Goal: Task Accomplishment & Management: Use online tool/utility

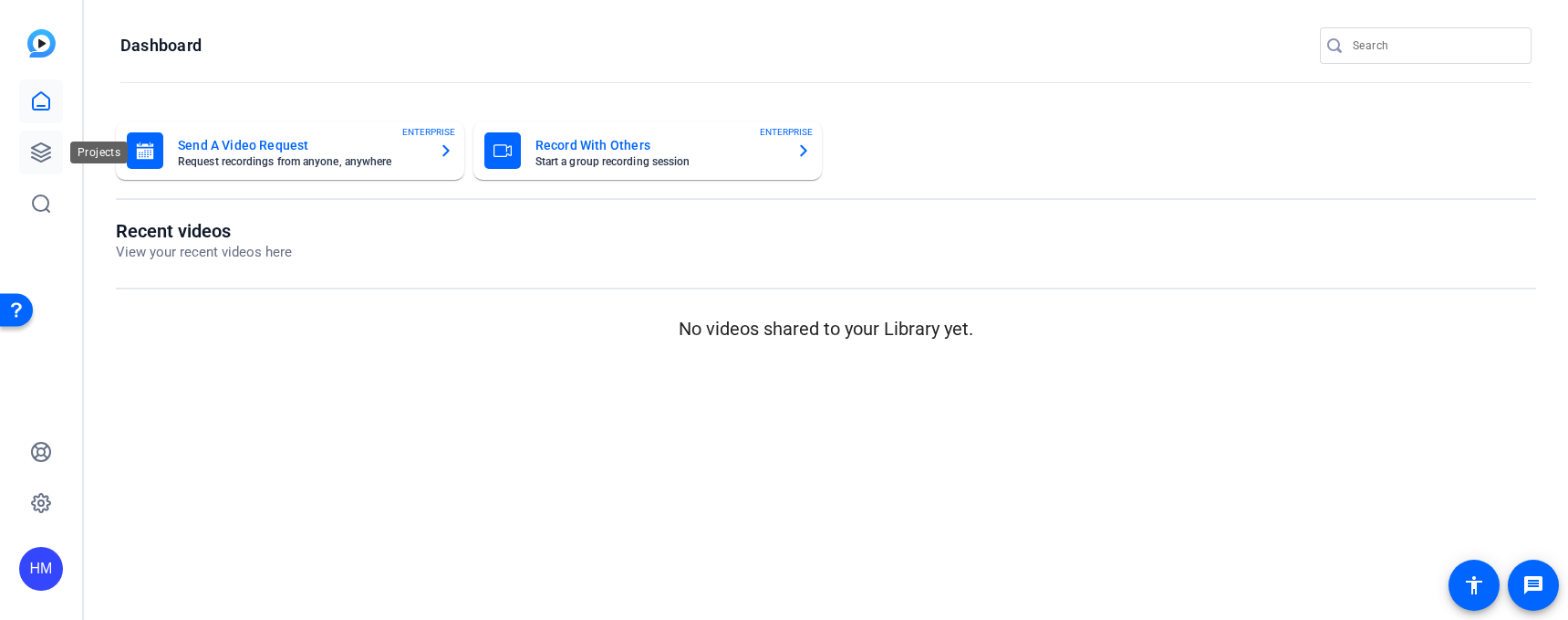
click at [31, 158] on icon at bounding box center [41, 152] width 22 height 22
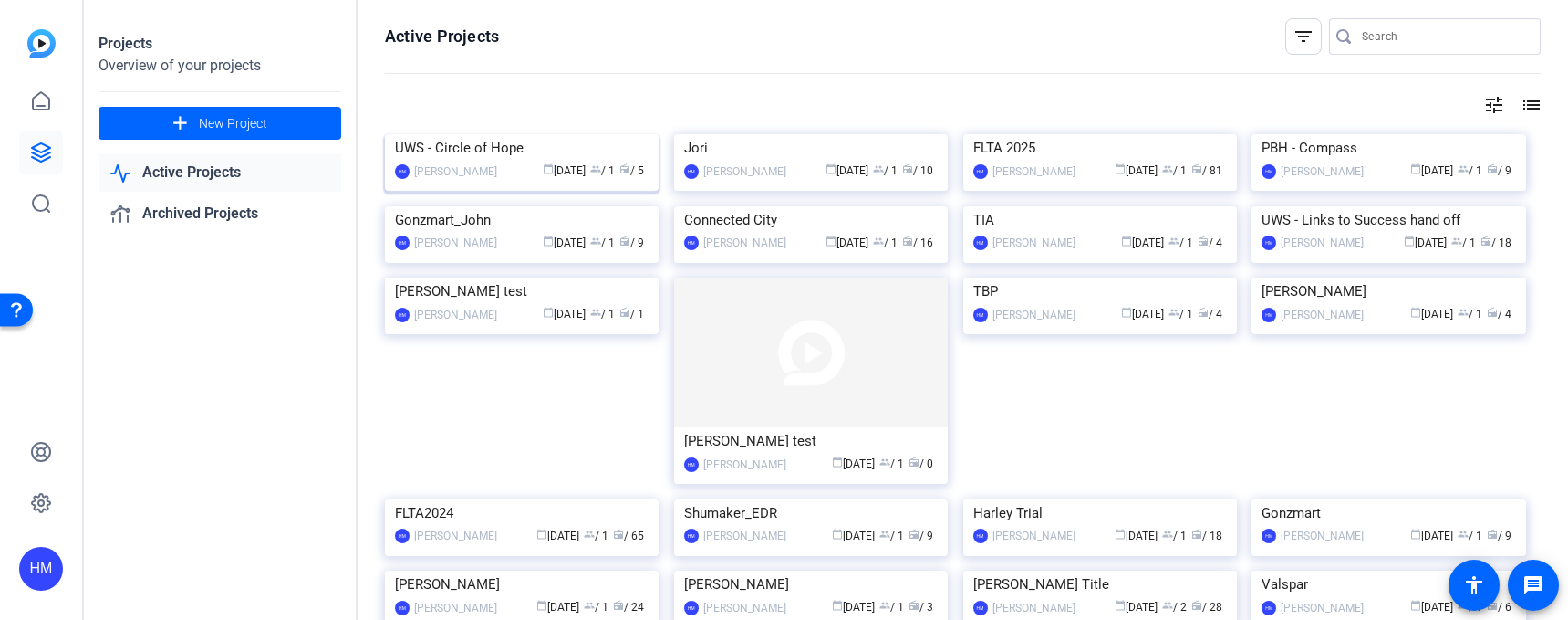
click at [507, 134] on img at bounding box center [521, 134] width 274 height 0
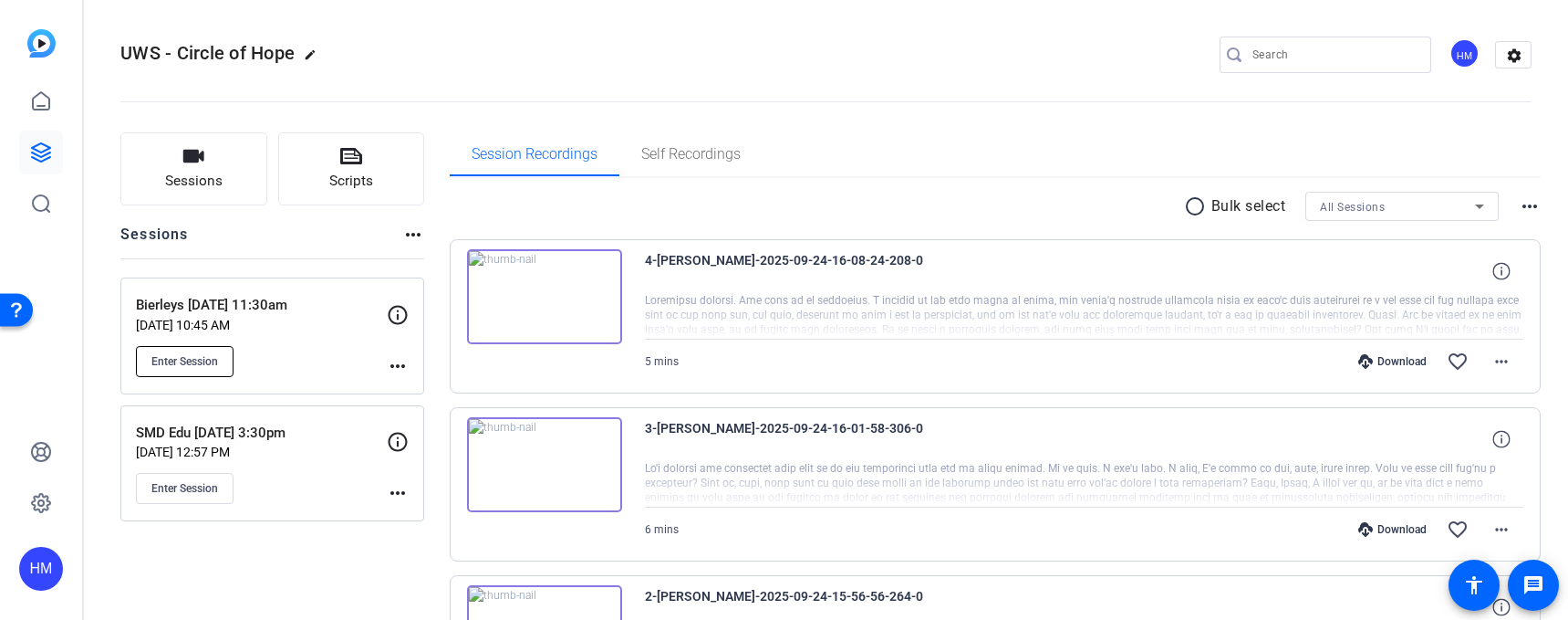
click at [216, 362] on span "Enter Session" at bounding box center [184, 360] width 67 height 15
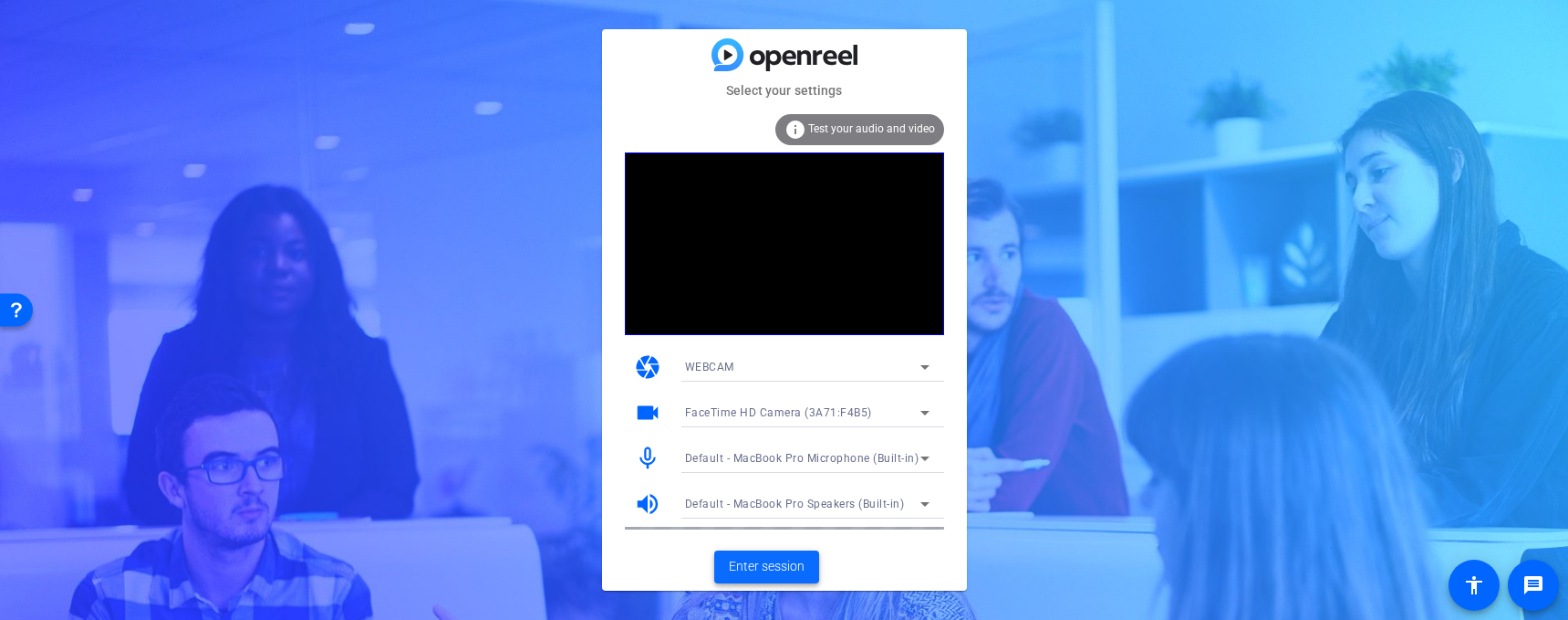
click at [766, 557] on span "Enter session" at bounding box center [767, 567] width 76 height 19
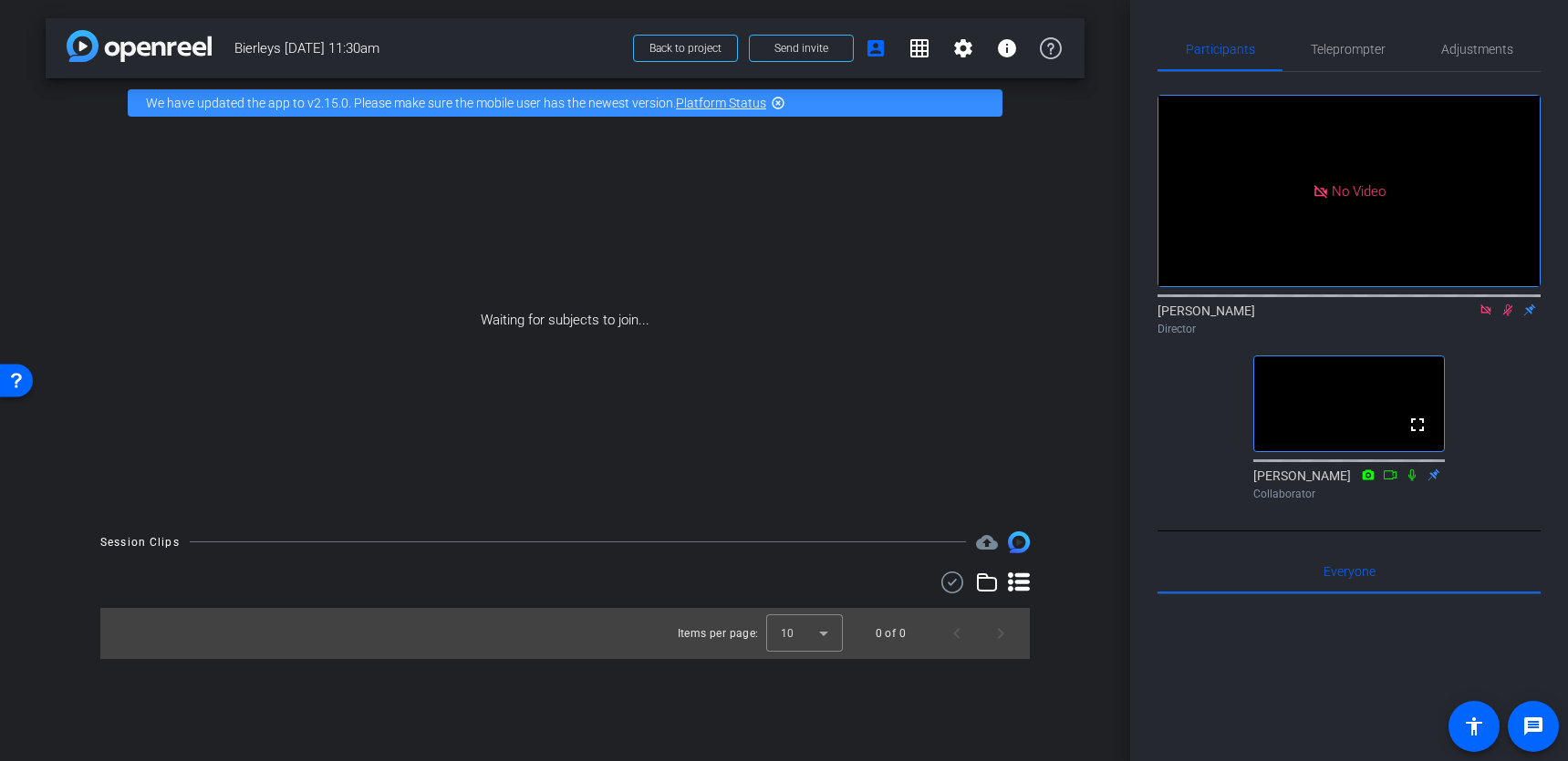
click at [1505, 317] on icon at bounding box center [1507, 310] width 15 height 13
click at [1491, 317] on icon at bounding box center [1486, 310] width 15 height 13
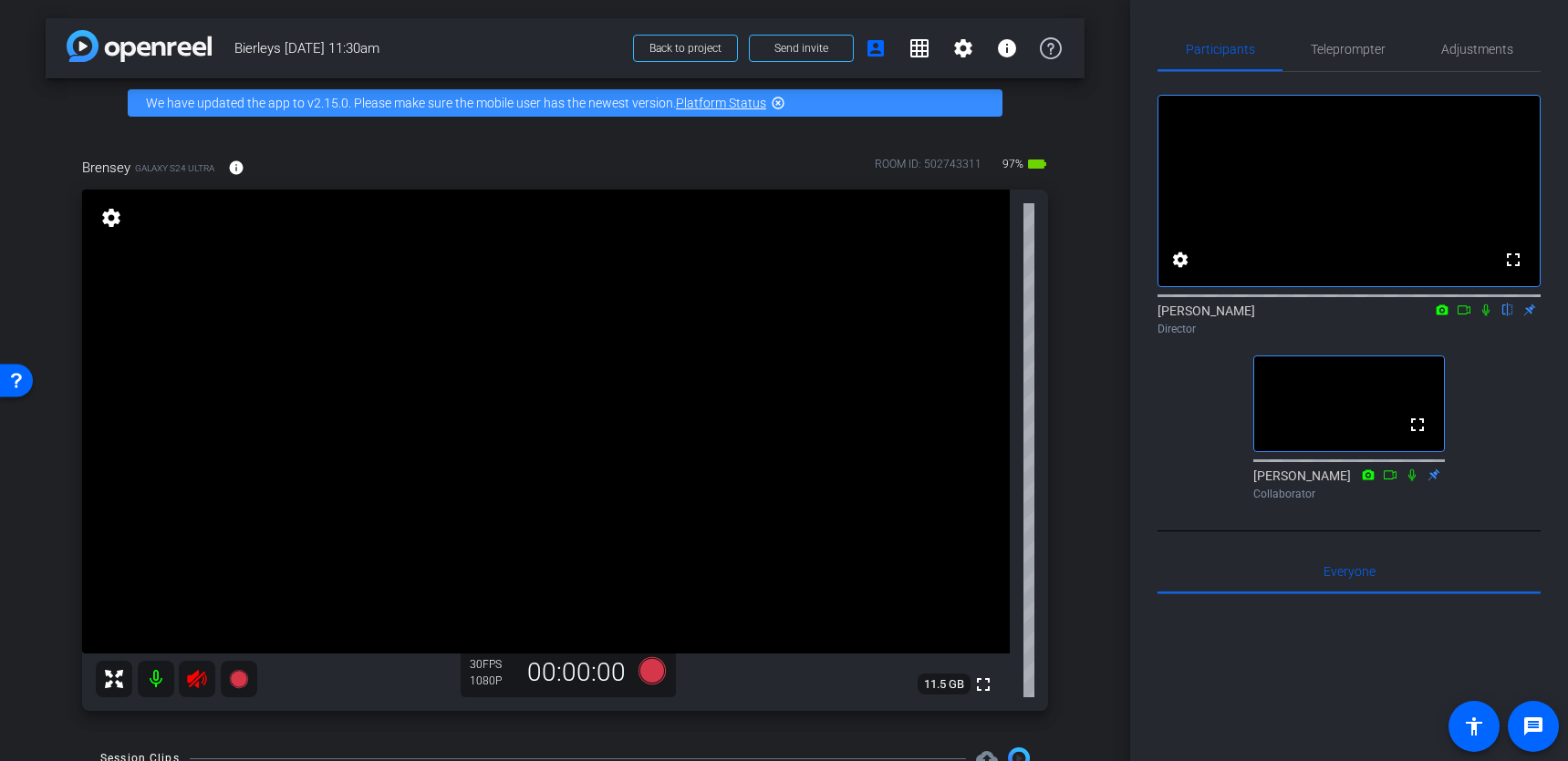
click at [1483, 317] on icon at bounding box center [1487, 311] width 8 height 12
click at [1484, 317] on icon at bounding box center [1487, 311] width 10 height 12
click at [187, 619] on icon at bounding box center [197, 679] width 22 height 22
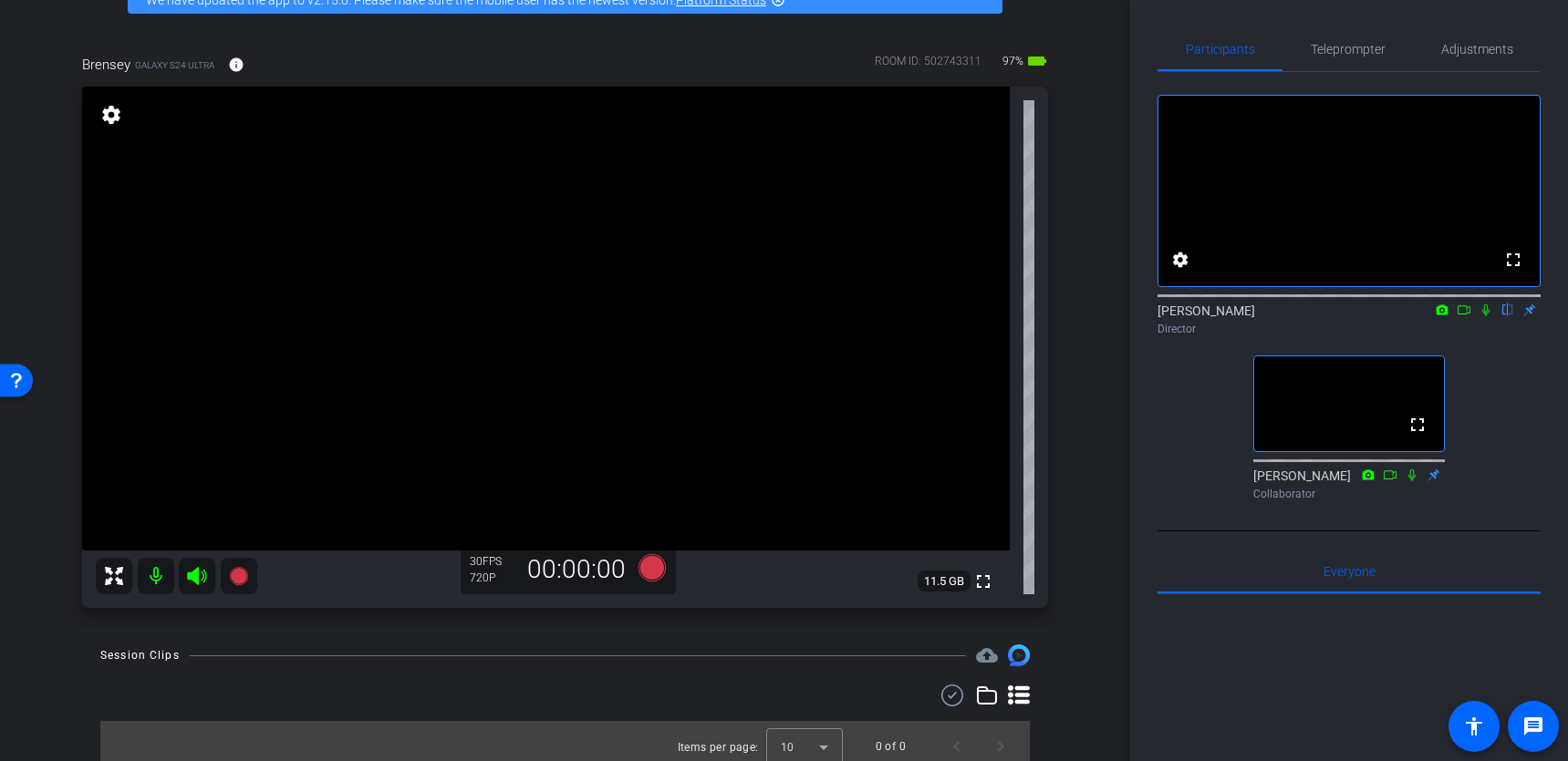
scroll to position [114, 0]
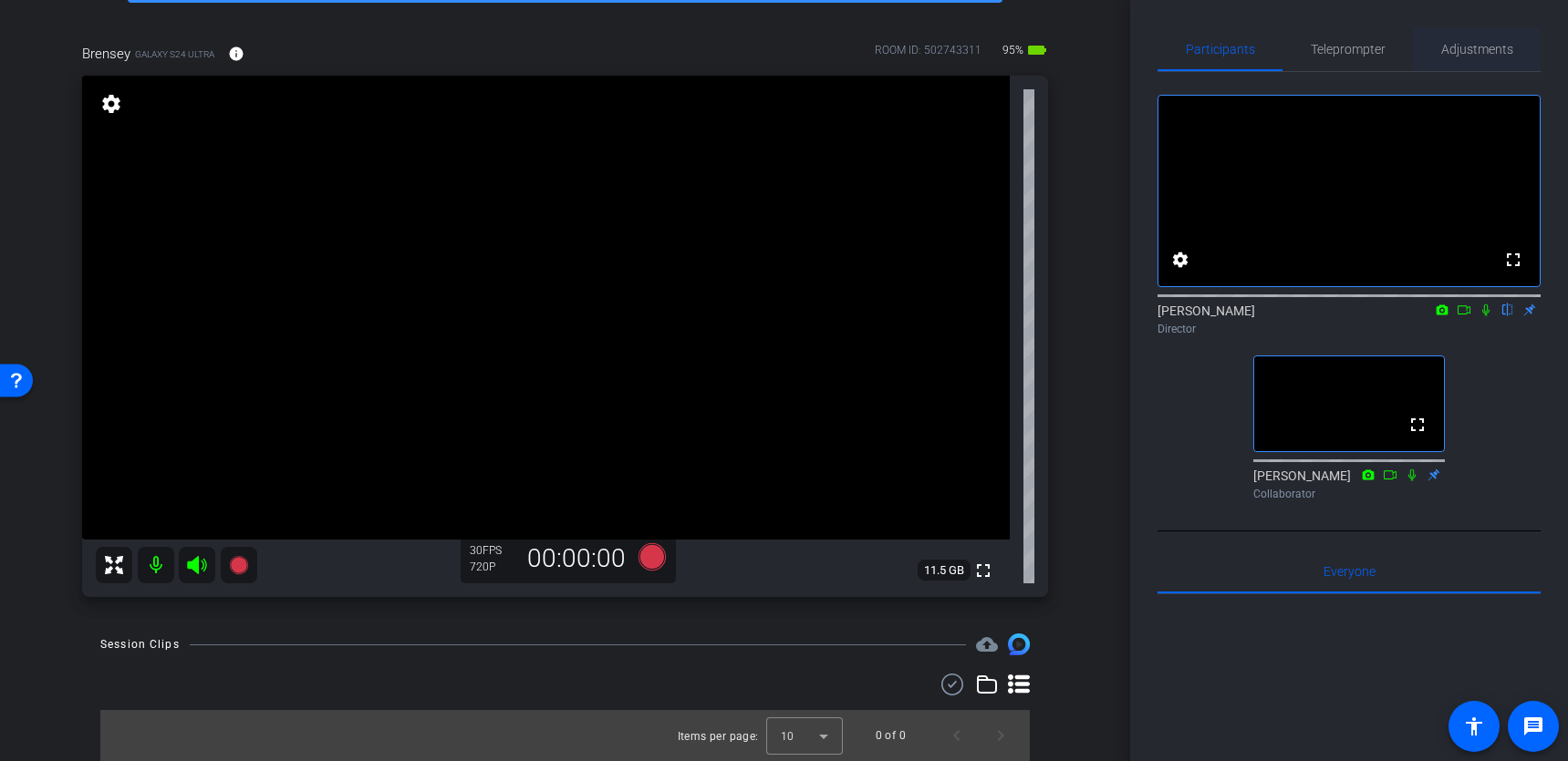
click at [1452, 57] on span "Adjustments" at bounding box center [1477, 48] width 72 height 44
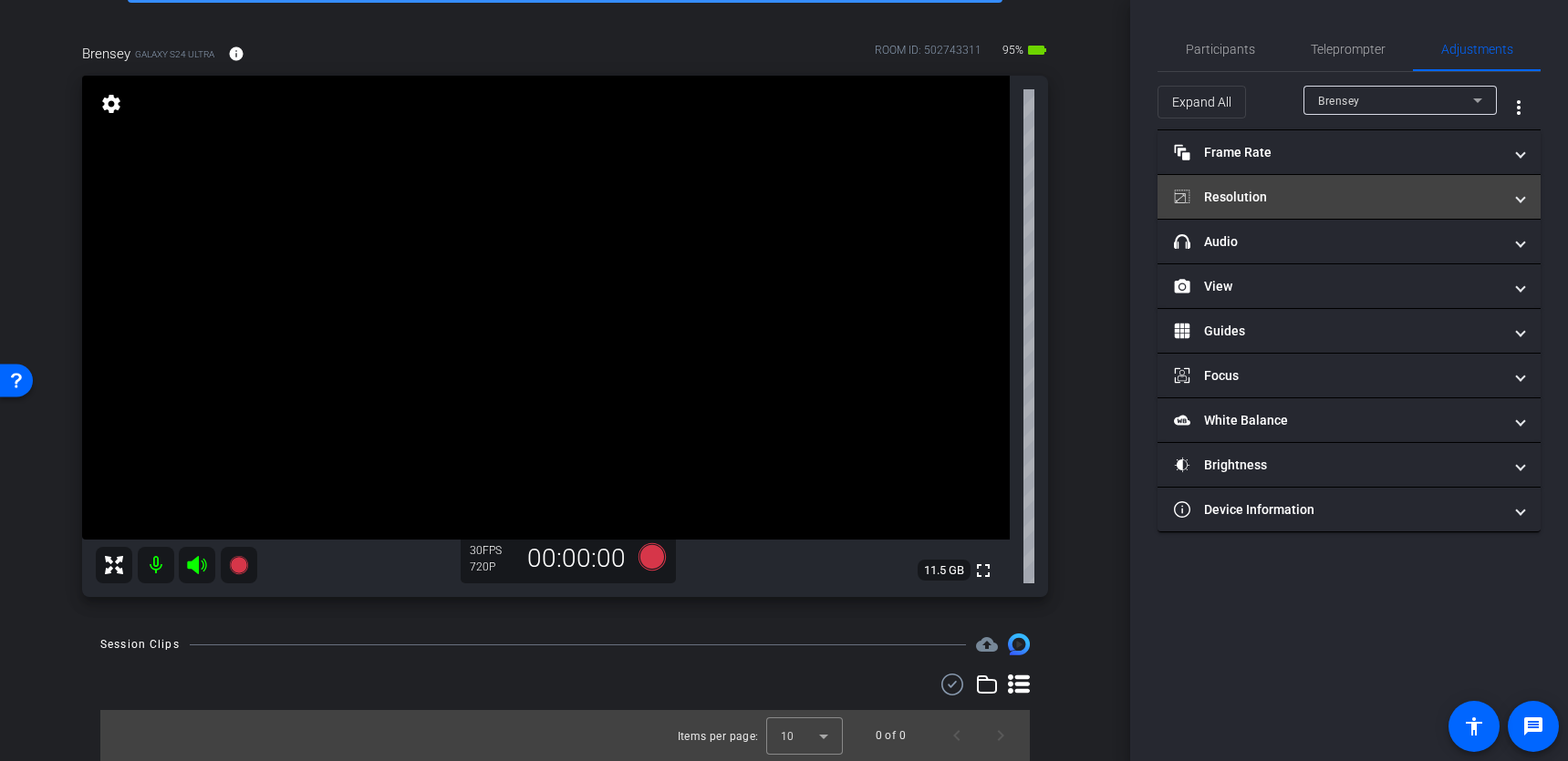
click at [1314, 196] on mat-panel-title "Resolution" at bounding box center [1337, 198] width 328 height 19
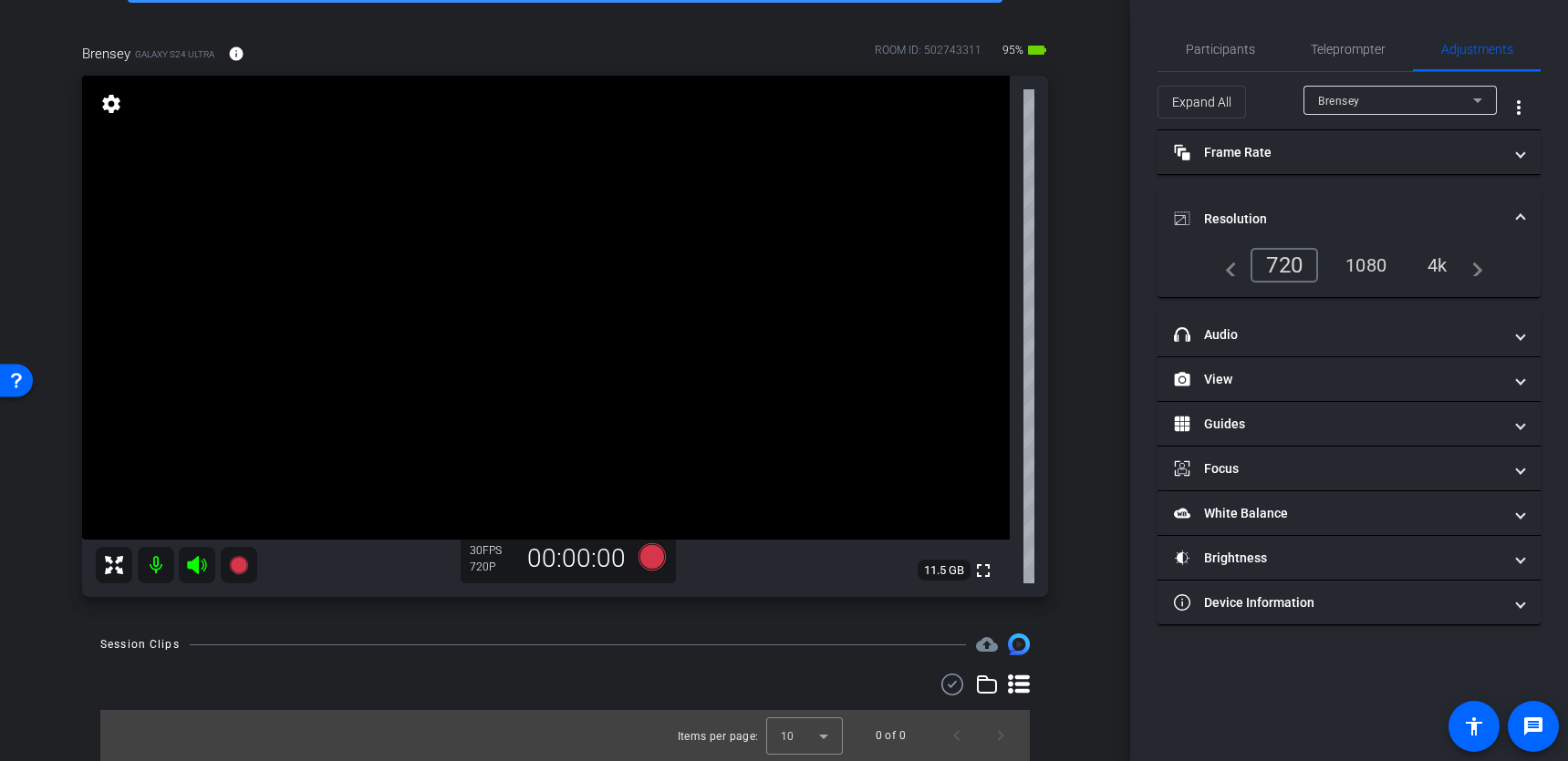
click at [1437, 264] on div "4k" at bounding box center [1437, 265] width 47 height 31
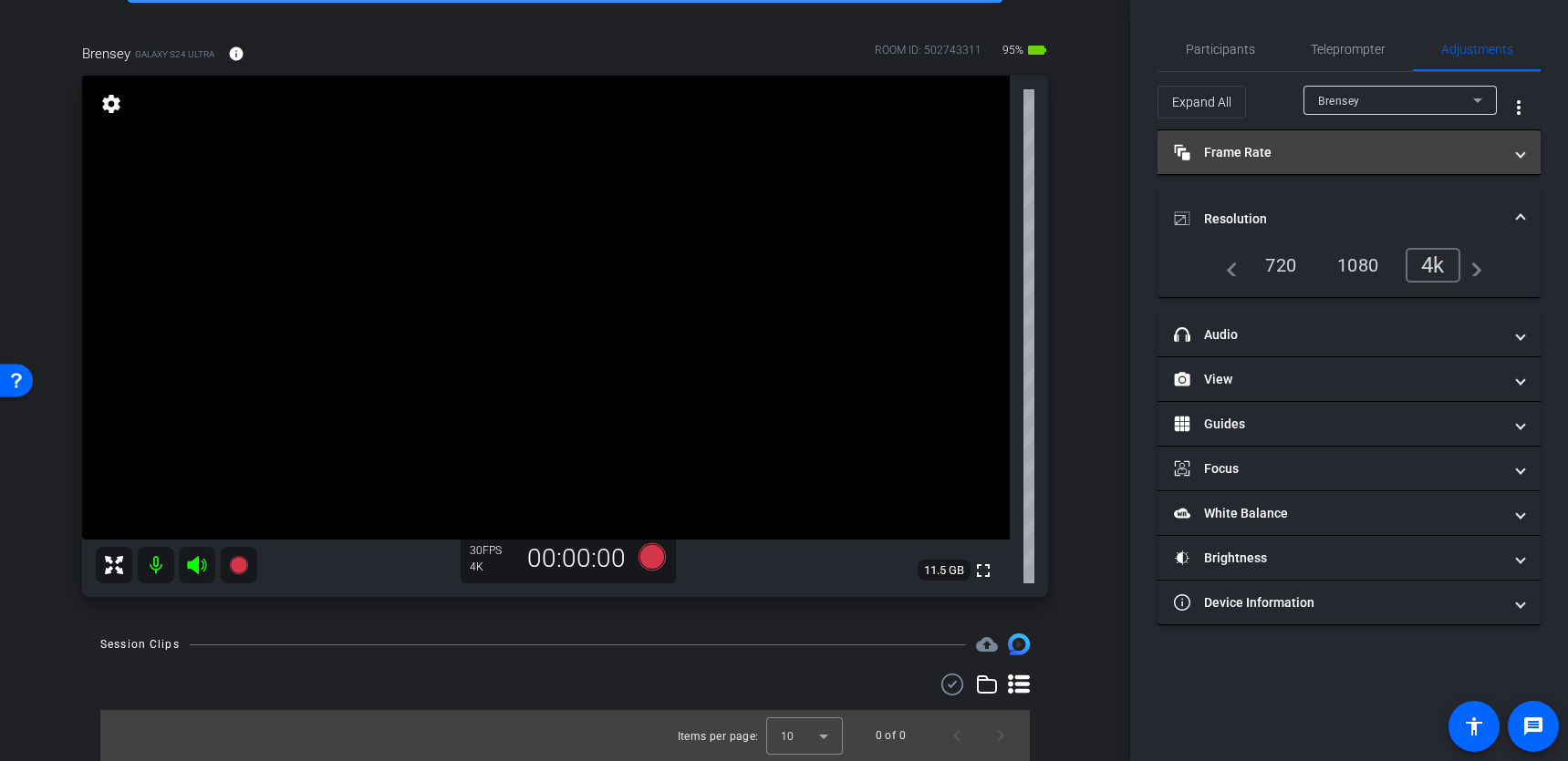
click at [1399, 165] on mat-expansion-panel-header "Frame Rate Frame Rate" at bounding box center [1349, 152] width 384 height 44
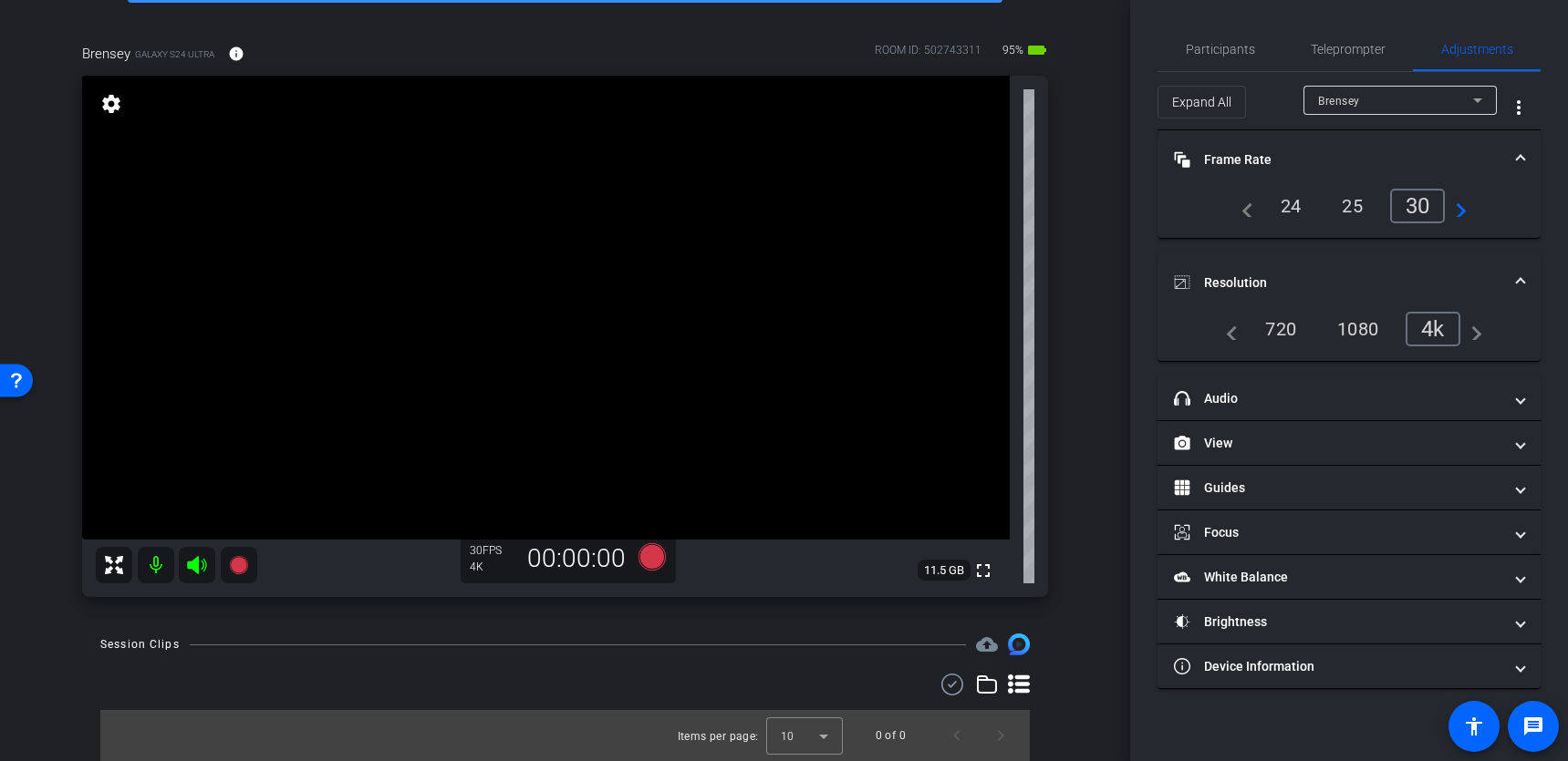
click at [1286, 201] on div "24" at bounding box center [1291, 206] width 48 height 31
click at [1220, 56] on span "Participants" at bounding box center [1220, 48] width 70 height 44
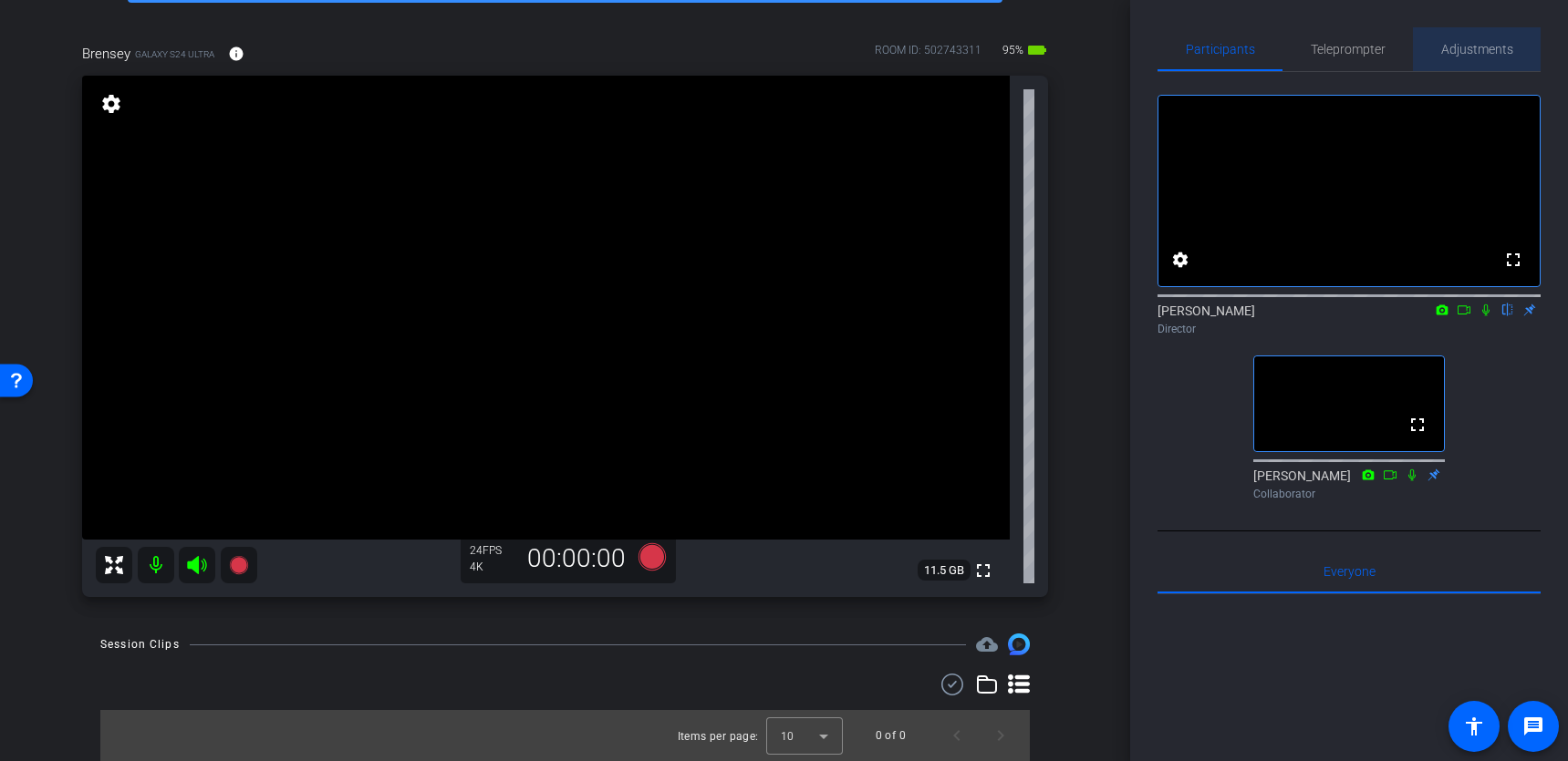
click at [1453, 64] on span "Adjustments" at bounding box center [1477, 48] width 72 height 44
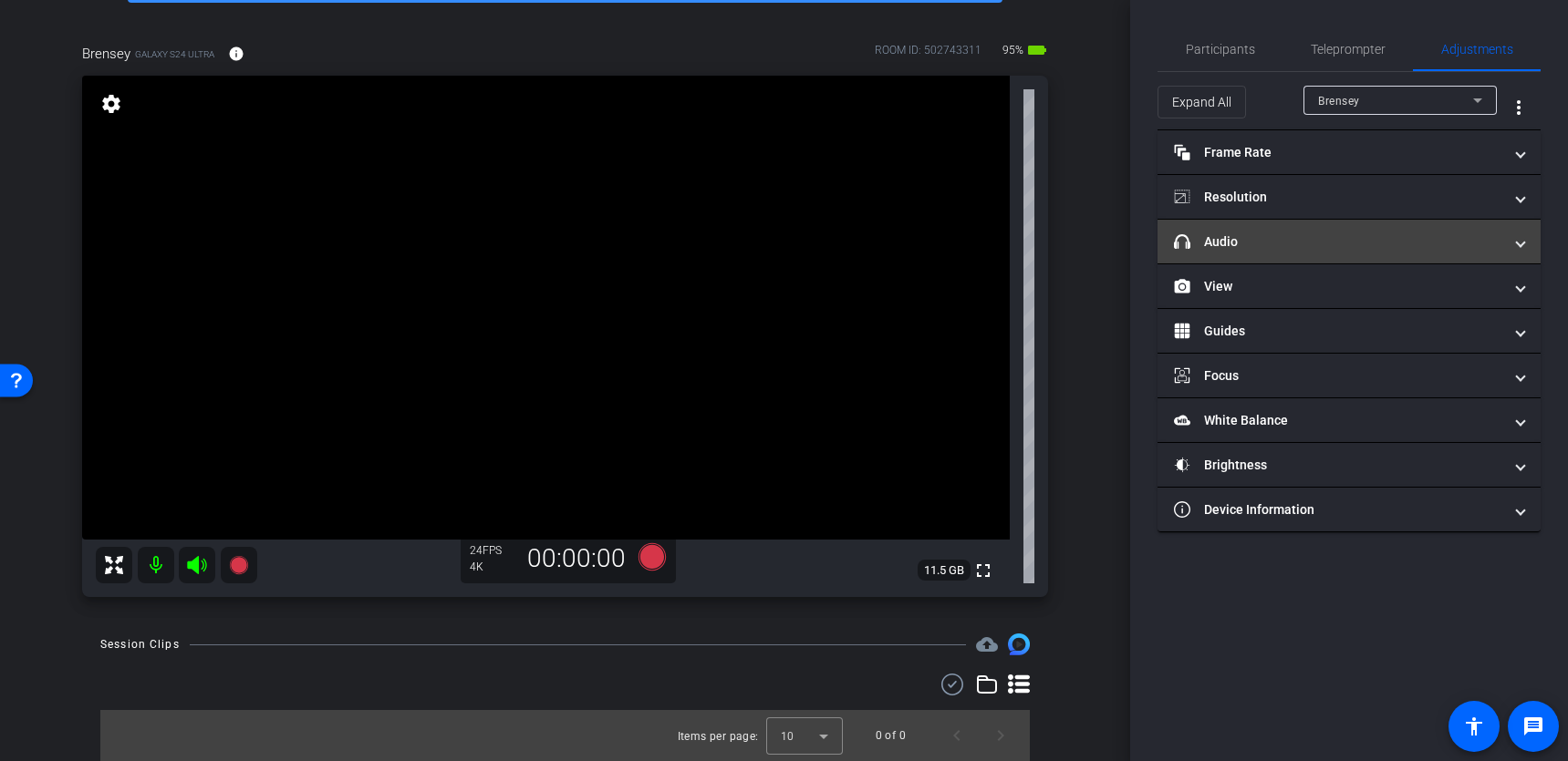
click at [1510, 248] on span "headphone icon Audio" at bounding box center [1345, 242] width 343 height 19
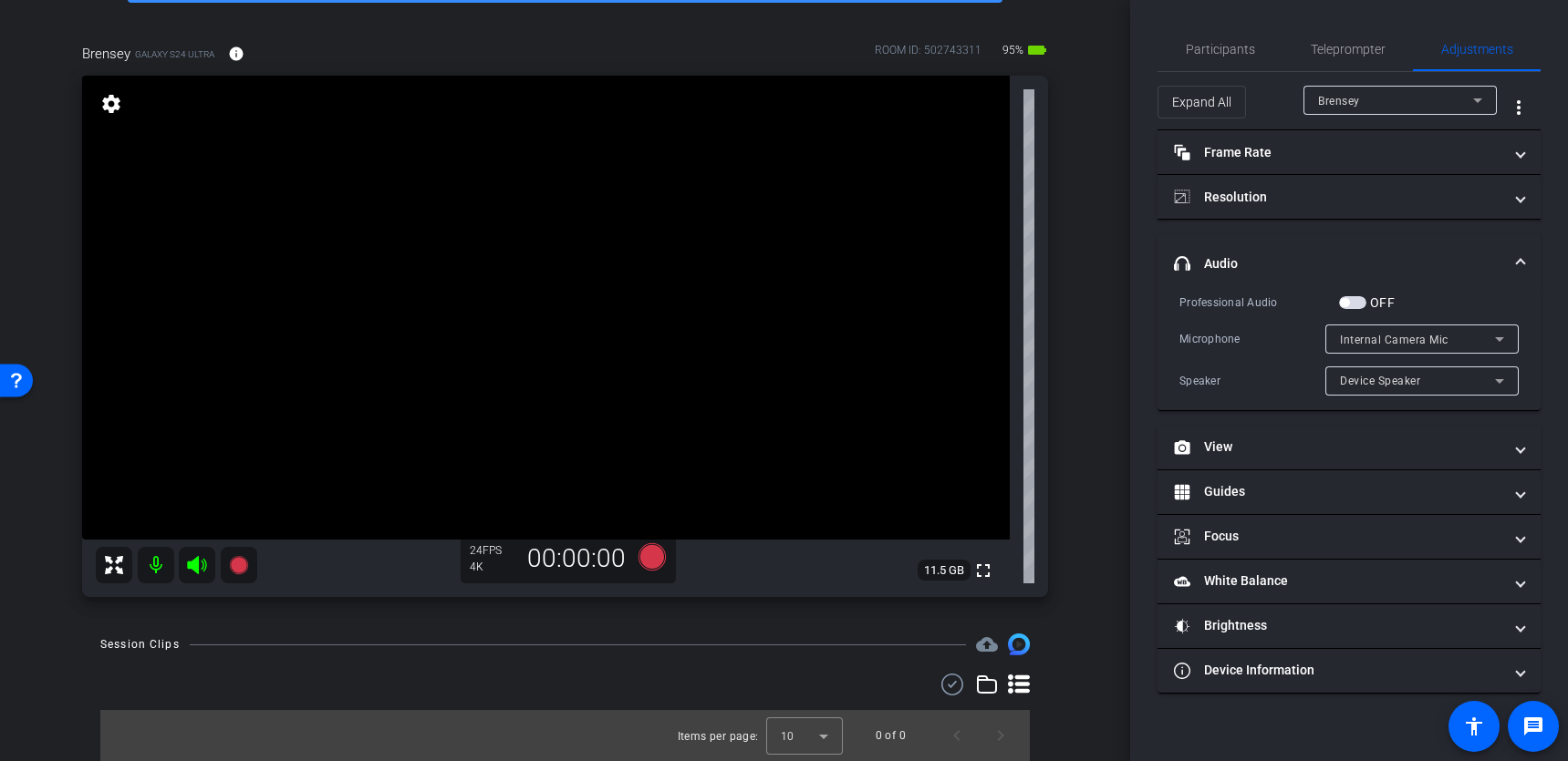
click at [1522, 258] on span at bounding box center [1521, 264] width 8 height 19
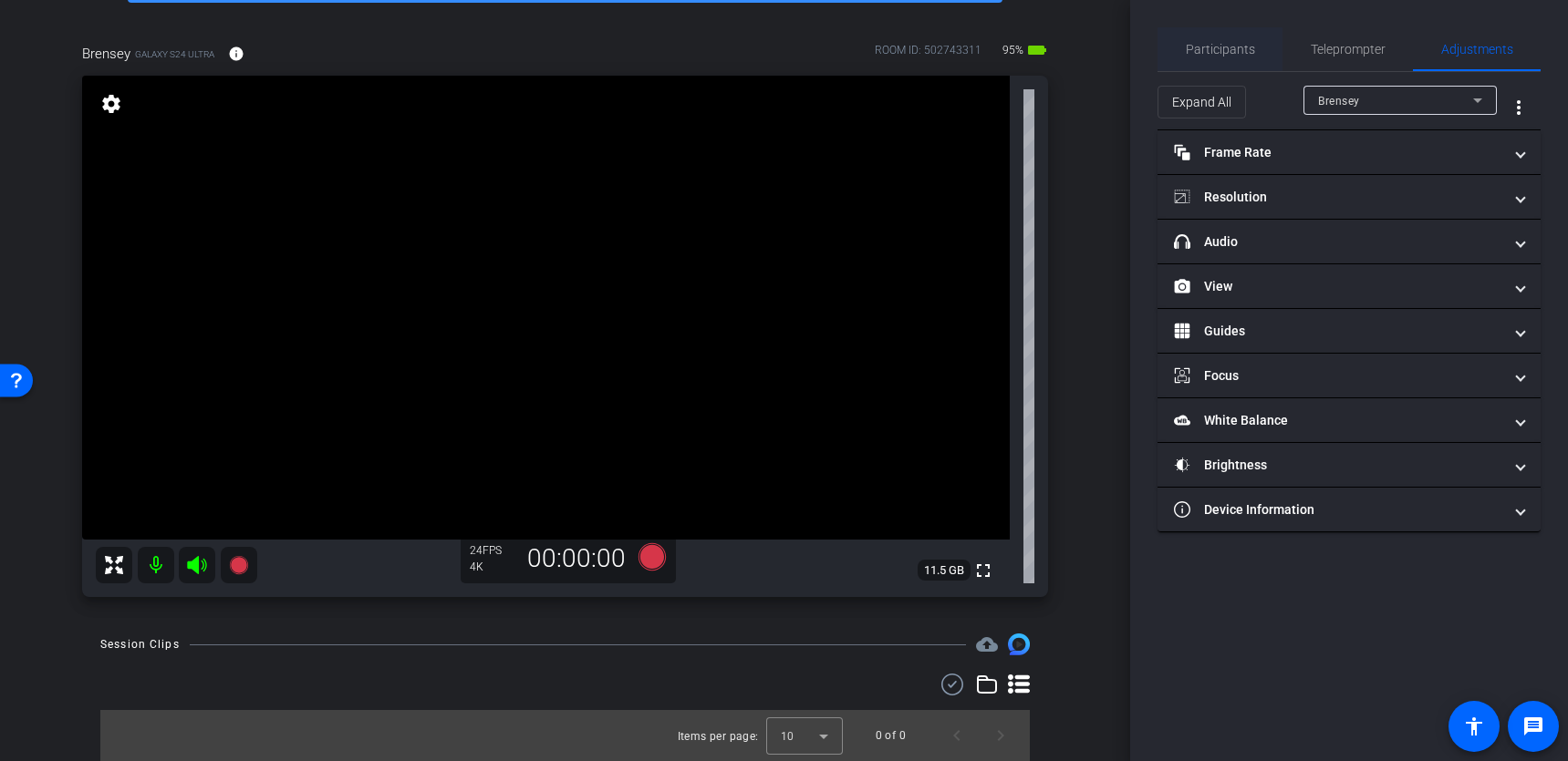
click at [1261, 65] on div "Participants" at bounding box center [1219, 48] width 125 height 44
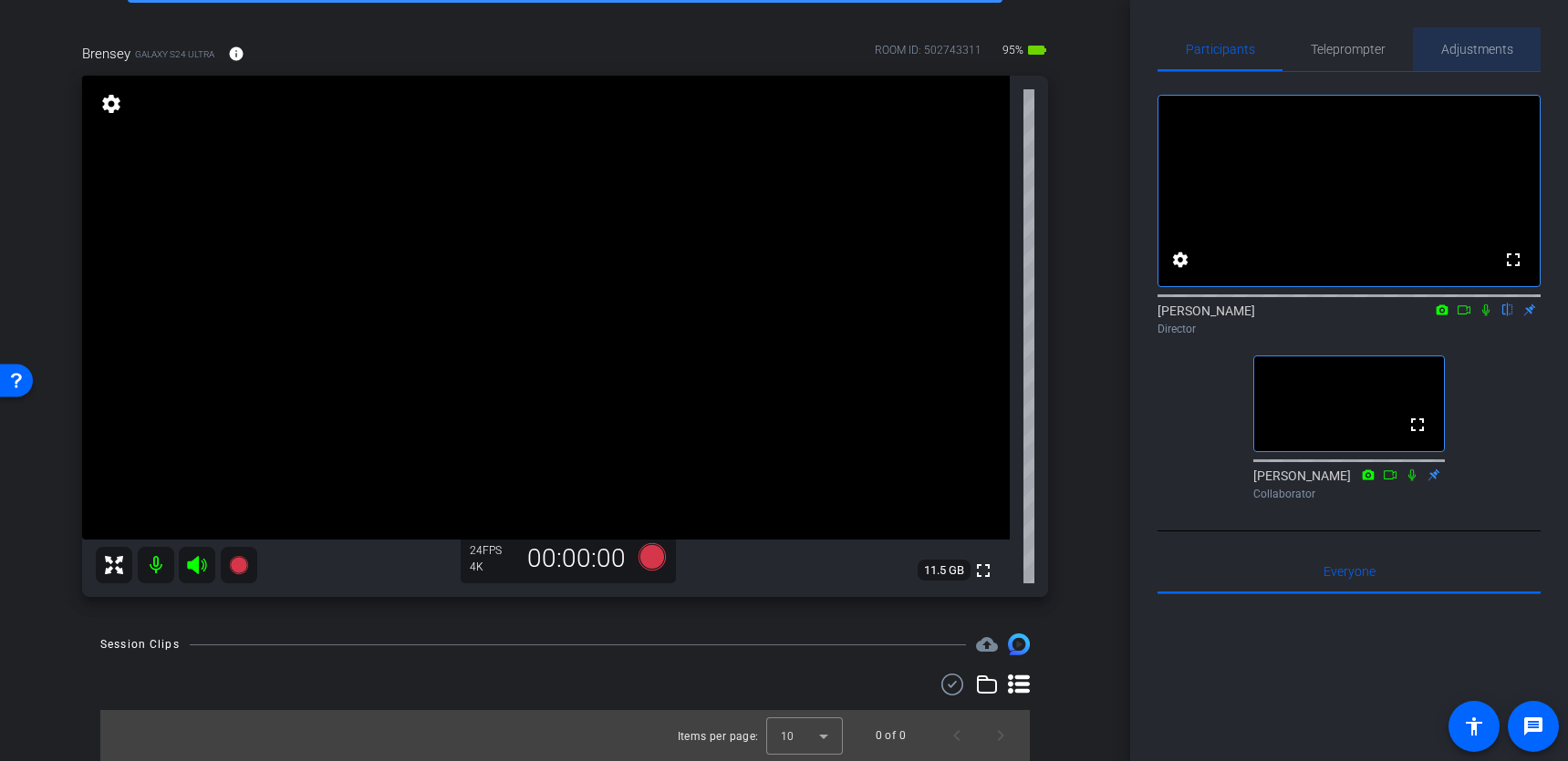
click at [1477, 46] on span "Adjustments" at bounding box center [1477, 48] width 72 height 13
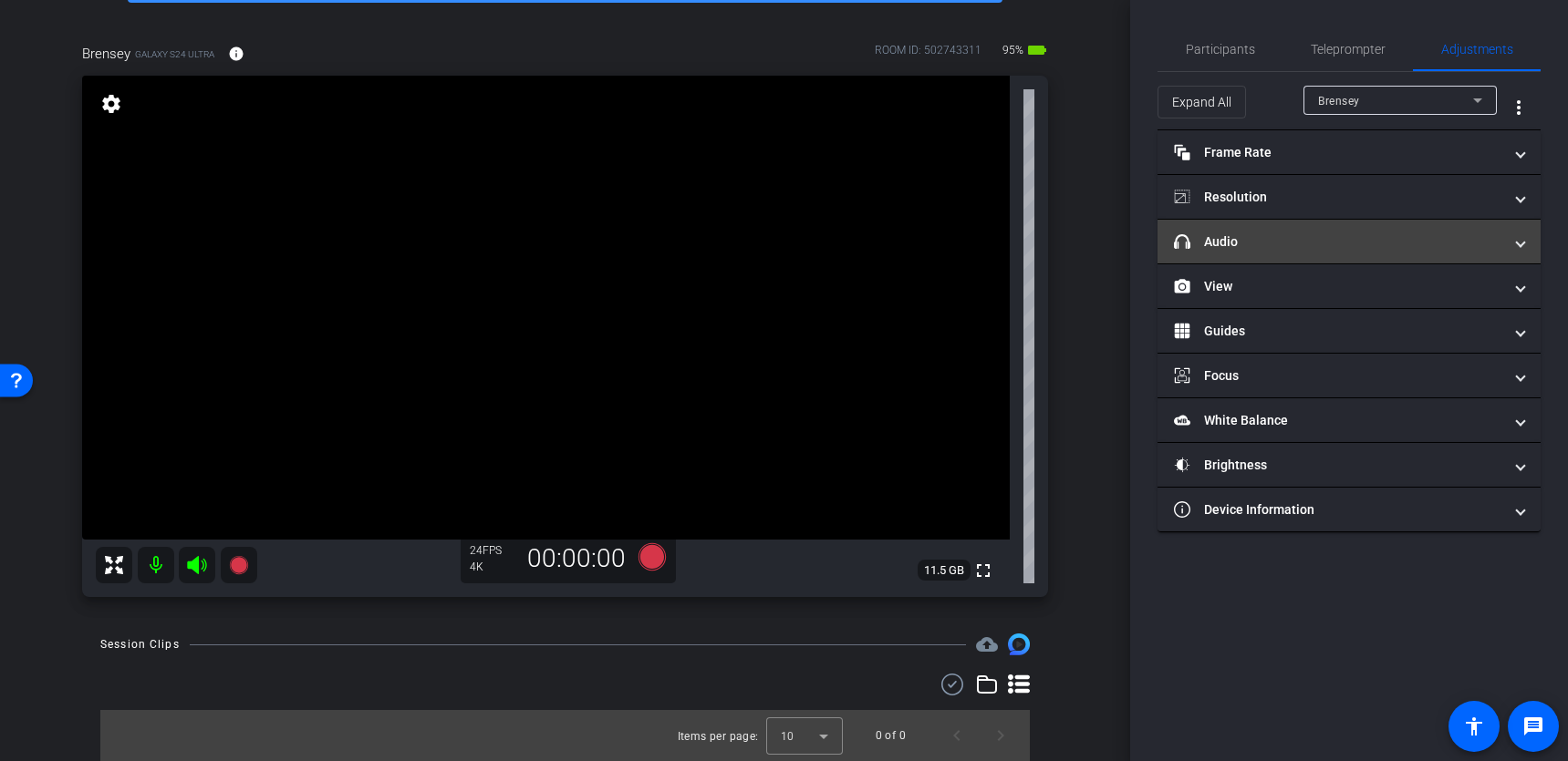
click at [1300, 256] on mat-expansion-panel-header "headphone icon Audio" at bounding box center [1349, 241] width 384 height 44
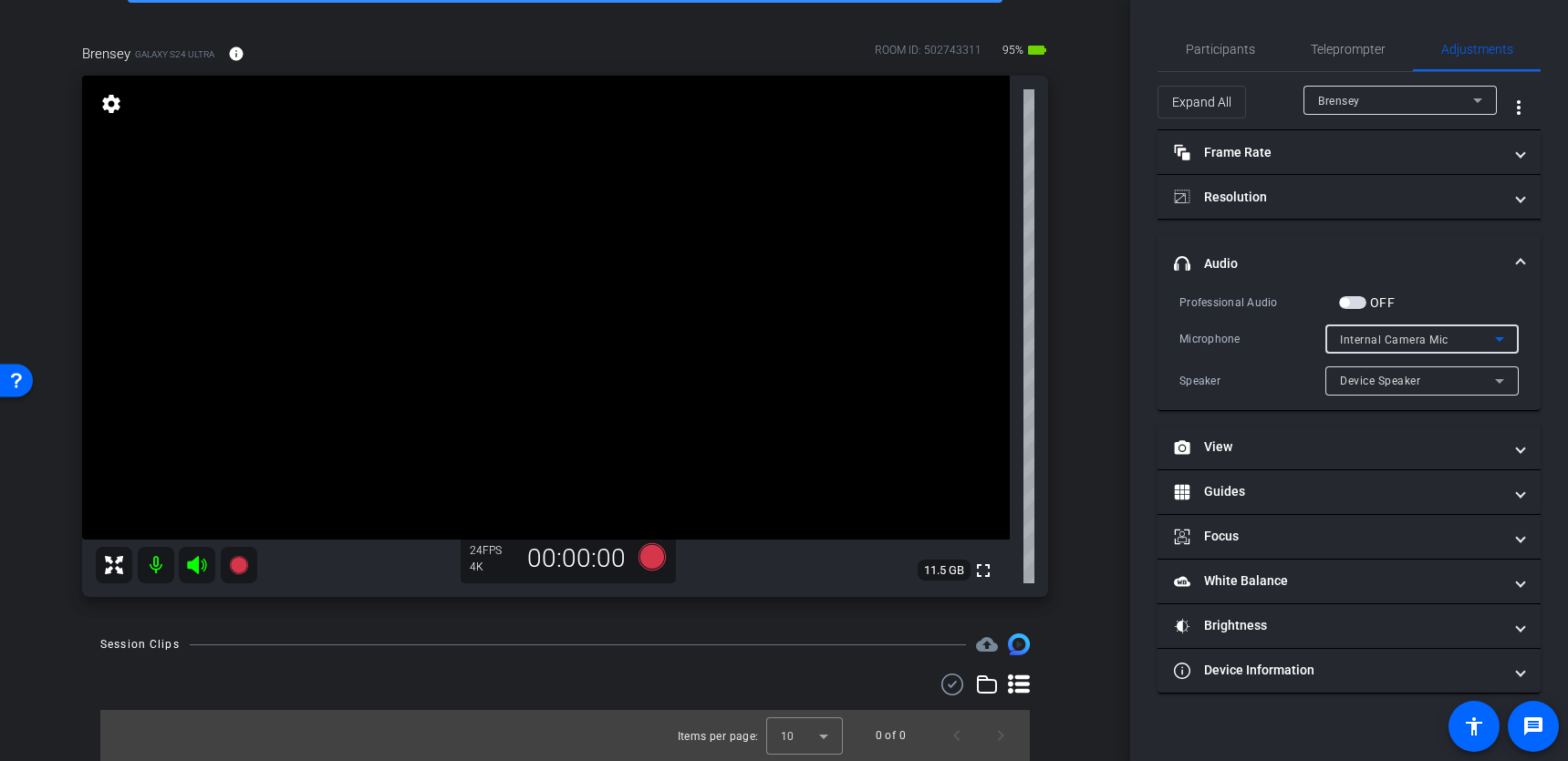
click at [1507, 337] on icon at bounding box center [1499, 339] width 22 height 22
click at [1473, 306] on div at bounding box center [784, 380] width 1568 height 761
click at [1252, 51] on span "Participants" at bounding box center [1220, 48] width 70 height 13
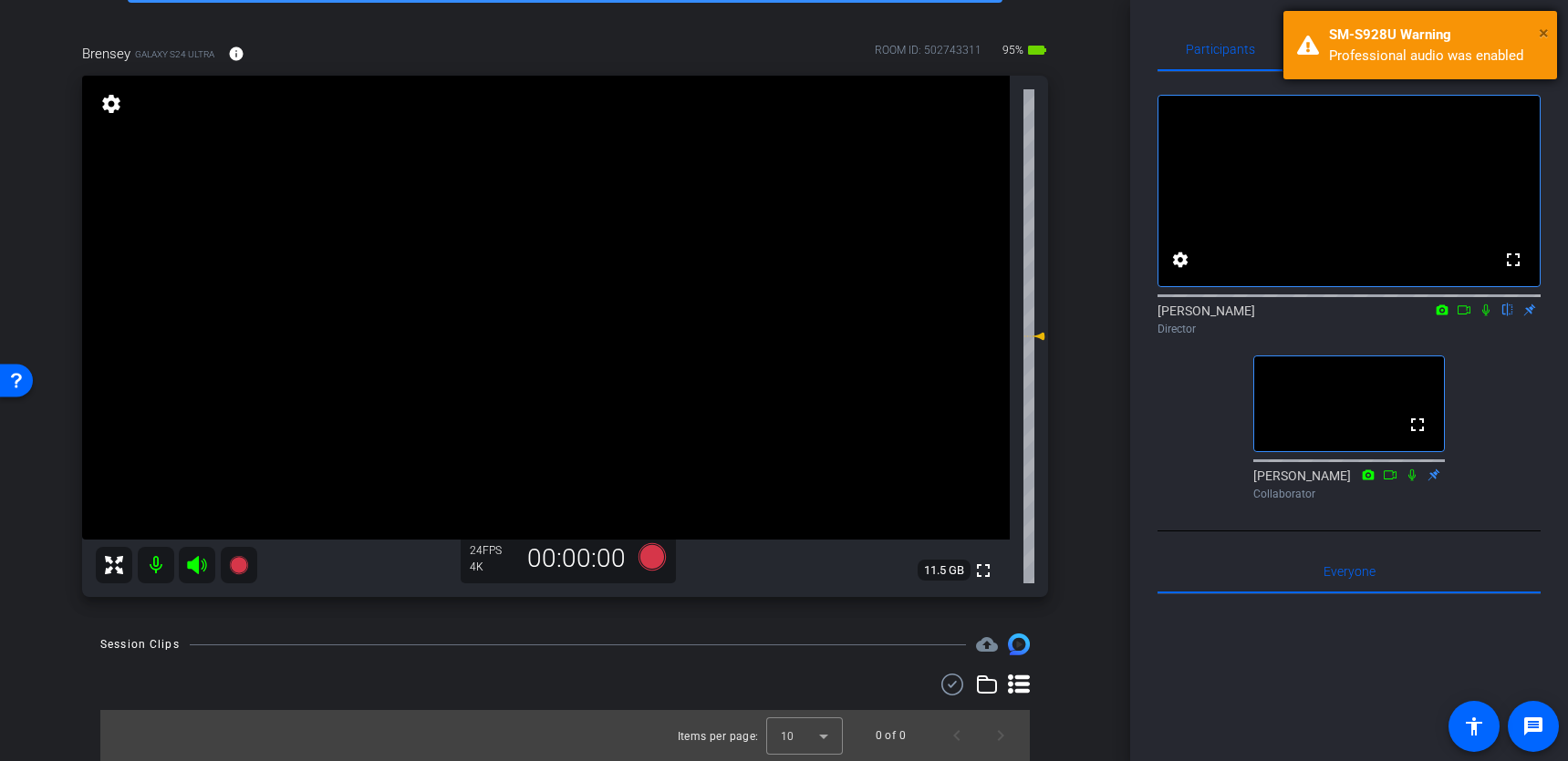
click at [1545, 31] on span "×" at bounding box center [1544, 33] width 10 height 22
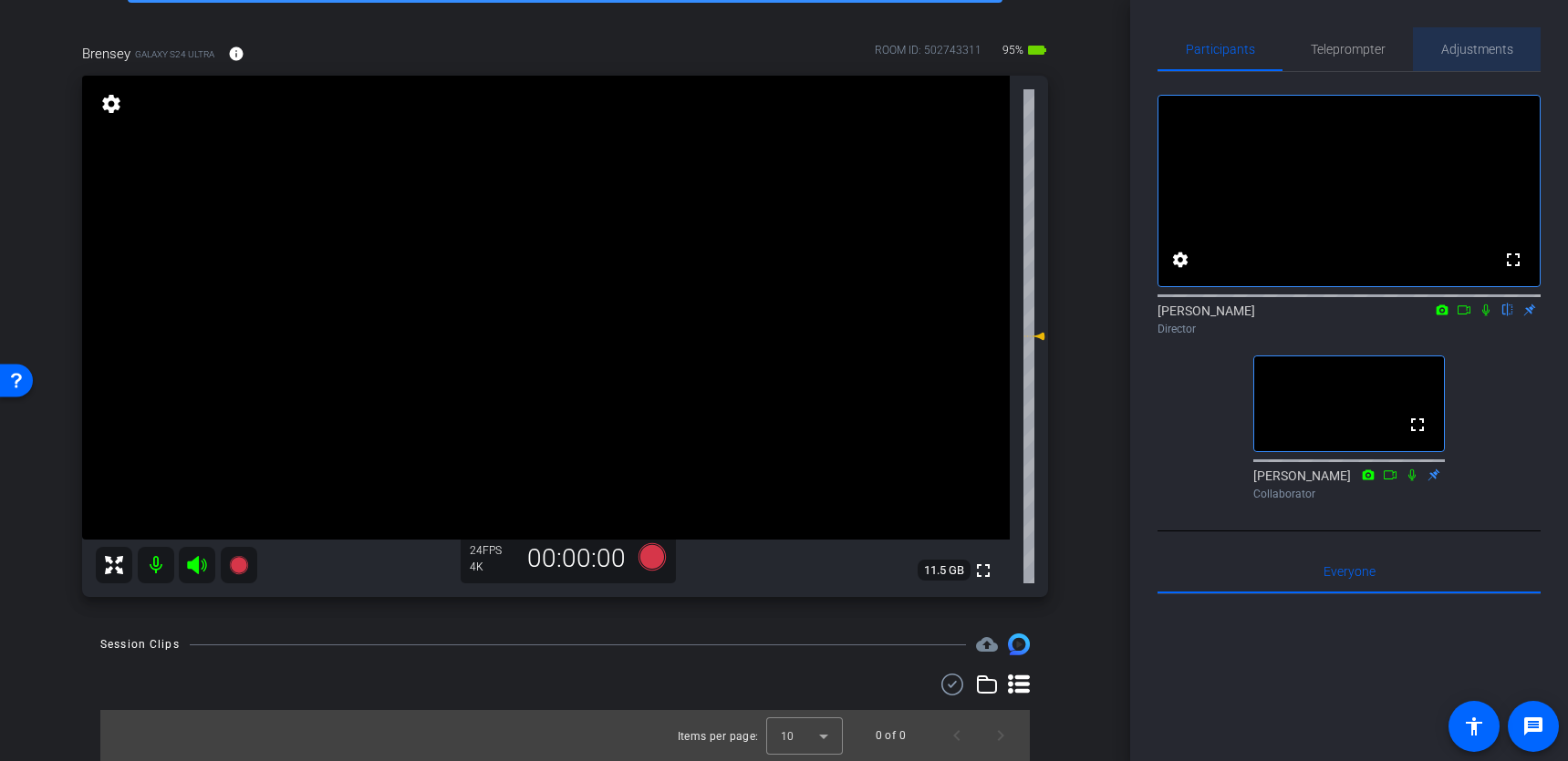
click at [1476, 51] on span "Adjustments" at bounding box center [1477, 48] width 72 height 13
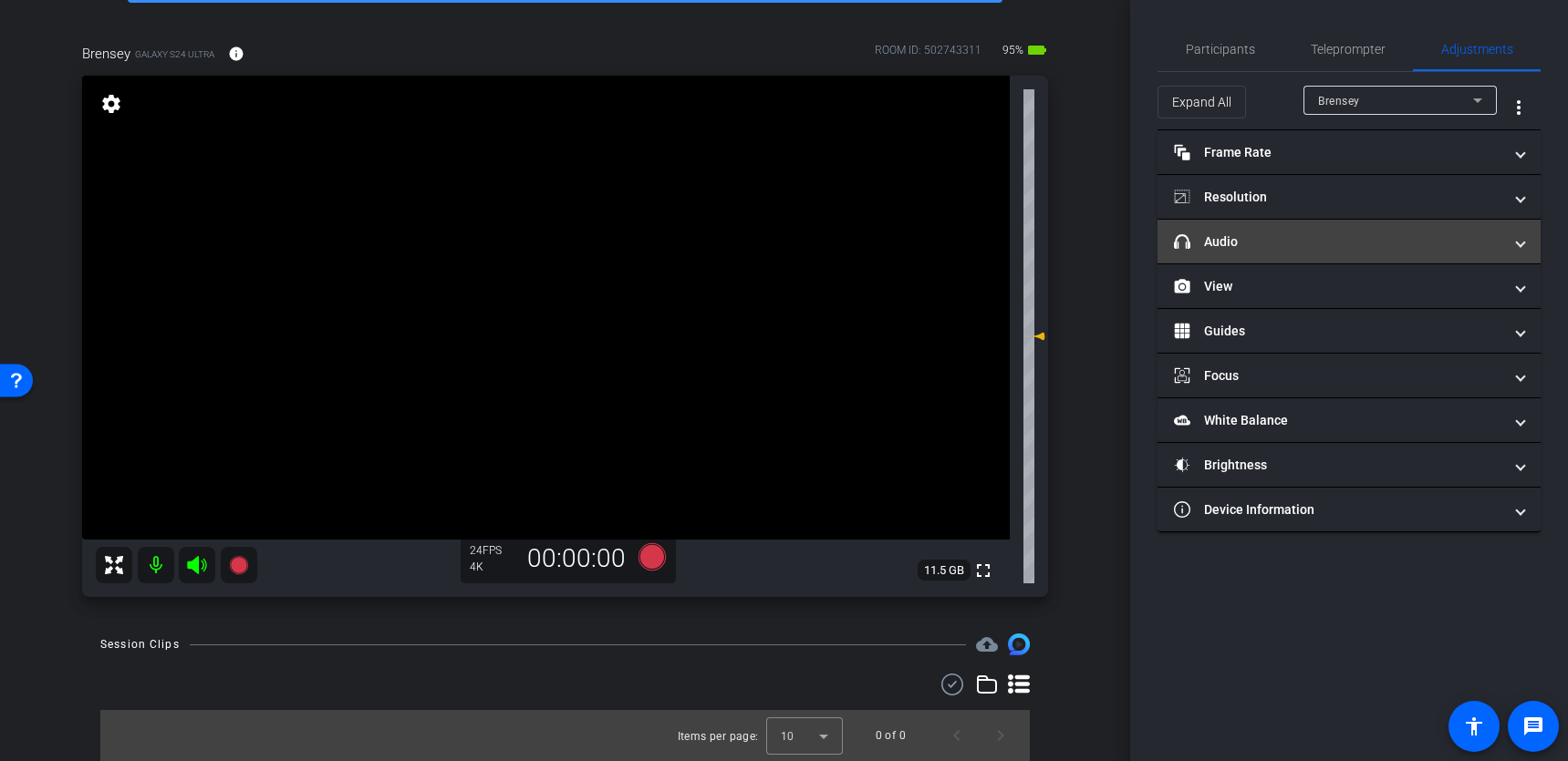
click at [1523, 238] on span at bounding box center [1521, 242] width 8 height 19
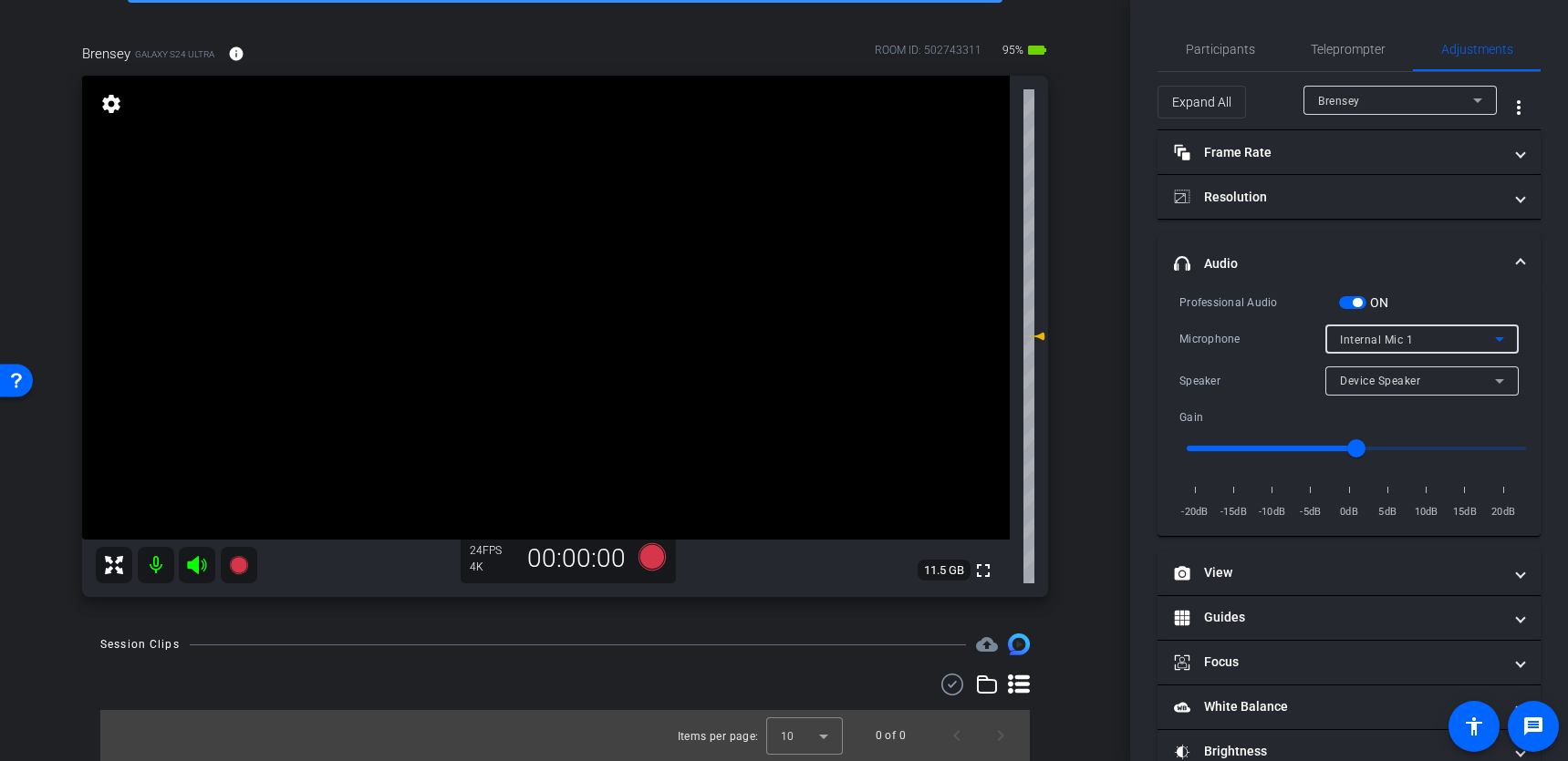
click at [1492, 339] on icon at bounding box center [1499, 339] width 22 height 22
click at [1500, 334] on icon at bounding box center [1499, 339] width 22 height 22
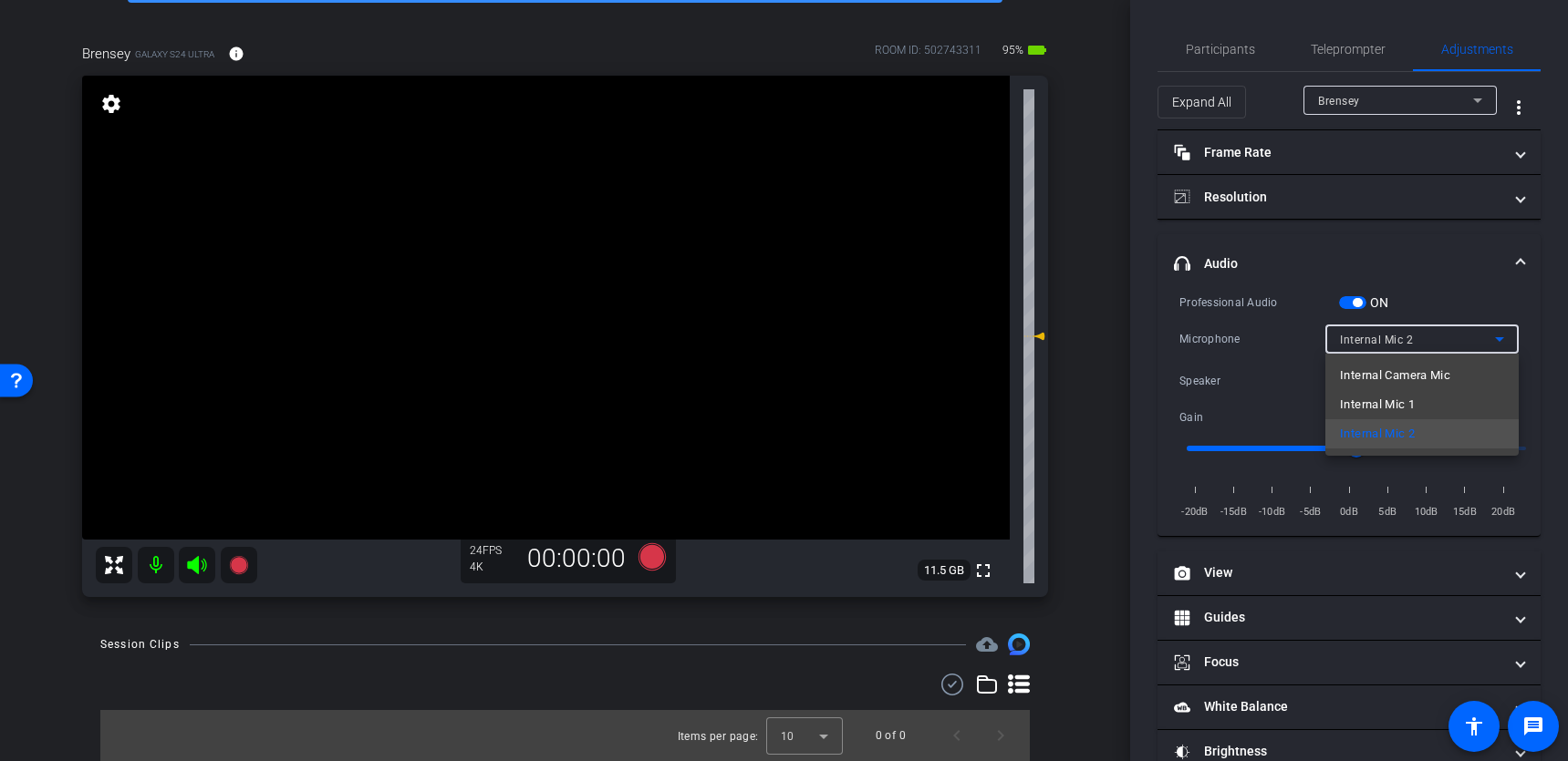
click at [1448, 242] on div at bounding box center [784, 380] width 1568 height 761
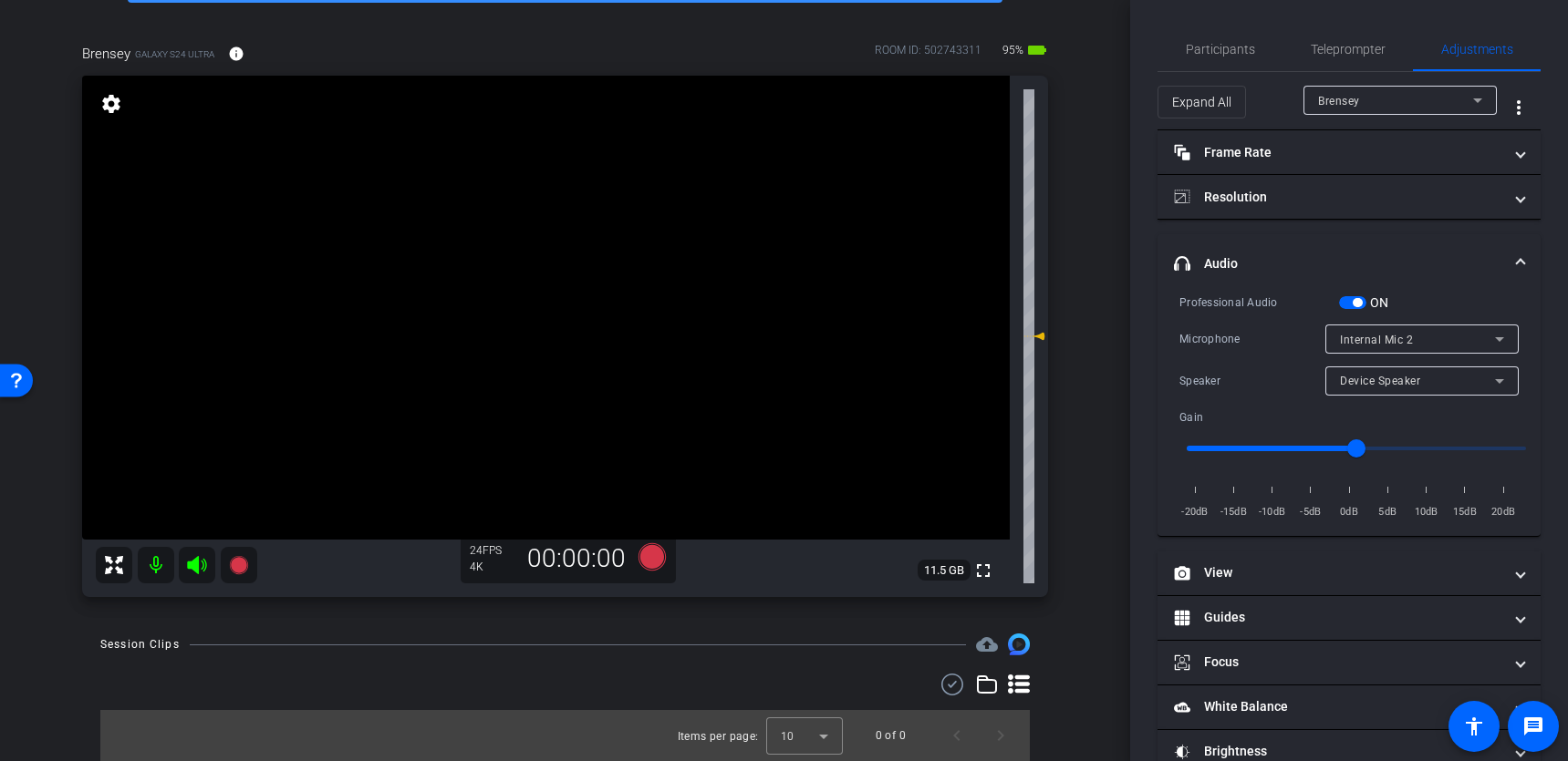
click at [1486, 336] on div "Internal Mic 2" at bounding box center [1418, 340] width 155 height 23
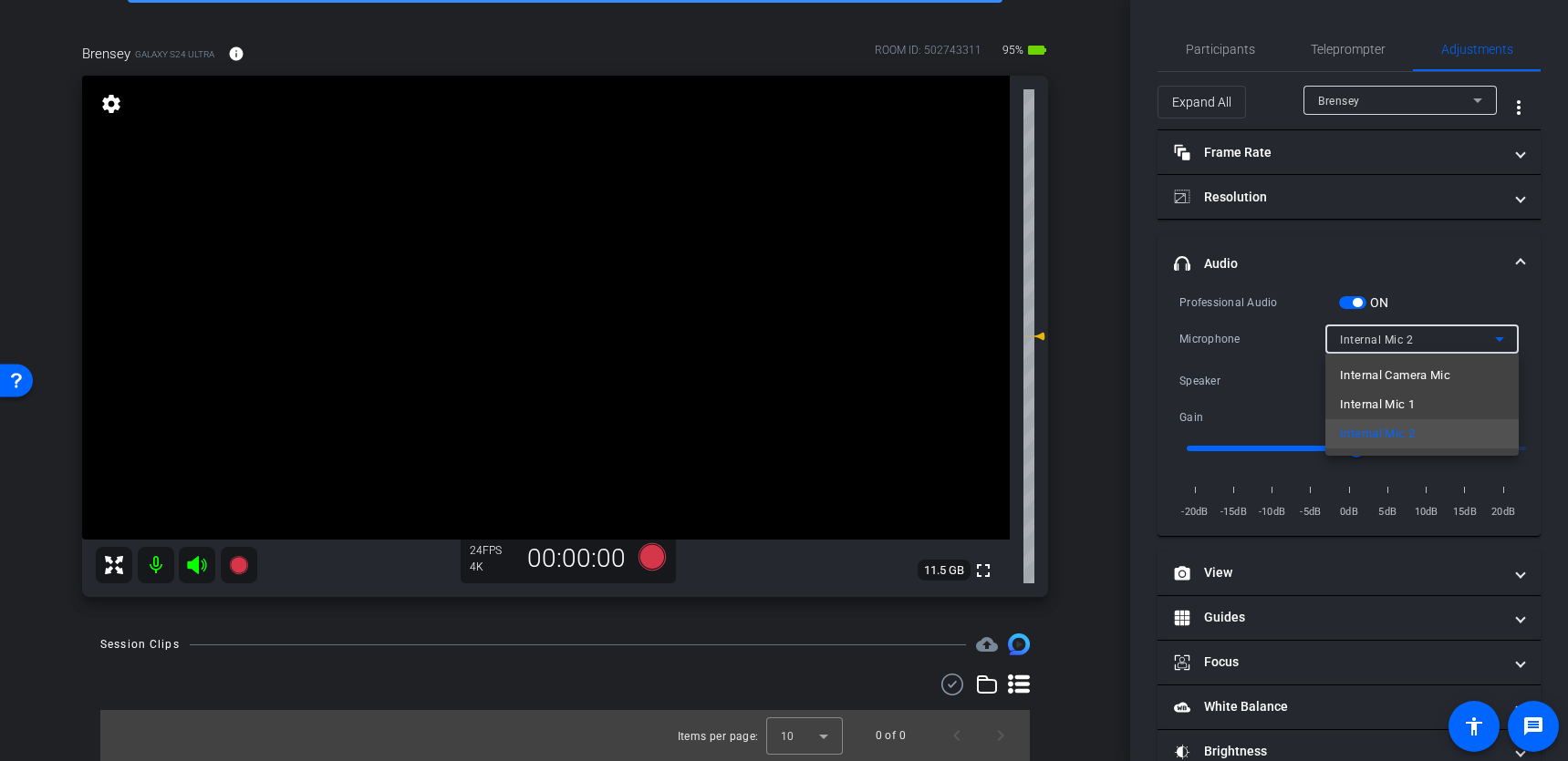
click at [1407, 404] on span "Internal Mic 1" at bounding box center [1377, 405] width 75 height 22
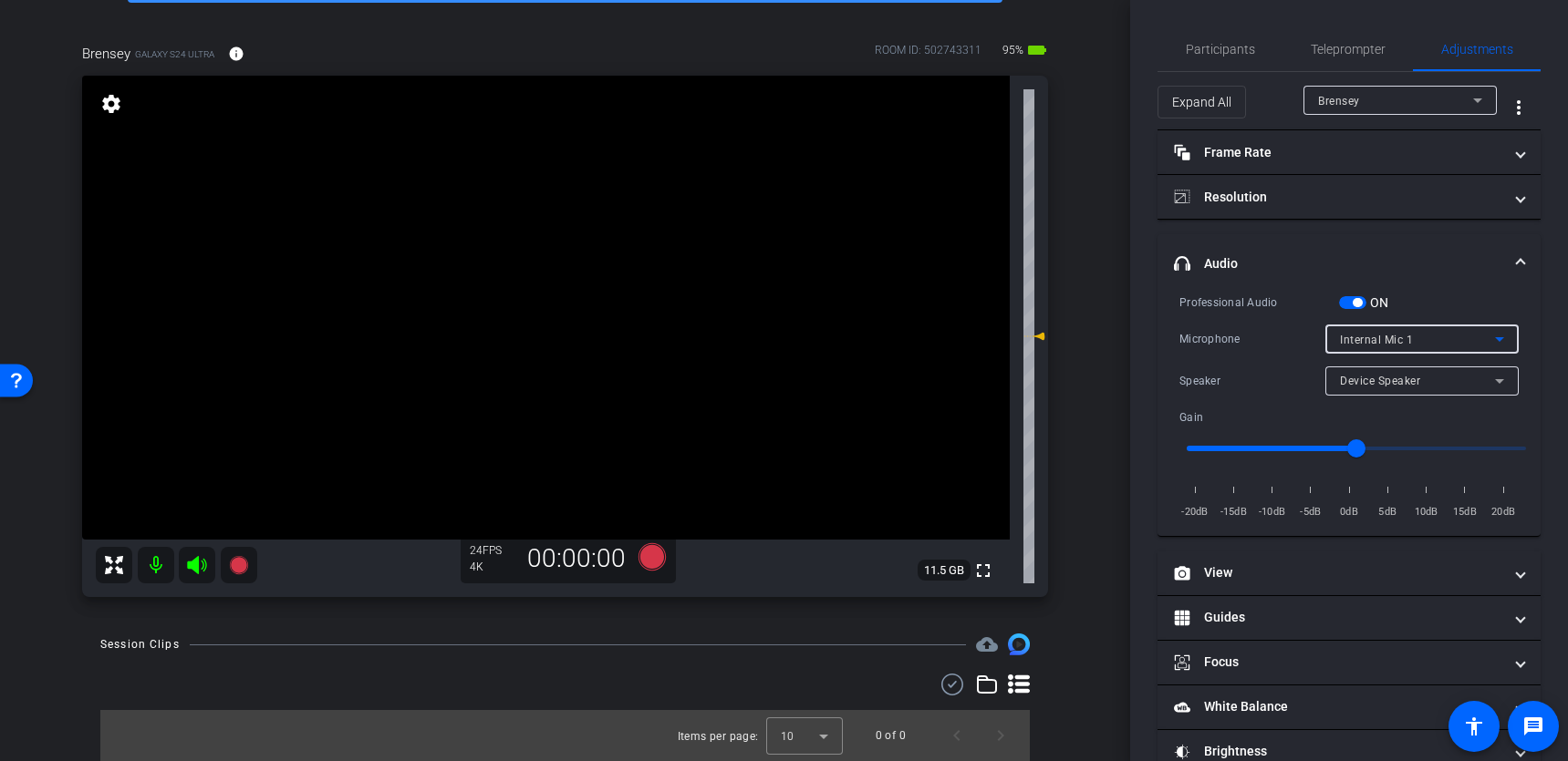
click at [1428, 252] on mat-expansion-panel-header "headphone icon Audio" at bounding box center [1349, 263] width 384 height 58
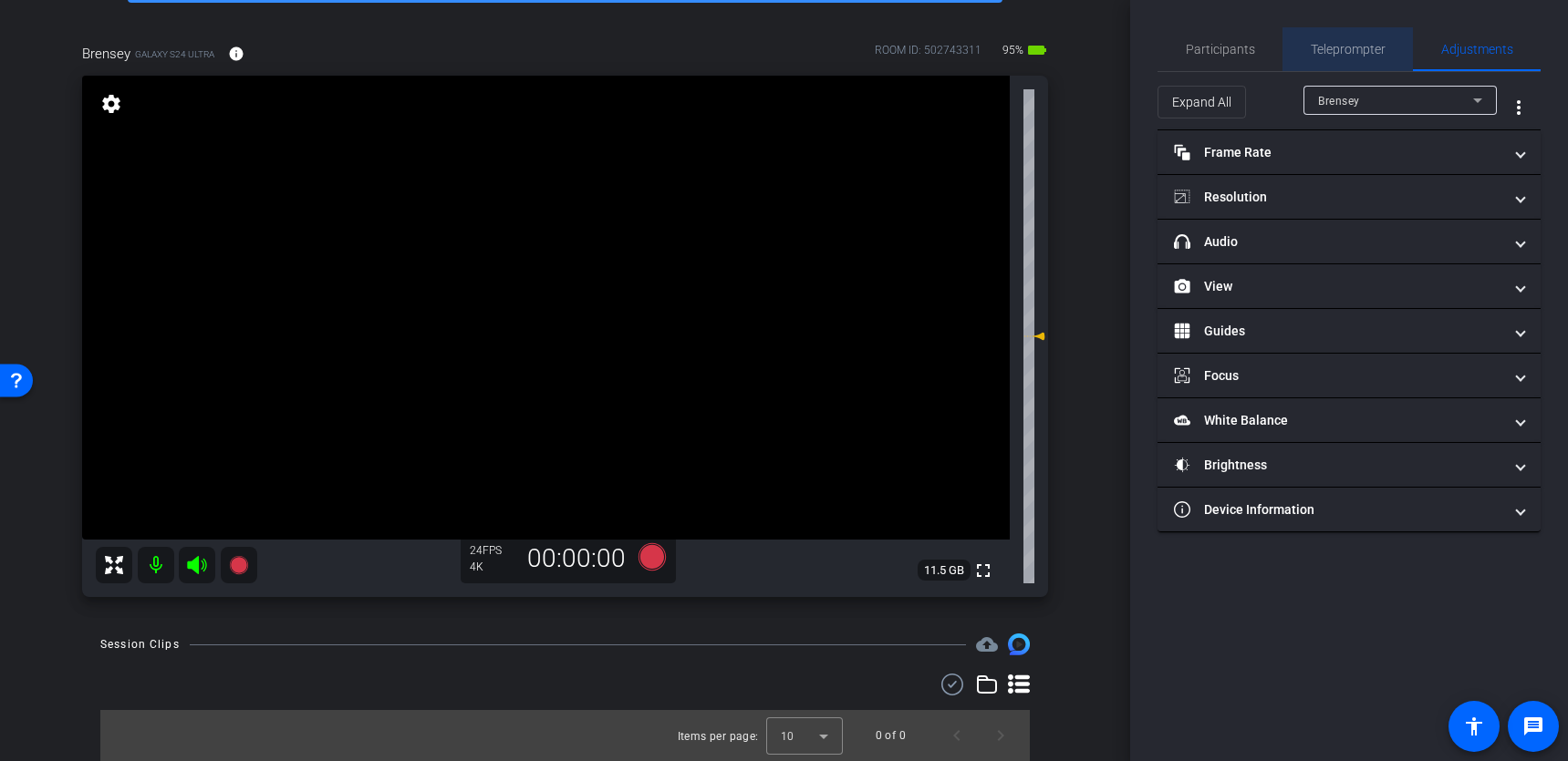
click at [1333, 57] on span "Teleprompter" at bounding box center [1347, 48] width 75 height 44
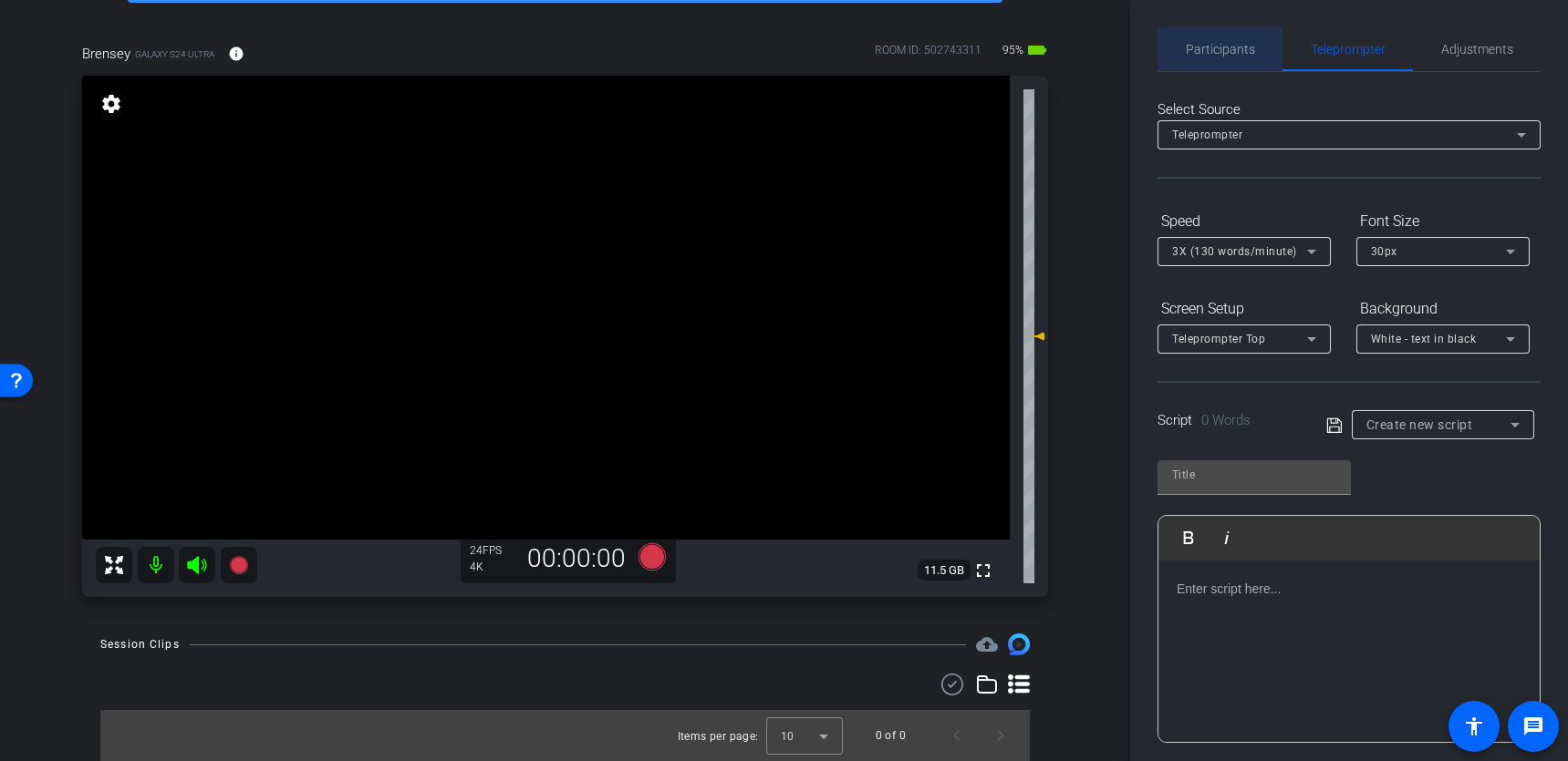
click at [1232, 49] on span "Participants" at bounding box center [1220, 48] width 70 height 13
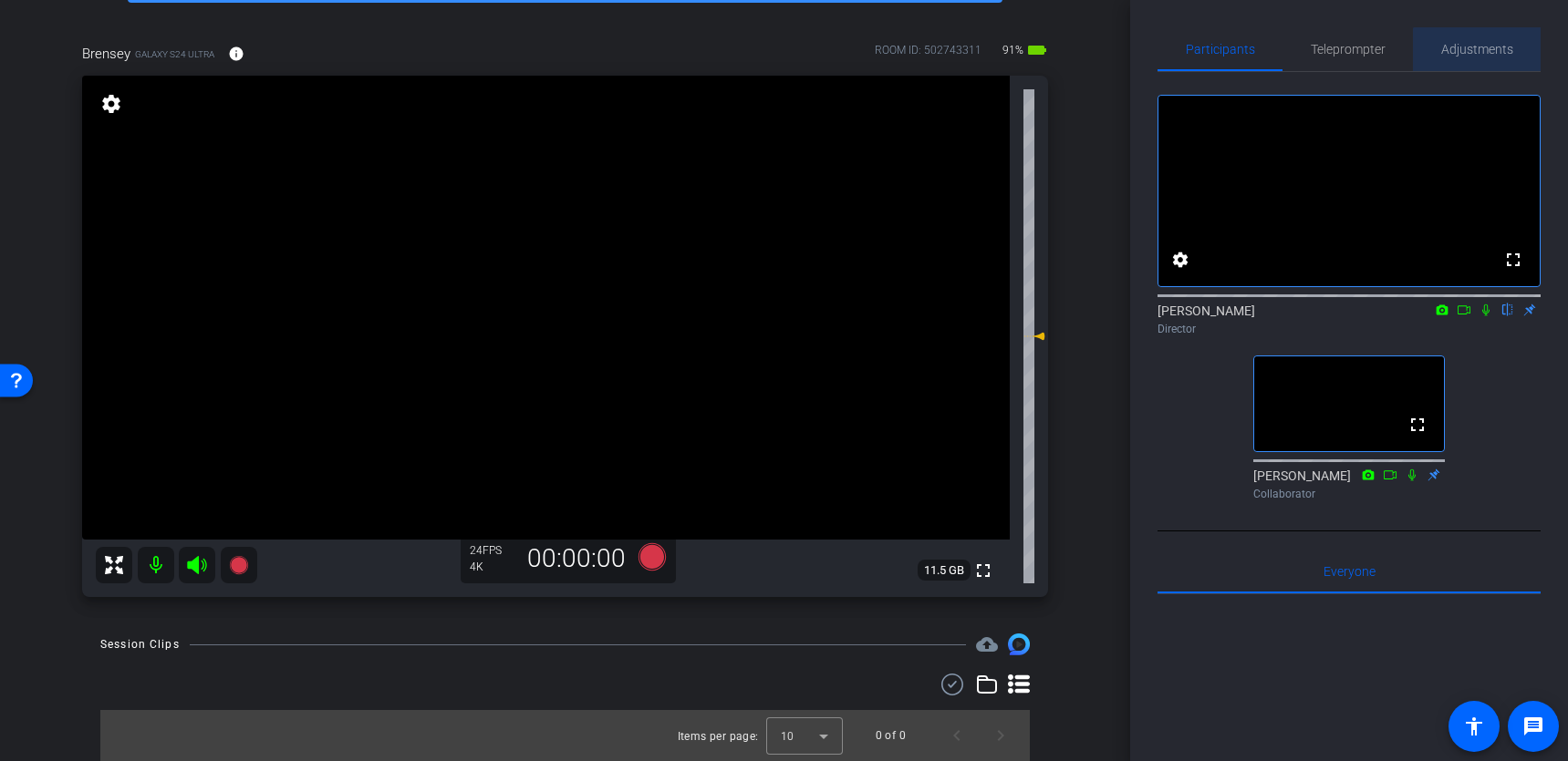
click at [1483, 56] on span "Adjustments" at bounding box center [1477, 48] width 72 height 44
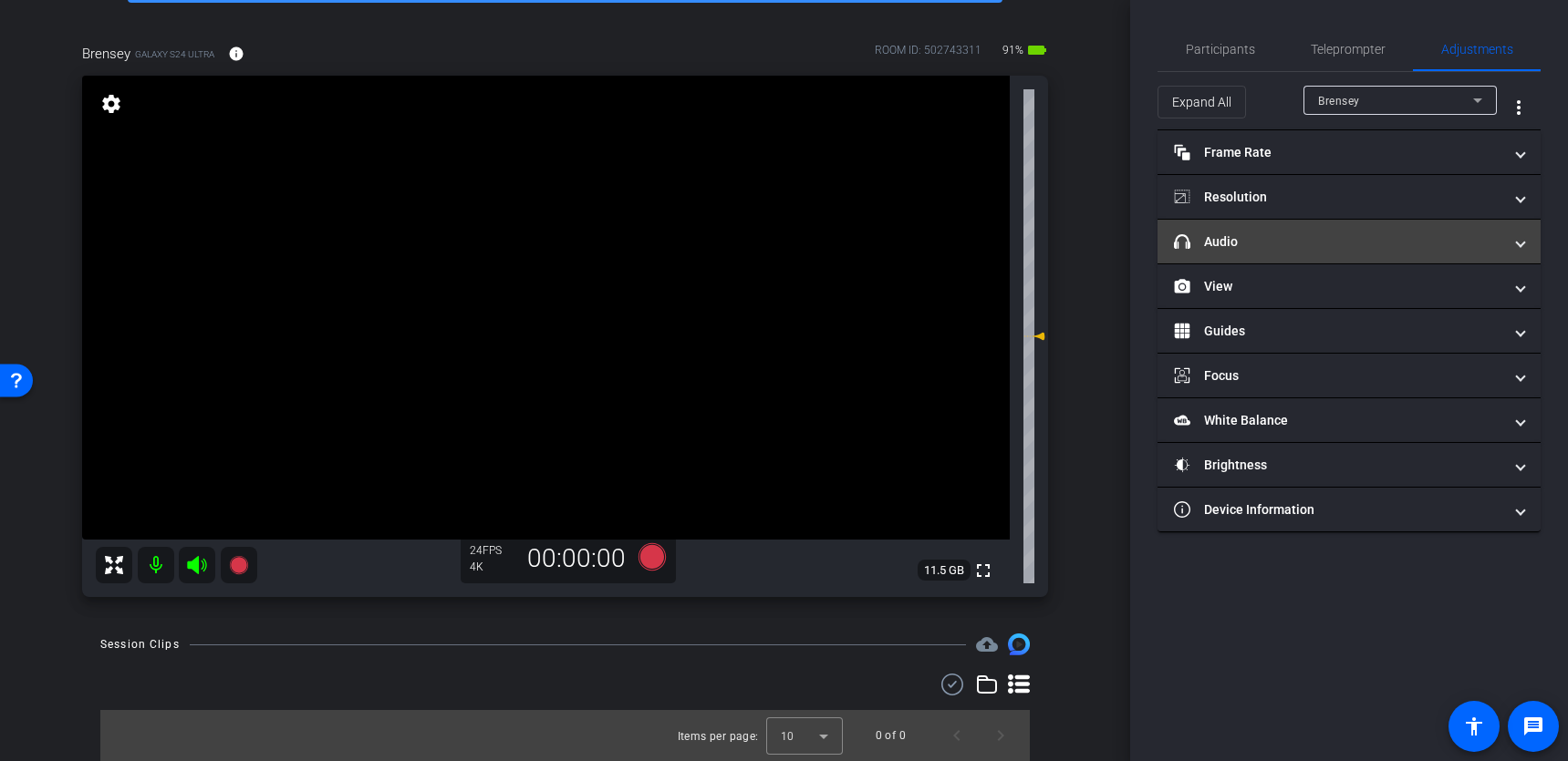
click at [1249, 250] on mat-panel-title "headphone icon Audio" at bounding box center [1337, 242] width 328 height 19
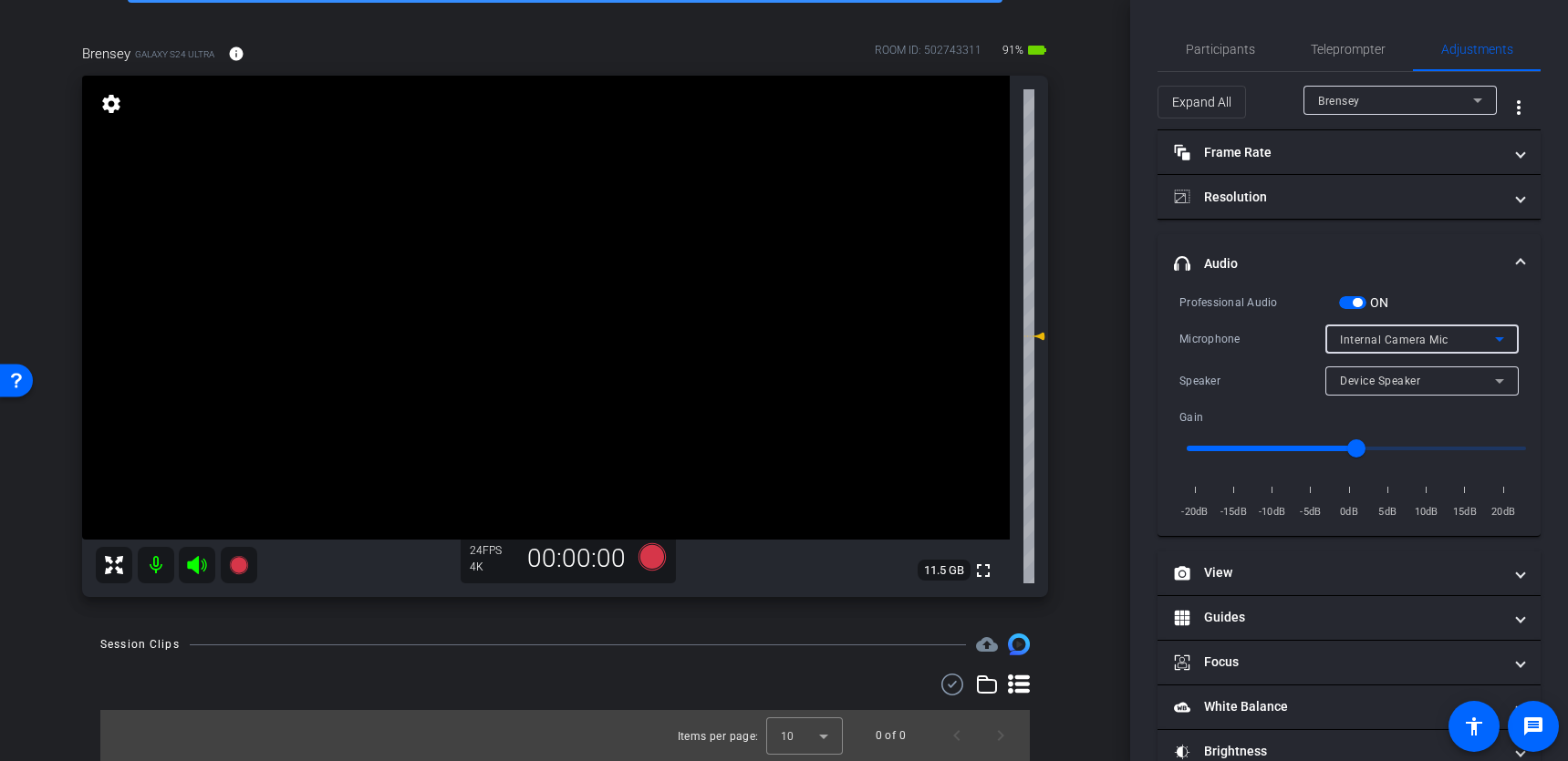
click at [1474, 334] on div "Internal Camera Mic" at bounding box center [1418, 340] width 155 height 23
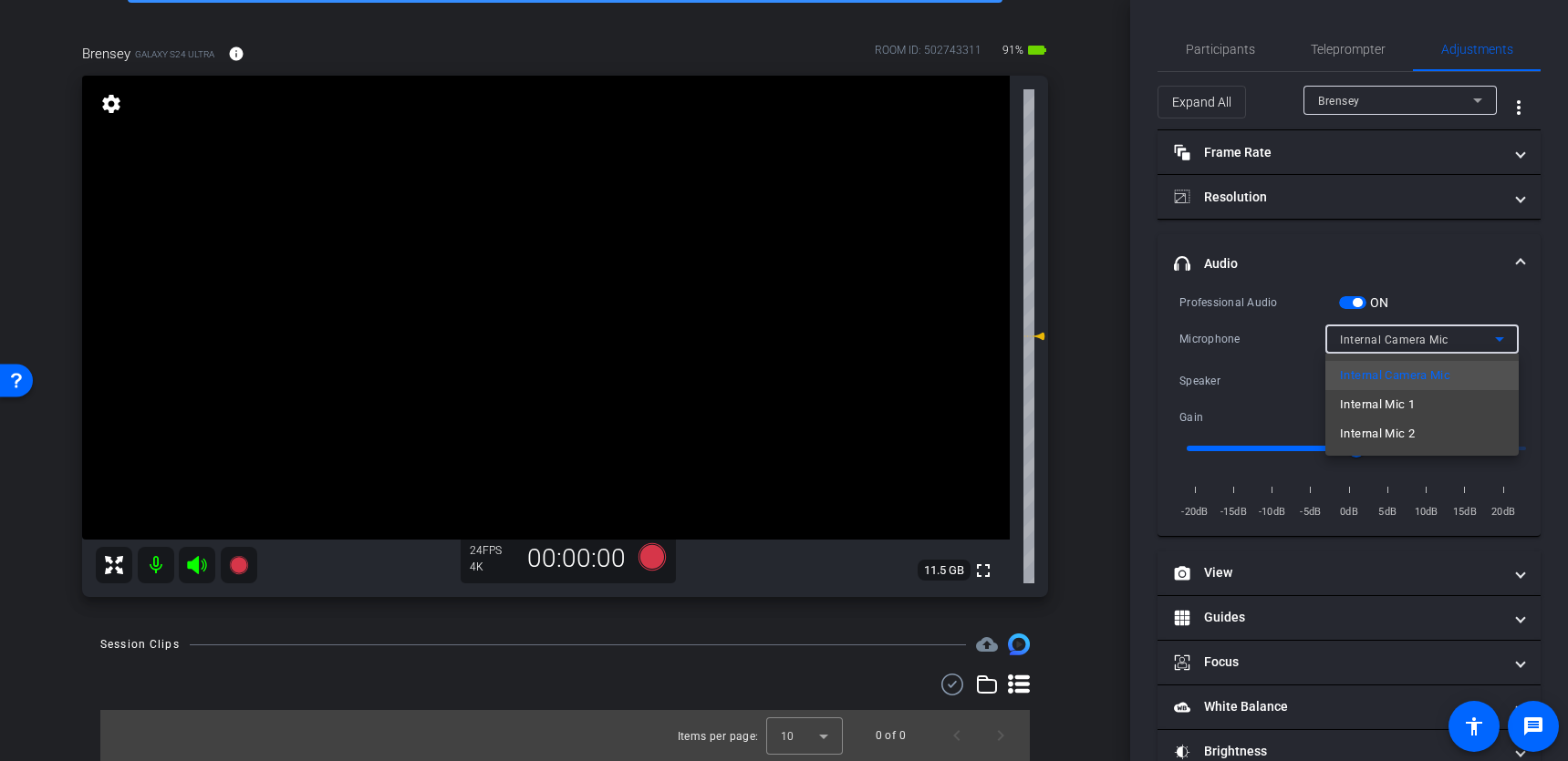
click at [1448, 265] on div at bounding box center [784, 380] width 1568 height 761
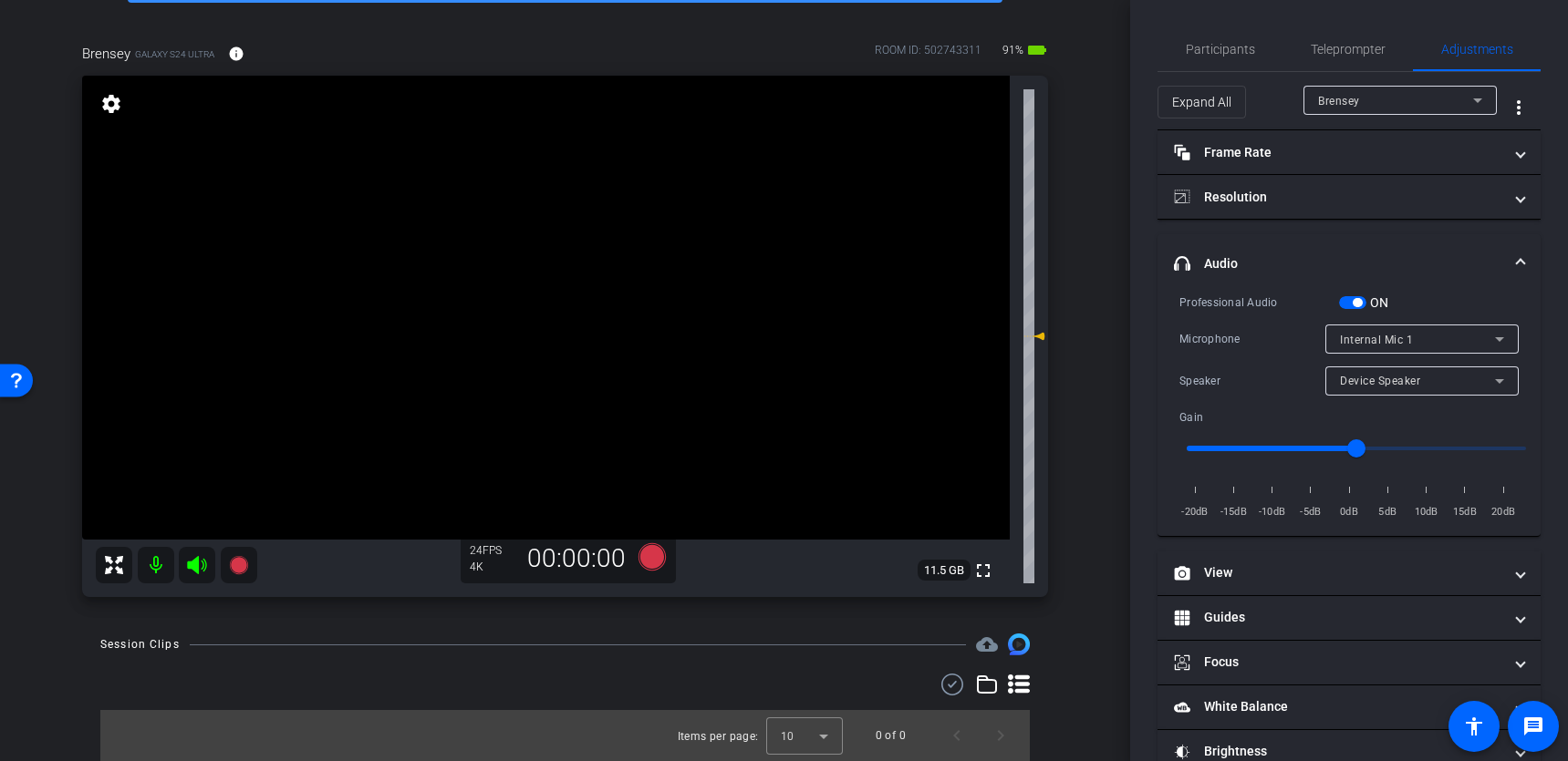
click at [1478, 331] on div "Internal Mic 1" at bounding box center [1418, 340] width 155 height 23
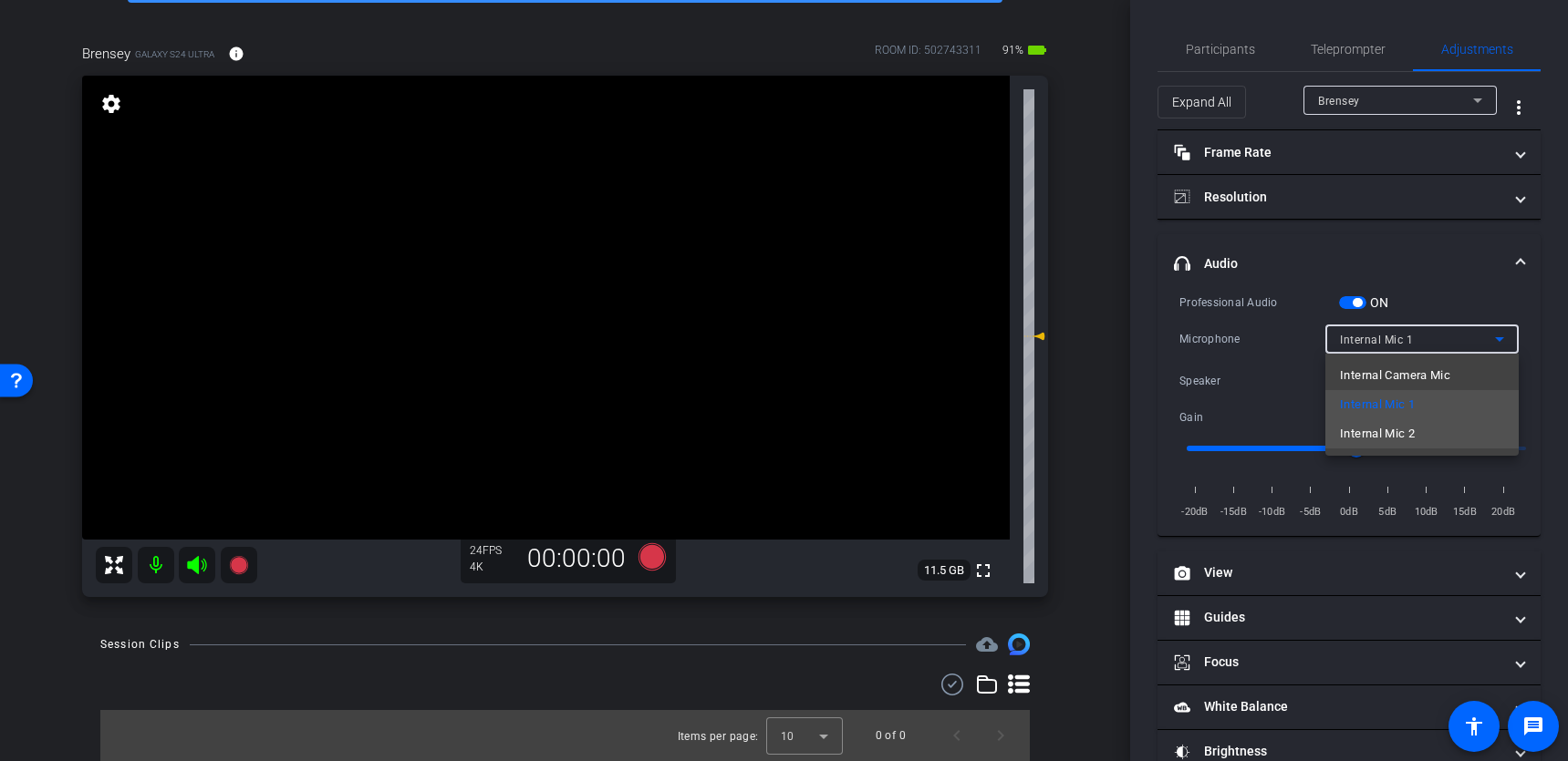
click at [1420, 425] on mat-option "Internal Mic 2" at bounding box center [1423, 434] width 194 height 29
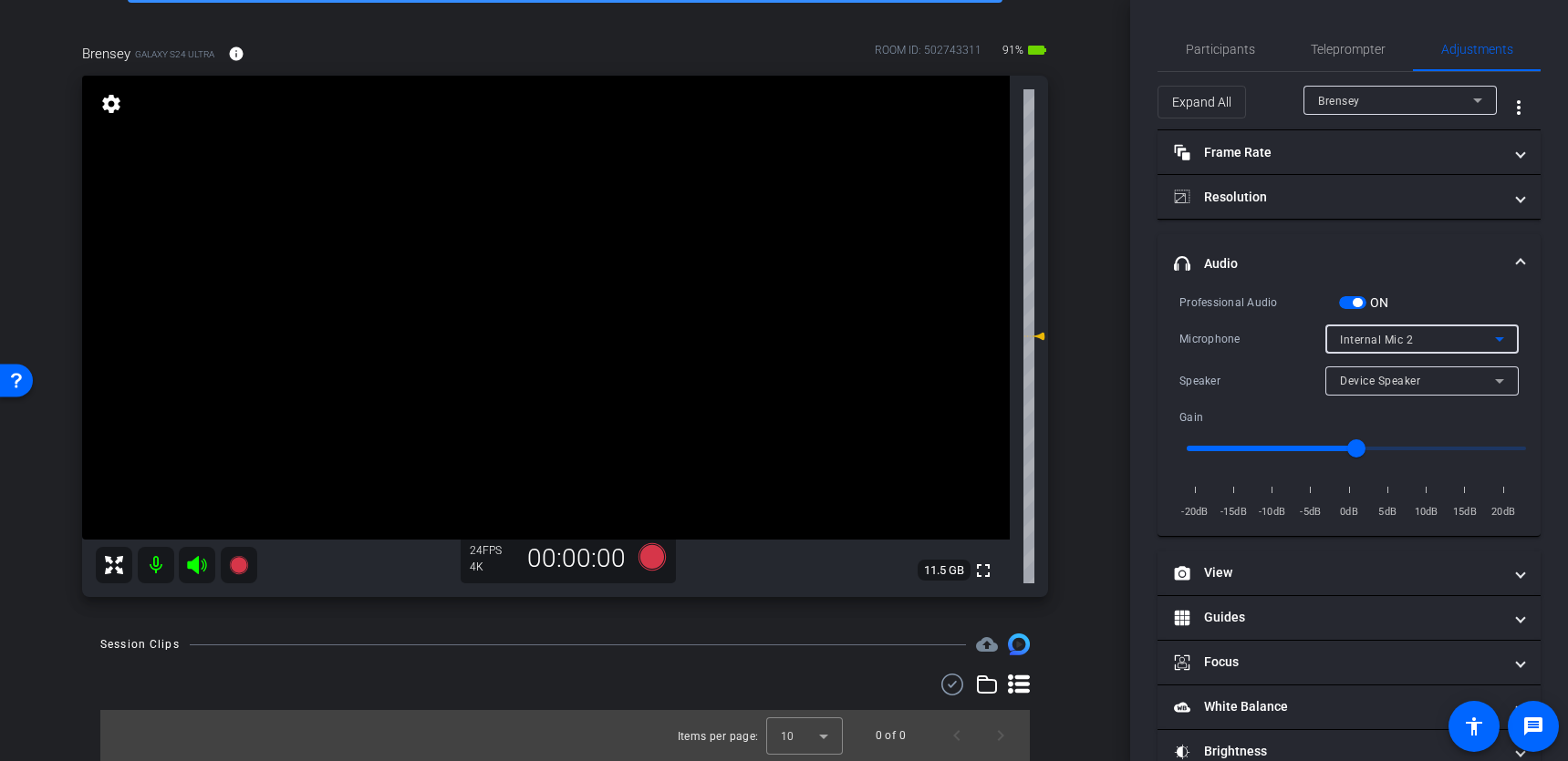
click at [1460, 336] on div "Internal Mic 2" at bounding box center [1418, 340] width 155 height 23
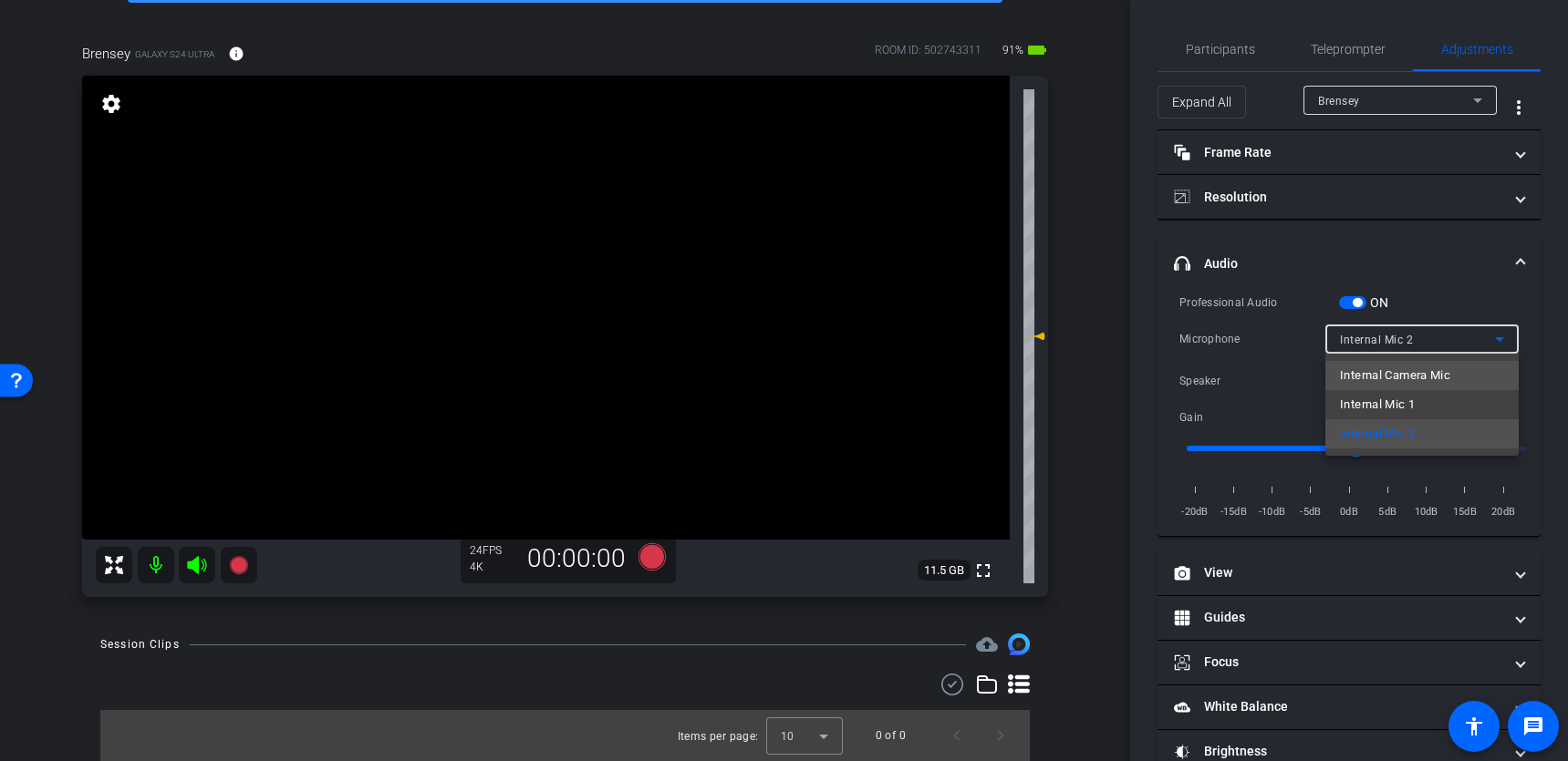
click at [1428, 384] on span "Internal Camera Mic" at bounding box center [1396, 376] width 110 height 22
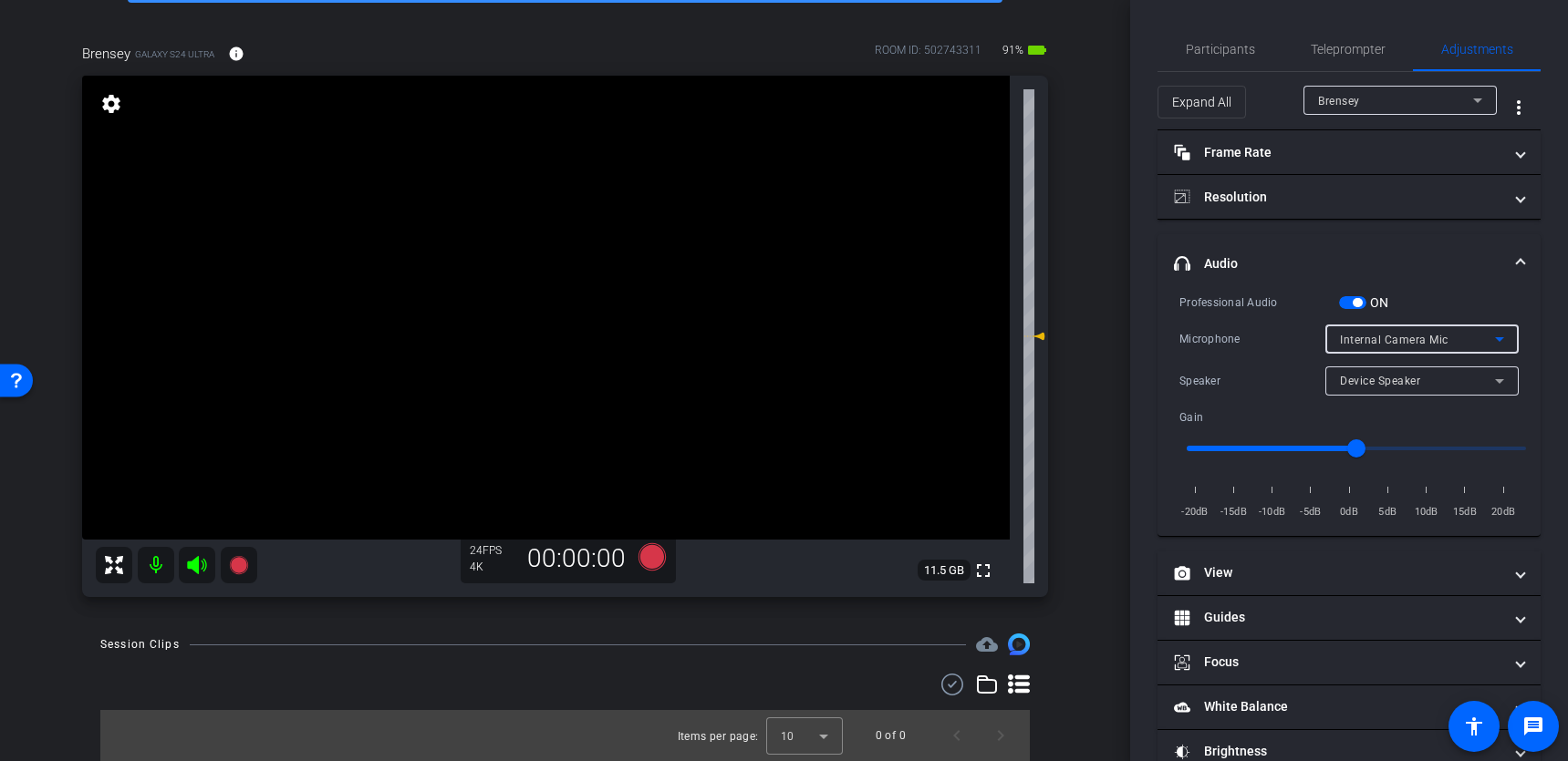
click at [1436, 337] on span "Internal Camera Mic" at bounding box center [1395, 340] width 108 height 13
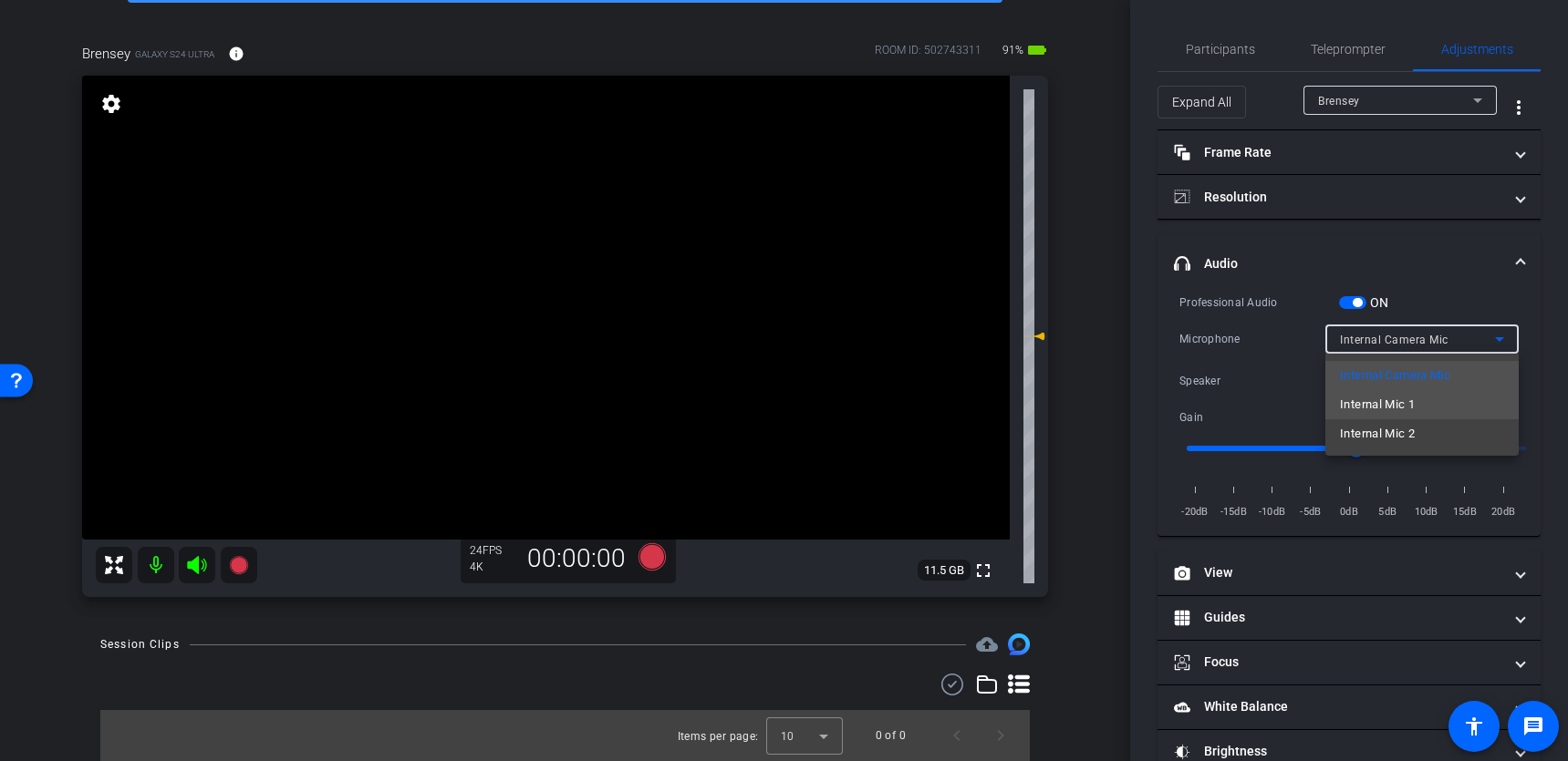
click at [1422, 400] on mat-option "Internal Mic 1" at bounding box center [1423, 405] width 194 height 29
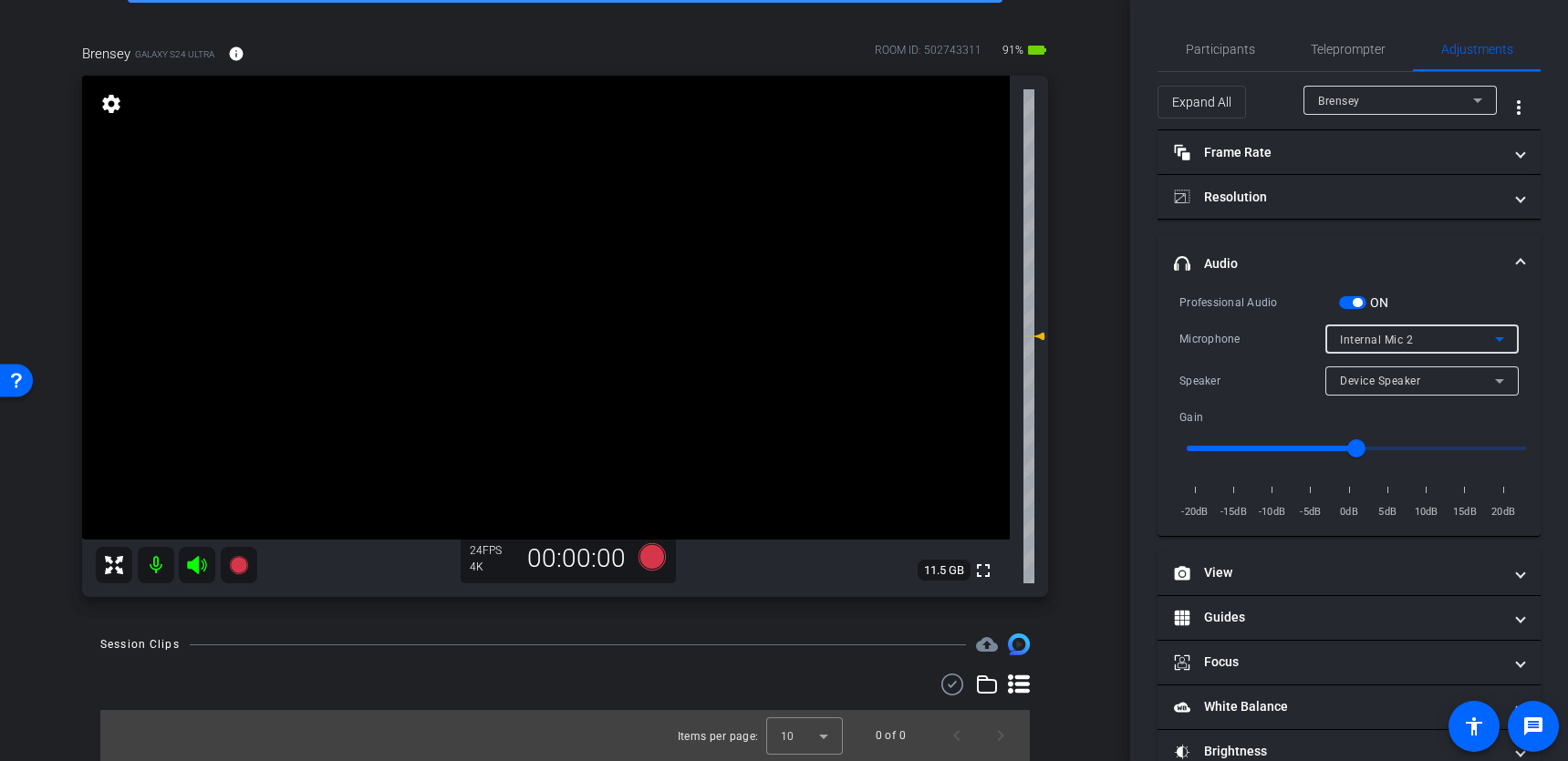
click at [1489, 335] on icon at bounding box center [1499, 339] width 22 height 22
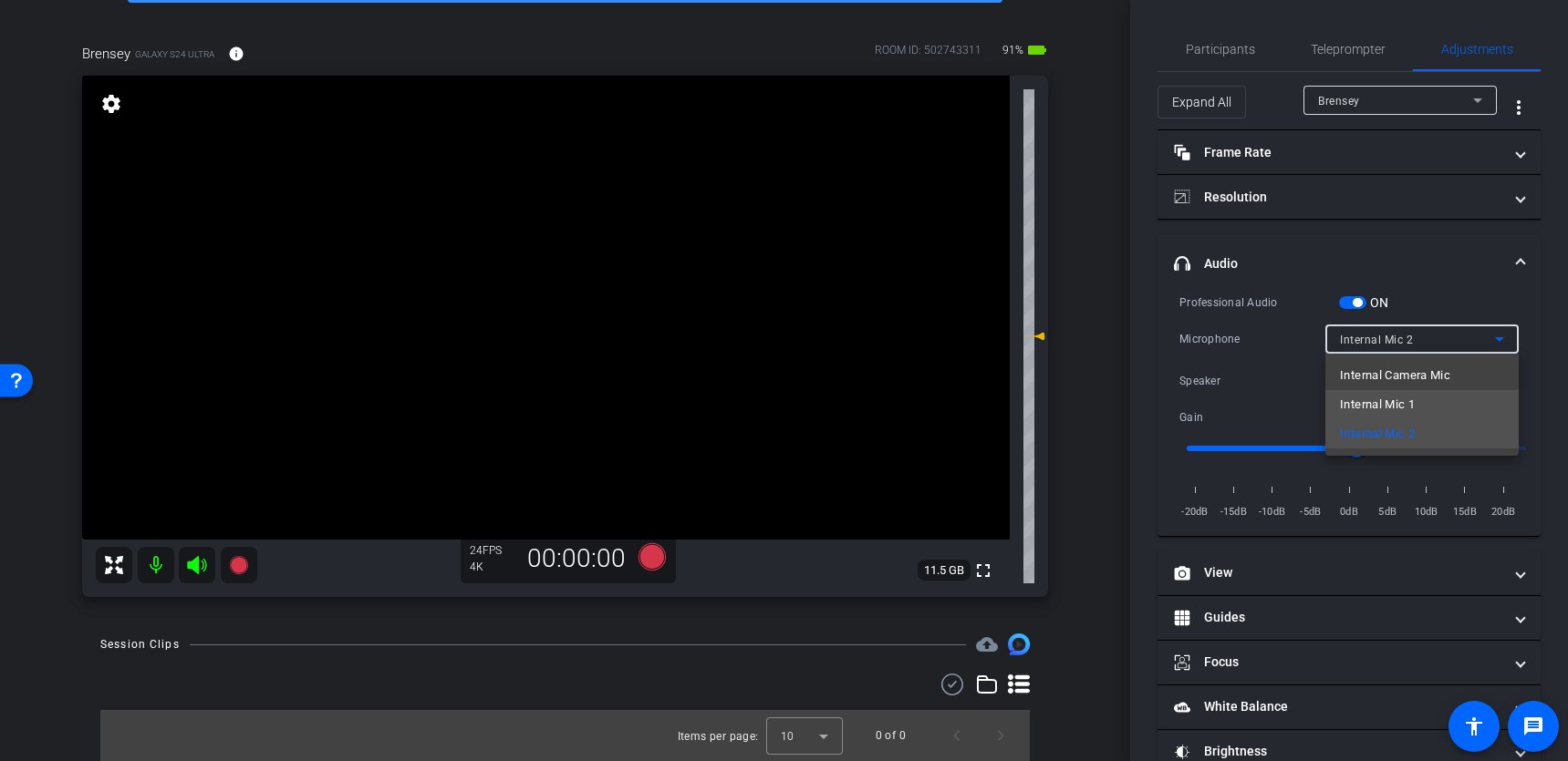
click at [1426, 393] on mat-option "Internal Mic 1" at bounding box center [1423, 405] width 194 height 29
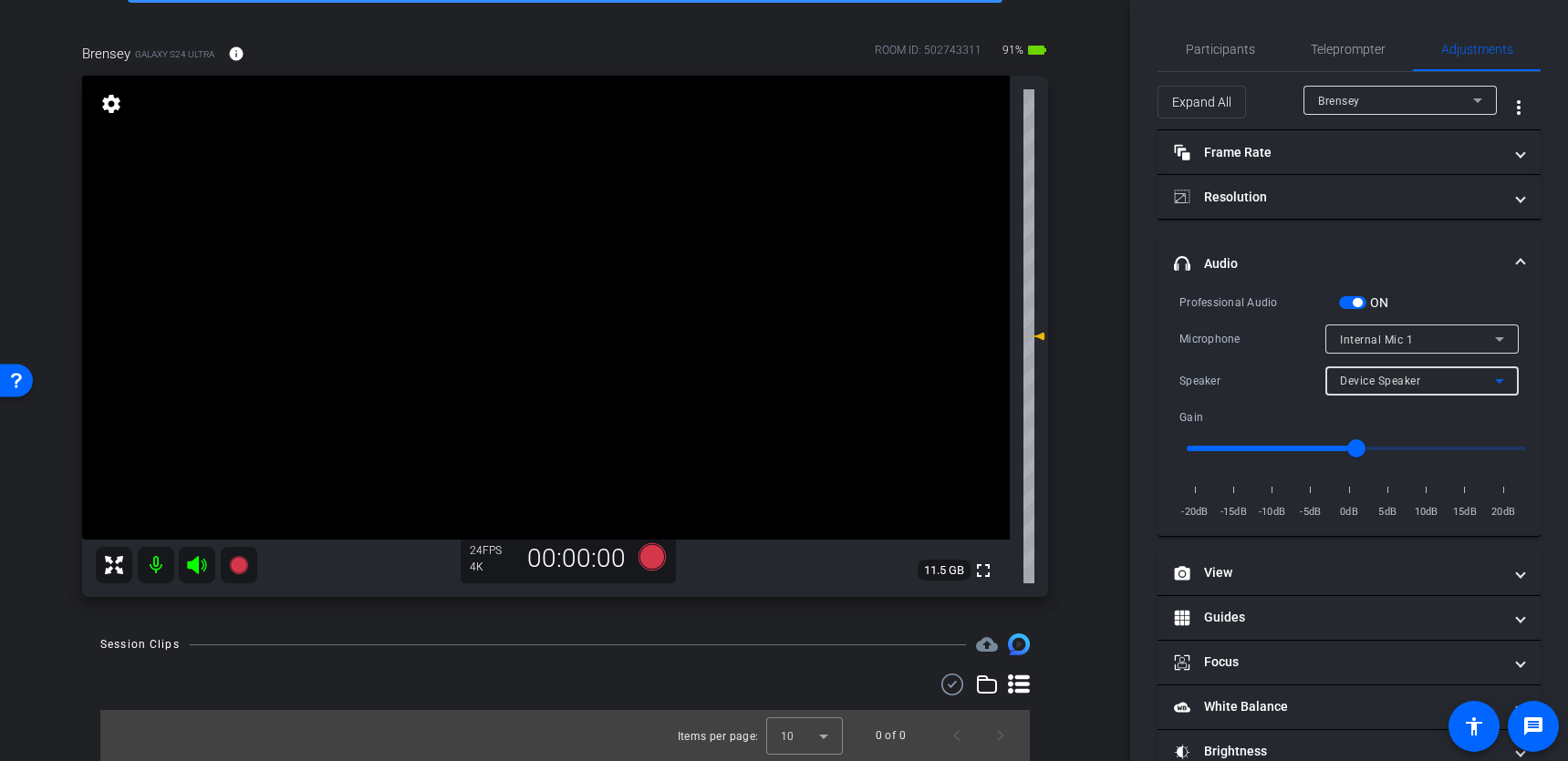
click at [1498, 382] on icon at bounding box center [1499, 381] width 9 height 5
click at [1498, 382] on div at bounding box center [784, 380] width 1568 height 761
click at [1418, 344] on div "Internal Mic 1" at bounding box center [1418, 340] width 155 height 23
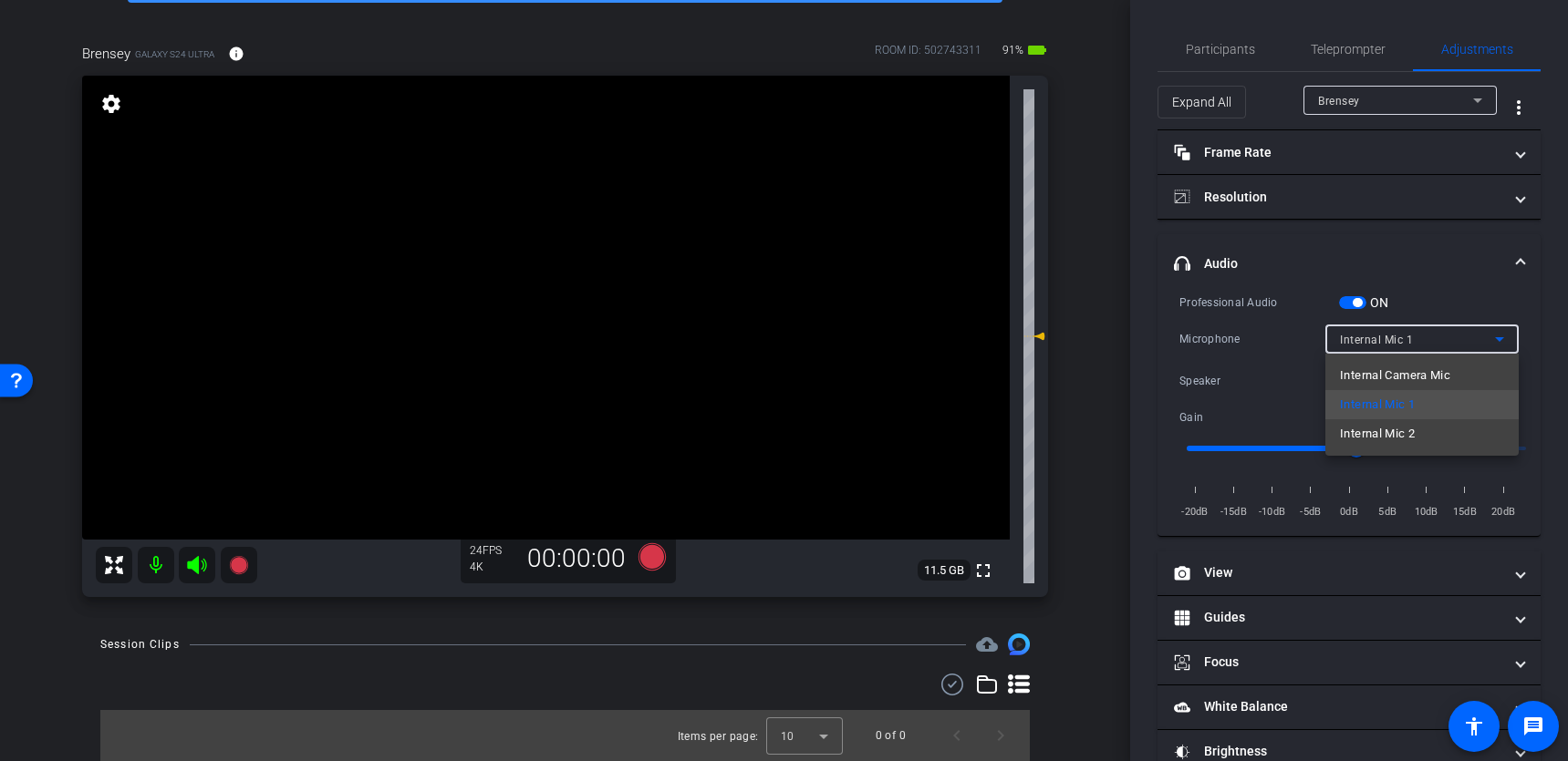
click at [1437, 246] on div at bounding box center [784, 380] width 1568 height 761
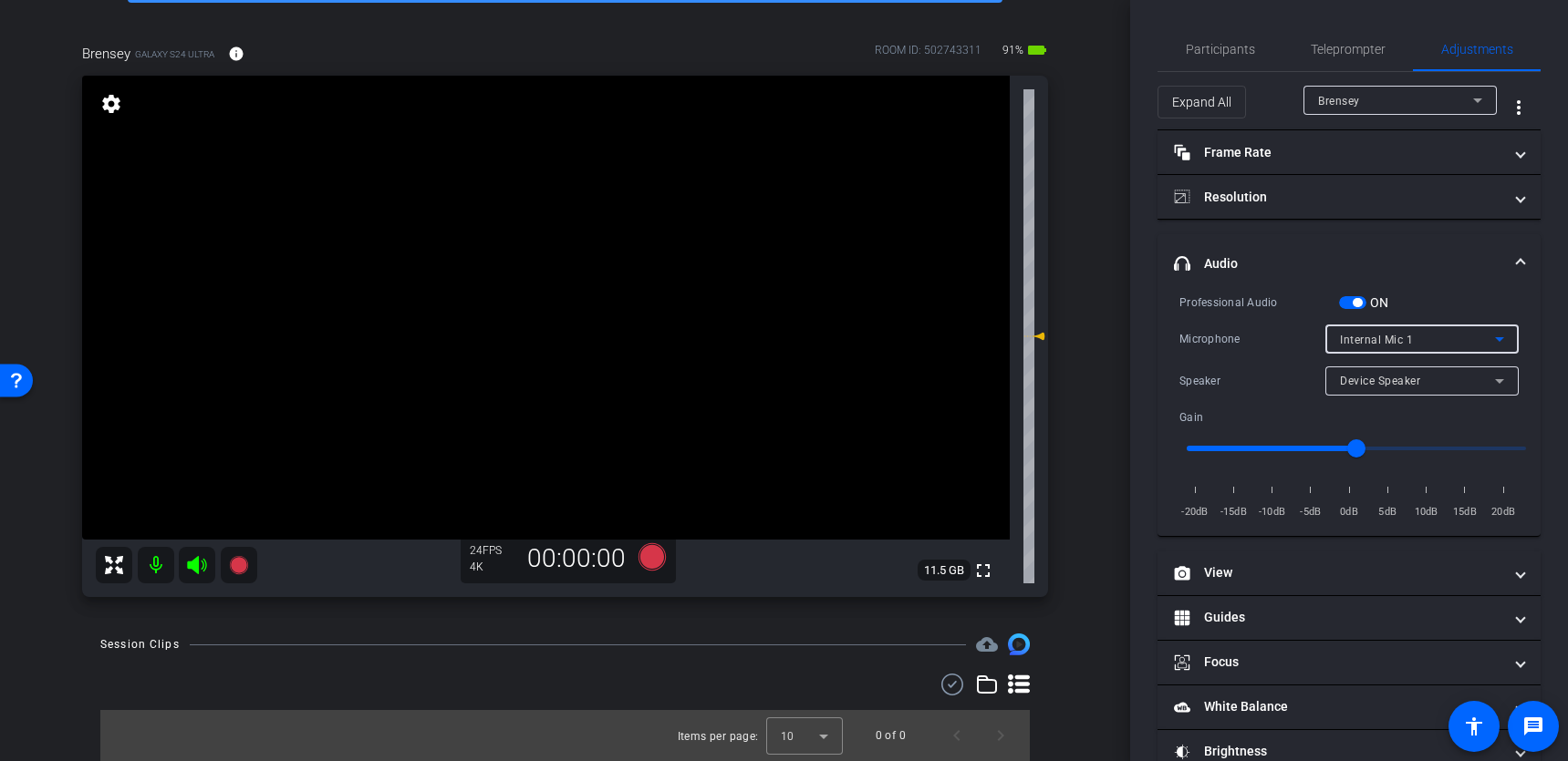
click at [1498, 336] on icon at bounding box center [1499, 339] width 22 height 22
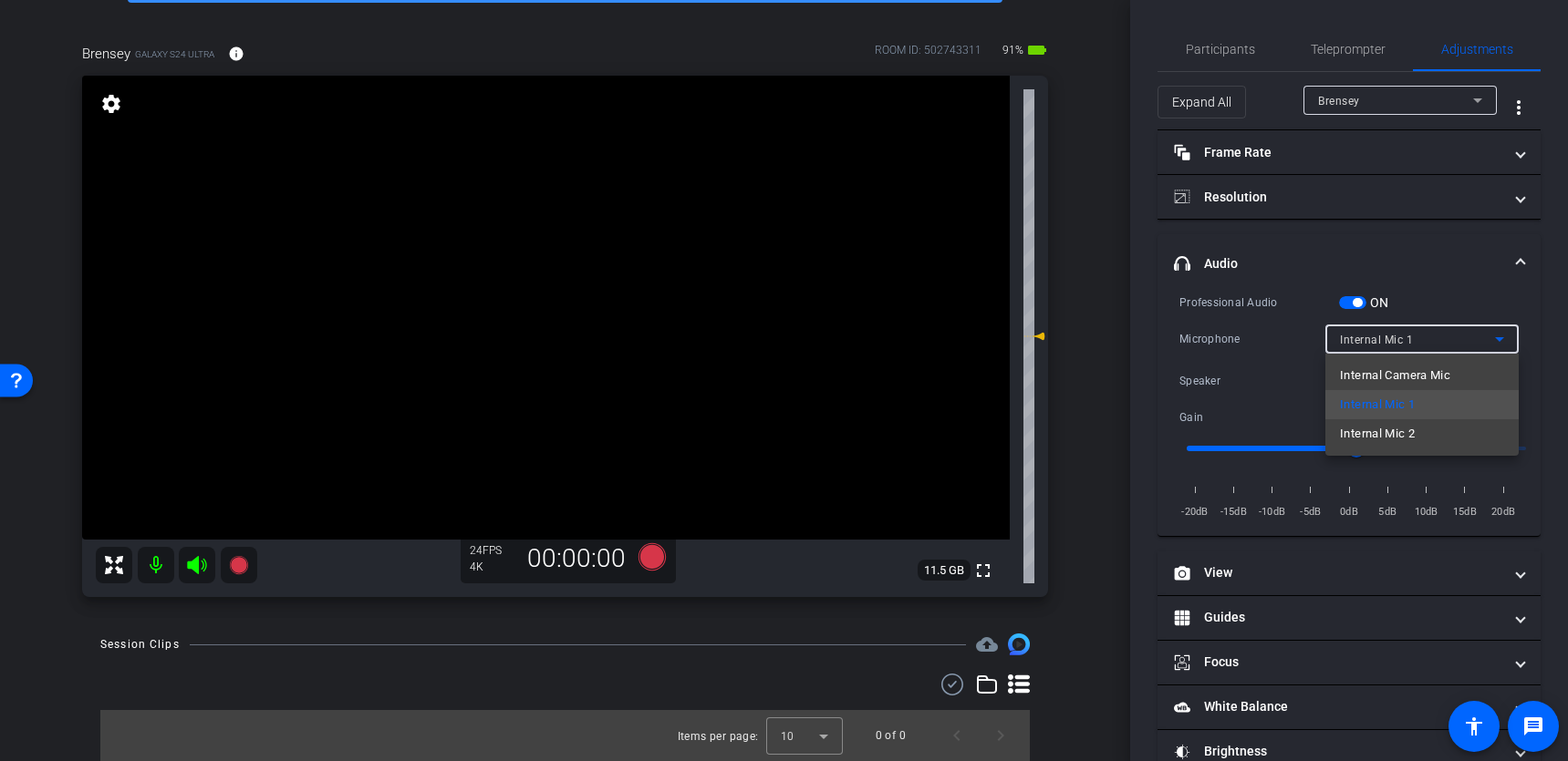
click at [1458, 290] on div at bounding box center [784, 380] width 1568 height 761
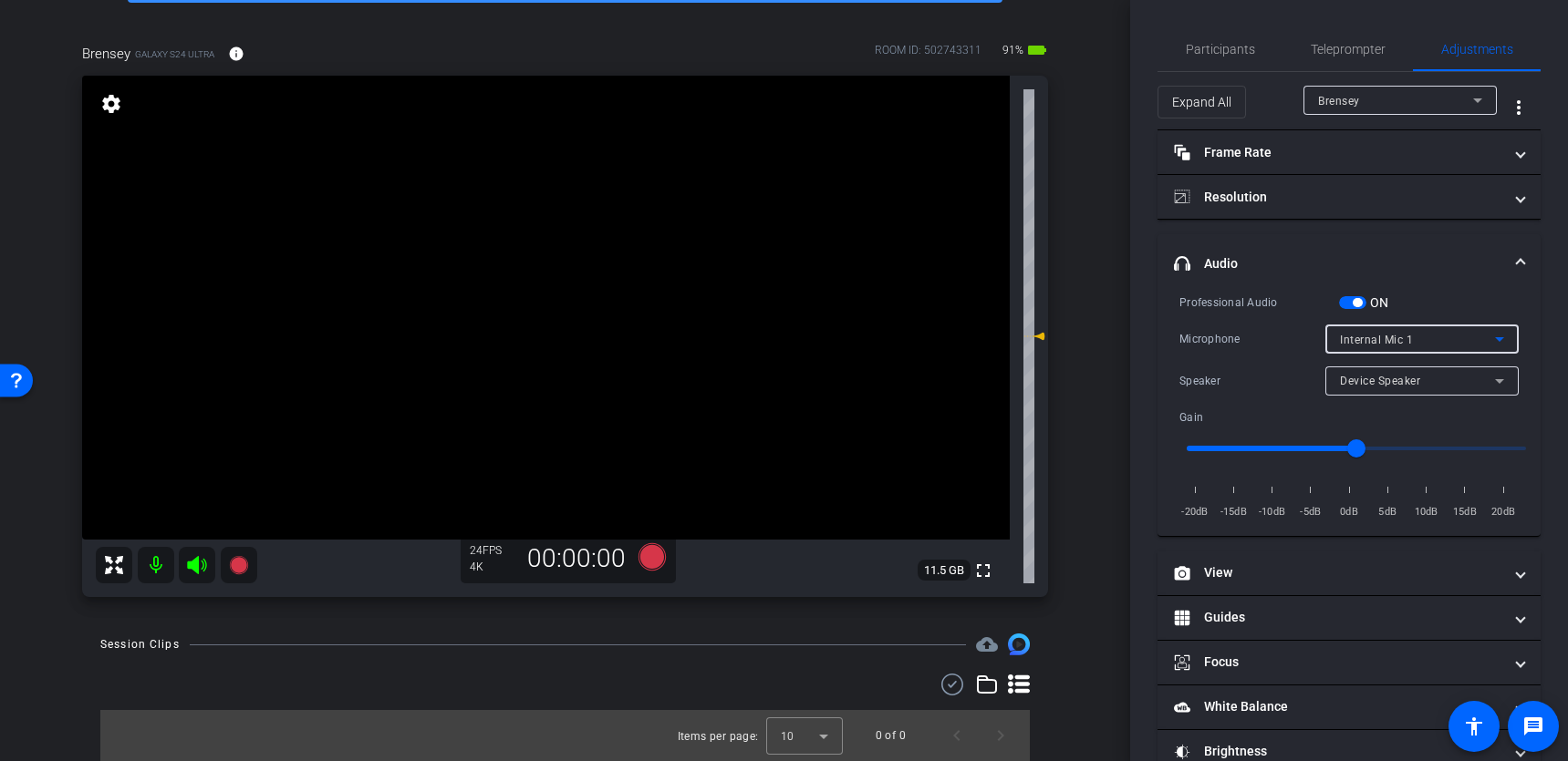
click at [1471, 335] on div "Internal Mic 1" at bounding box center [1418, 340] width 155 height 23
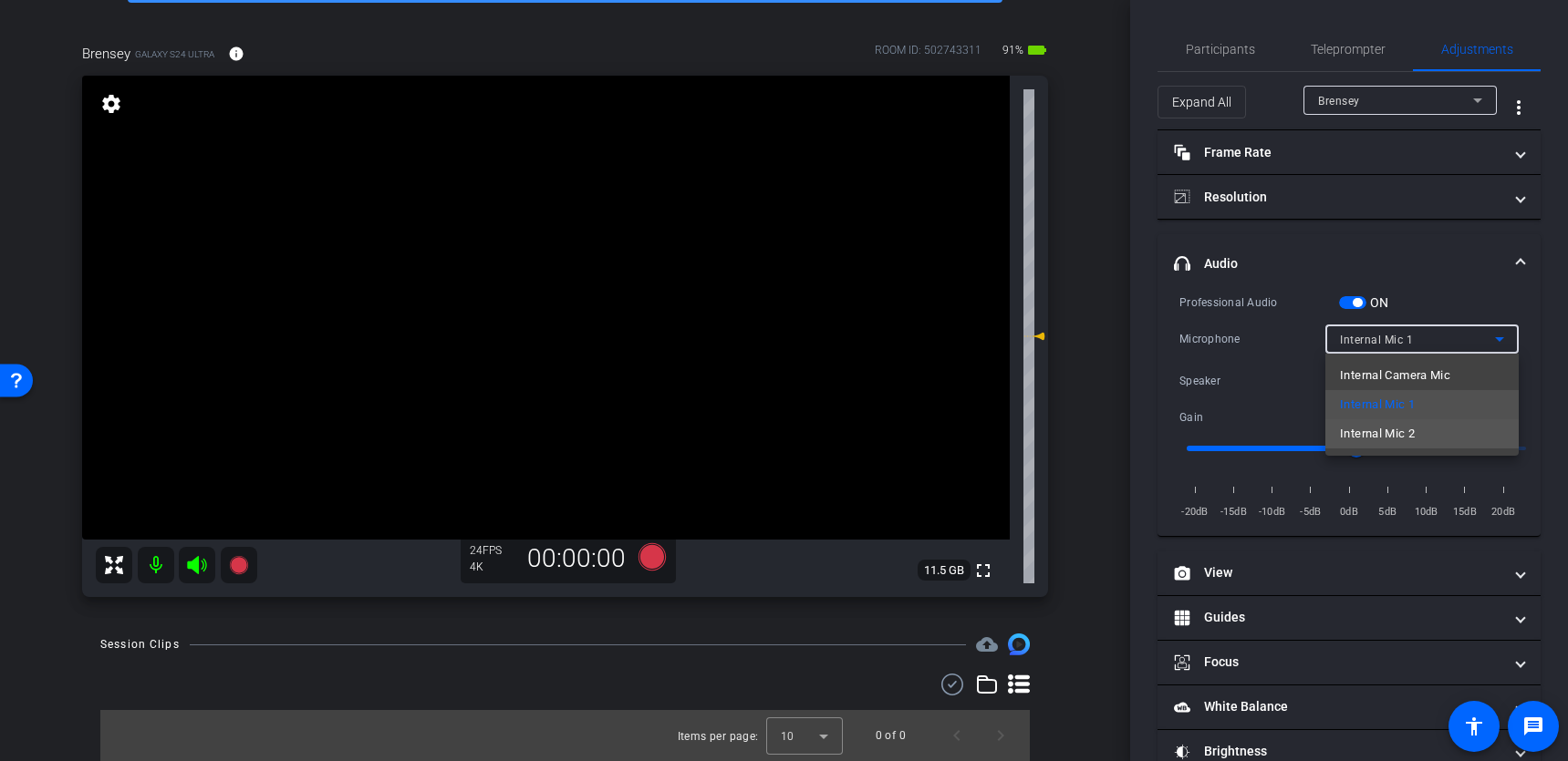
click at [1415, 431] on span "Internal Mic 2" at bounding box center [1377, 434] width 75 height 22
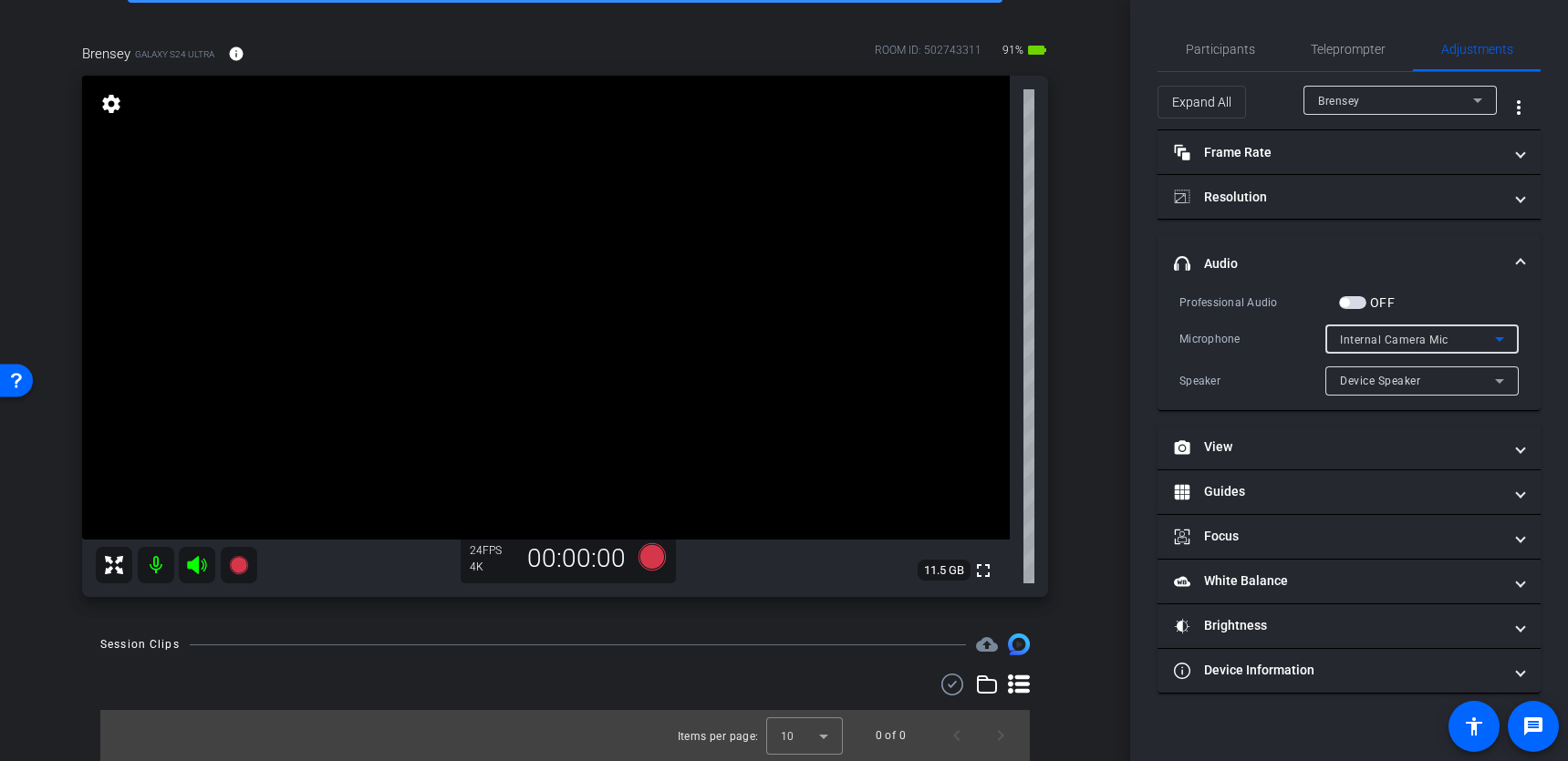
click at [1512, 258] on span "headphone icon Audio" at bounding box center [1345, 264] width 343 height 19
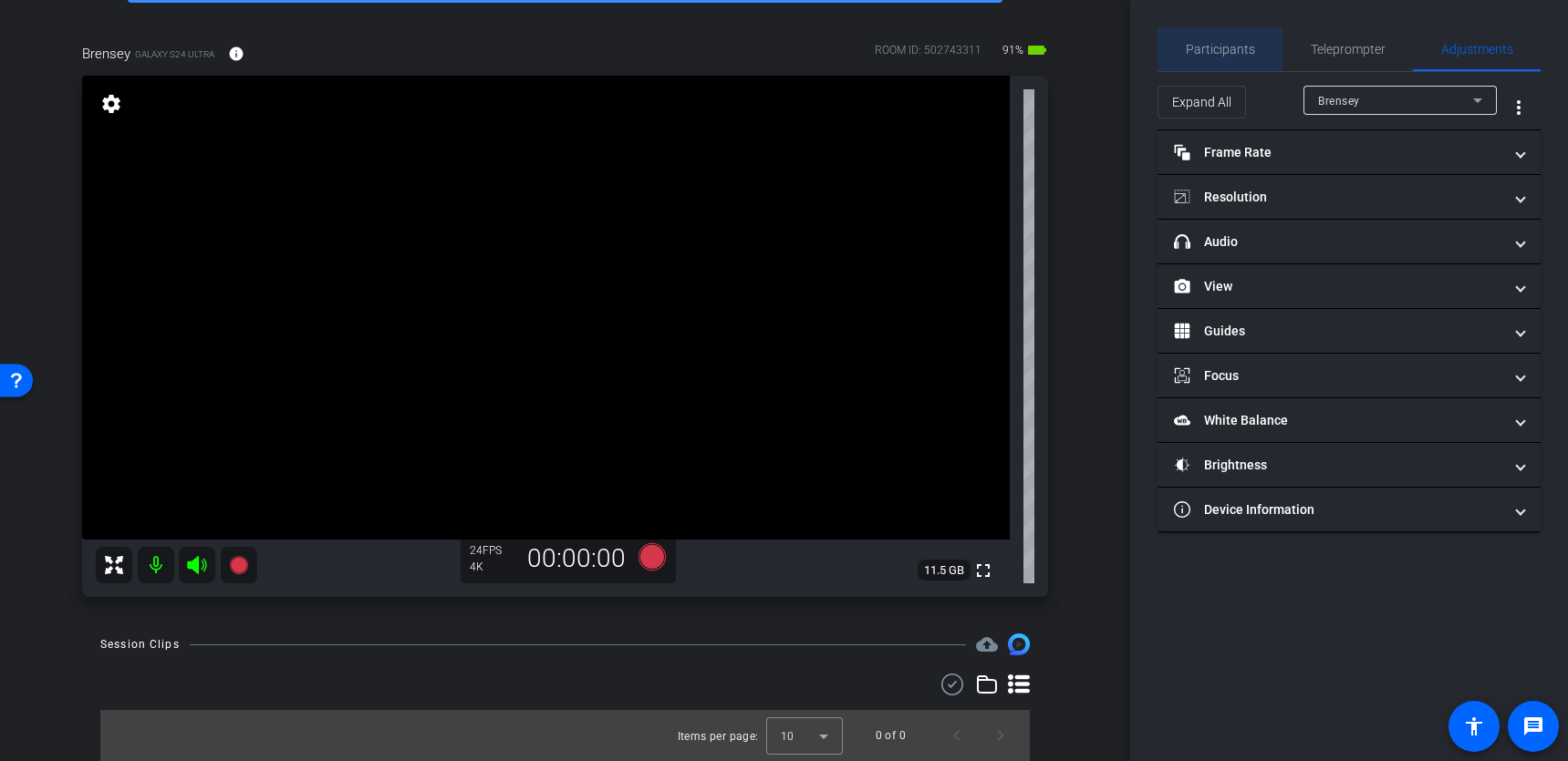
click at [1239, 49] on span "Participants" at bounding box center [1220, 48] width 70 height 13
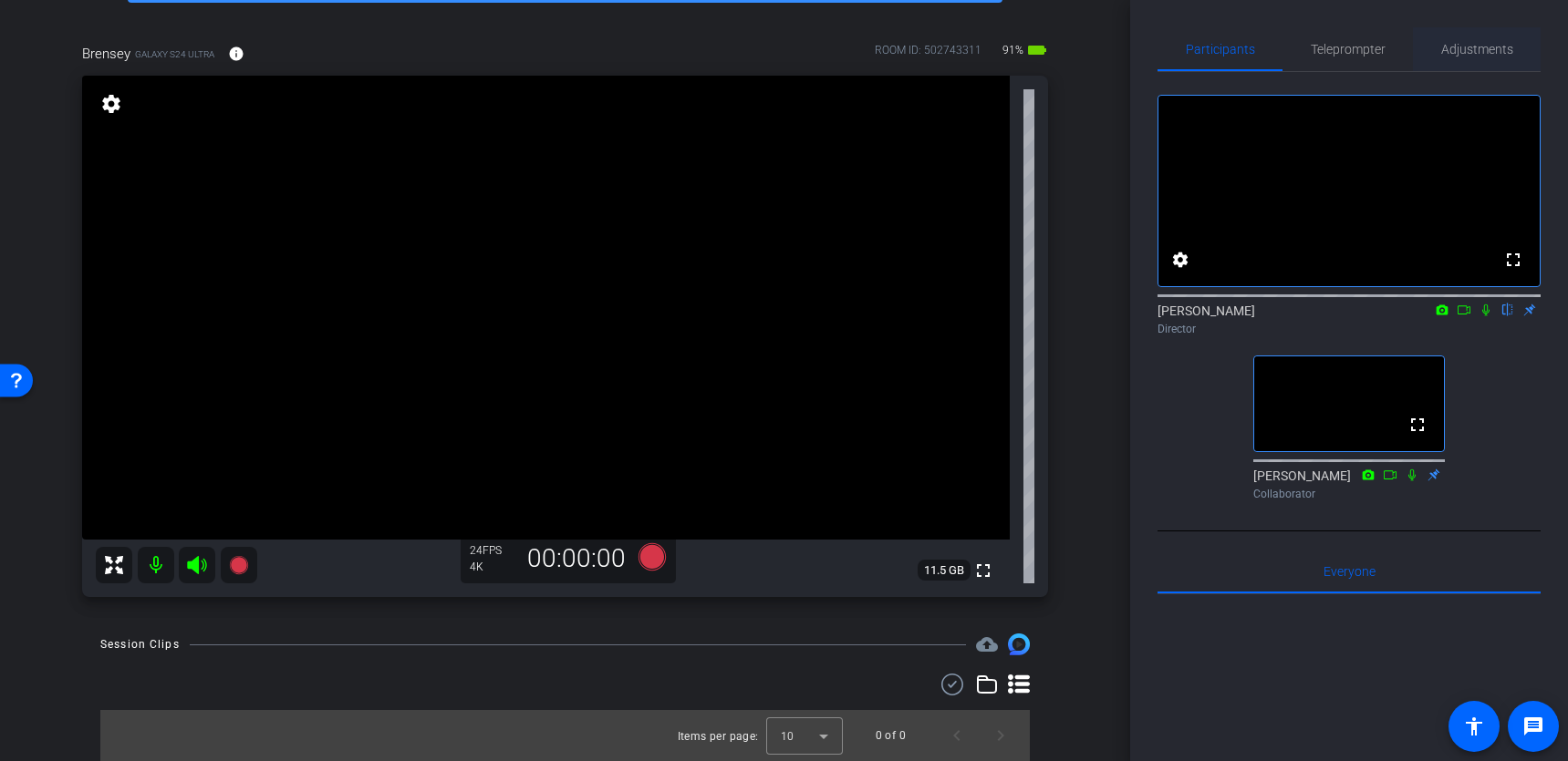
click at [1475, 40] on span "Adjustments" at bounding box center [1477, 48] width 72 height 44
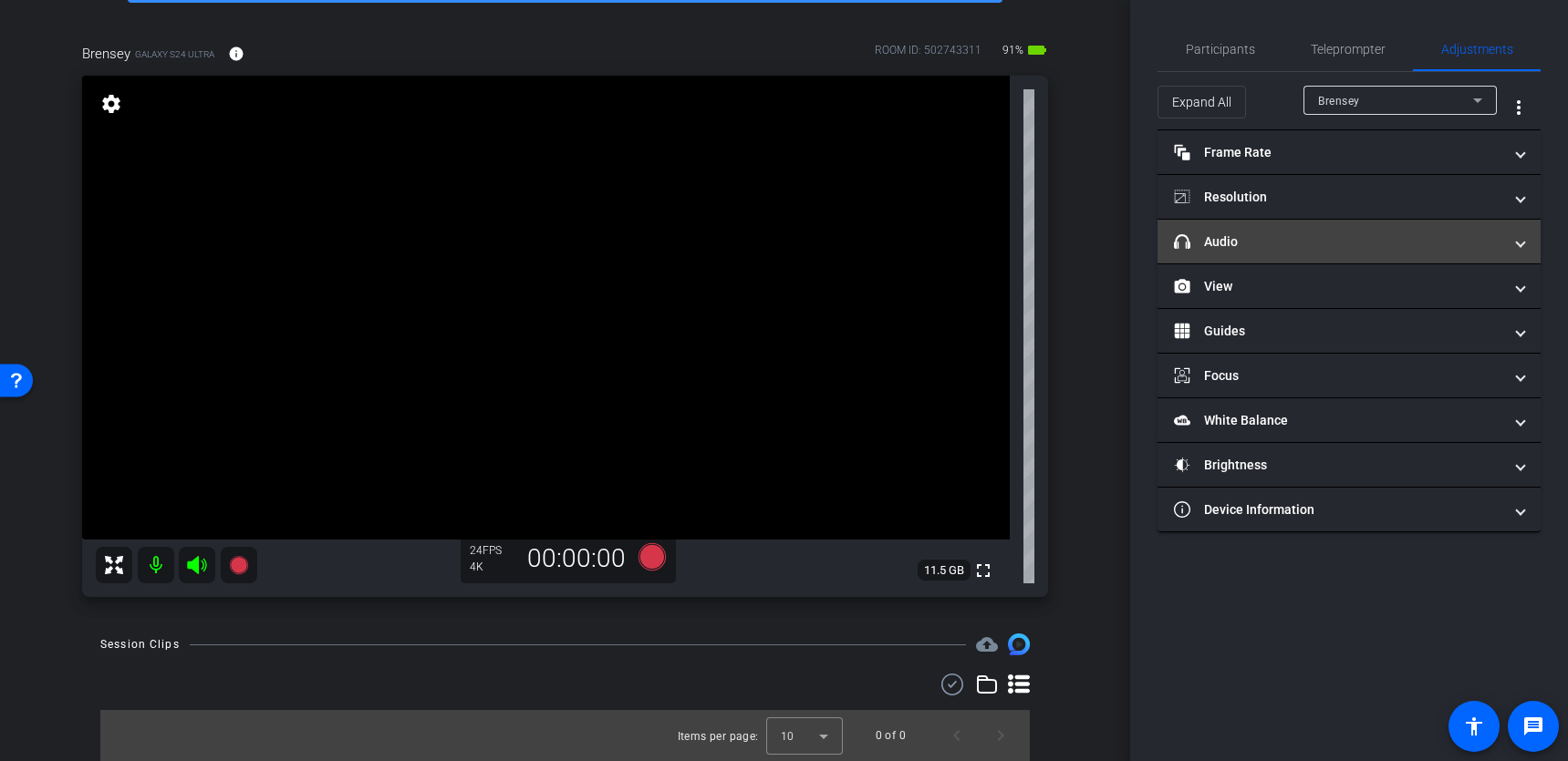
click at [1322, 247] on mat-panel-title "headphone icon Audio" at bounding box center [1337, 242] width 328 height 19
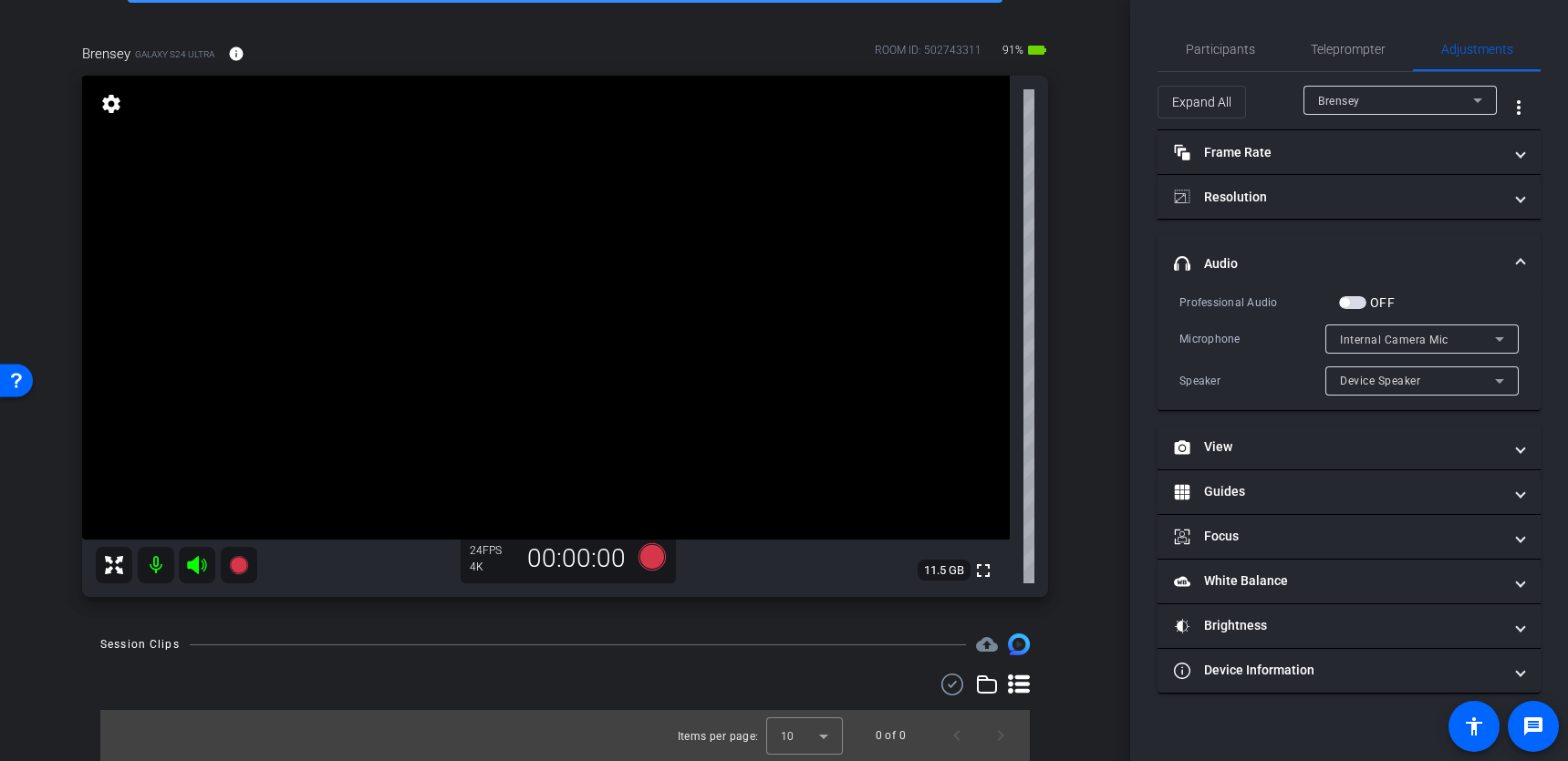
click at [1515, 256] on span "headphone icon Audio" at bounding box center [1345, 264] width 343 height 19
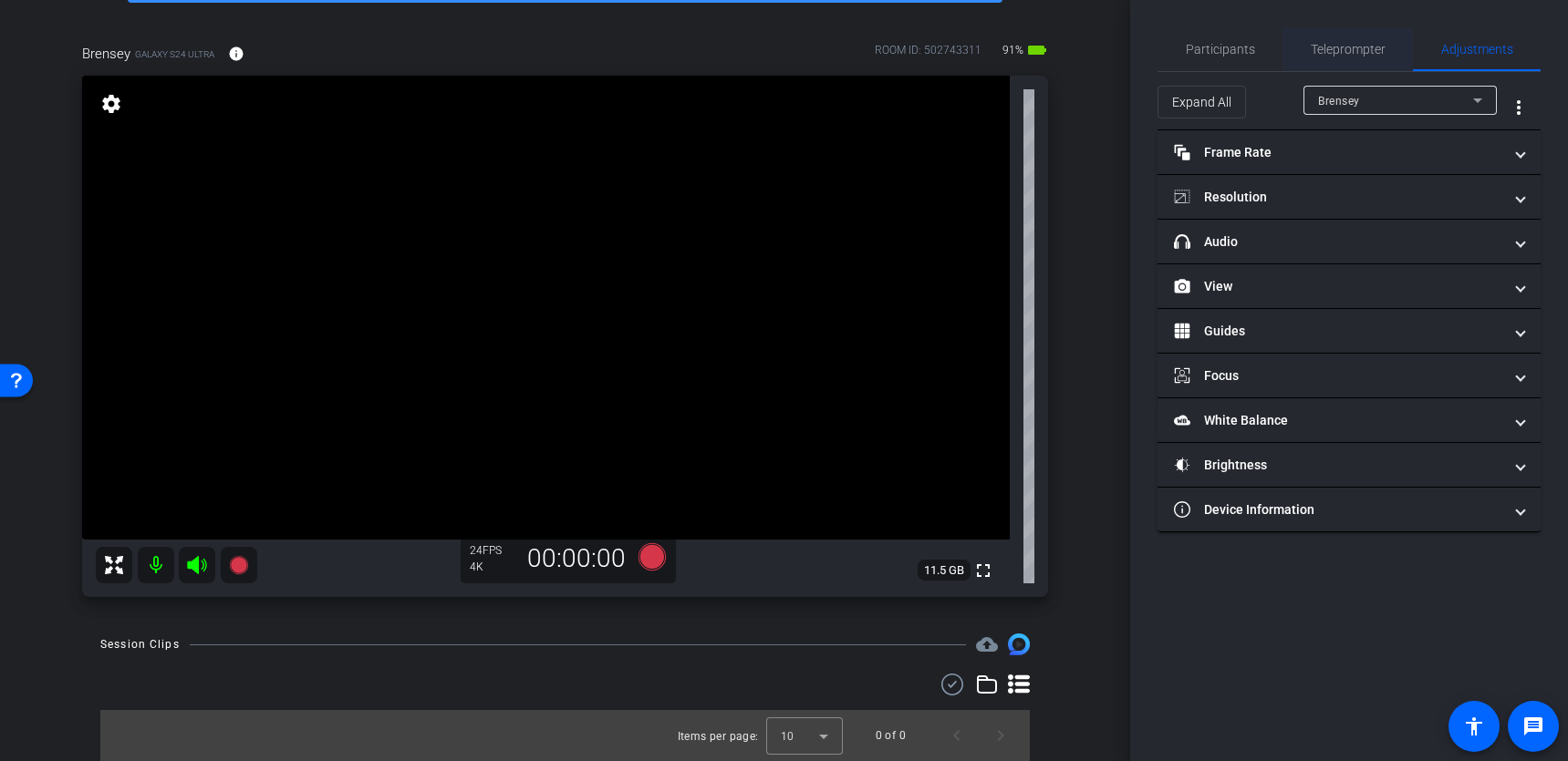
click at [1324, 53] on span "Teleprompter" at bounding box center [1347, 48] width 75 height 13
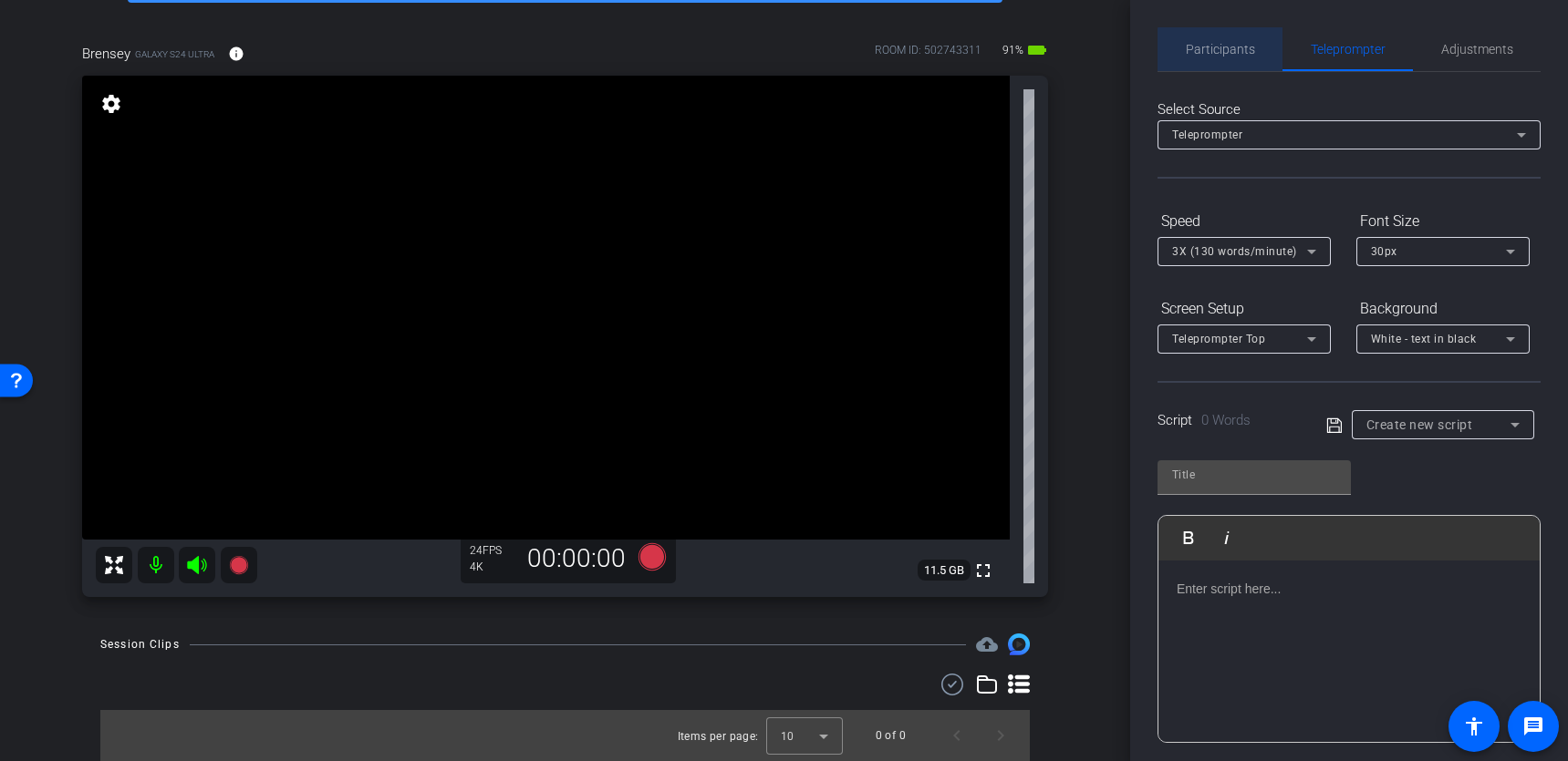
click at [1241, 50] on span "Participants" at bounding box center [1220, 48] width 70 height 13
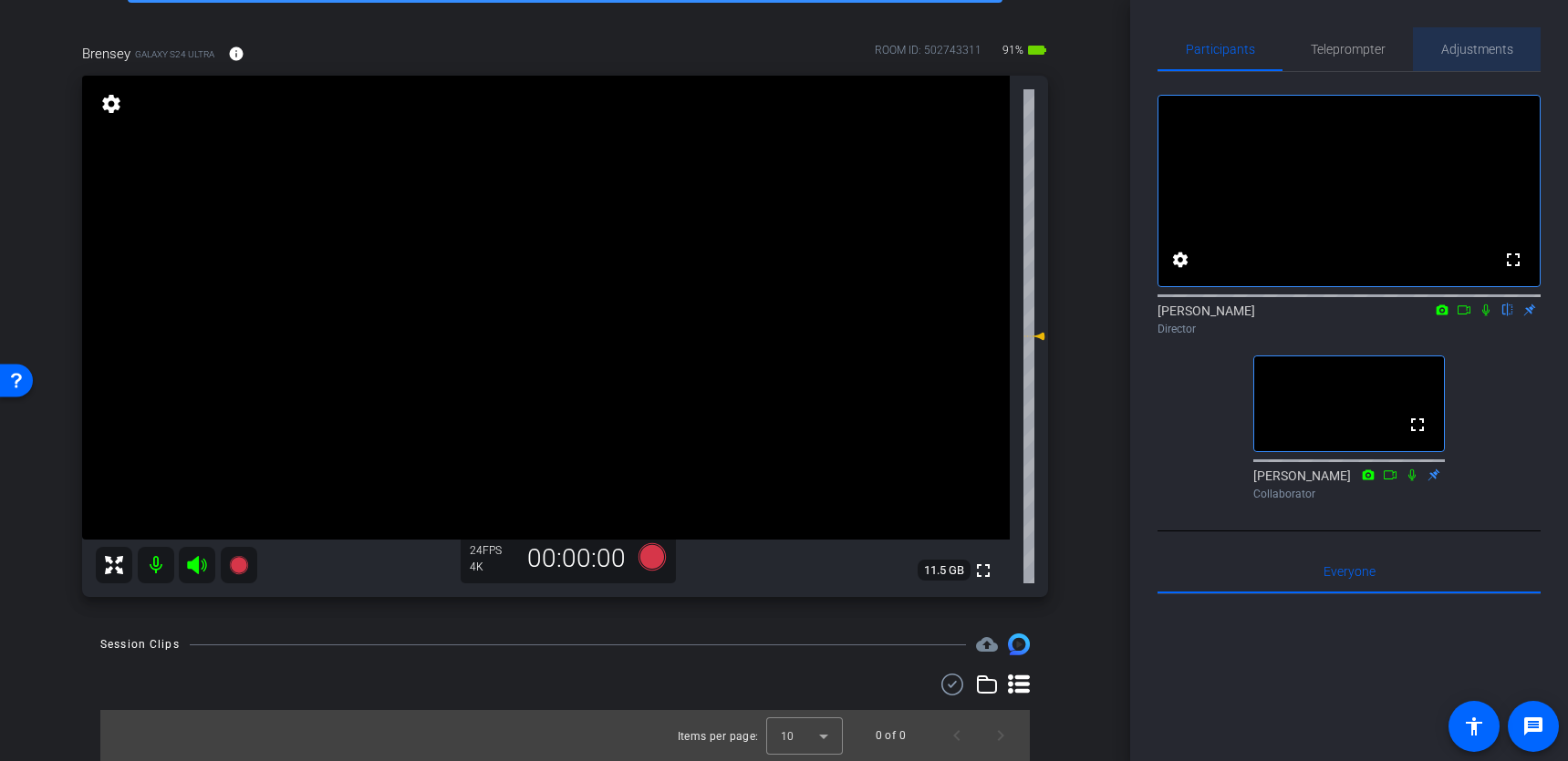
click at [1457, 51] on span "Adjustments" at bounding box center [1477, 48] width 72 height 13
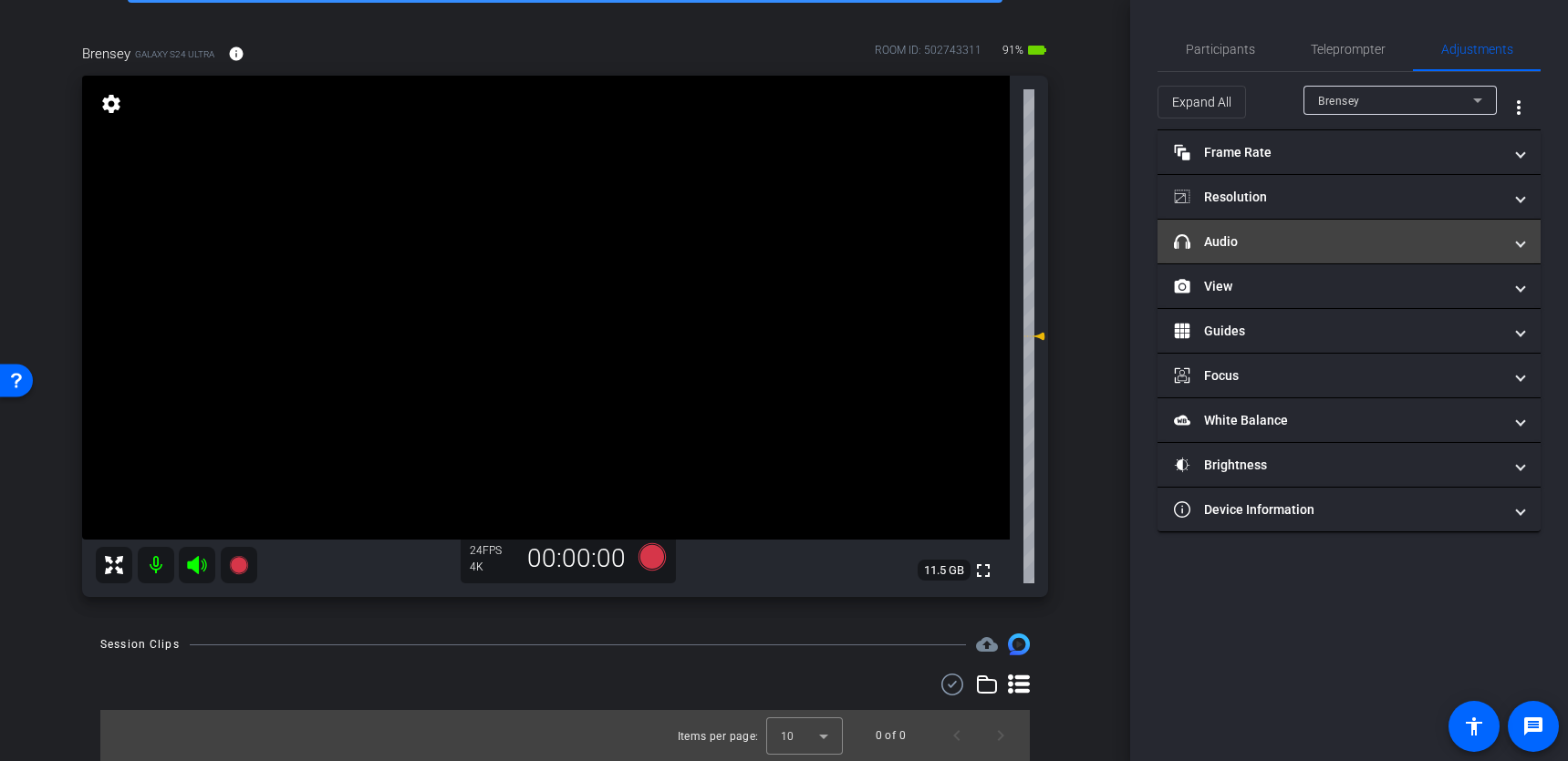
click at [1338, 250] on mat-panel-title "headphone icon Audio" at bounding box center [1337, 242] width 328 height 19
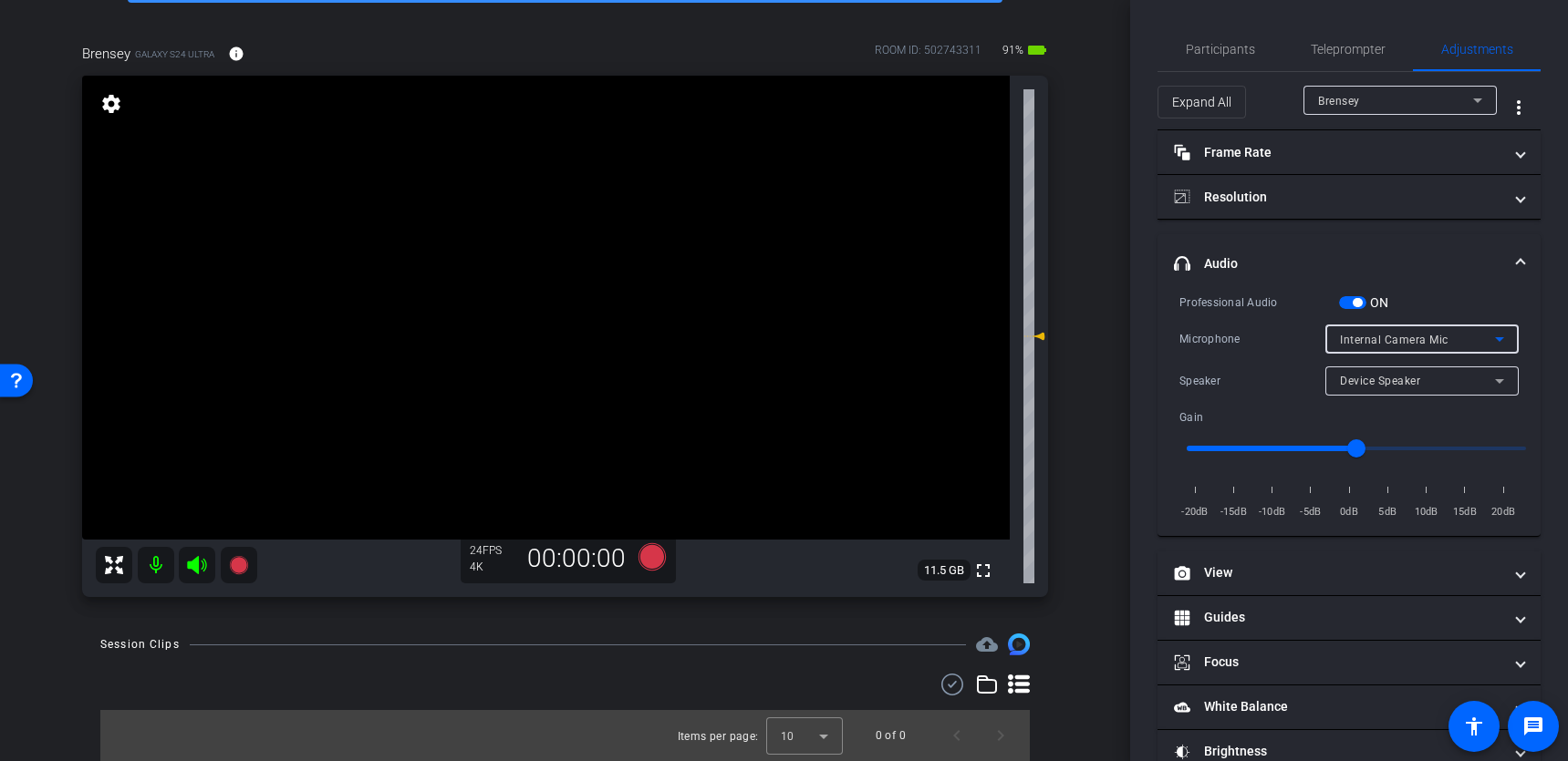
click at [1493, 340] on icon at bounding box center [1499, 339] width 22 height 22
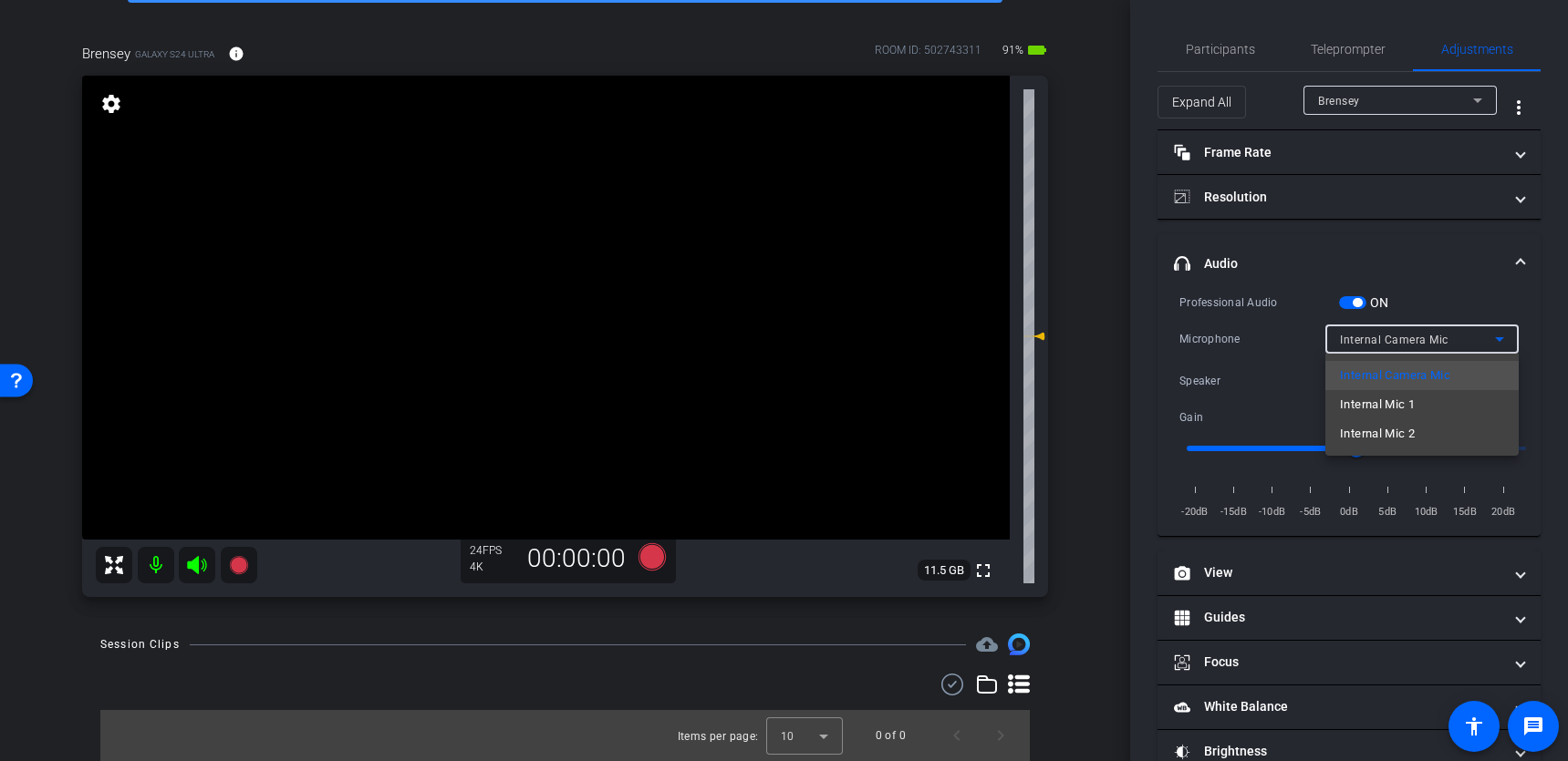
click at [1493, 340] on div at bounding box center [784, 380] width 1568 height 761
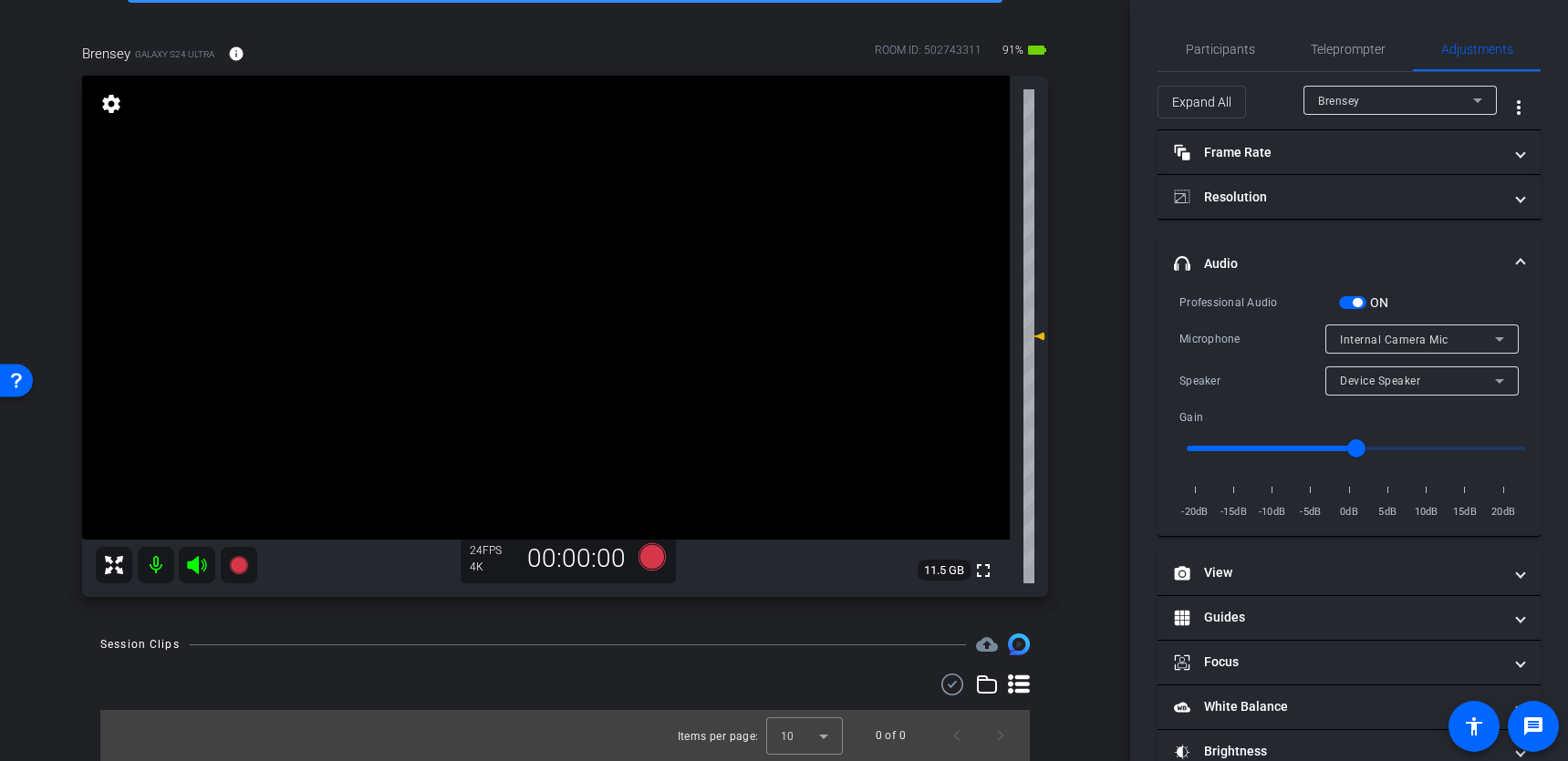
click at [1520, 255] on span at bounding box center [1521, 264] width 8 height 19
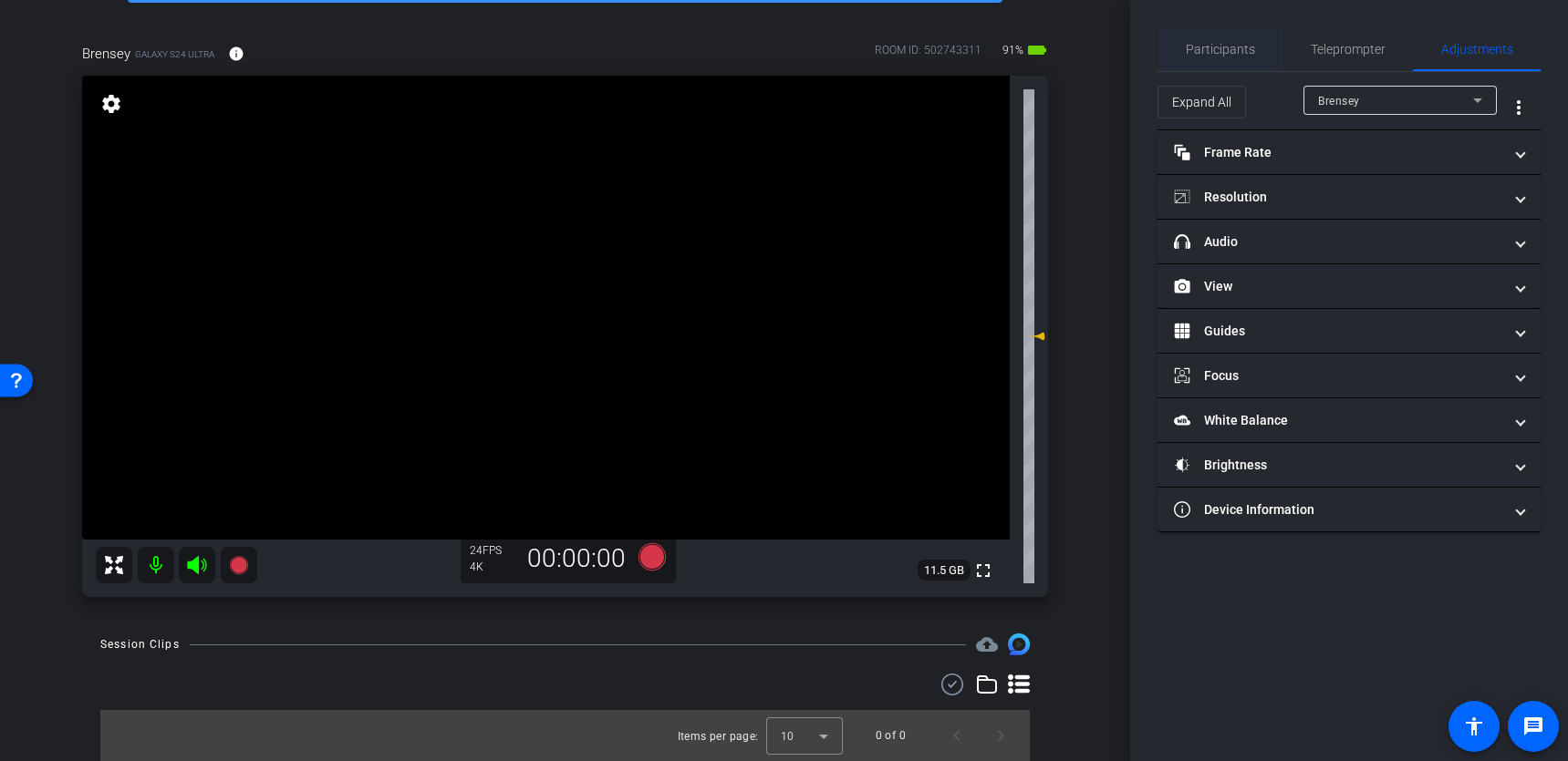
click at [1205, 54] on span "Participants" at bounding box center [1220, 48] width 70 height 13
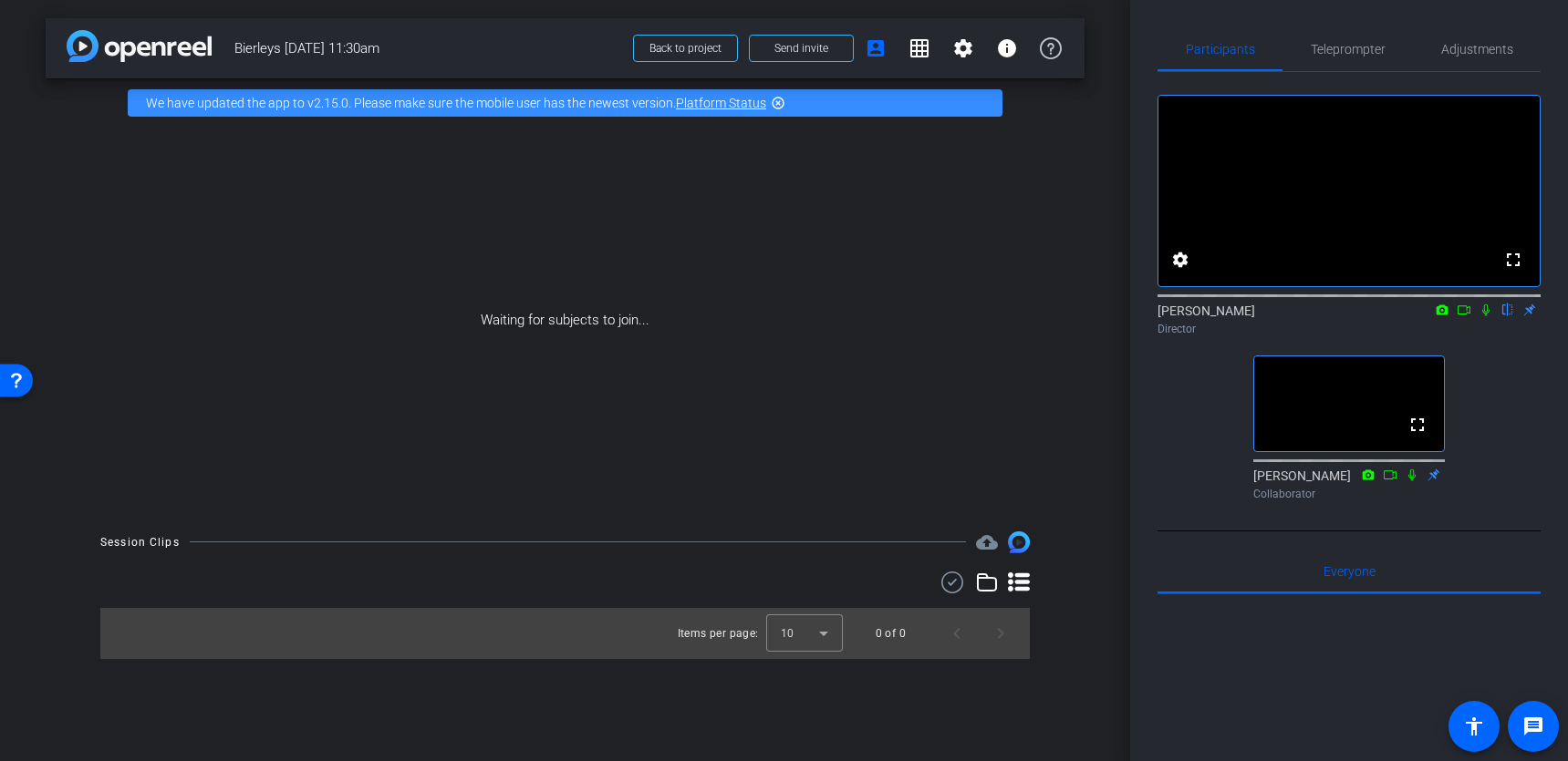
scroll to position [0, 0]
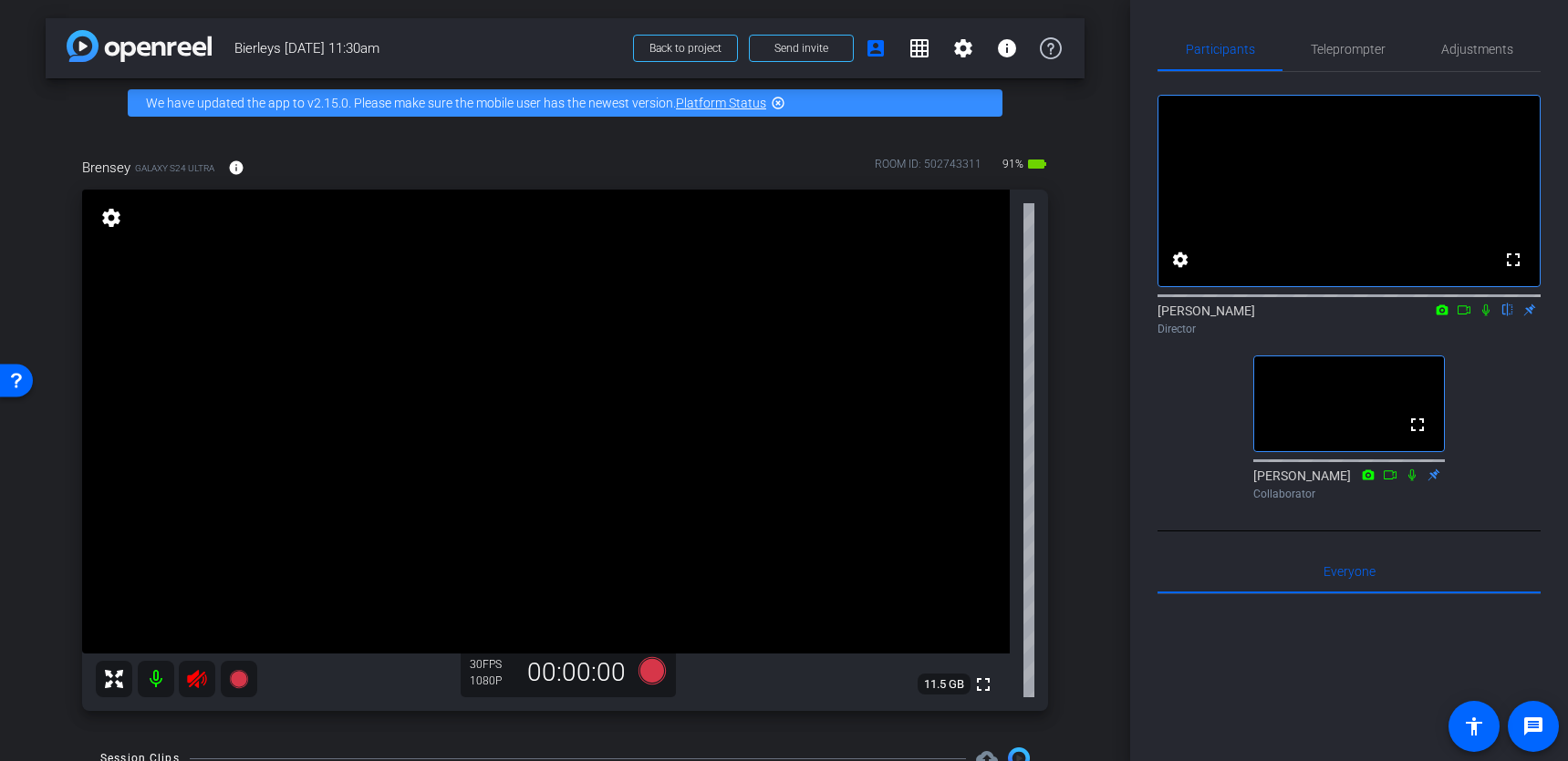
click at [200, 619] on icon at bounding box center [197, 679] width 19 height 18
click at [1450, 51] on span "Adjustments" at bounding box center [1477, 48] width 72 height 13
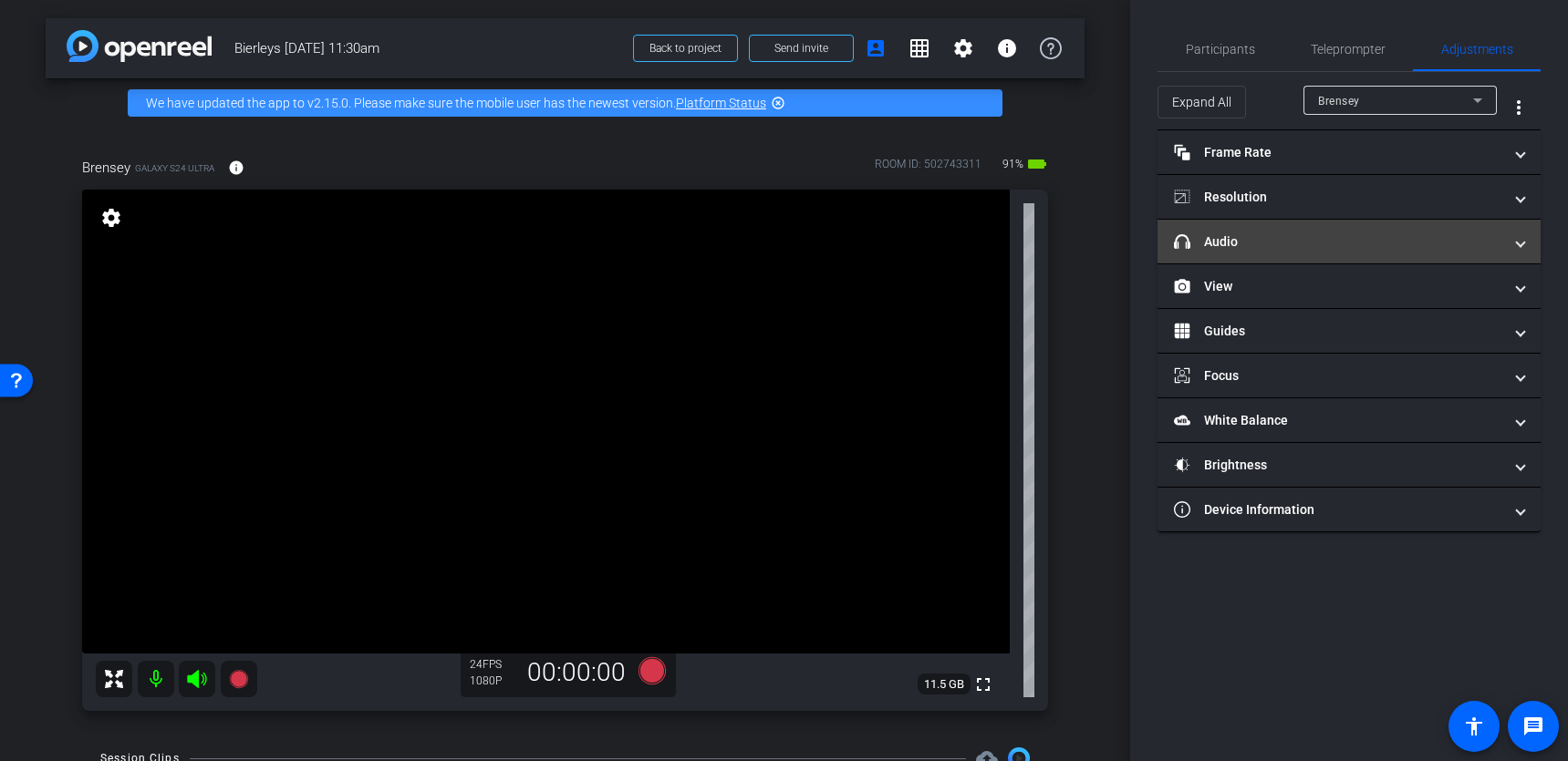
click at [1370, 243] on mat-panel-title "headphone icon Audio" at bounding box center [1337, 242] width 328 height 19
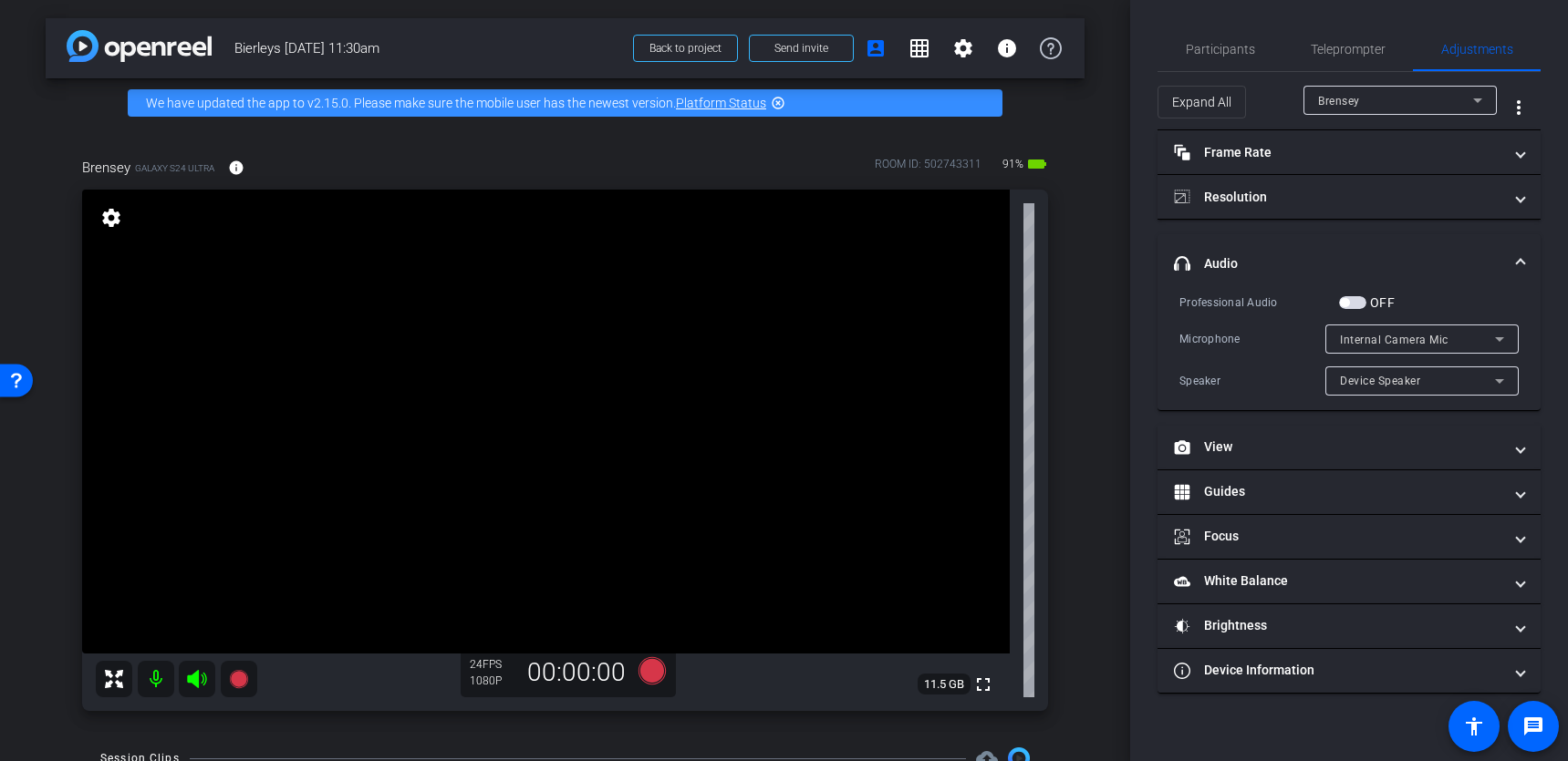
click at [1348, 303] on span "button" at bounding box center [1344, 302] width 9 height 9
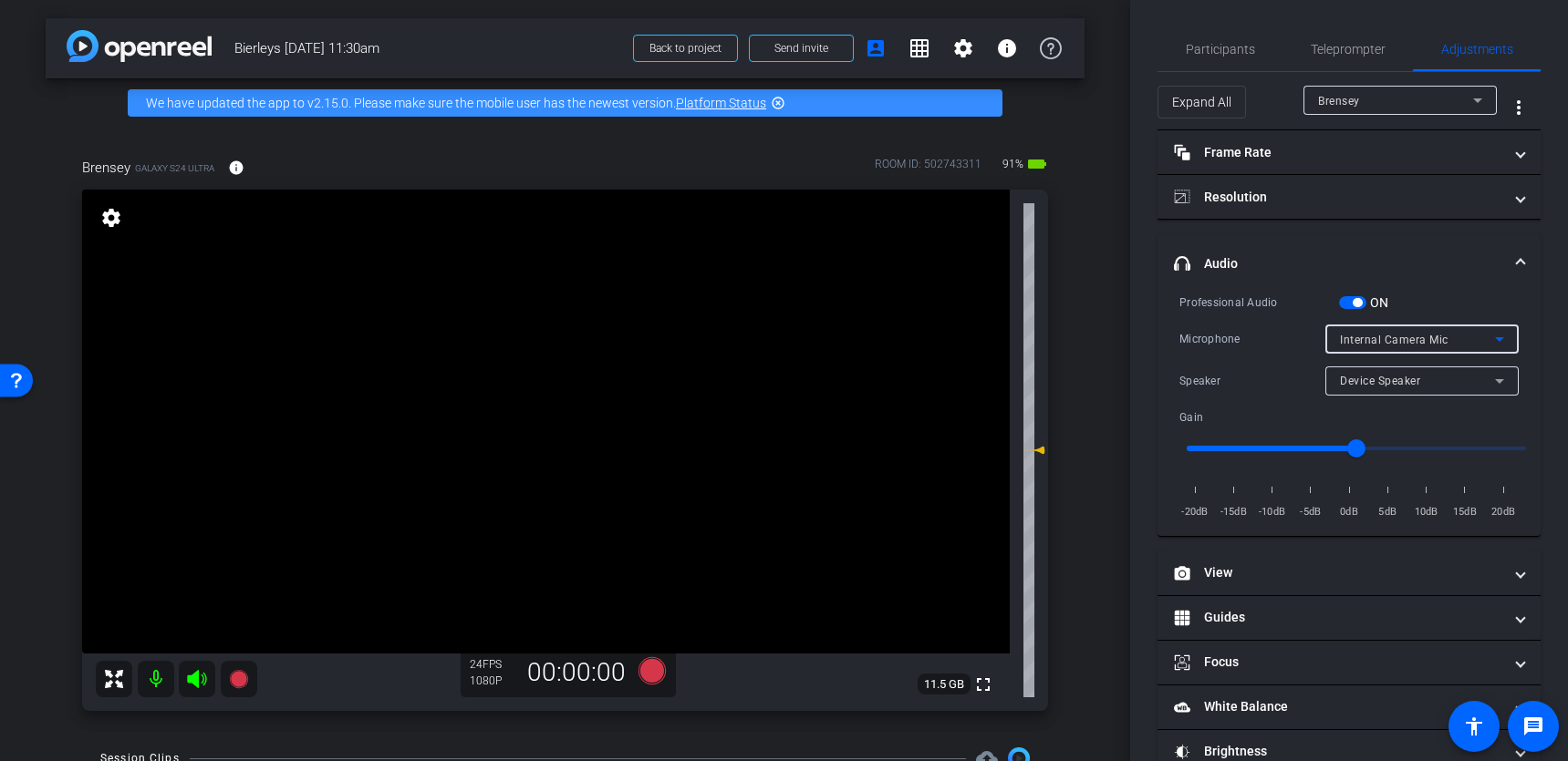
click at [1491, 338] on icon at bounding box center [1499, 339] width 22 height 22
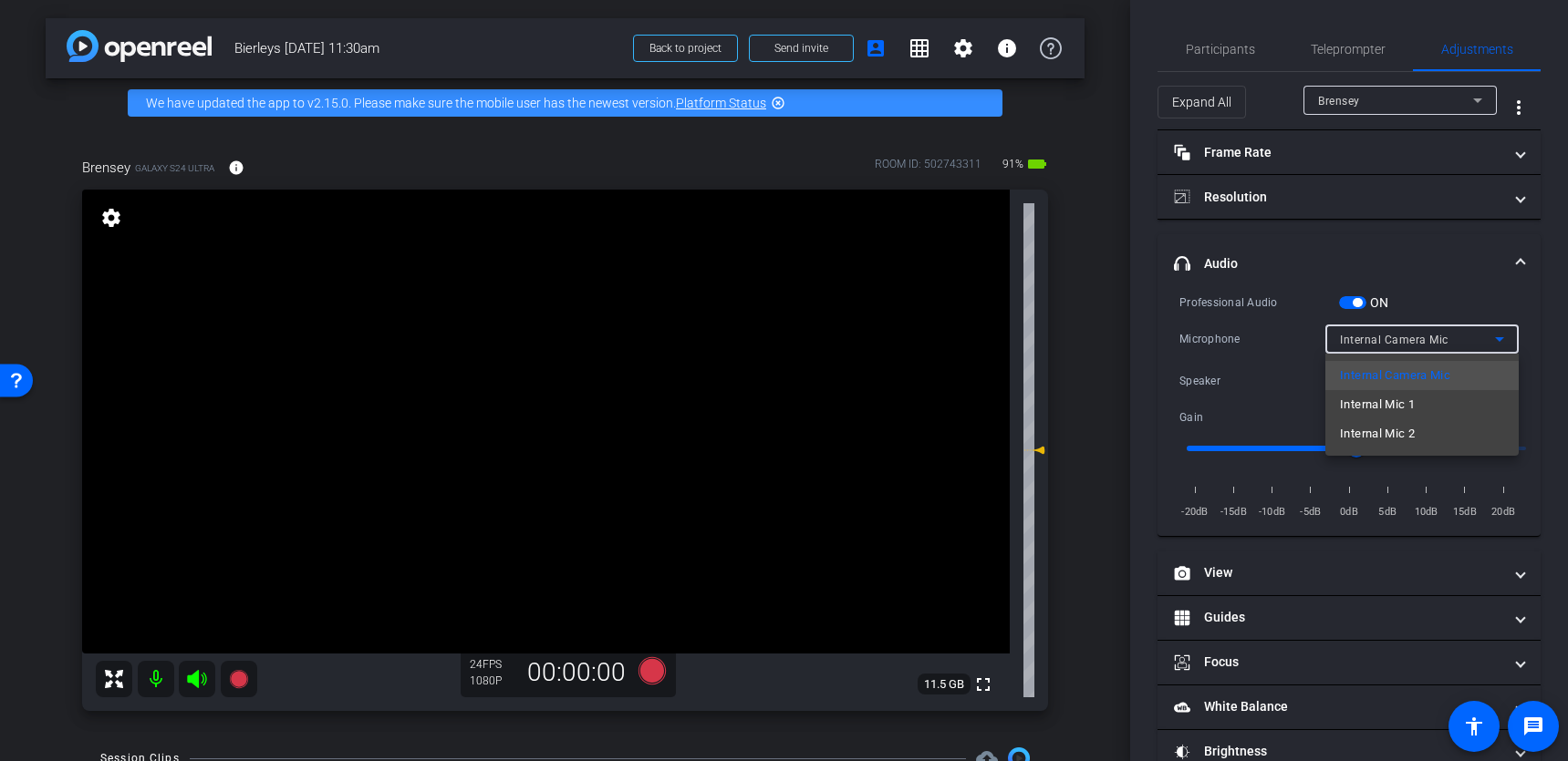
click at [1436, 407] on mat-option "Internal Mic 1" at bounding box center [1423, 405] width 194 height 29
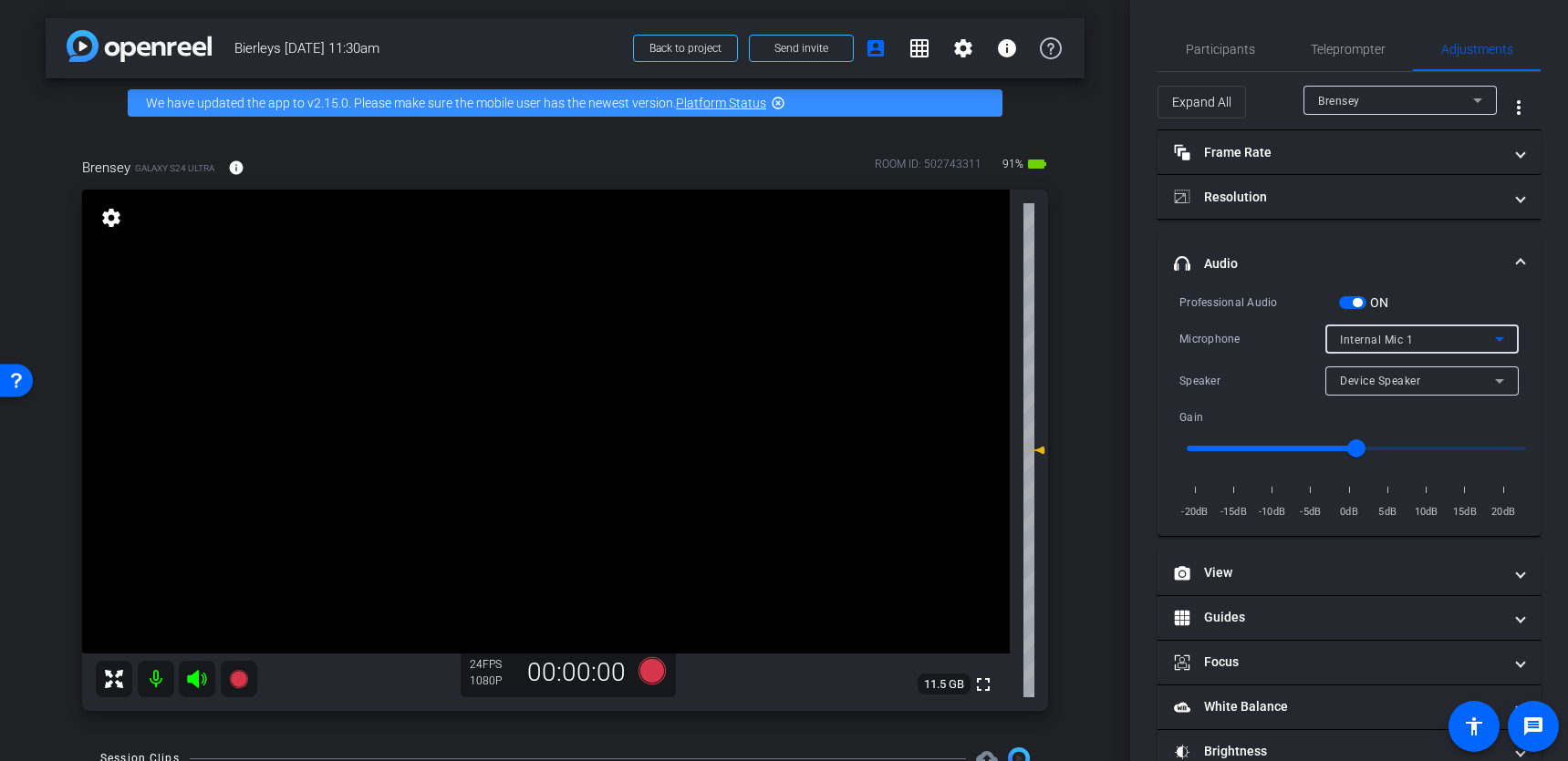
click at [1469, 338] on div "Internal Mic 1" at bounding box center [1418, 340] width 155 height 23
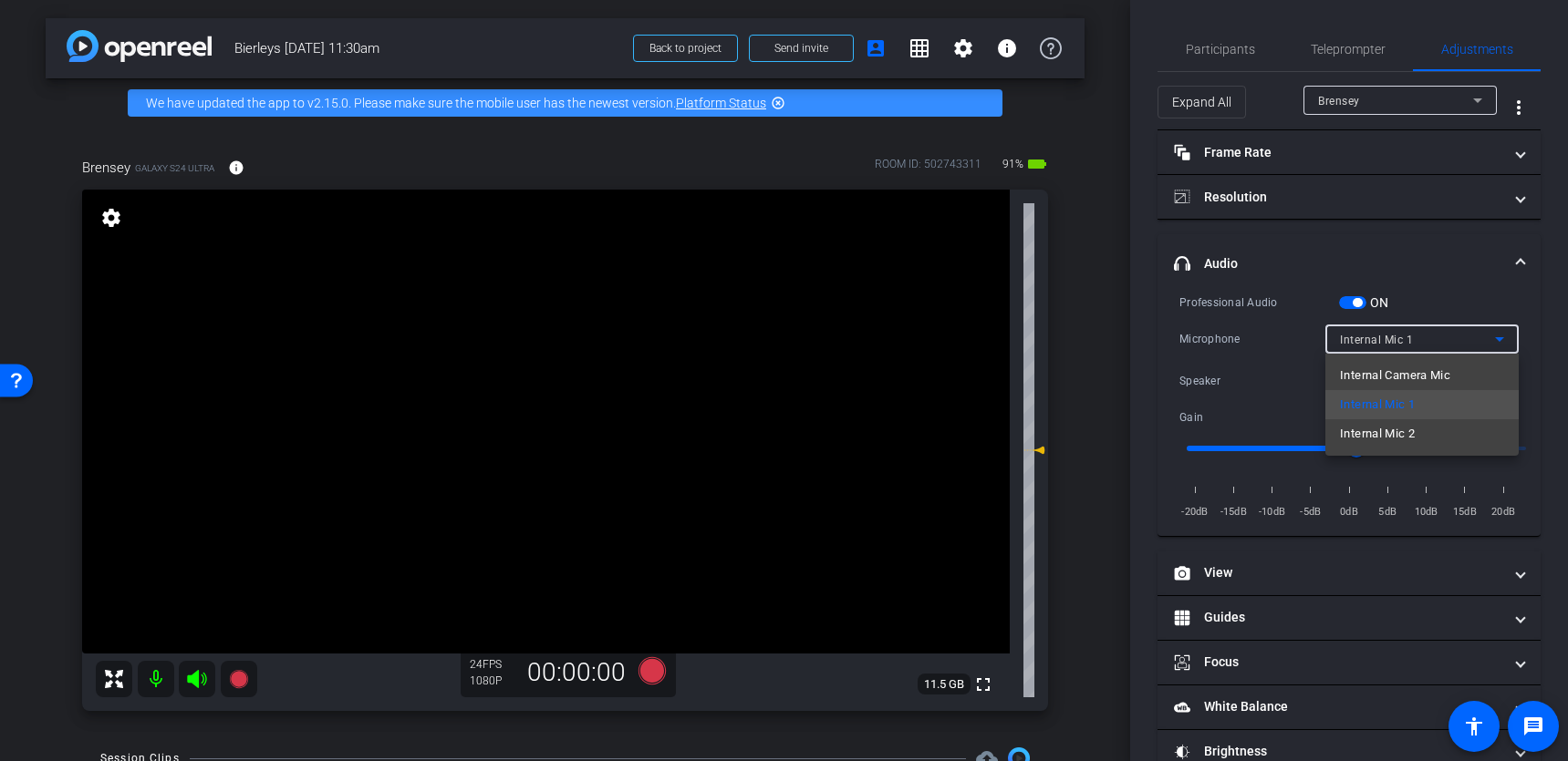
click at [1446, 285] on div at bounding box center [784, 380] width 1568 height 761
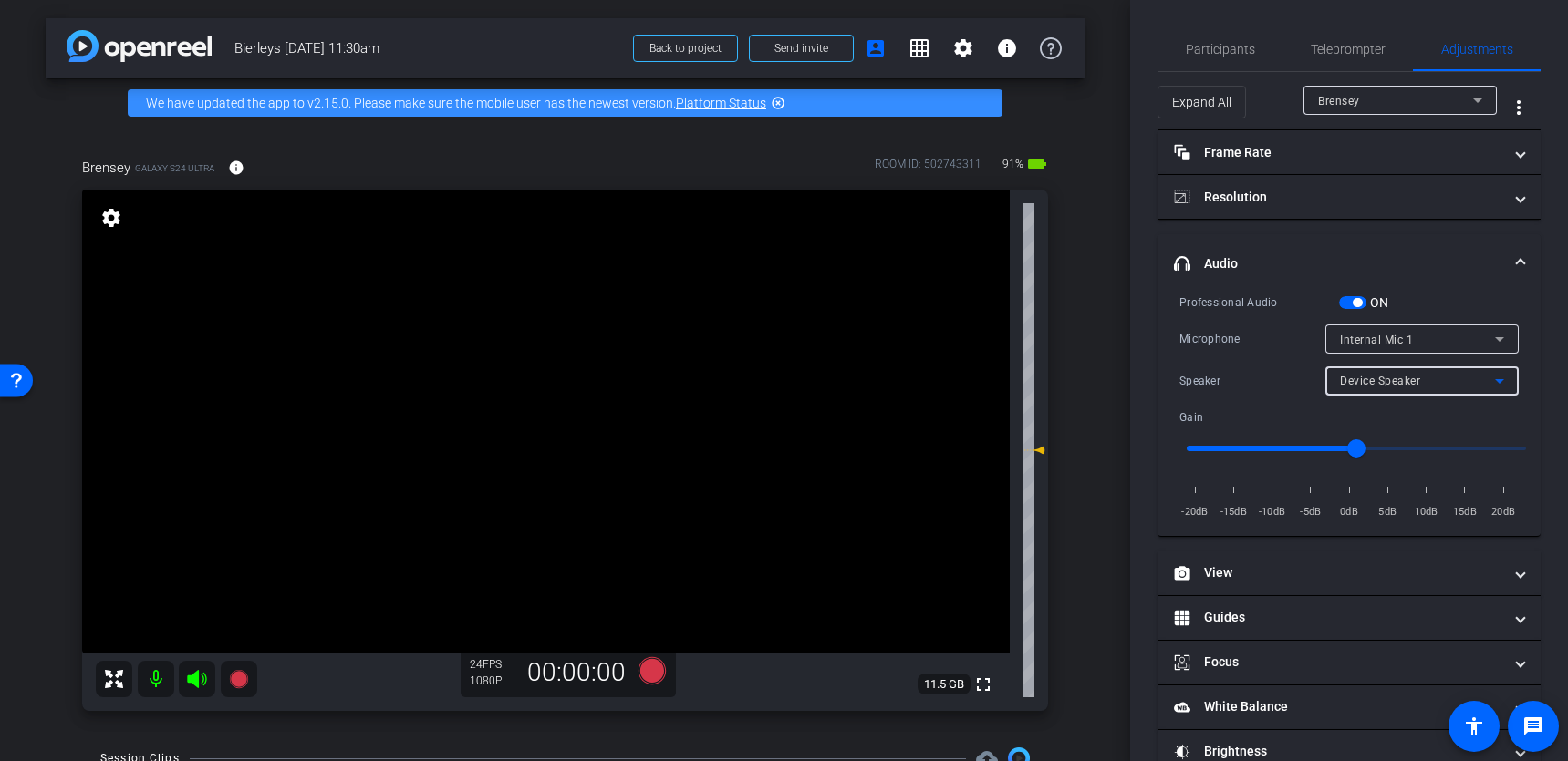
click at [1476, 372] on div "Device Speaker" at bounding box center [1418, 380] width 155 height 23
click at [1473, 378] on div at bounding box center [784, 380] width 1568 height 761
click at [1501, 335] on icon at bounding box center [1499, 339] width 22 height 22
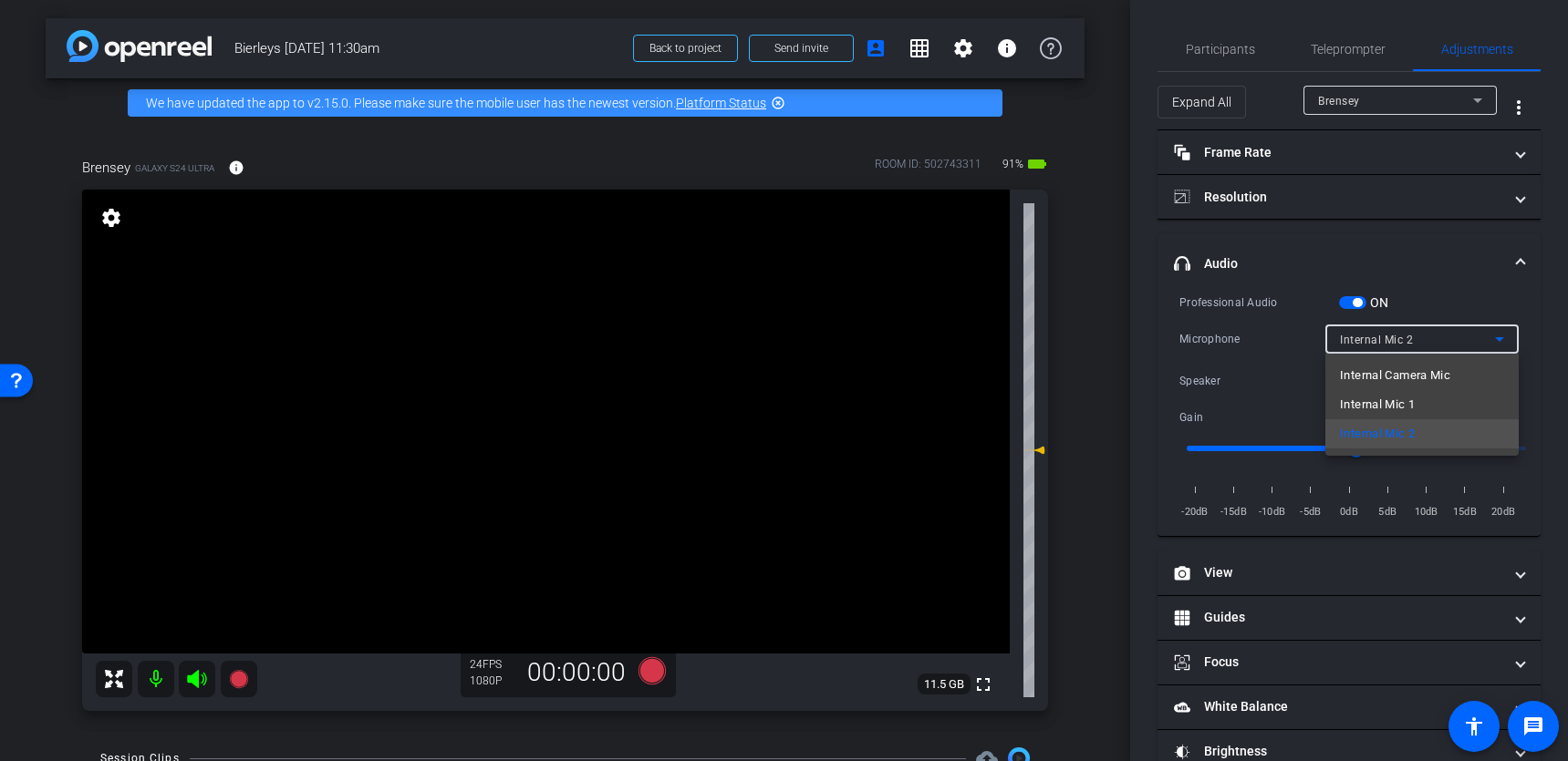
click at [1467, 290] on div at bounding box center [784, 380] width 1568 height 761
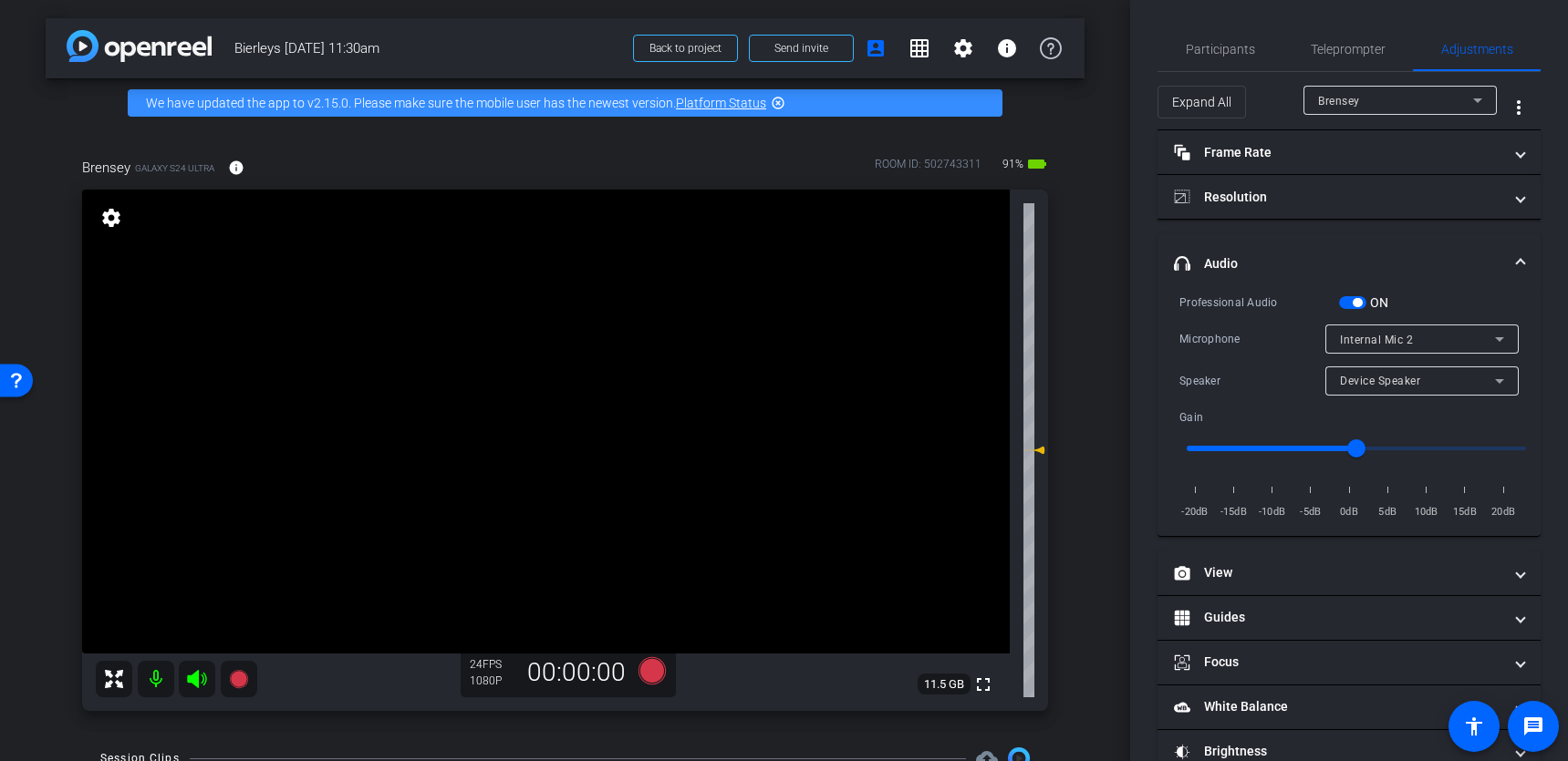
click at [1491, 332] on icon at bounding box center [1499, 339] width 22 height 22
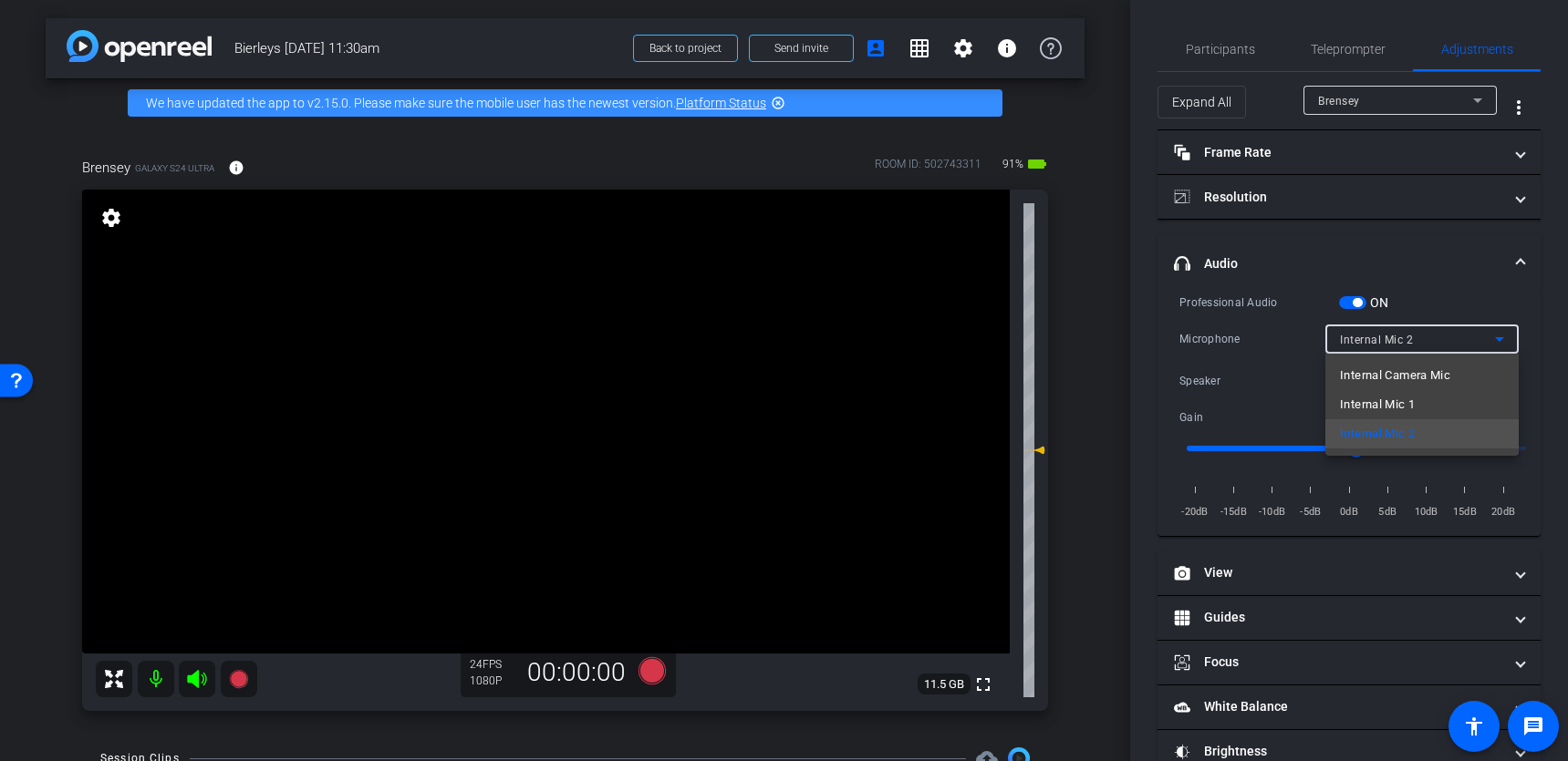
click at [1452, 262] on div at bounding box center [784, 380] width 1568 height 761
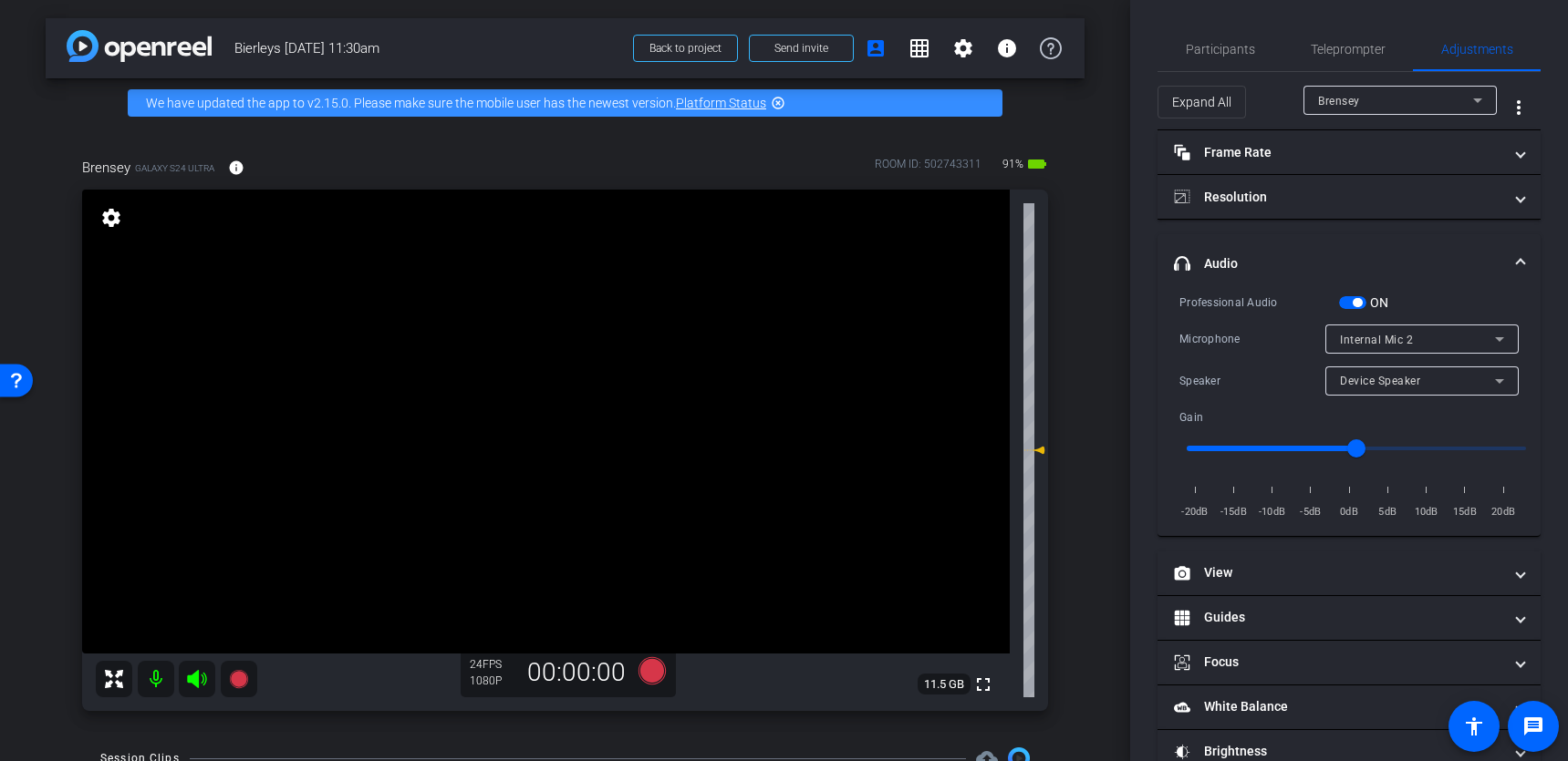
click at [1526, 259] on mat-expansion-panel-header "headphone icon Audio" at bounding box center [1349, 263] width 384 height 58
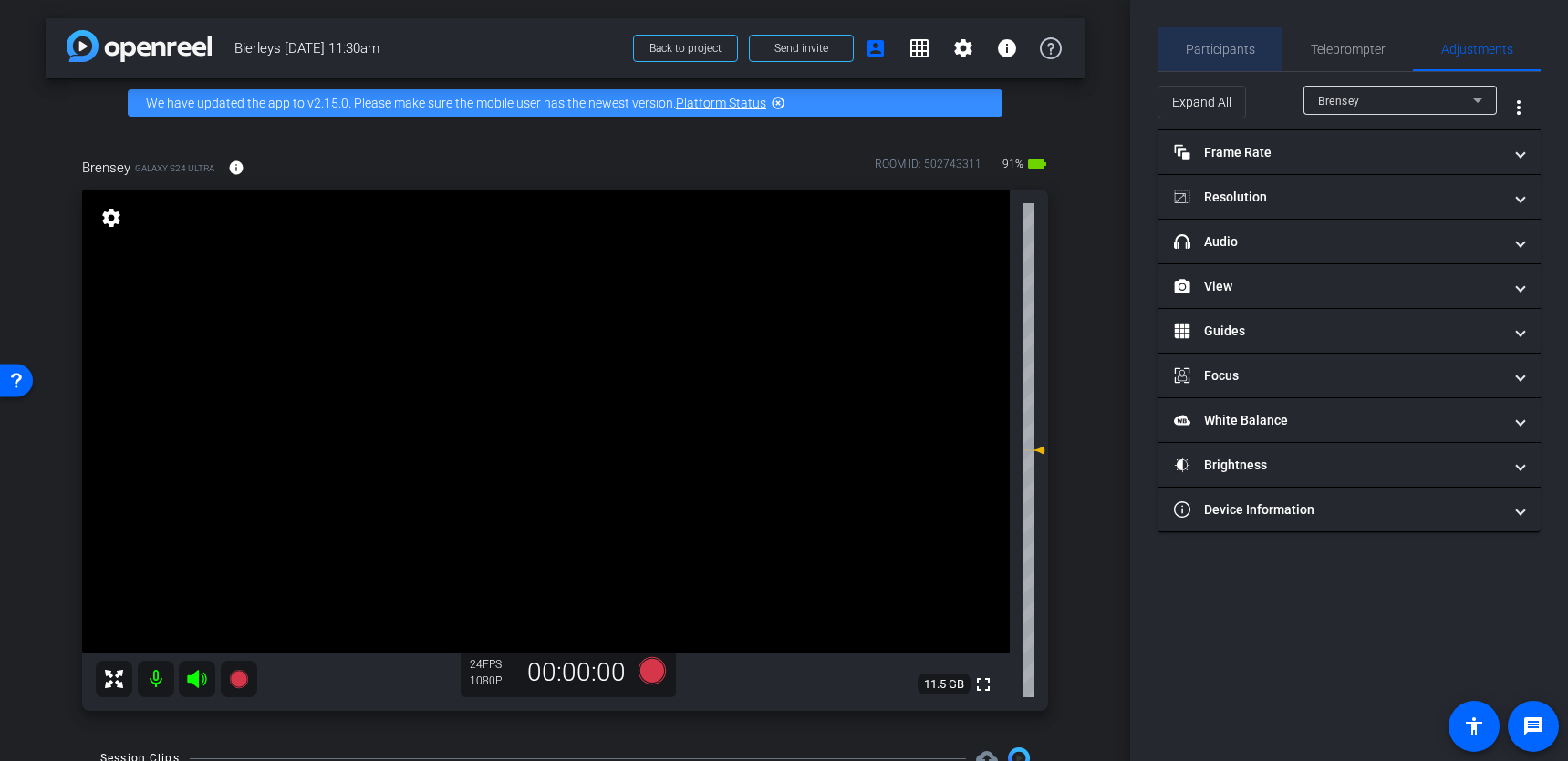
click at [1245, 48] on span "Participants" at bounding box center [1220, 48] width 70 height 13
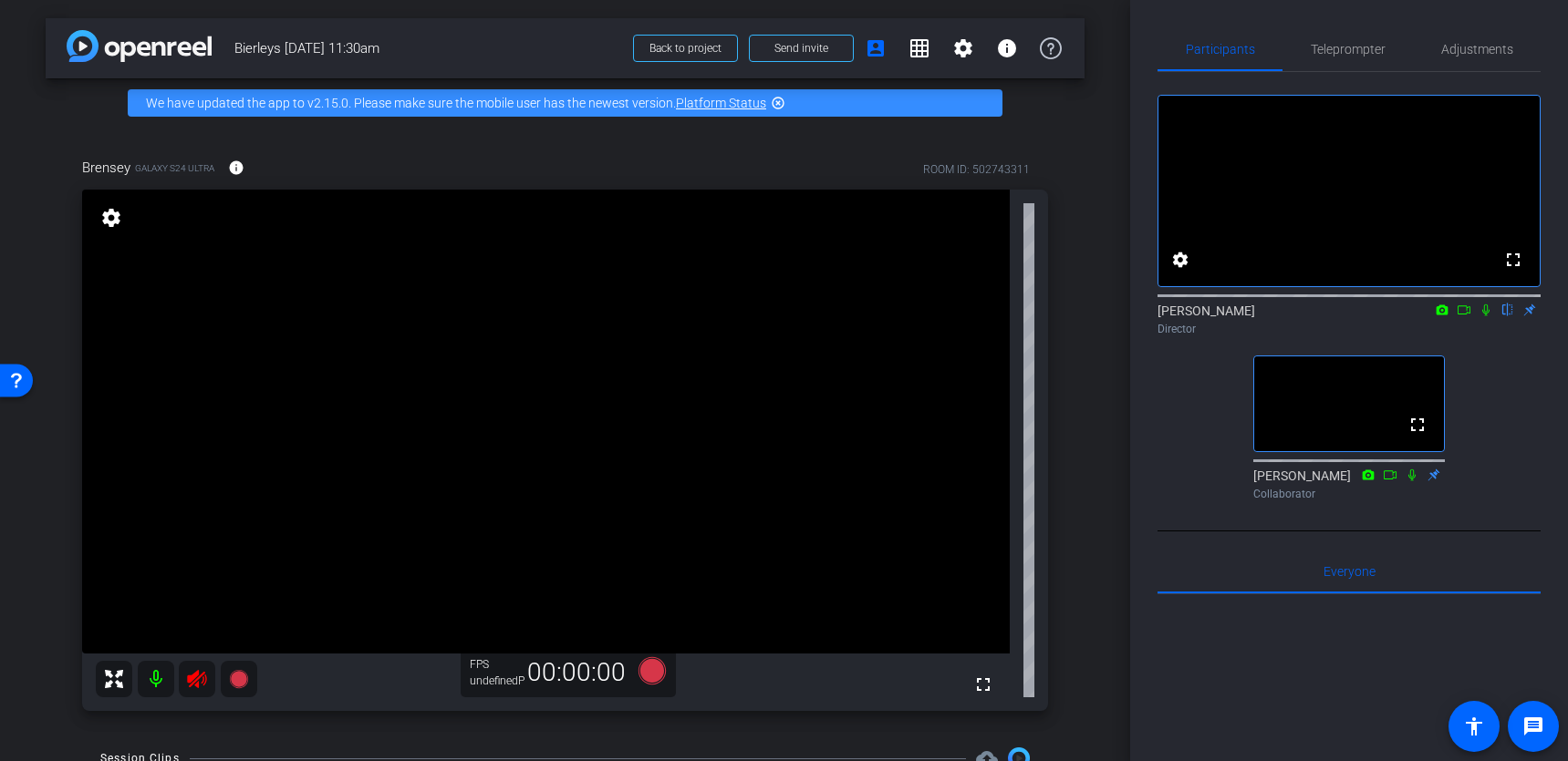
click at [199, 619] on icon at bounding box center [197, 679] width 19 height 18
click at [1474, 51] on span "Adjustments" at bounding box center [1477, 48] width 72 height 13
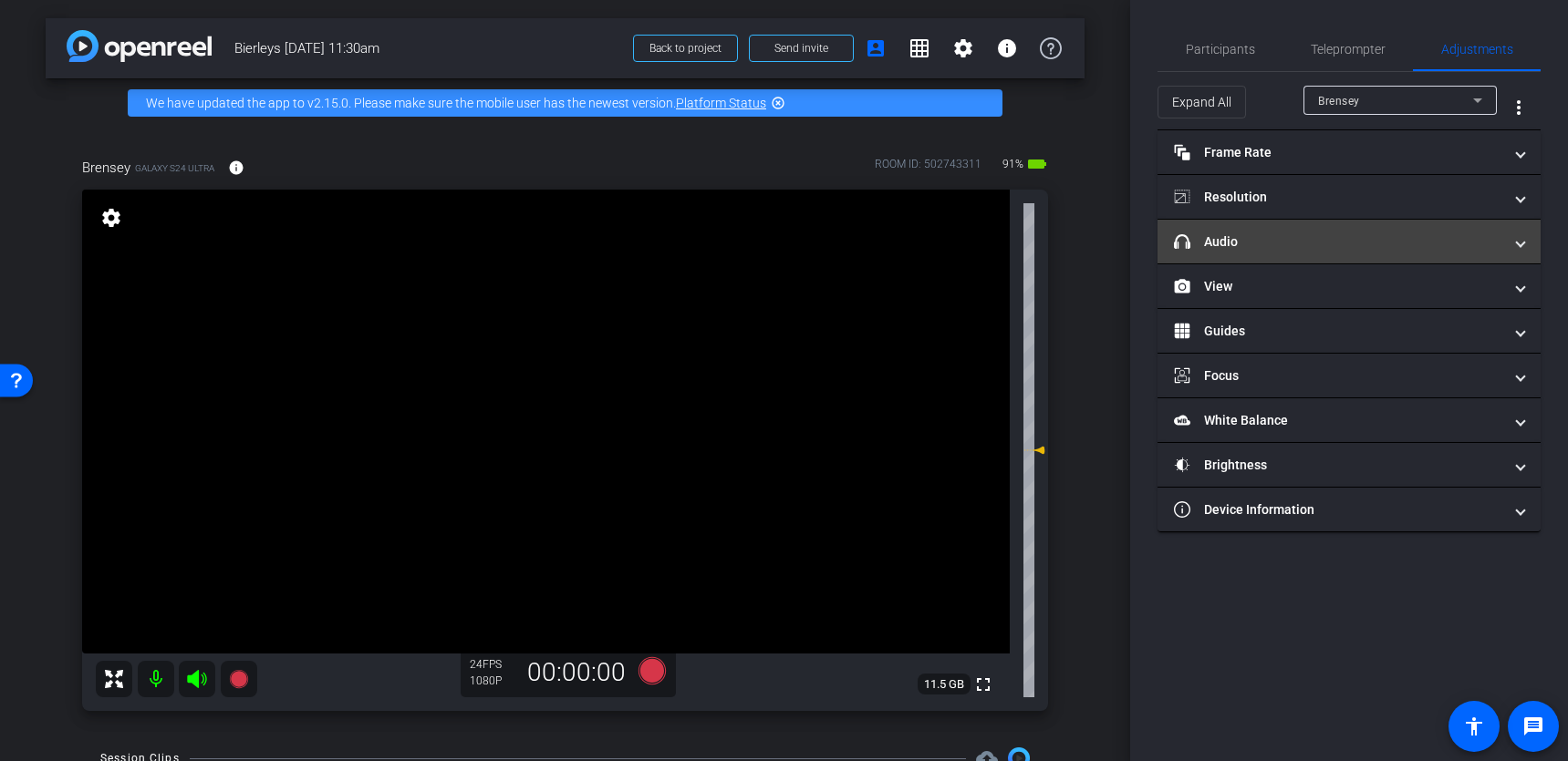
click at [1337, 262] on mat-expansion-panel-header "headphone icon Audio" at bounding box center [1349, 241] width 384 height 44
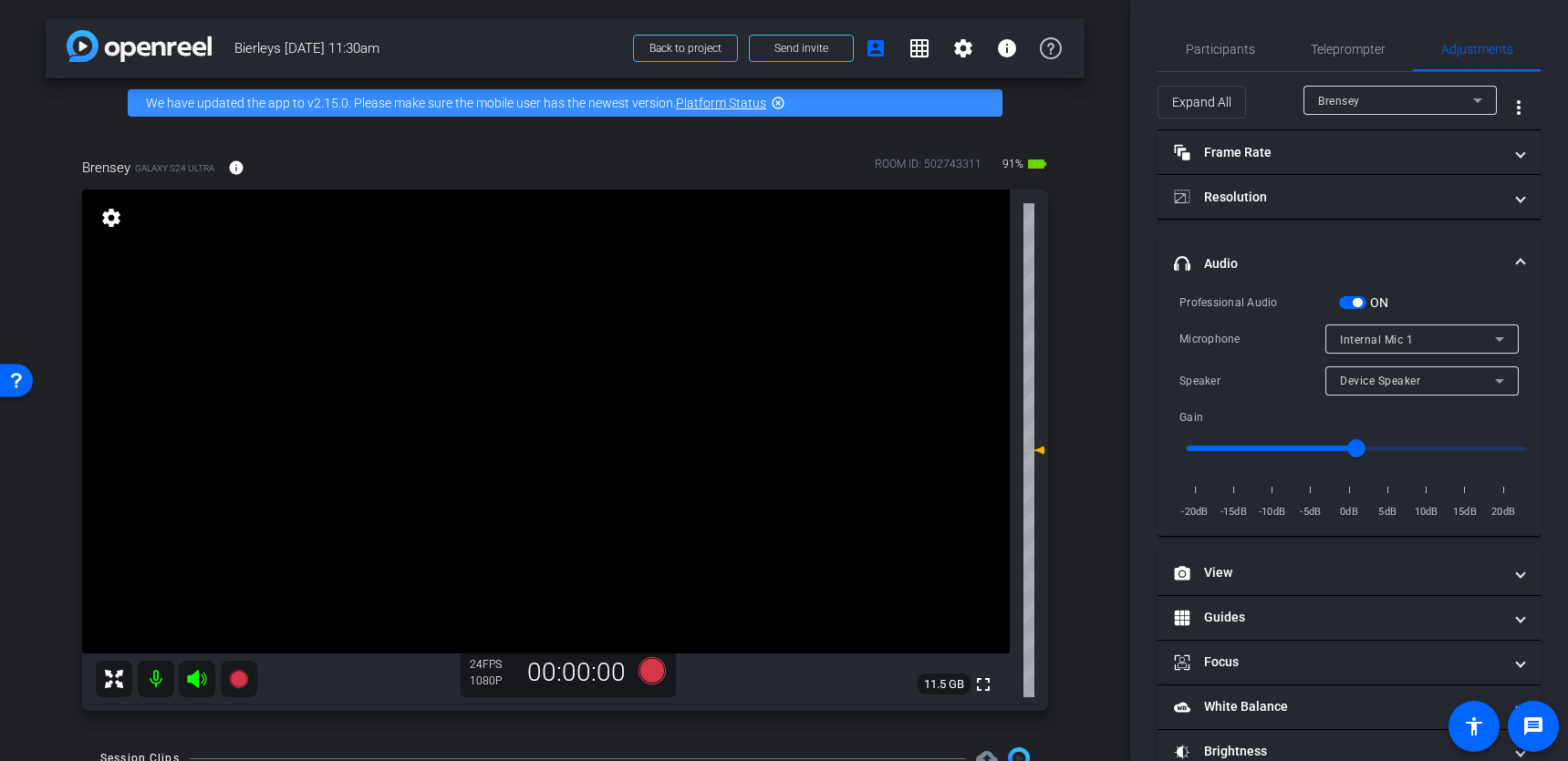
click at [1499, 333] on icon at bounding box center [1499, 339] width 22 height 22
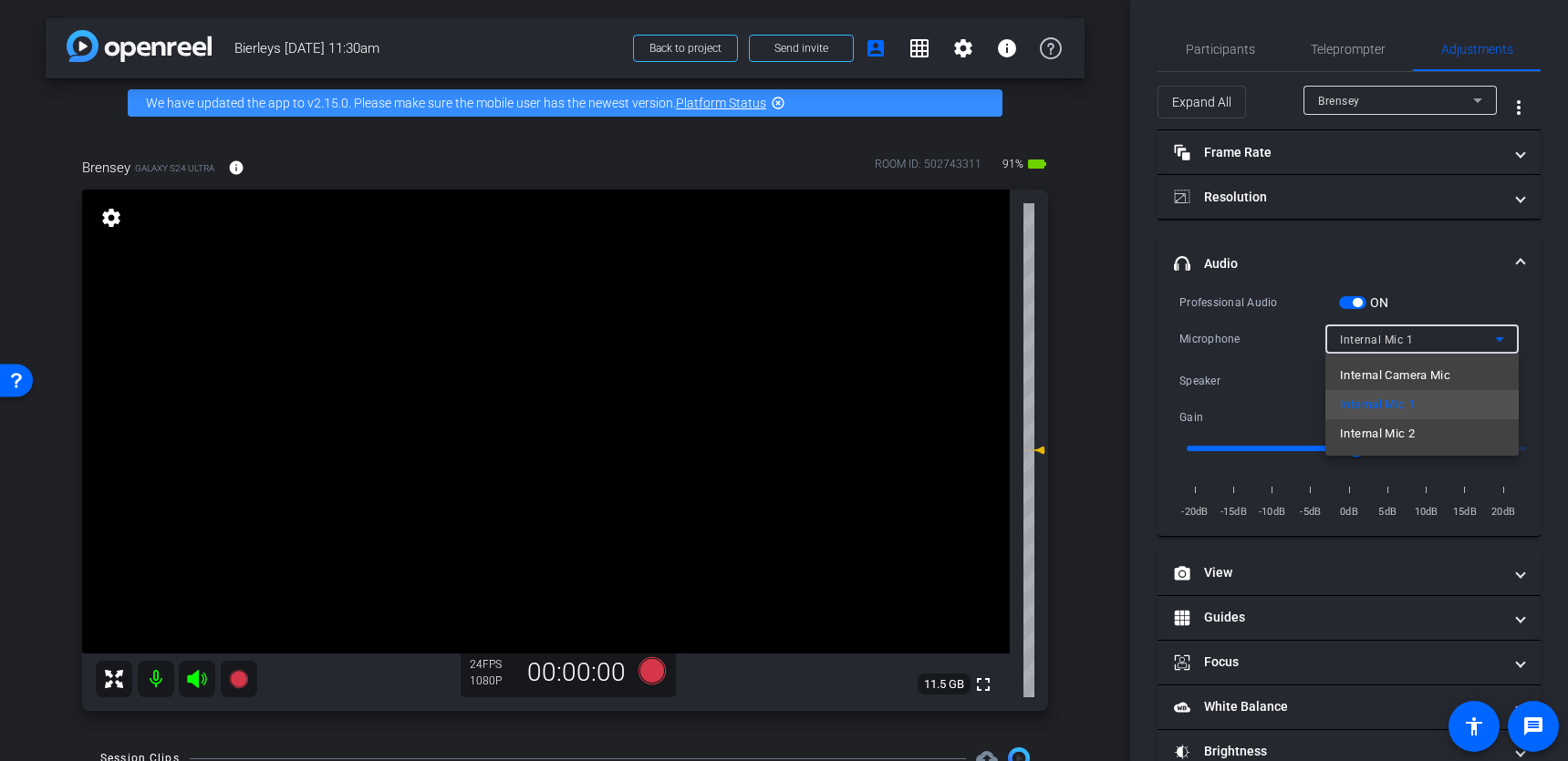
click at [1434, 257] on div at bounding box center [784, 380] width 1568 height 761
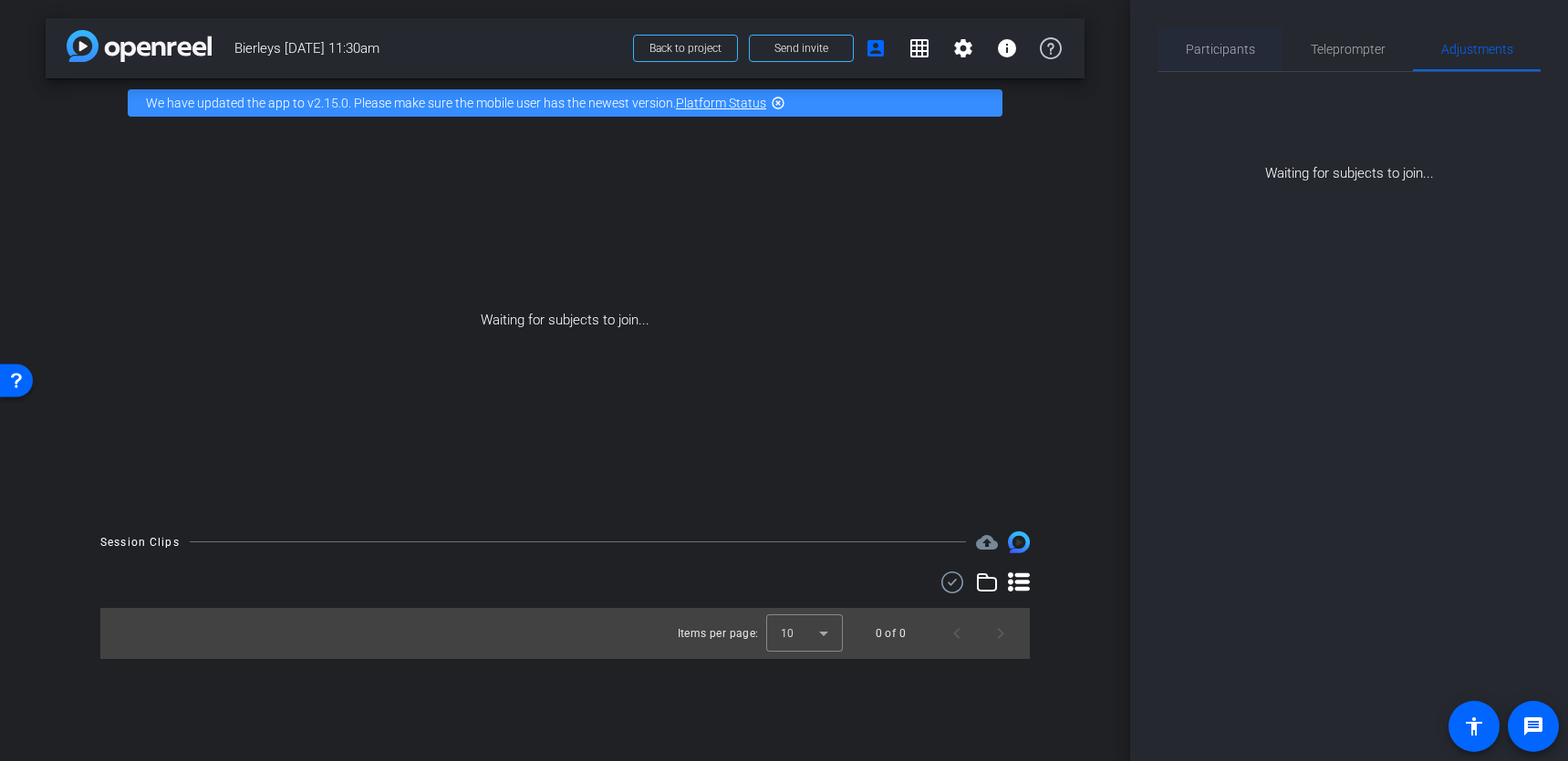
click at [1216, 46] on span "Participants" at bounding box center [1220, 48] width 70 height 13
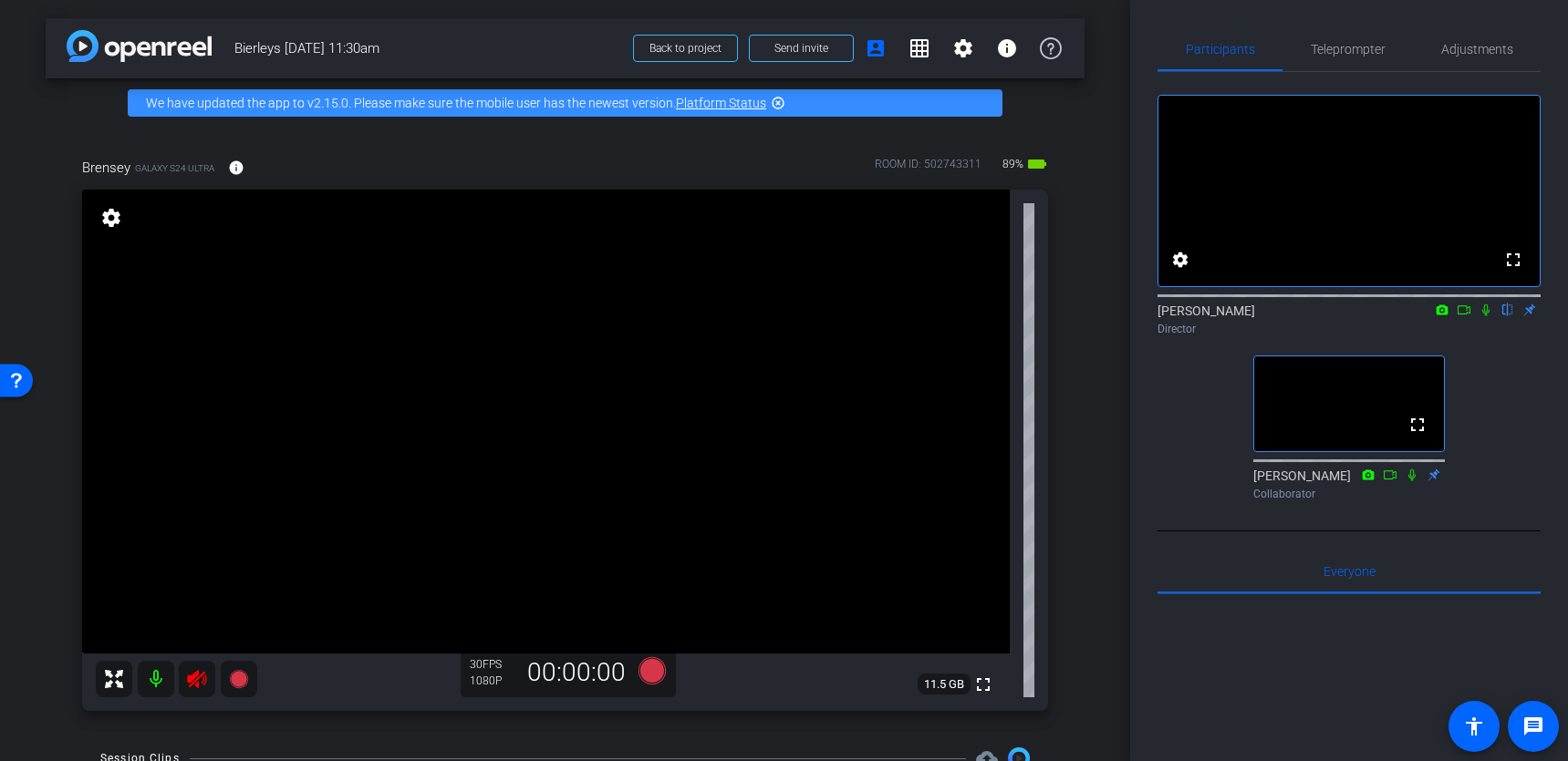
click at [194, 619] on icon at bounding box center [197, 679] width 19 height 18
click at [1472, 47] on span "Adjustments" at bounding box center [1477, 48] width 72 height 13
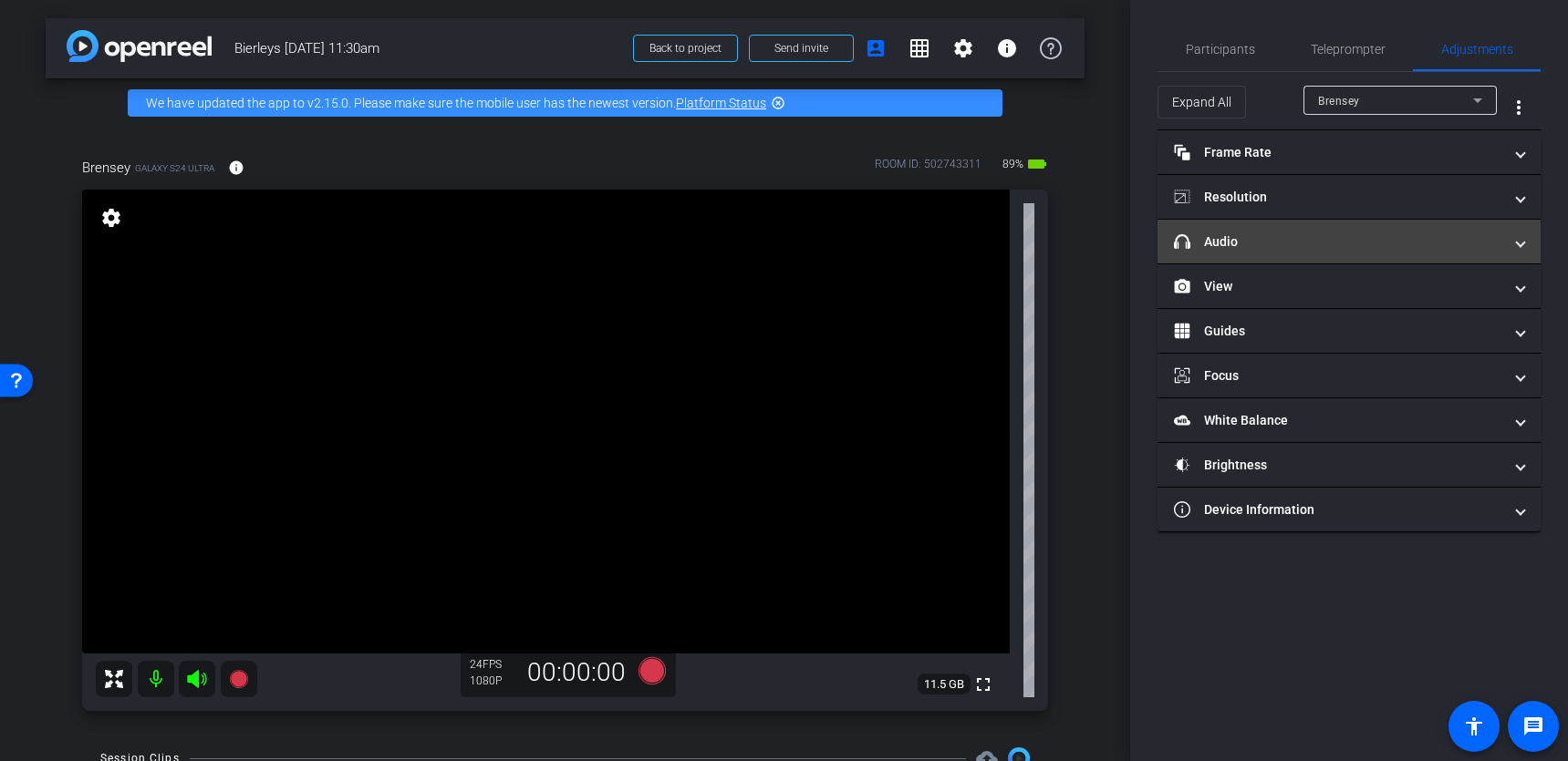
click at [1362, 245] on mat-panel-title "headphone icon Audio" at bounding box center [1337, 242] width 328 height 19
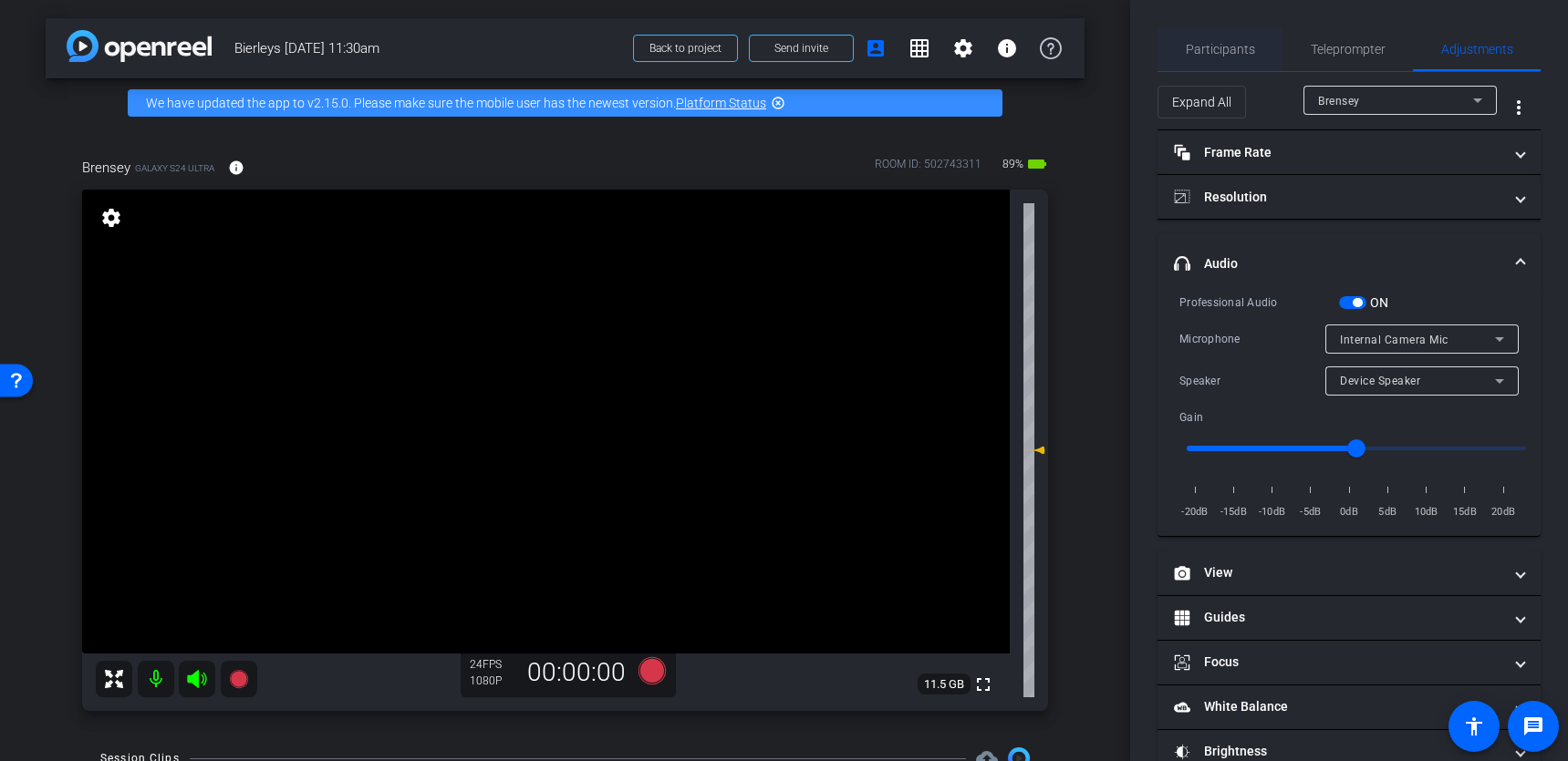
click at [1211, 51] on span "Participants" at bounding box center [1220, 48] width 70 height 13
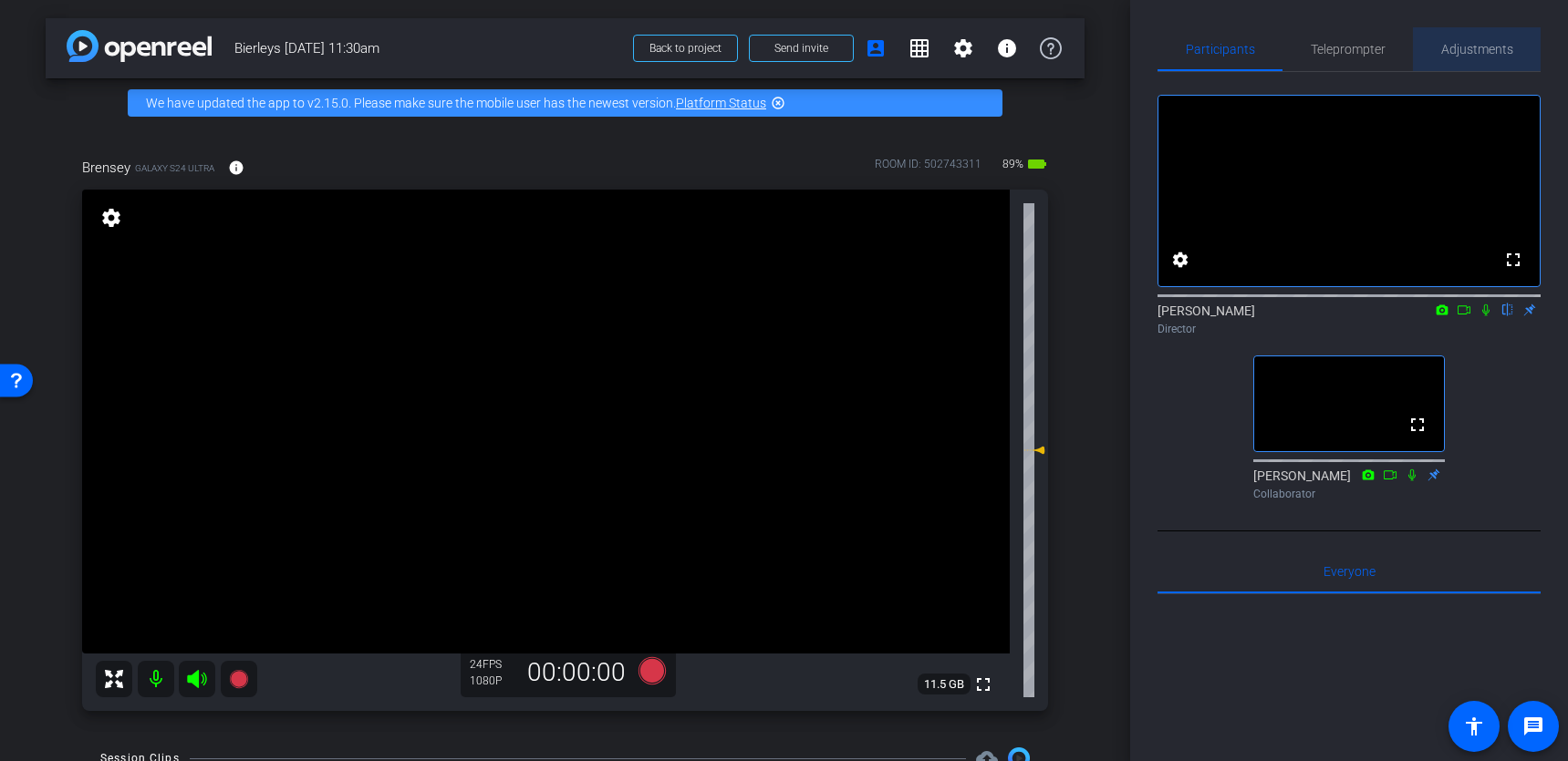
click at [1504, 55] on span "Adjustments" at bounding box center [1477, 48] width 72 height 13
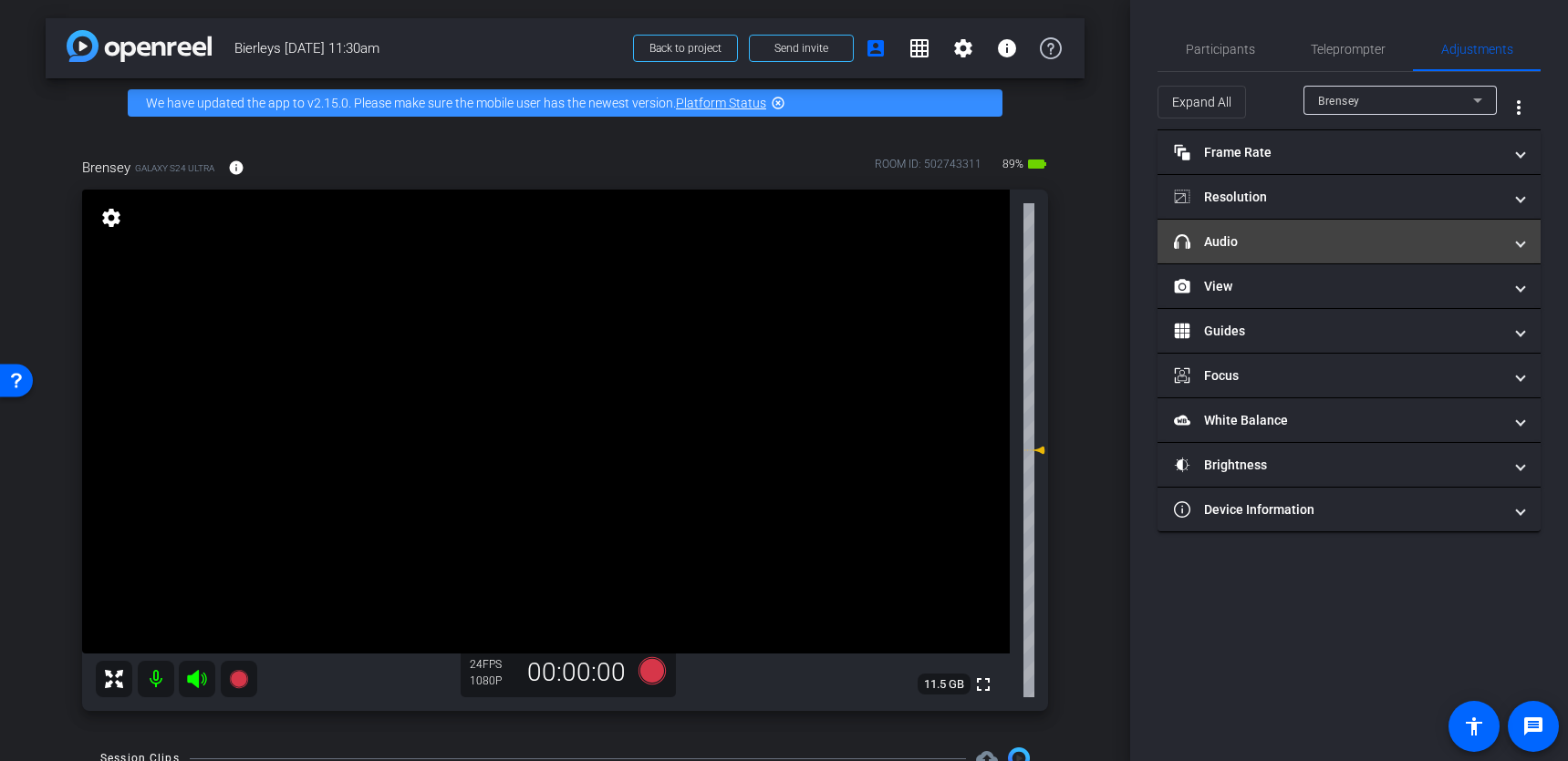
click at [1519, 254] on mat-expansion-panel-header "headphone icon Audio" at bounding box center [1349, 241] width 384 height 44
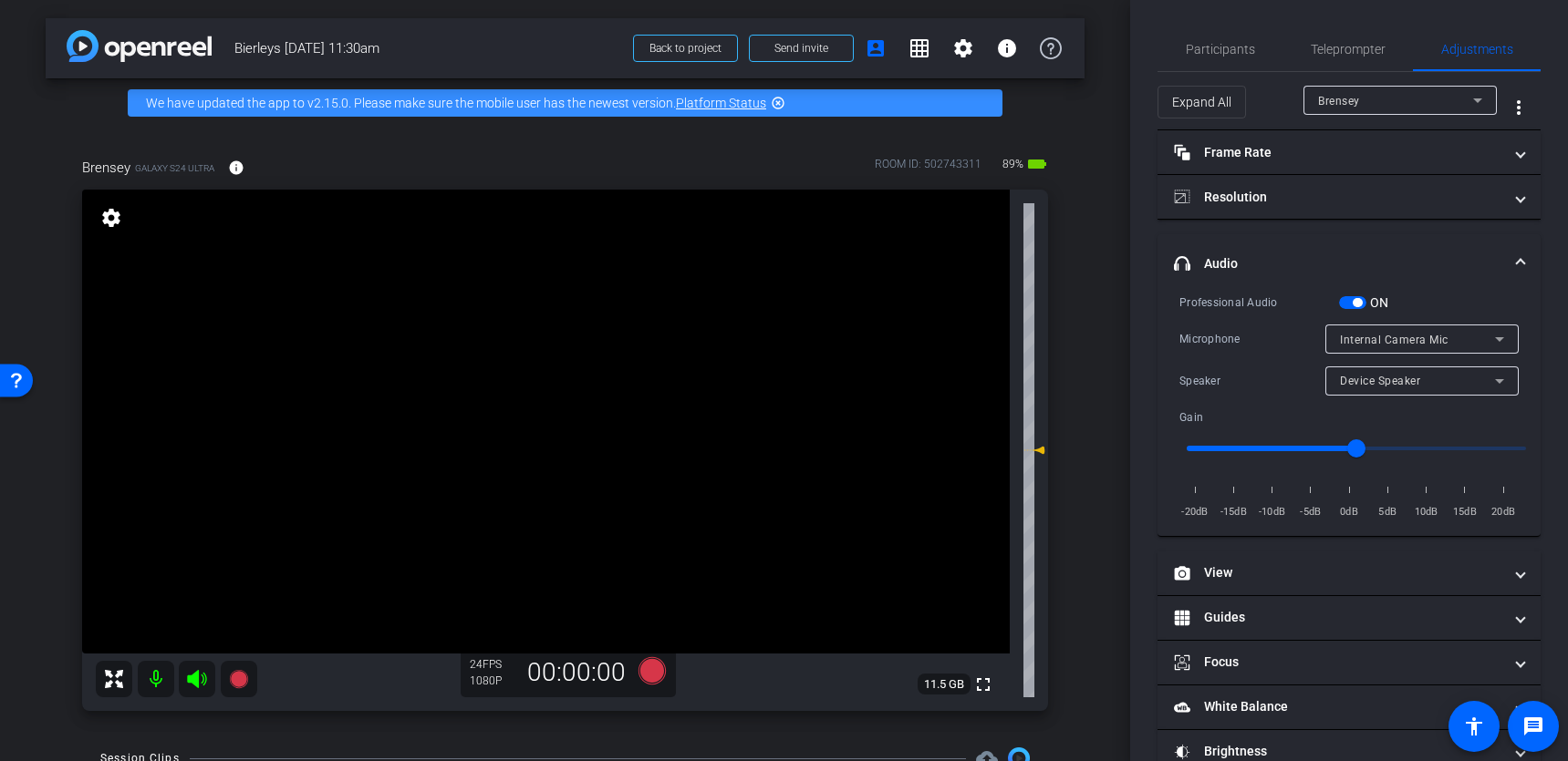
click at [1524, 259] on mat-expansion-panel-header "headphone icon Audio" at bounding box center [1349, 263] width 384 height 58
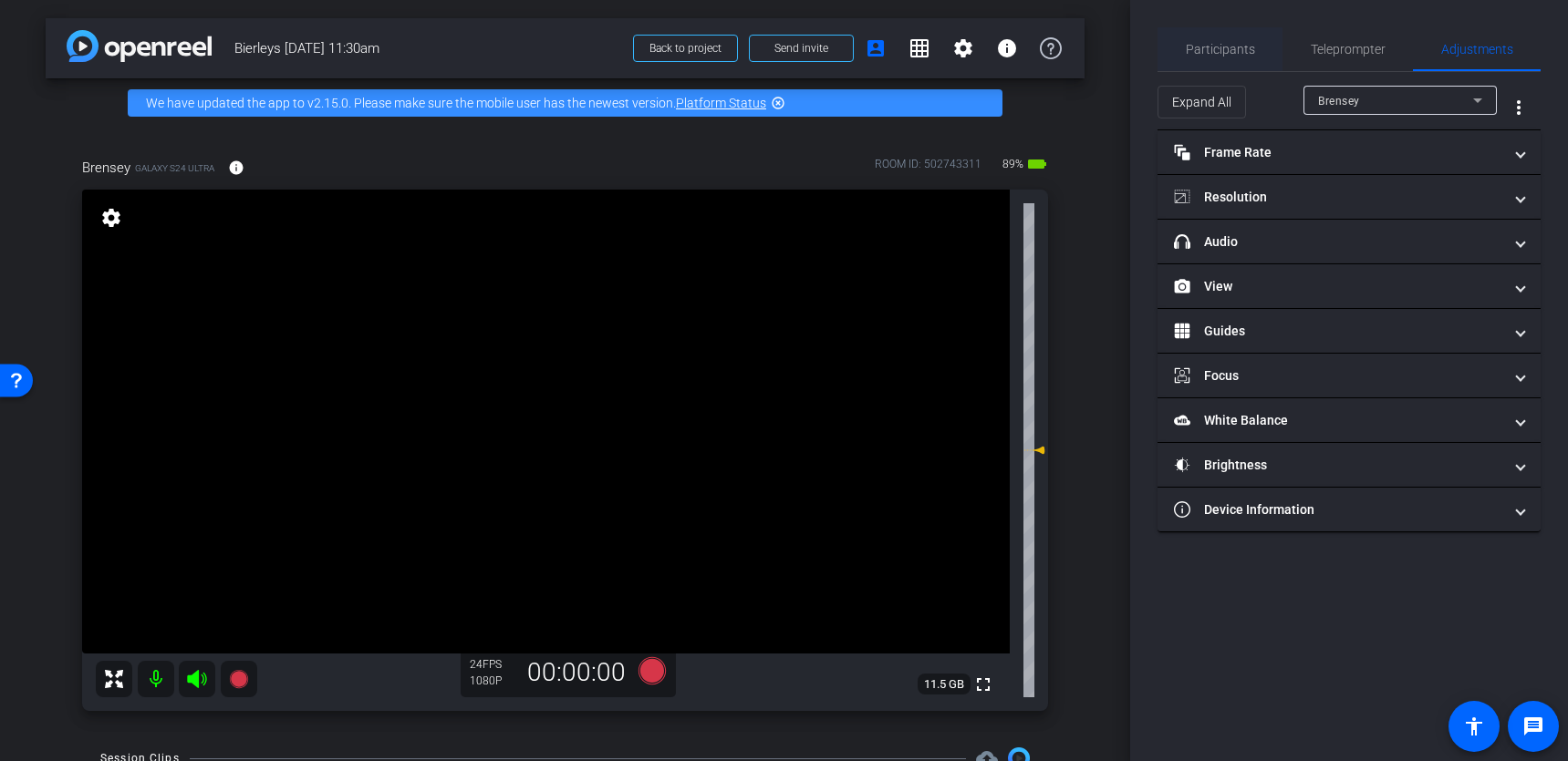
click at [1225, 53] on span "Participants" at bounding box center [1220, 48] width 70 height 13
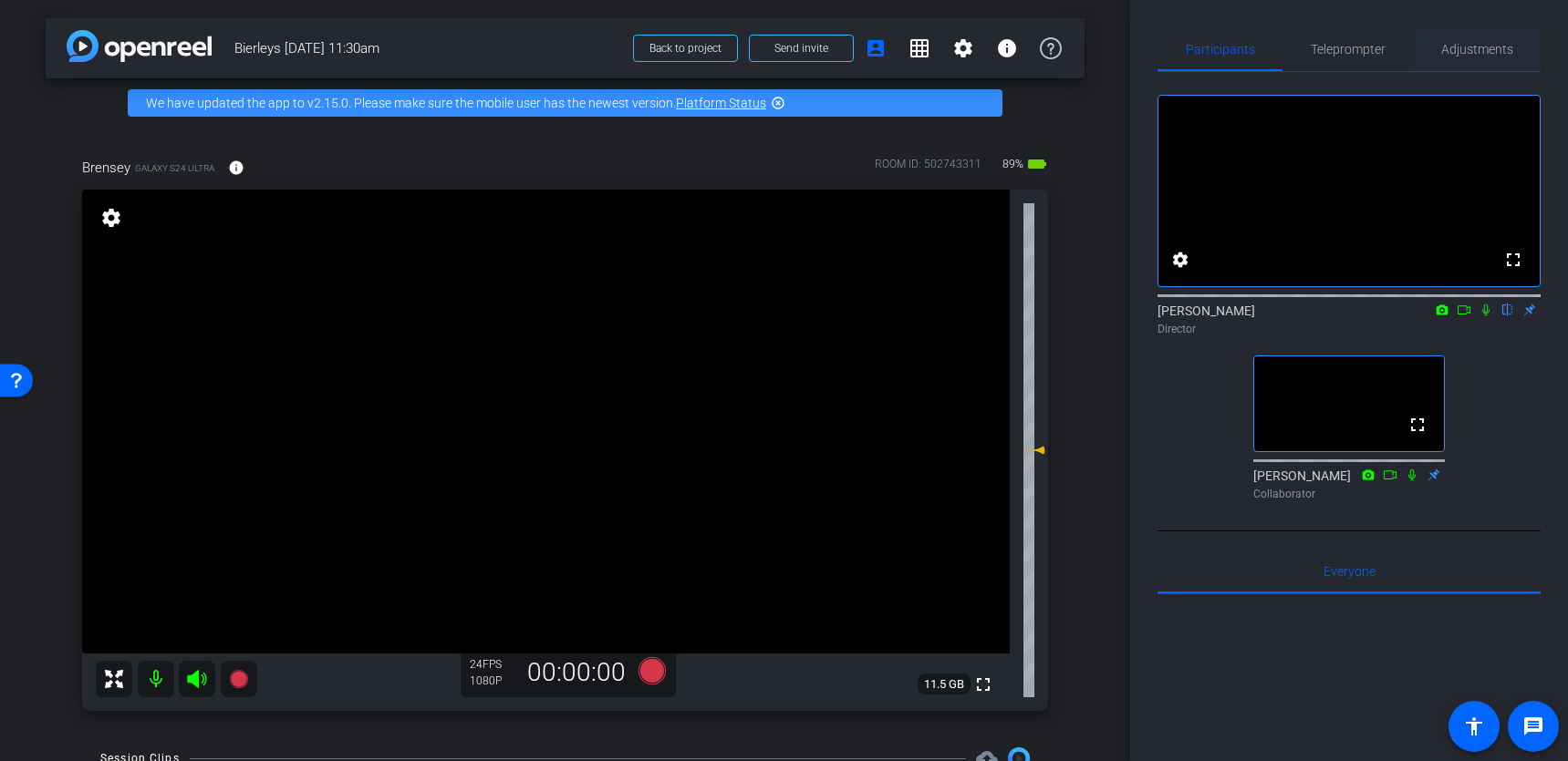
click at [1501, 36] on span "Adjustments" at bounding box center [1477, 48] width 72 height 44
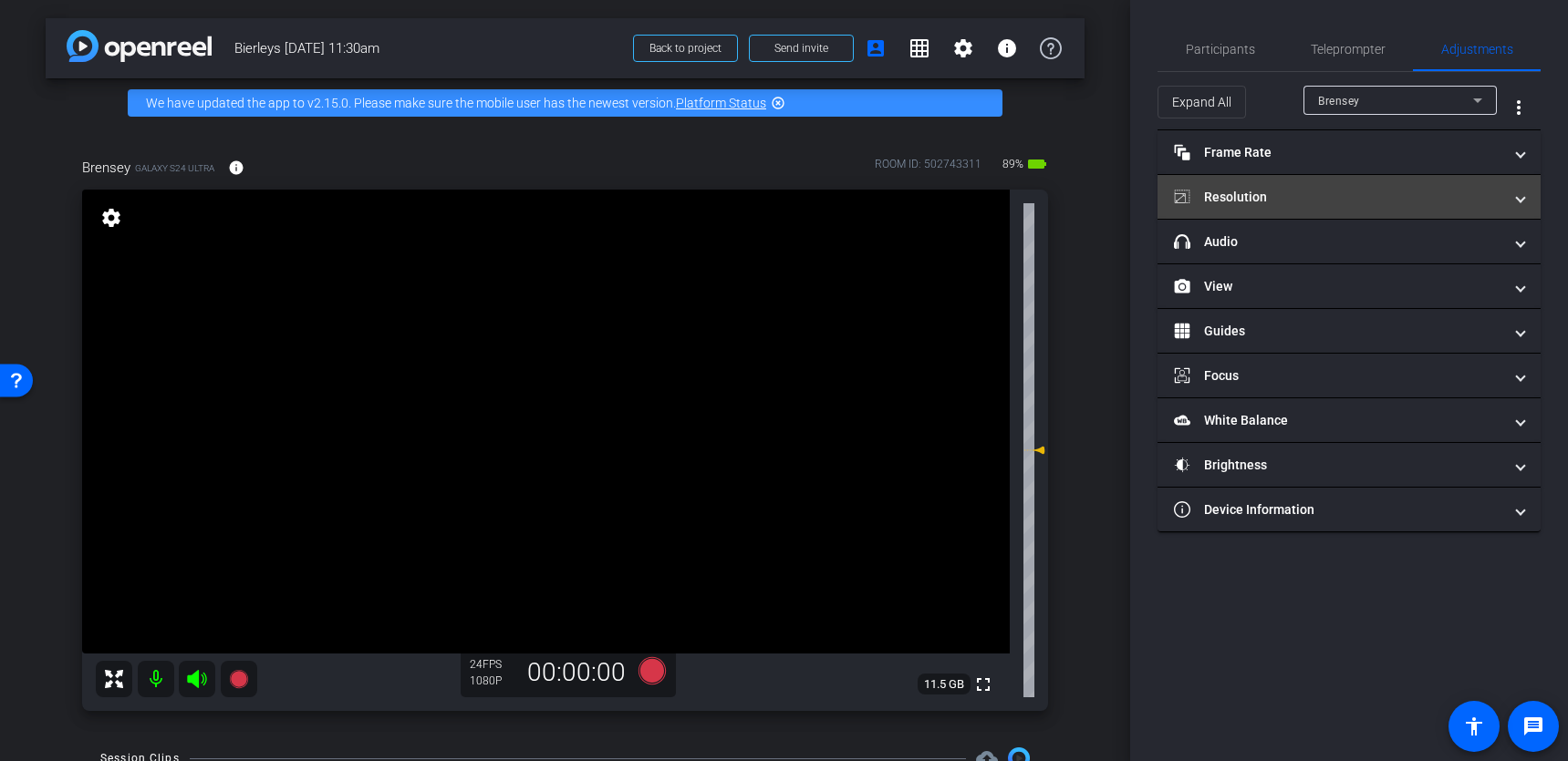
click at [1289, 201] on mat-panel-title "Resolution" at bounding box center [1337, 198] width 328 height 19
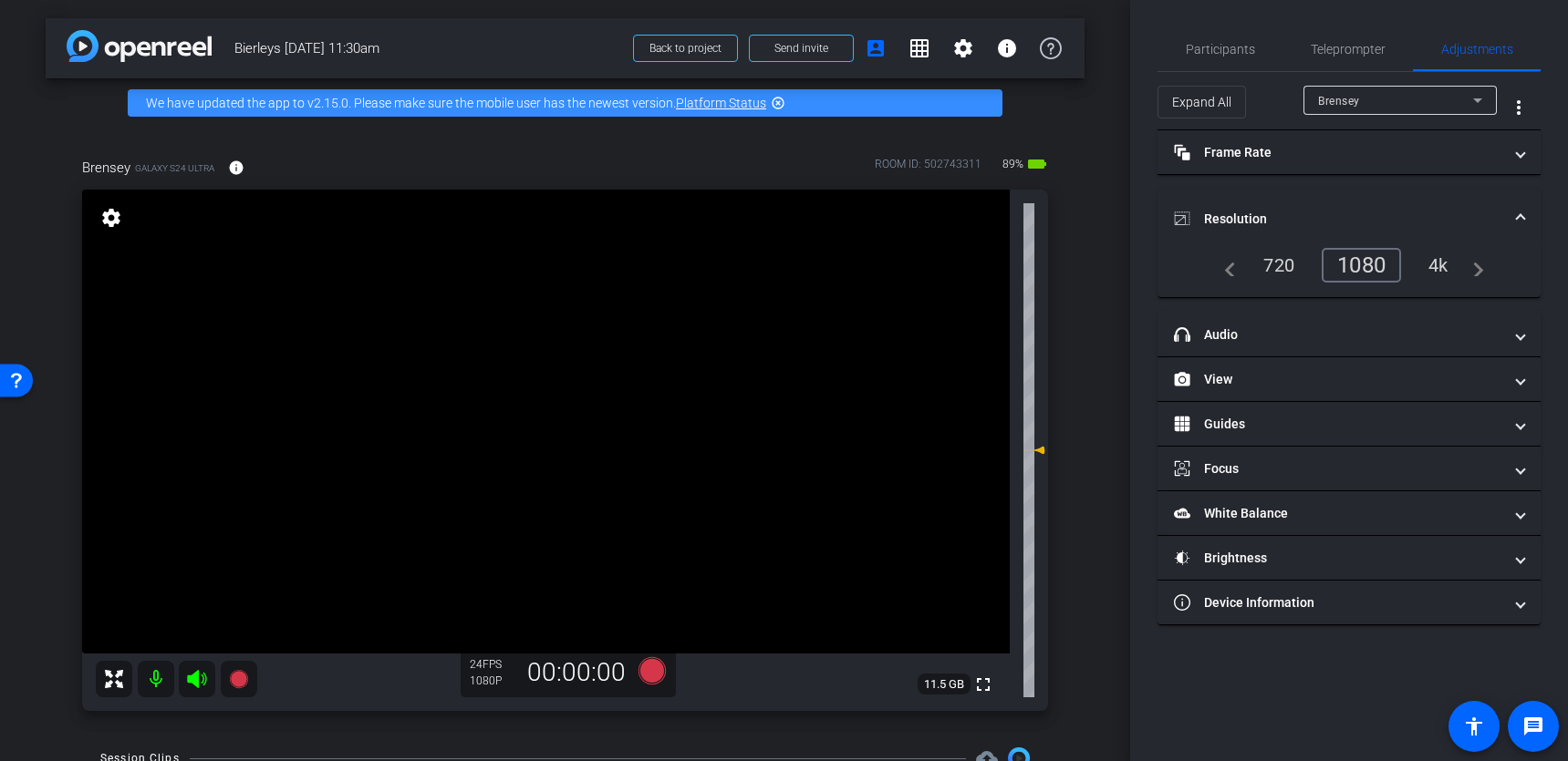
click at [1452, 265] on div "4k" at bounding box center [1438, 265] width 47 height 31
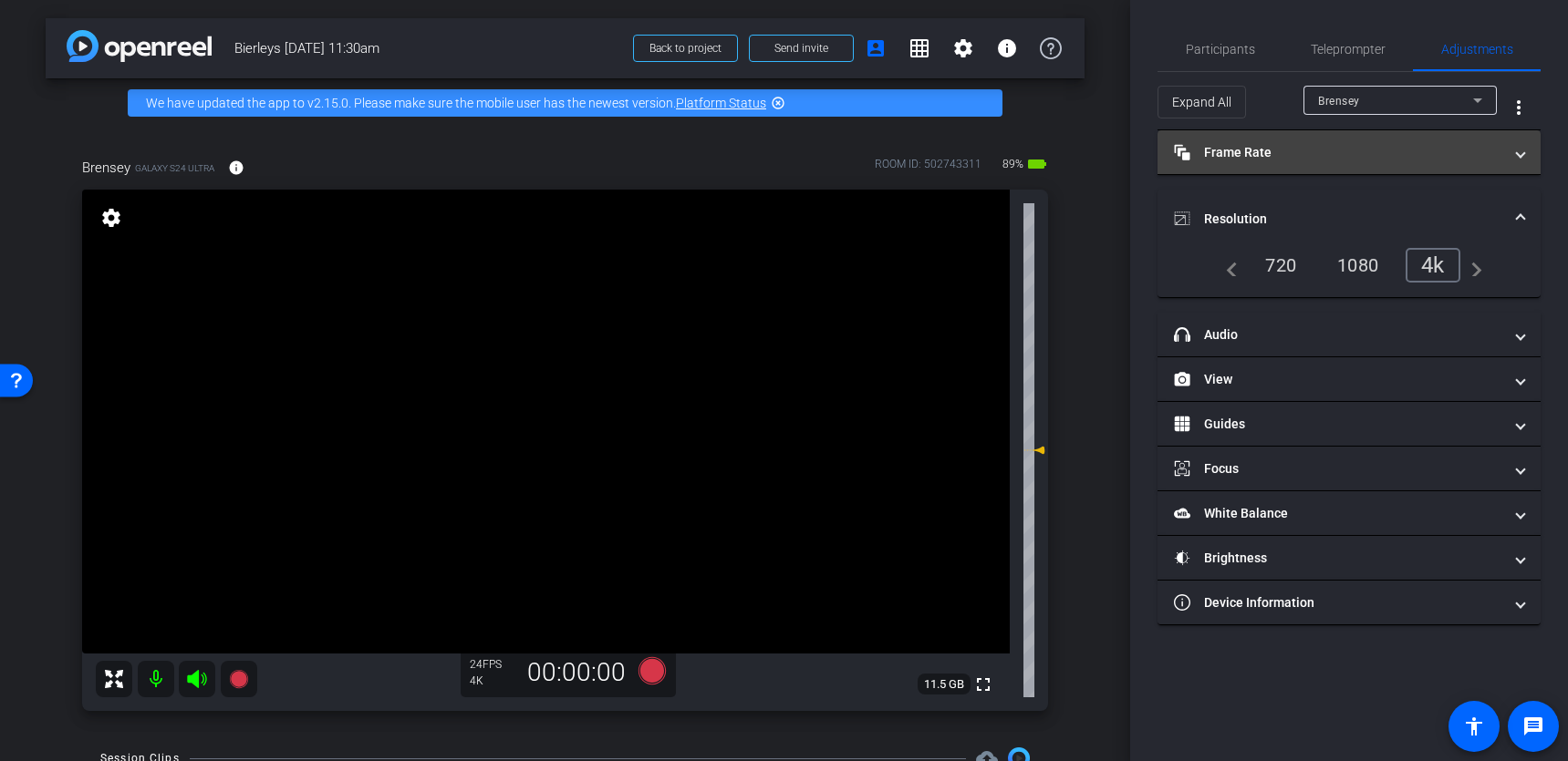
click at [1371, 160] on mat-panel-title "Frame Rate Frame Rate" at bounding box center [1337, 153] width 328 height 19
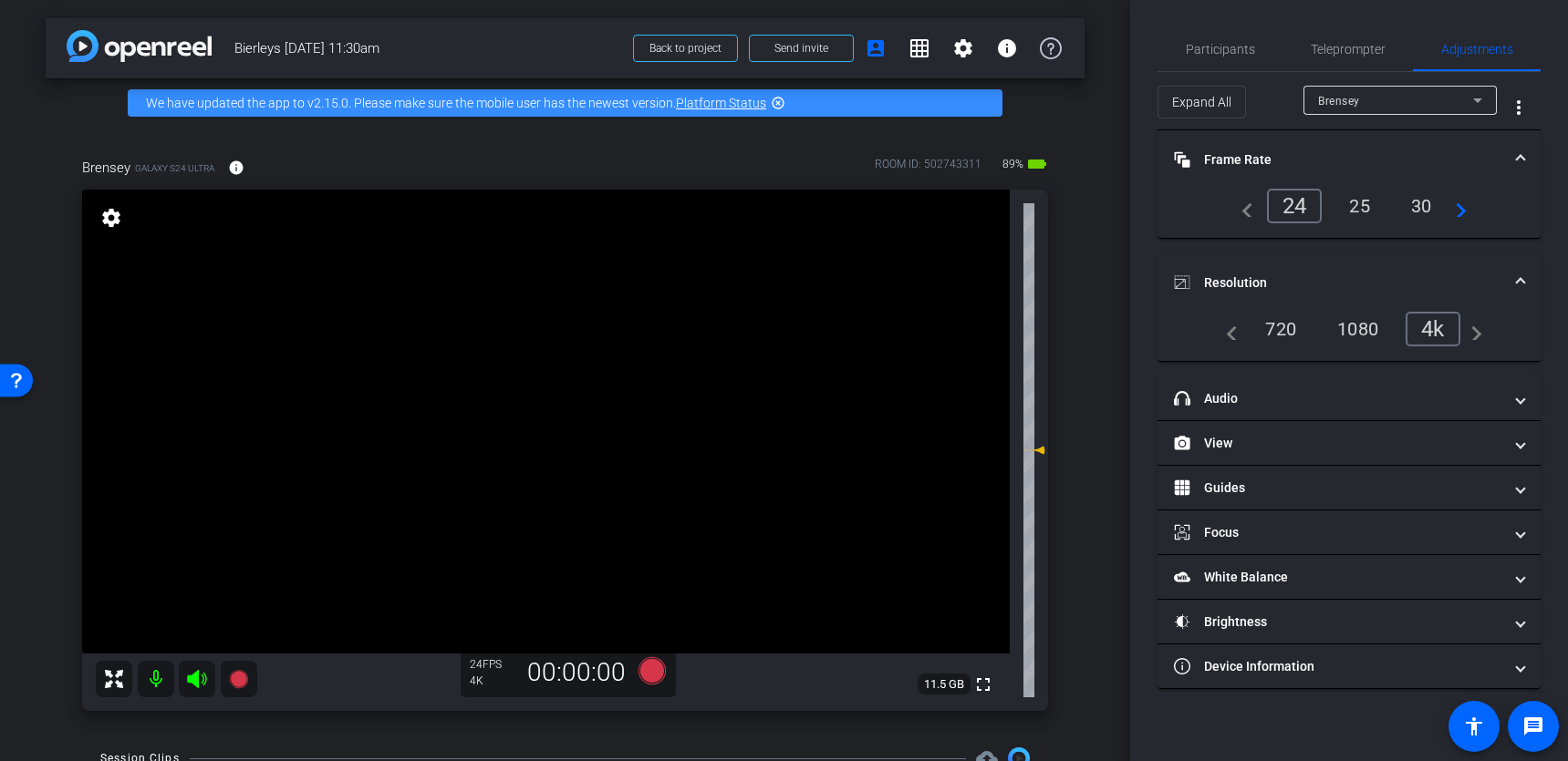
click at [1291, 210] on div "24" at bounding box center [1294, 206] width 55 height 35
click at [1218, 53] on span "Participants" at bounding box center [1220, 48] width 70 height 13
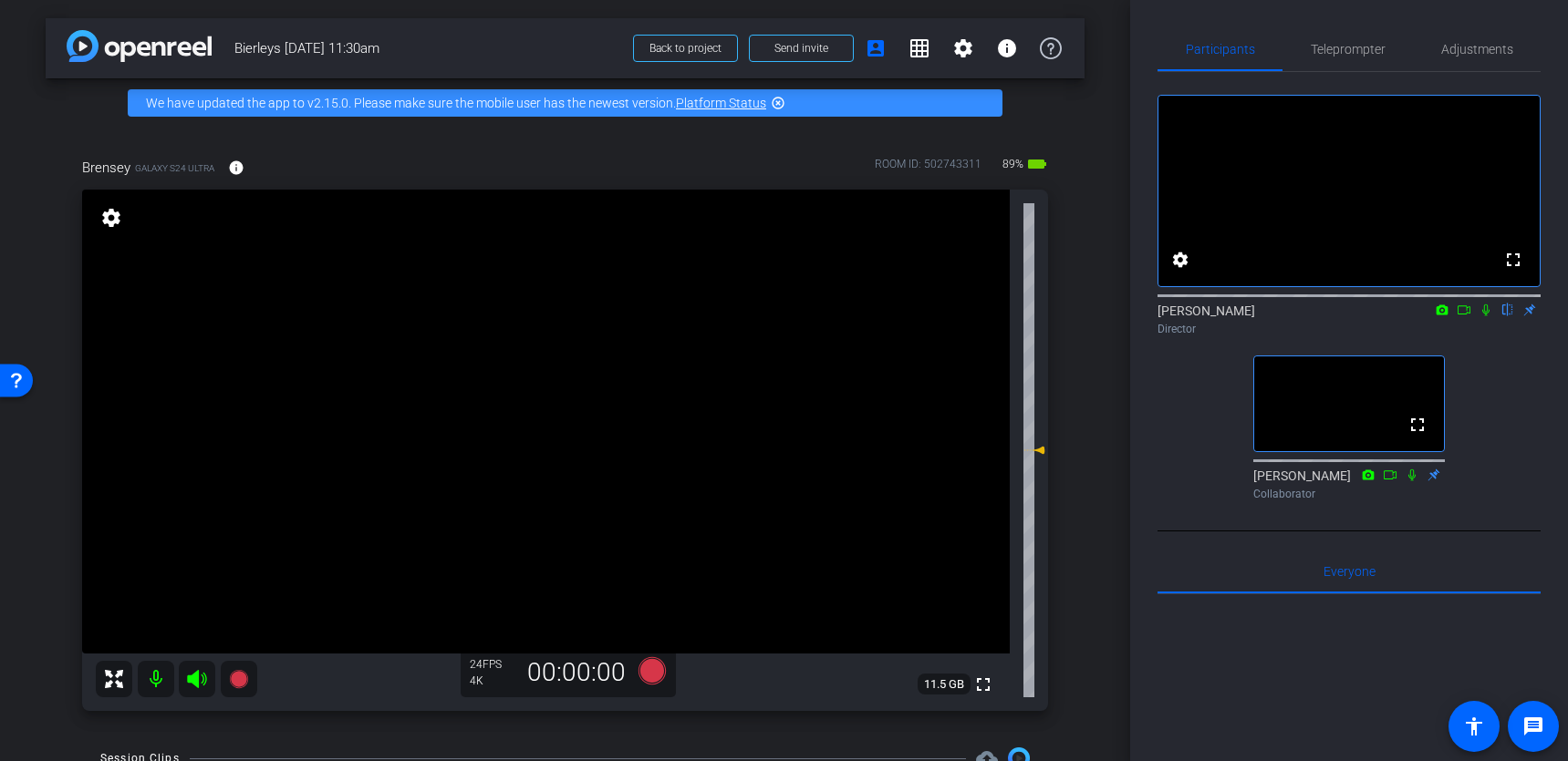
click at [1491, 317] on icon at bounding box center [1486, 310] width 15 height 13
click at [1488, 317] on icon at bounding box center [1487, 311] width 10 height 12
click at [1490, 317] on icon at bounding box center [1486, 310] width 15 height 13
click at [1465, 302] on div at bounding box center [1349, 294] width 384 height 15
click at [1466, 317] on icon at bounding box center [1463, 310] width 15 height 13
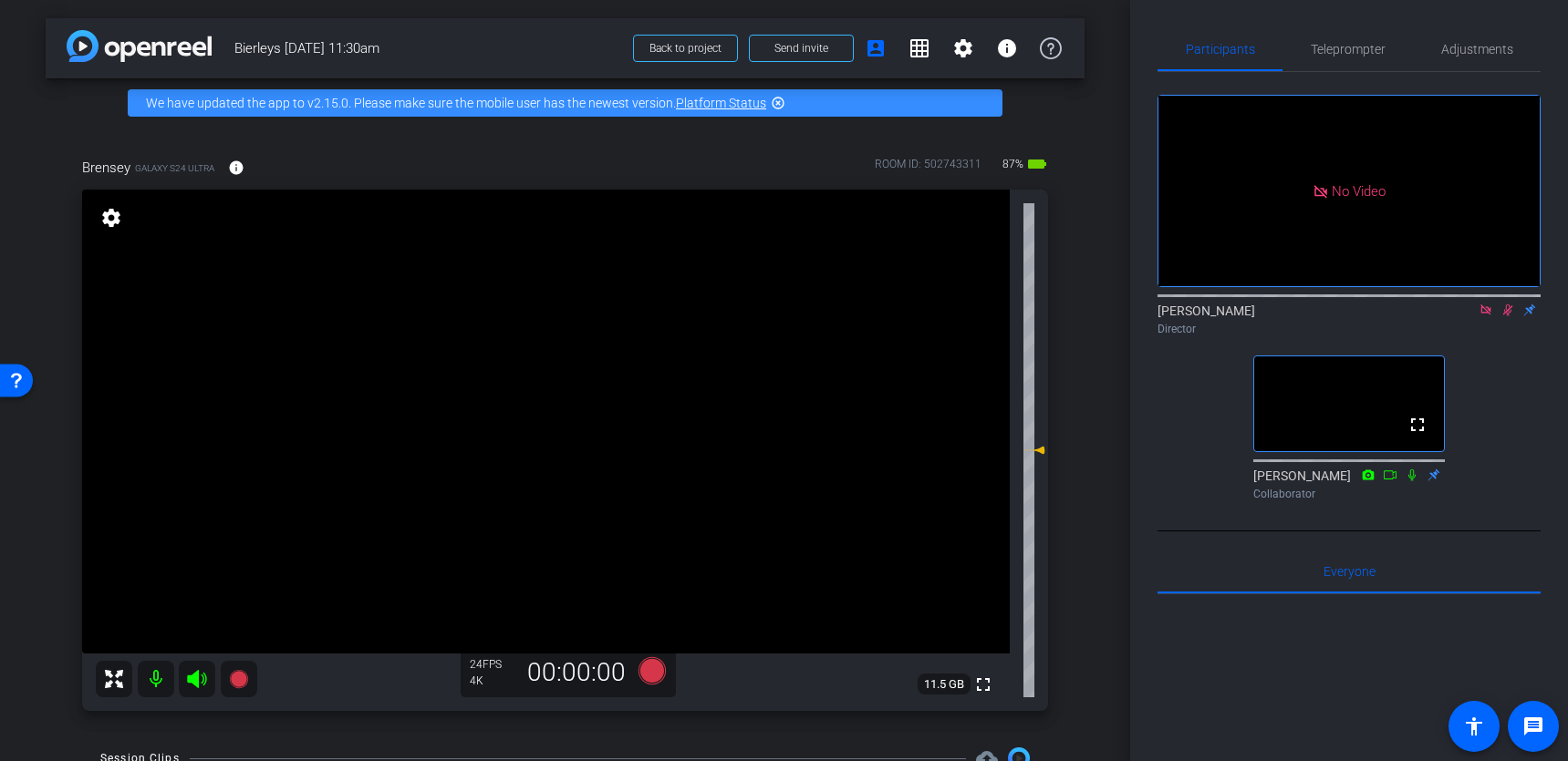
click at [1506, 317] on icon at bounding box center [1508, 311] width 10 height 12
click at [1485, 315] on icon at bounding box center [1486, 310] width 10 height 10
click at [1486, 317] on icon at bounding box center [1486, 310] width 15 height 13
click at [1483, 319] on mat-icon at bounding box center [1486, 310] width 22 height 16
click at [1487, 317] on icon at bounding box center [1486, 310] width 15 height 13
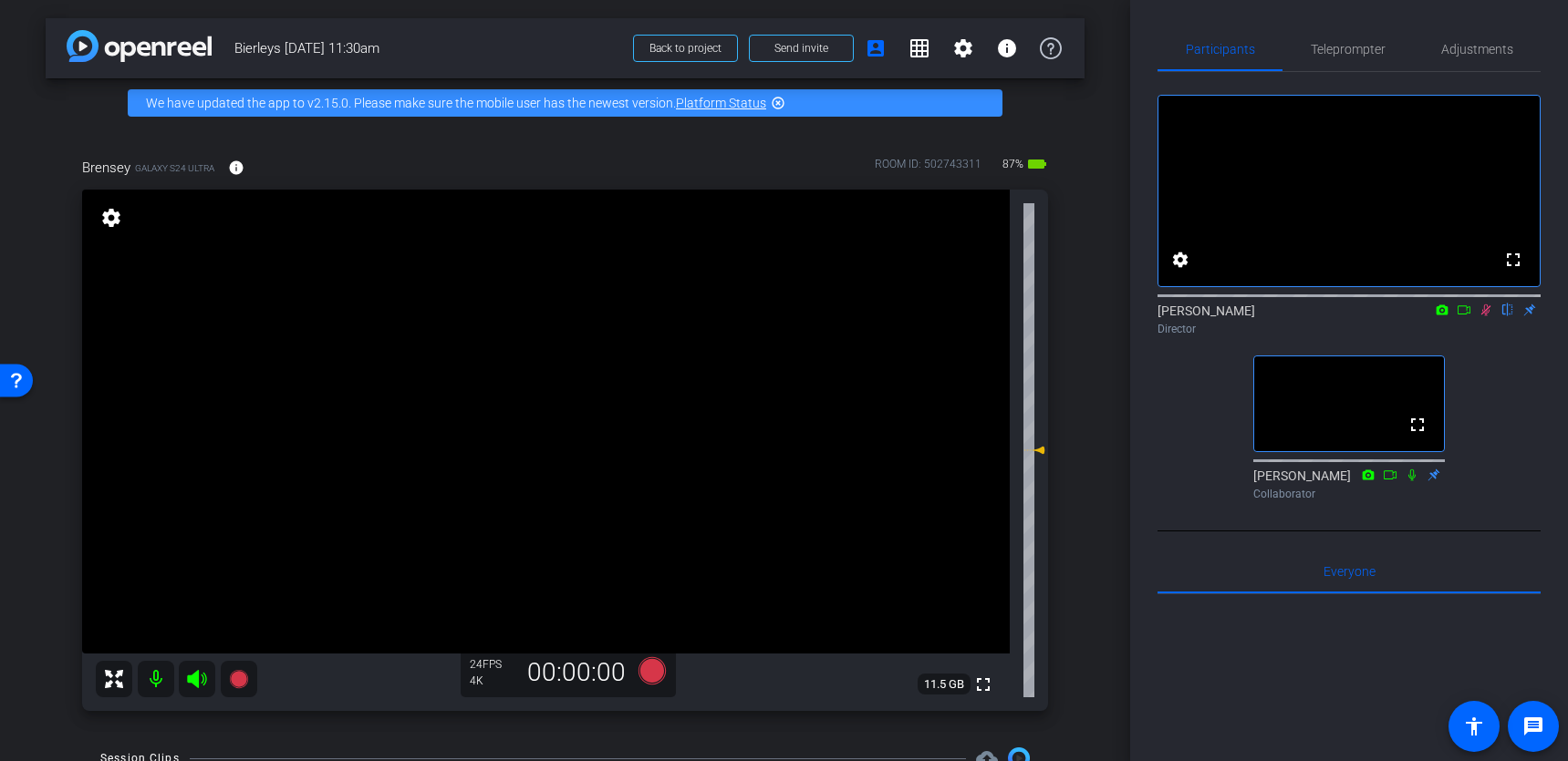
click at [1487, 317] on icon at bounding box center [1486, 310] width 15 height 13
click at [652, 619] on icon at bounding box center [651, 671] width 27 height 27
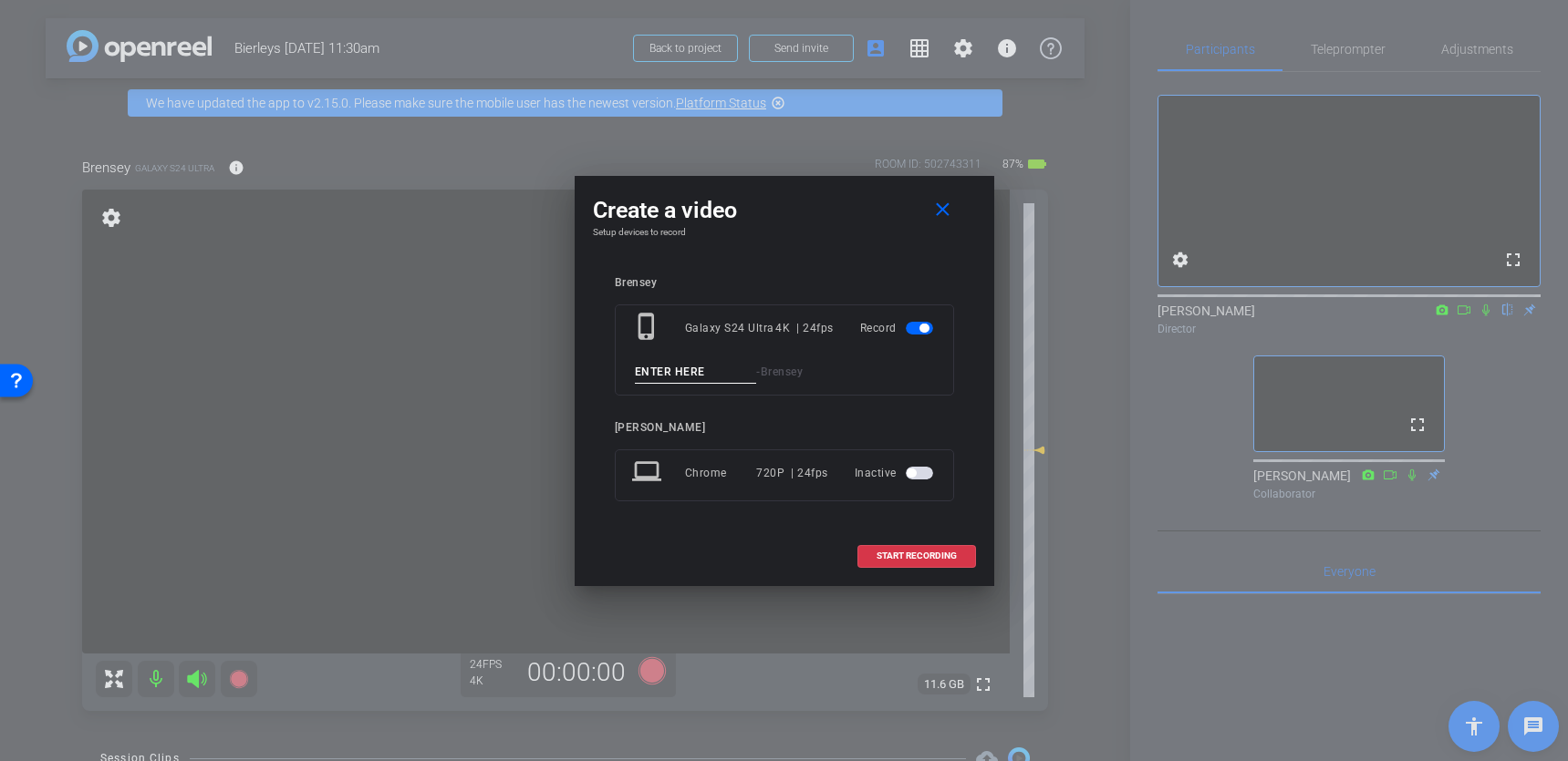
click at [693, 378] on input at bounding box center [696, 373] width 122 height 23
type input "1"
click at [917, 553] on span "START RECORDING" at bounding box center [916, 556] width 80 height 9
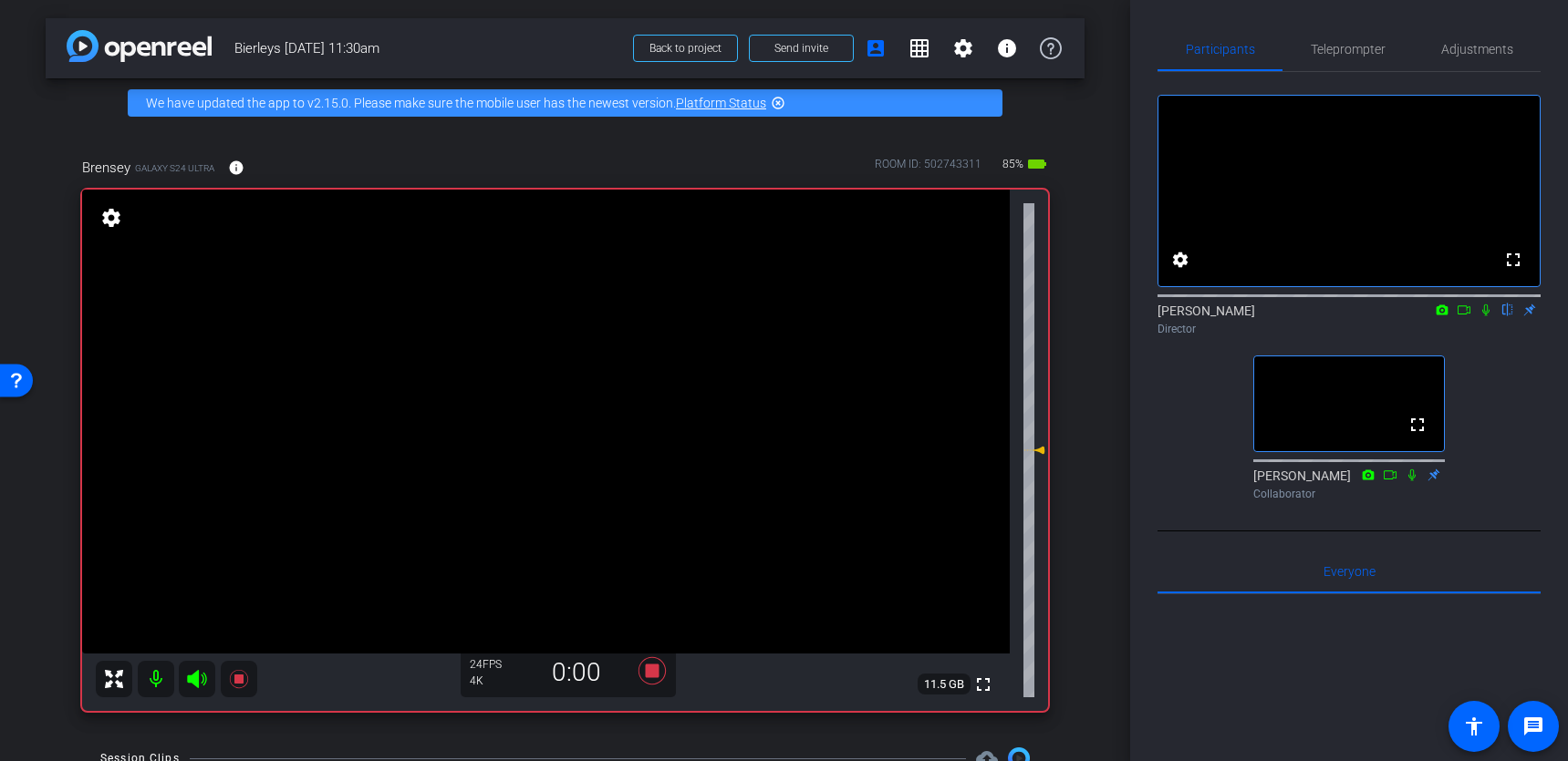
click at [393, 326] on video at bounding box center [546, 421] width 928 height 464
click at [715, 342] on video at bounding box center [546, 421] width 928 height 464
click at [393, 342] on video at bounding box center [546, 421] width 928 height 464
click at [1482, 317] on icon at bounding box center [1486, 310] width 15 height 13
click at [360, 345] on video at bounding box center [546, 421] width 928 height 464
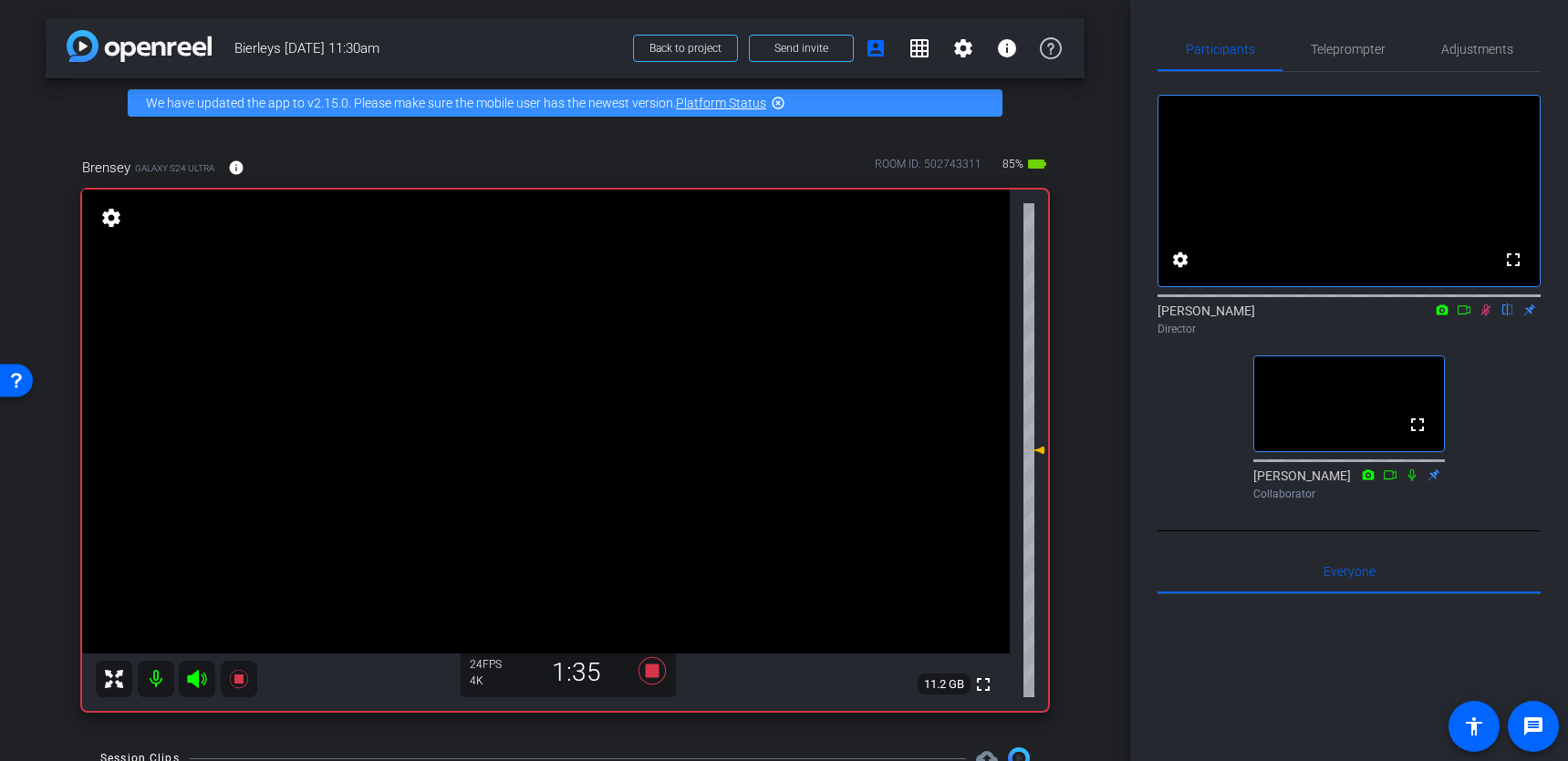
click at [364, 347] on video at bounding box center [546, 421] width 928 height 464
click at [728, 342] on video at bounding box center [546, 421] width 928 height 464
click at [360, 344] on video at bounding box center [546, 421] width 928 height 464
click at [359, 351] on video at bounding box center [546, 421] width 928 height 464
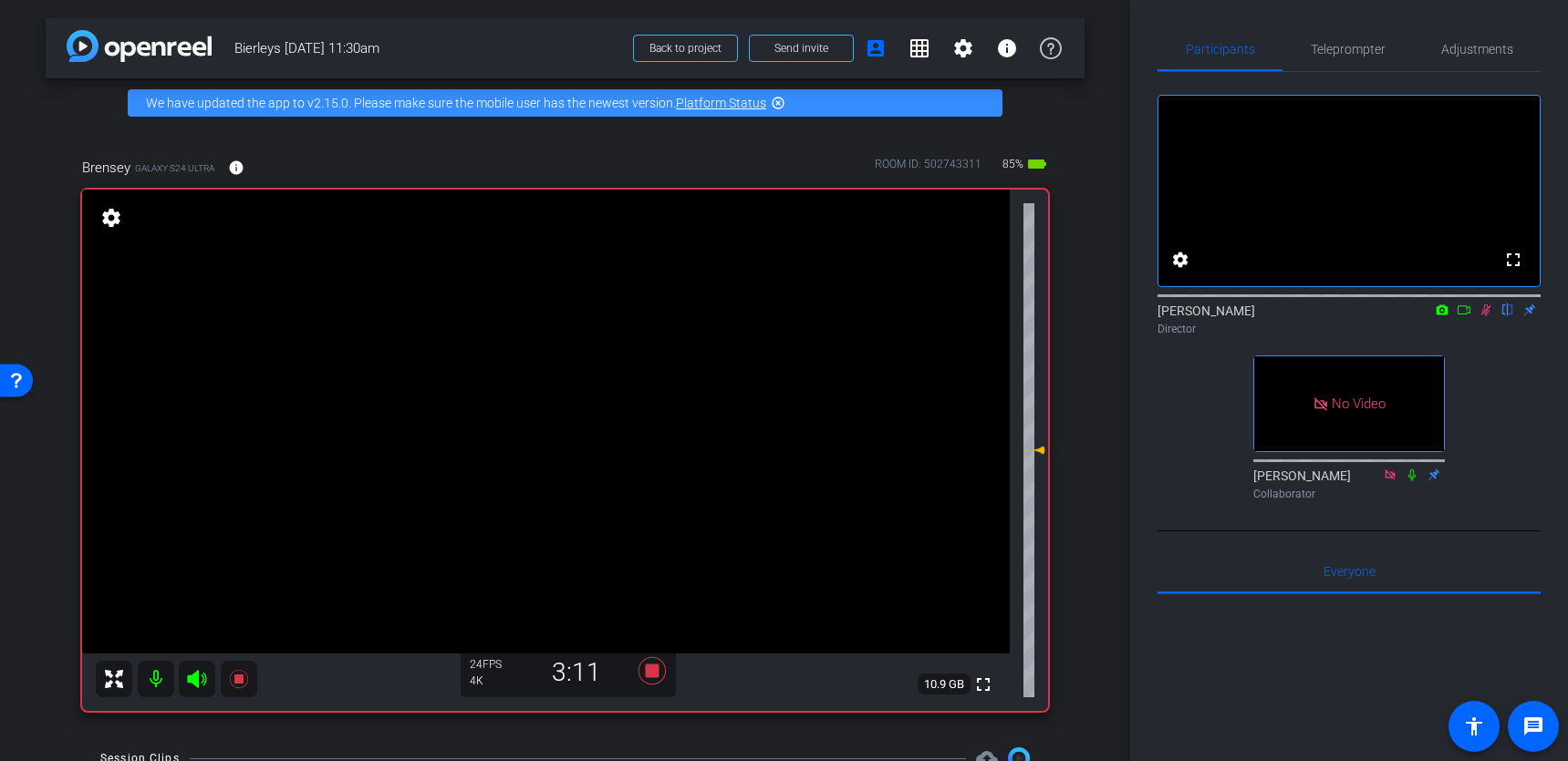
click at [349, 351] on video at bounding box center [546, 421] width 928 height 464
click at [354, 341] on video at bounding box center [546, 421] width 928 height 464
click at [1467, 317] on icon at bounding box center [1463, 310] width 15 height 13
click at [369, 339] on video at bounding box center [546, 421] width 928 height 464
click at [378, 326] on div at bounding box center [369, 339] width 46 height 46
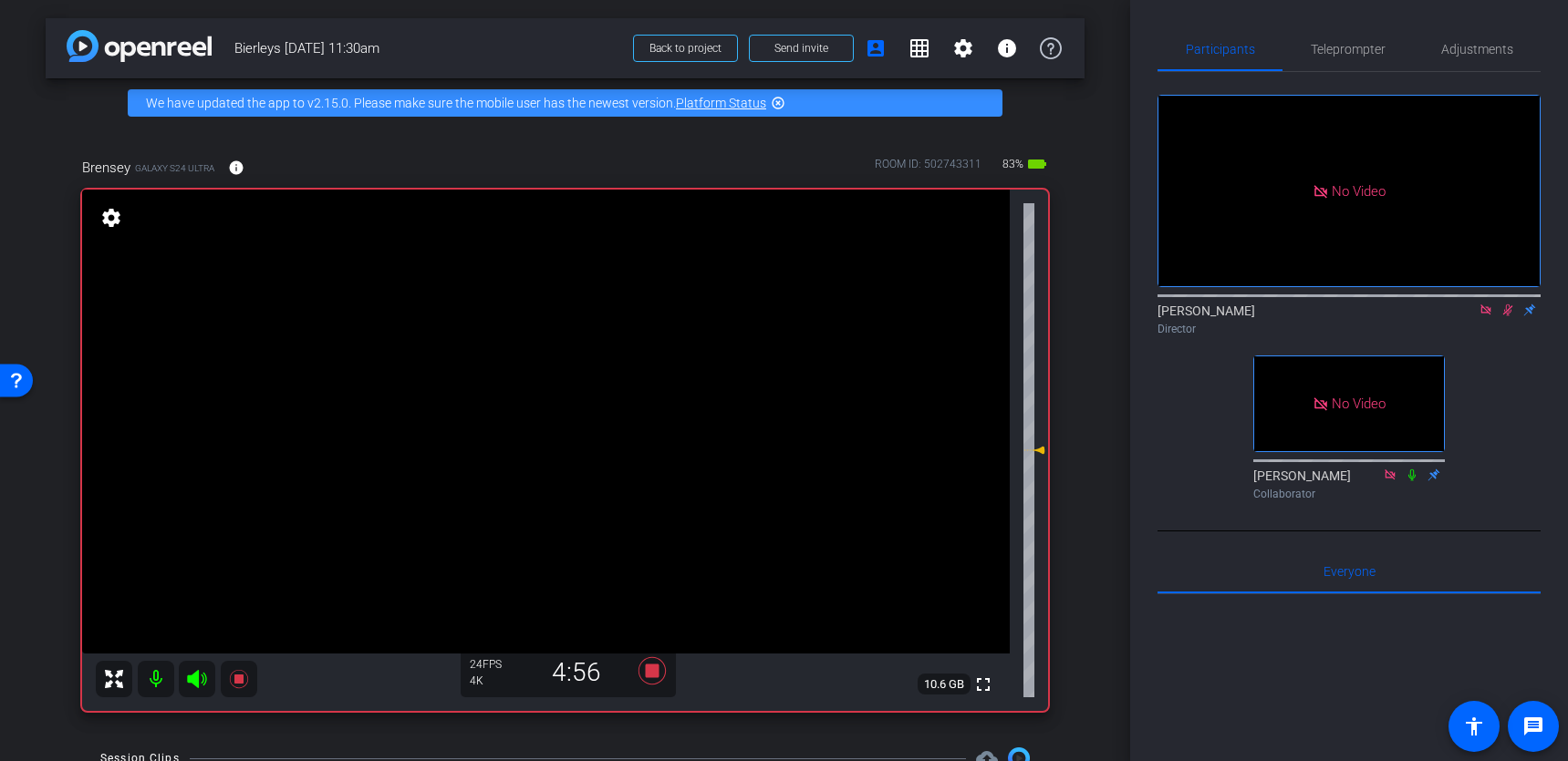
click at [355, 349] on video at bounding box center [546, 421] width 928 height 464
click at [357, 344] on video at bounding box center [546, 421] width 928 height 464
click at [360, 344] on video at bounding box center [546, 421] width 928 height 464
click at [652, 619] on icon at bounding box center [651, 671] width 27 height 27
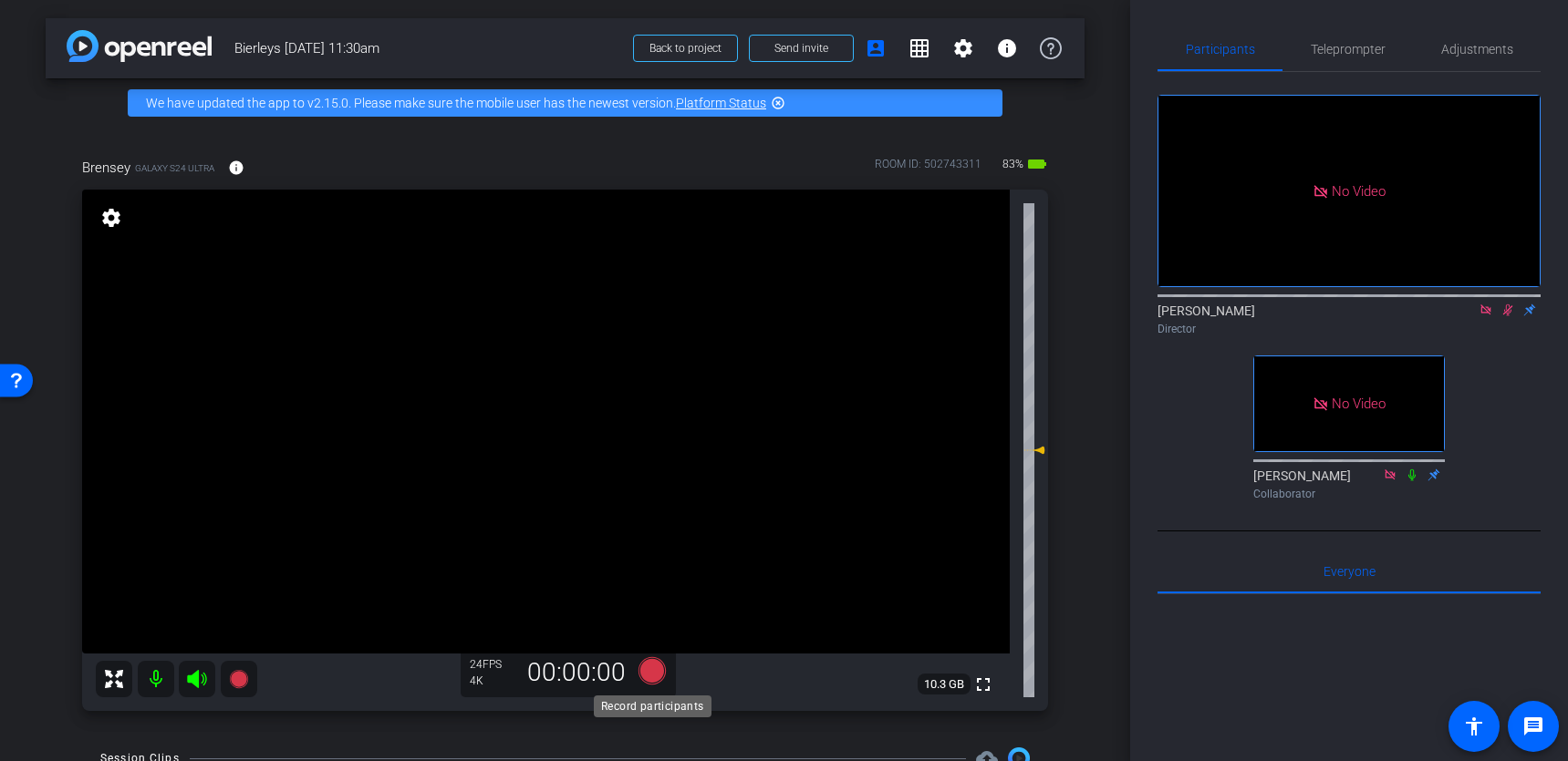
click at [648, 619] on icon at bounding box center [651, 671] width 27 height 27
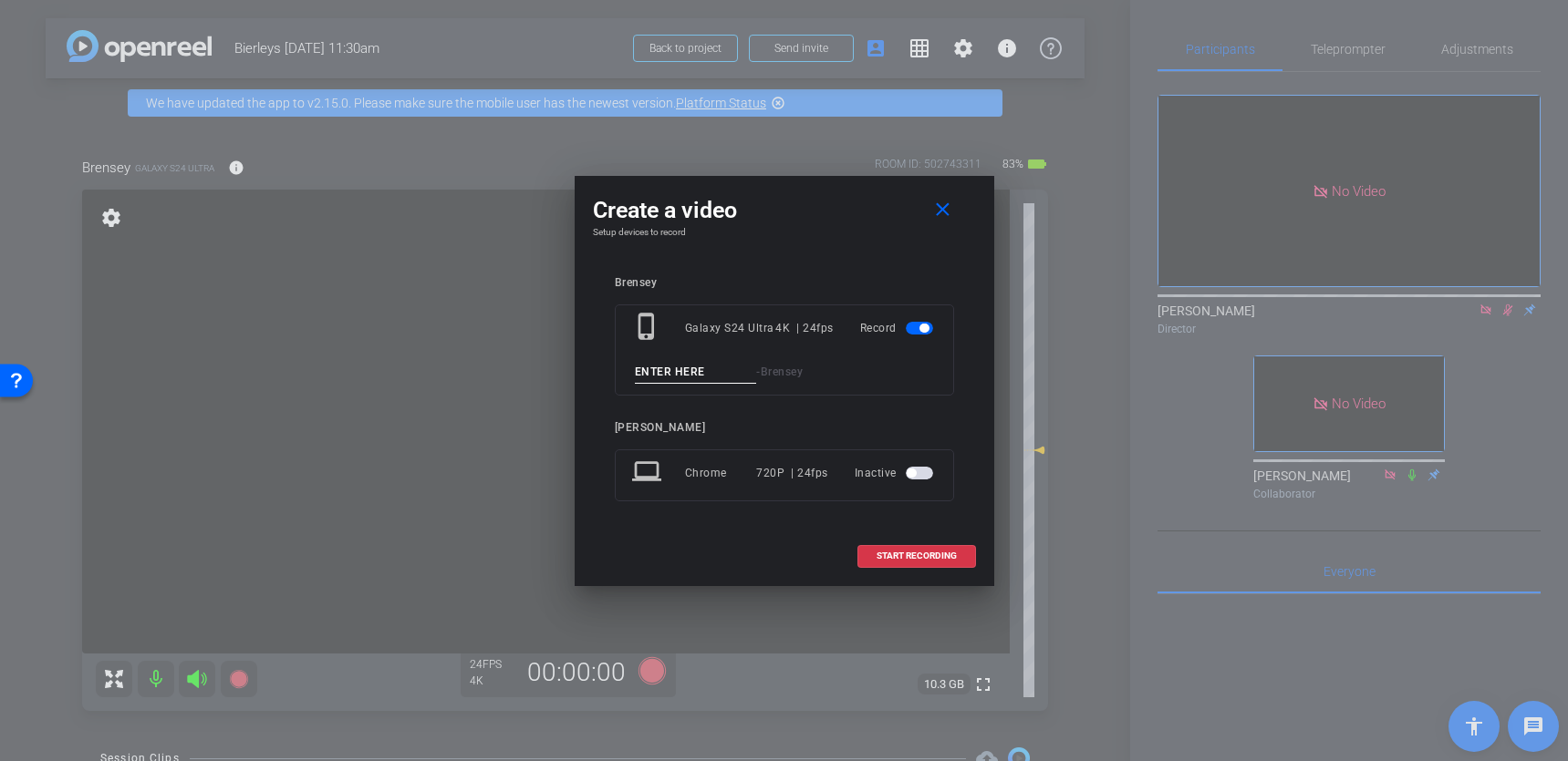
click at [681, 369] on input at bounding box center [696, 373] width 122 height 23
type input "2"
click at [941, 559] on span "START RECORDING" at bounding box center [916, 556] width 80 height 9
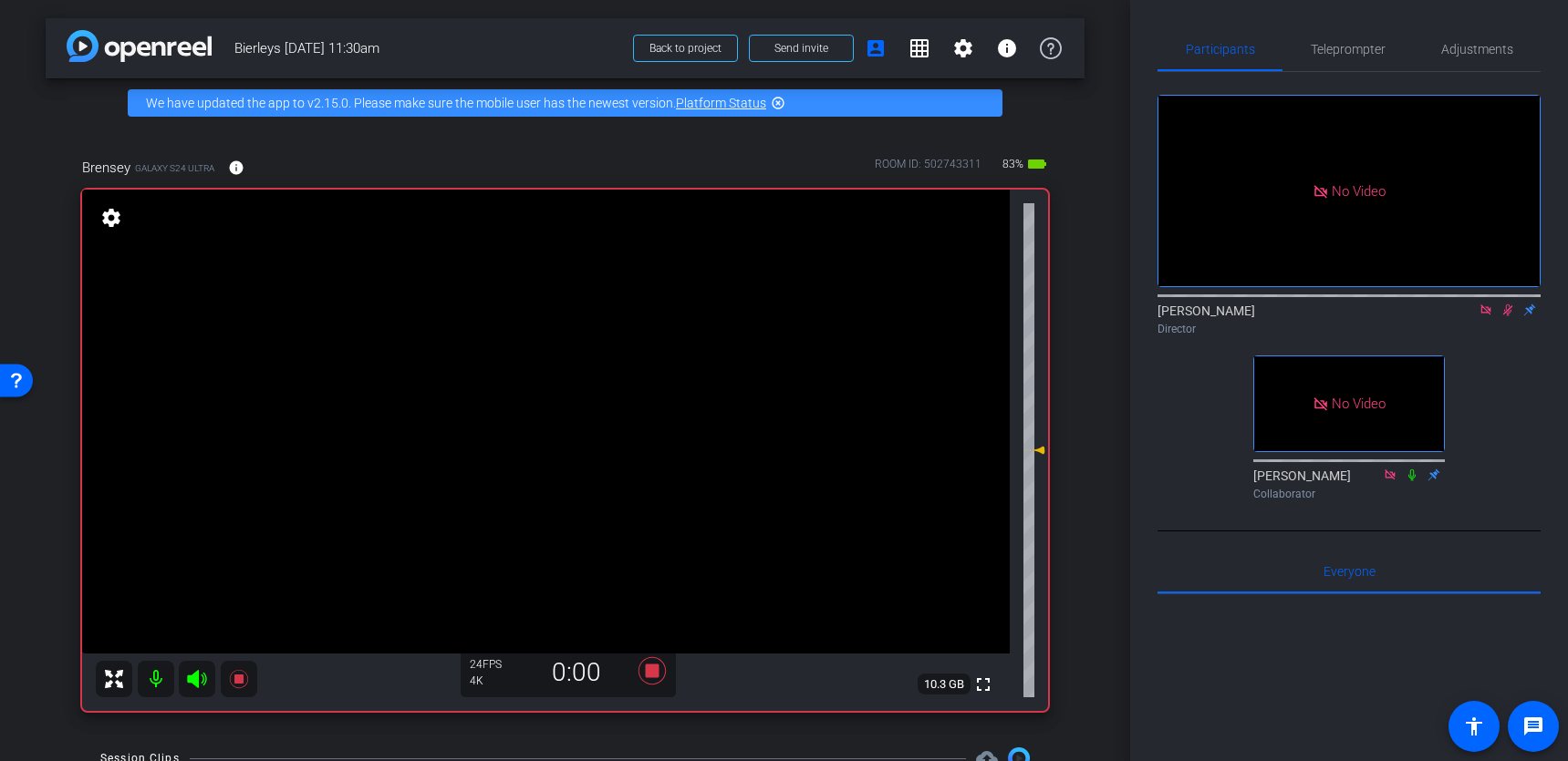
click at [384, 349] on video at bounding box center [546, 421] width 928 height 464
click at [370, 344] on video at bounding box center [546, 421] width 928 height 464
click at [396, 334] on video at bounding box center [546, 421] width 928 height 464
click at [381, 334] on video at bounding box center [546, 421] width 928 height 464
click at [363, 342] on video at bounding box center [546, 421] width 928 height 464
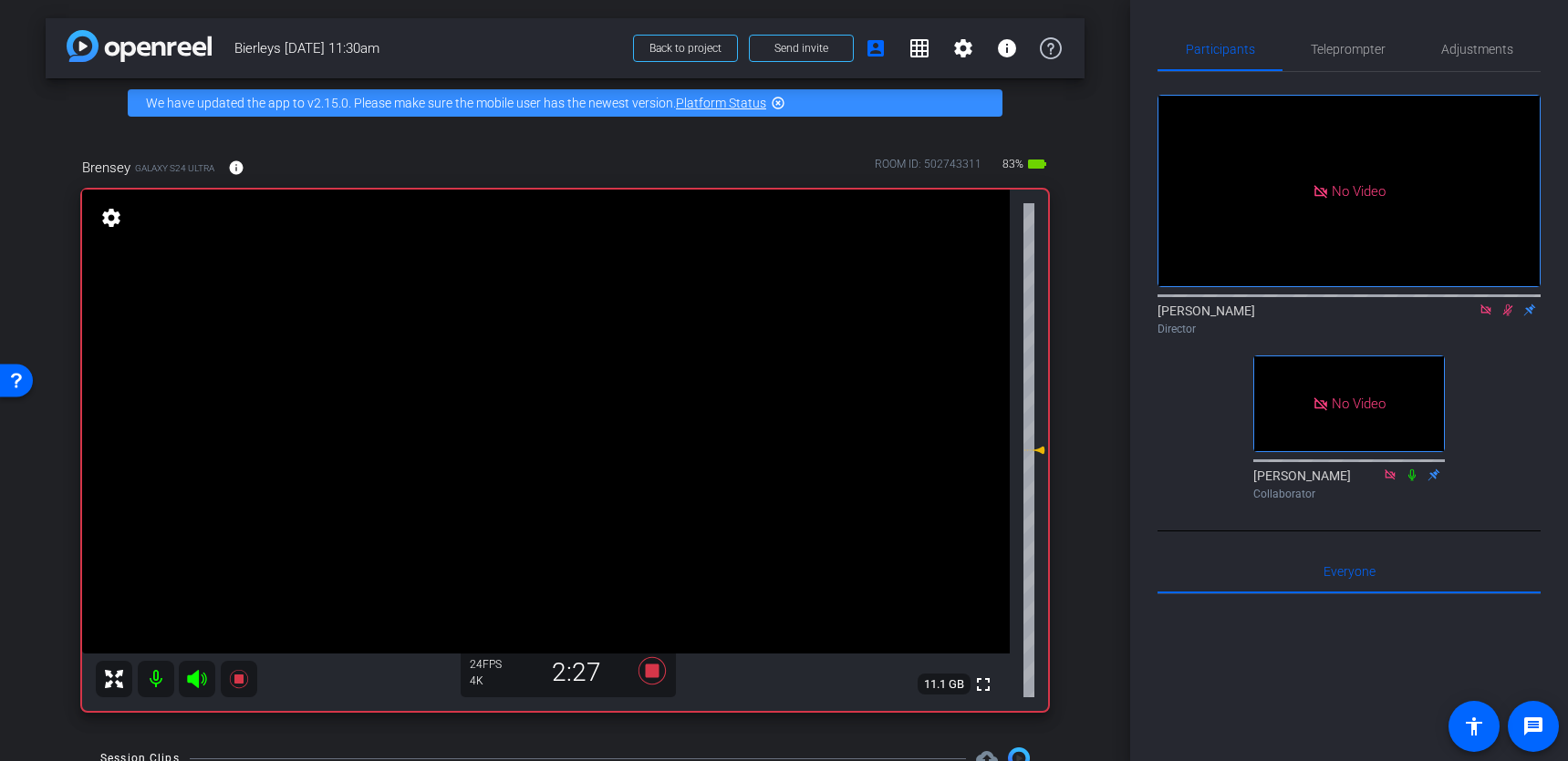
click at [373, 344] on video at bounding box center [546, 421] width 928 height 464
click at [360, 344] on video at bounding box center [546, 421] width 928 height 464
click at [401, 349] on video at bounding box center [546, 421] width 928 height 464
click at [742, 353] on video at bounding box center [546, 421] width 928 height 464
click at [746, 337] on video at bounding box center [546, 421] width 928 height 464
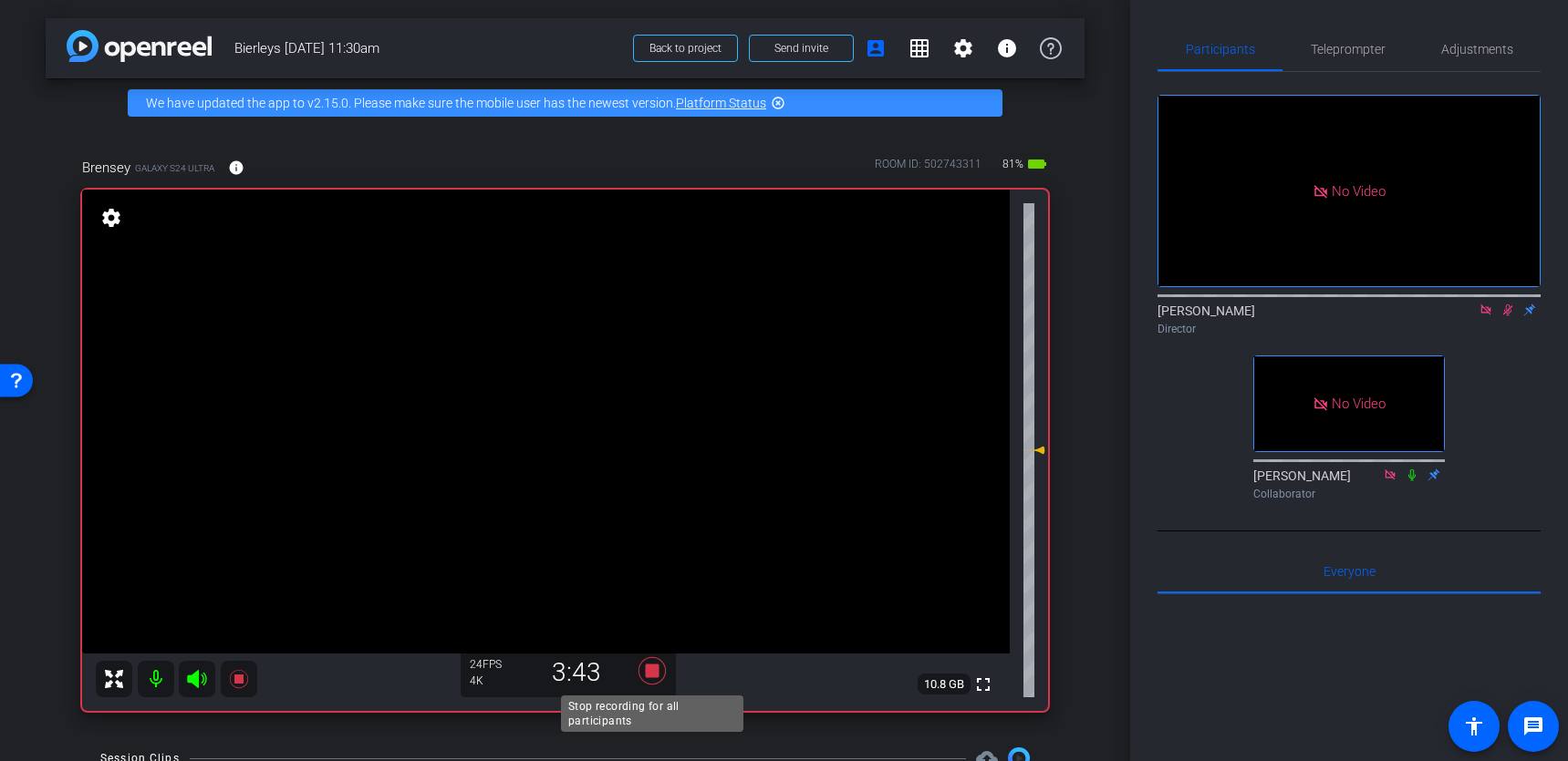
click at [650, 619] on icon at bounding box center [651, 671] width 27 height 27
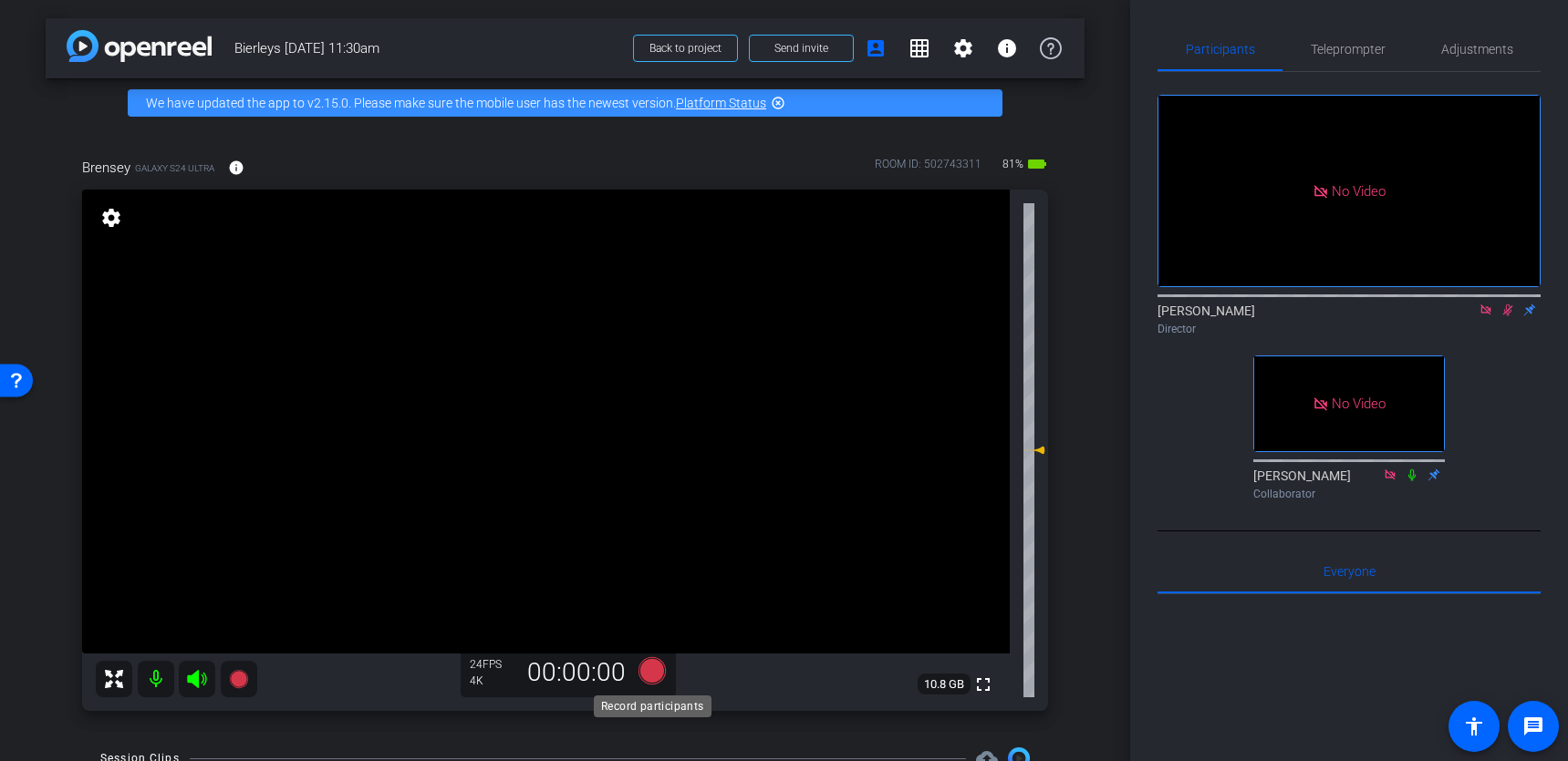
click at [650, 619] on icon at bounding box center [651, 671] width 27 height 27
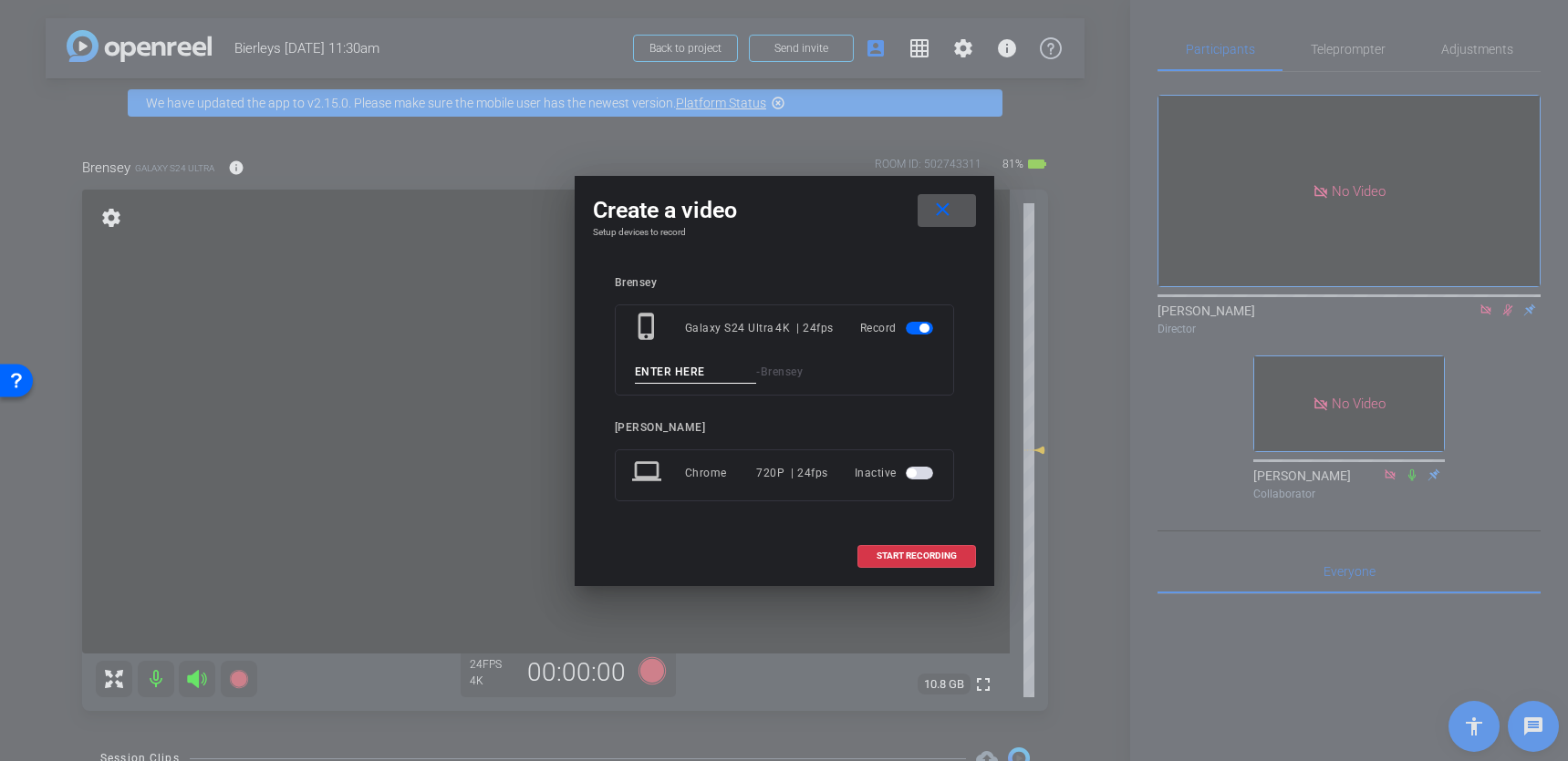
click at [679, 364] on input at bounding box center [696, 373] width 122 height 23
type input "3"
click at [882, 552] on span "START RECORDING" at bounding box center [916, 556] width 80 height 9
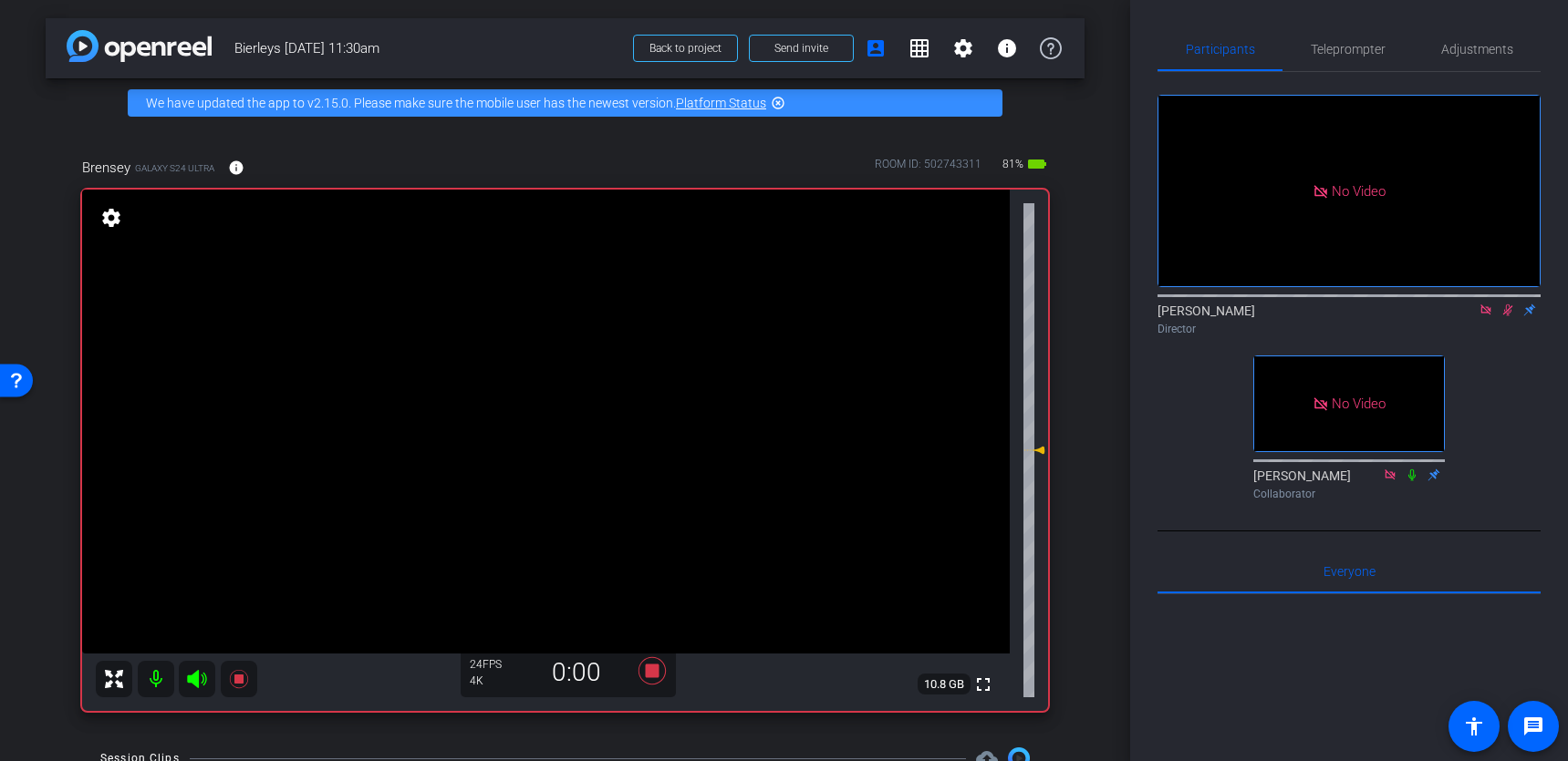
click at [746, 349] on video at bounding box center [546, 421] width 928 height 464
click at [742, 342] on video at bounding box center [546, 421] width 928 height 464
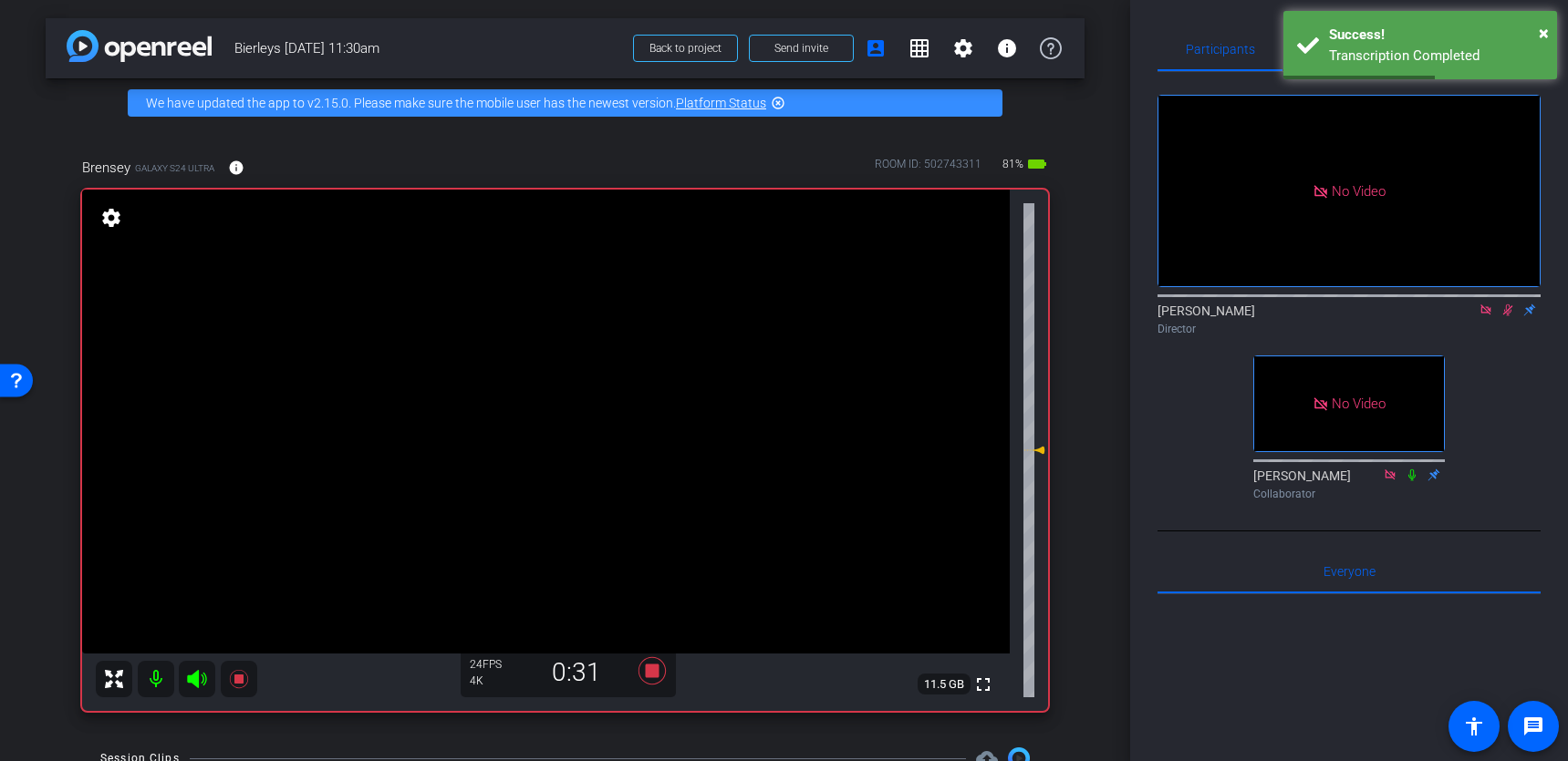
click at [760, 337] on video at bounding box center [546, 421] width 928 height 464
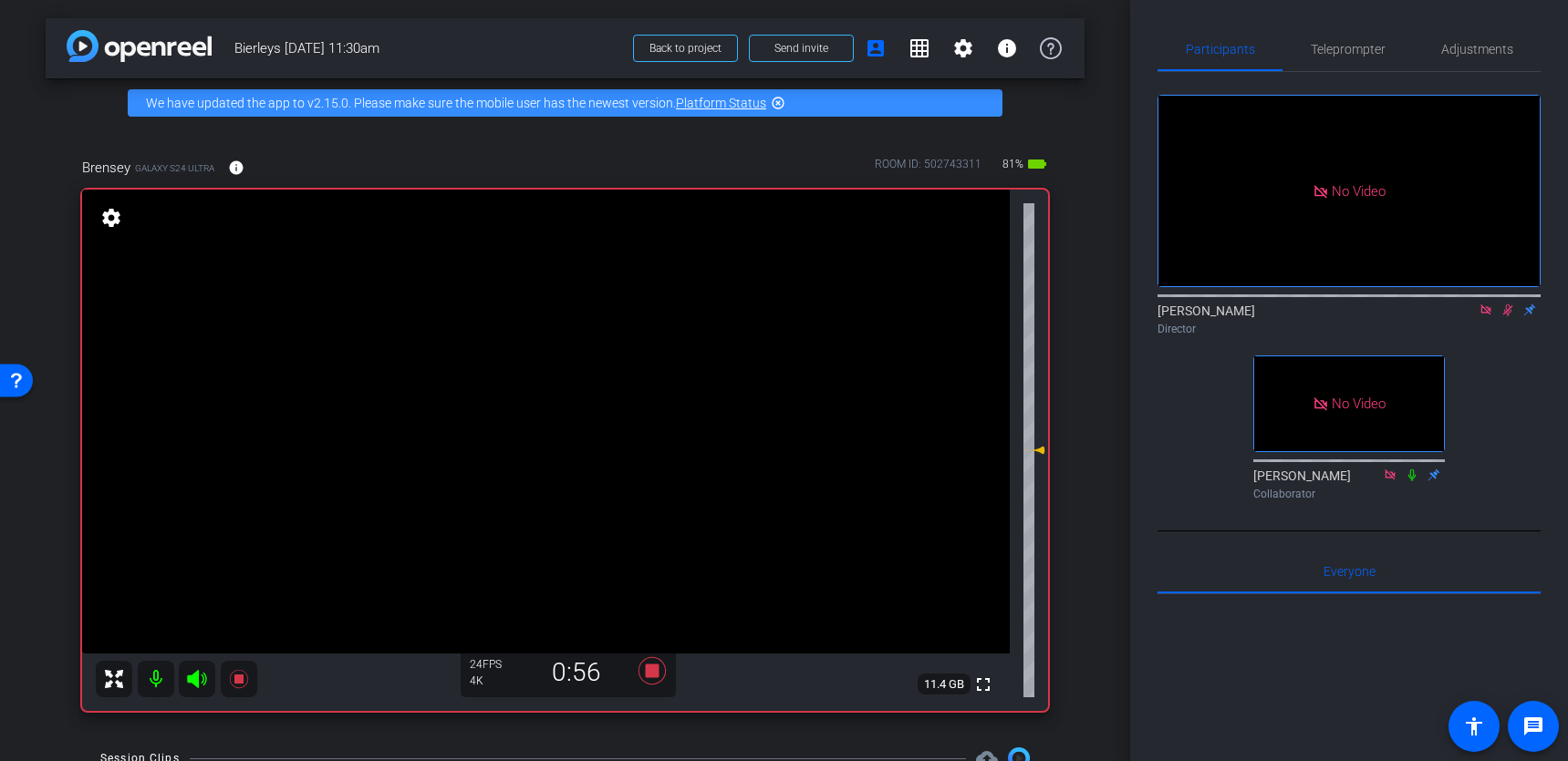
click at [760, 337] on video at bounding box center [546, 421] width 928 height 464
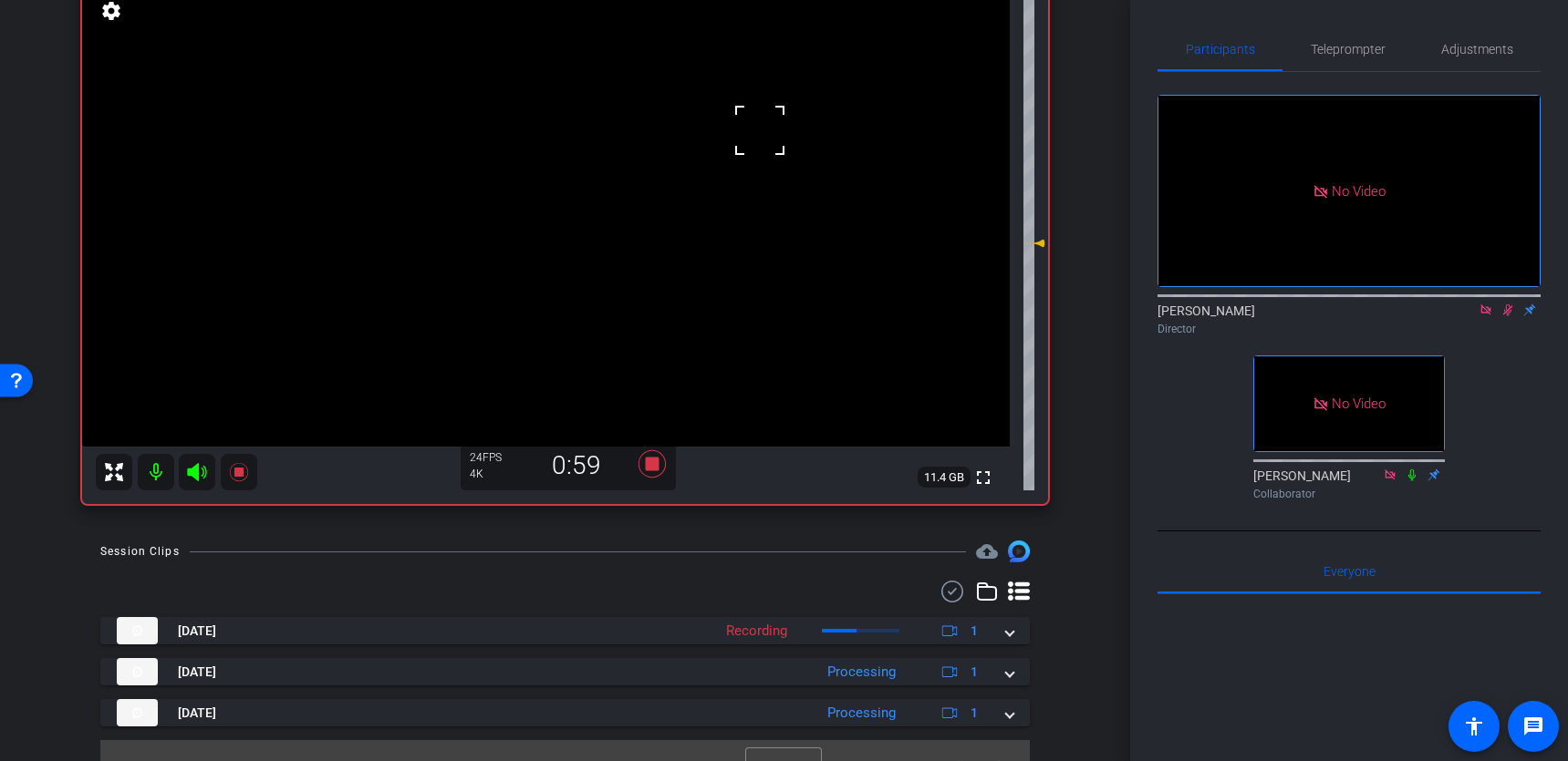
scroll to position [231, 0]
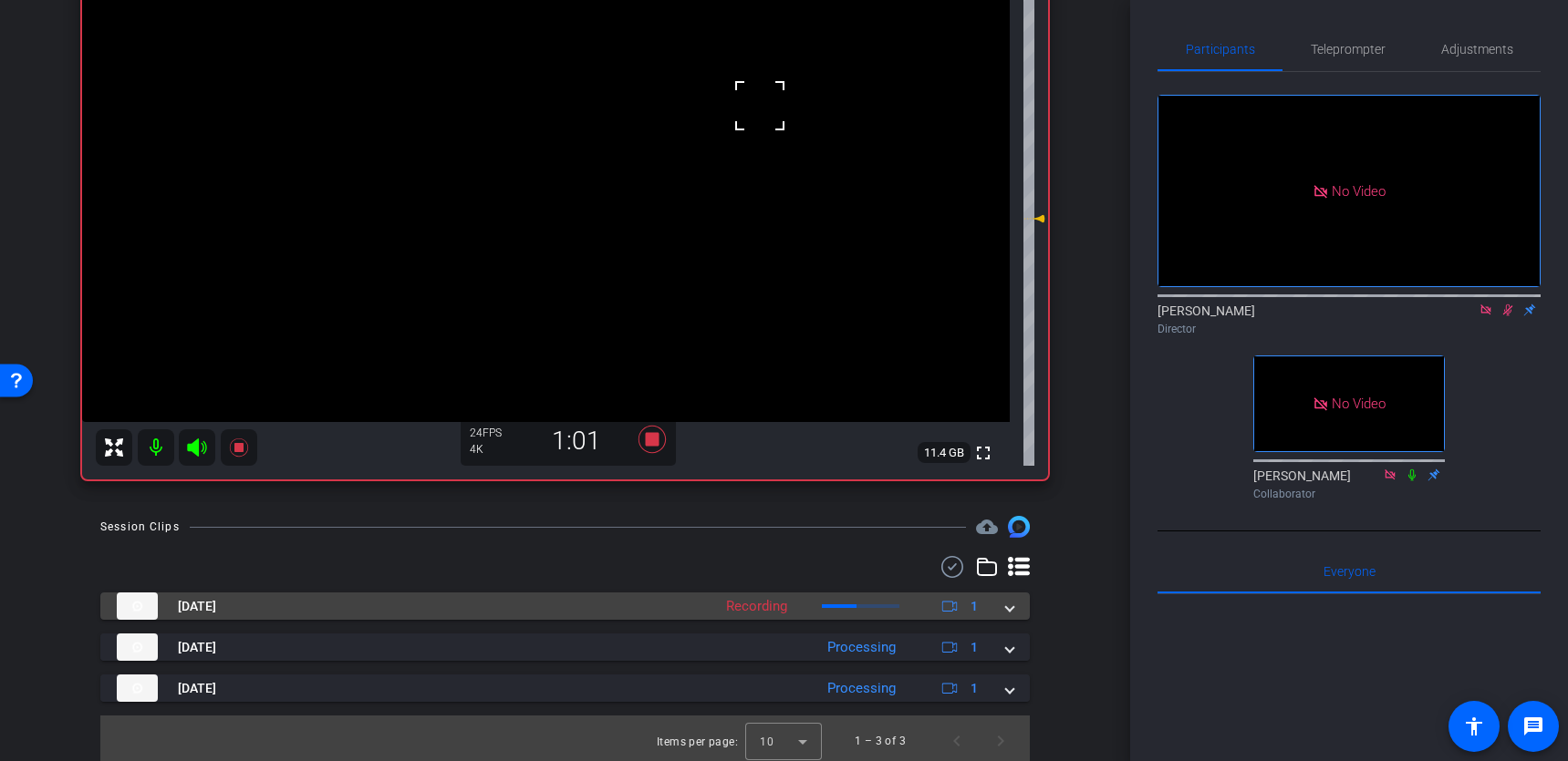
click at [1009, 606] on span at bounding box center [1010, 607] width 8 height 19
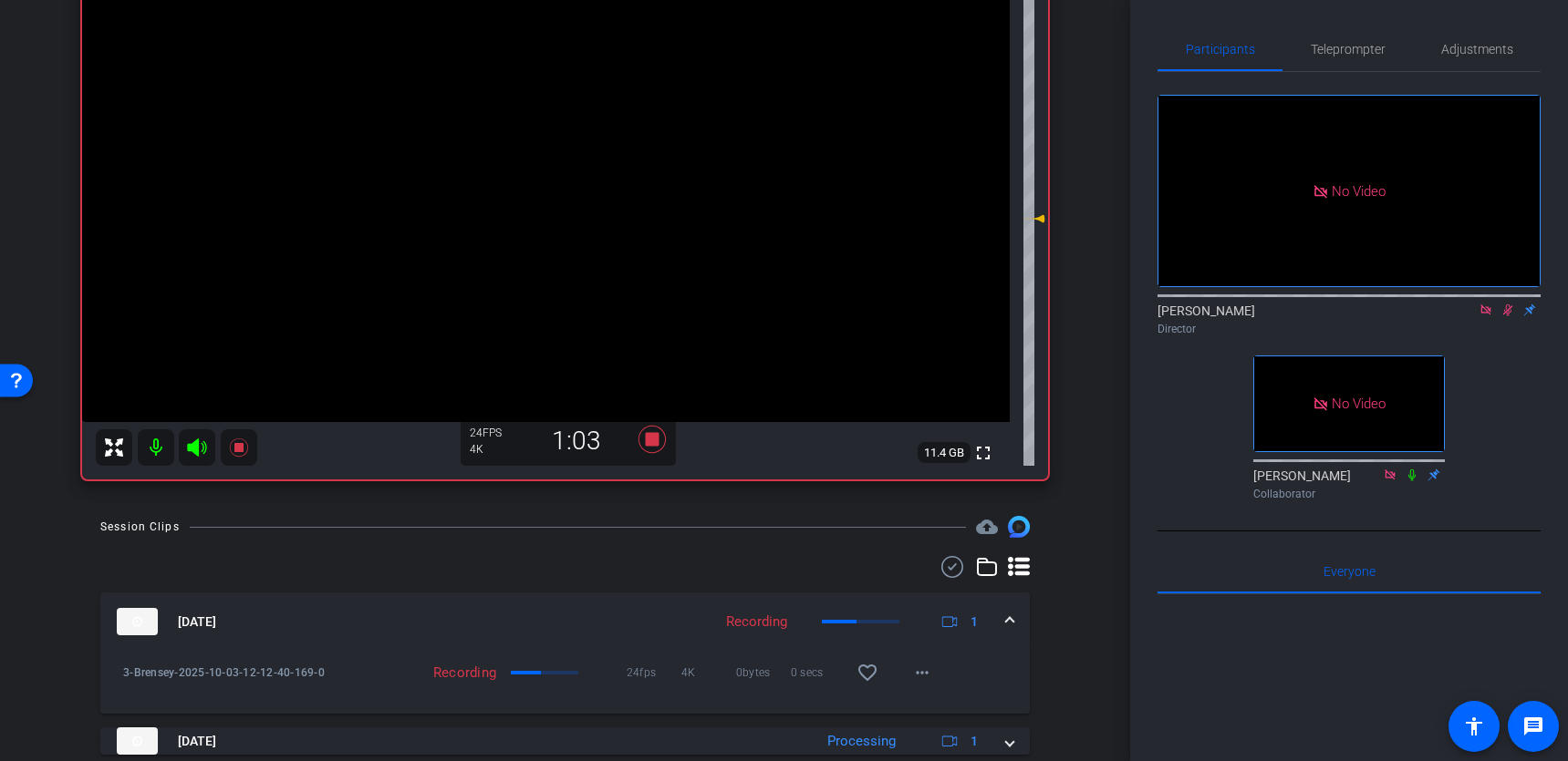
click at [1010, 614] on span at bounding box center [1010, 623] width 8 height 19
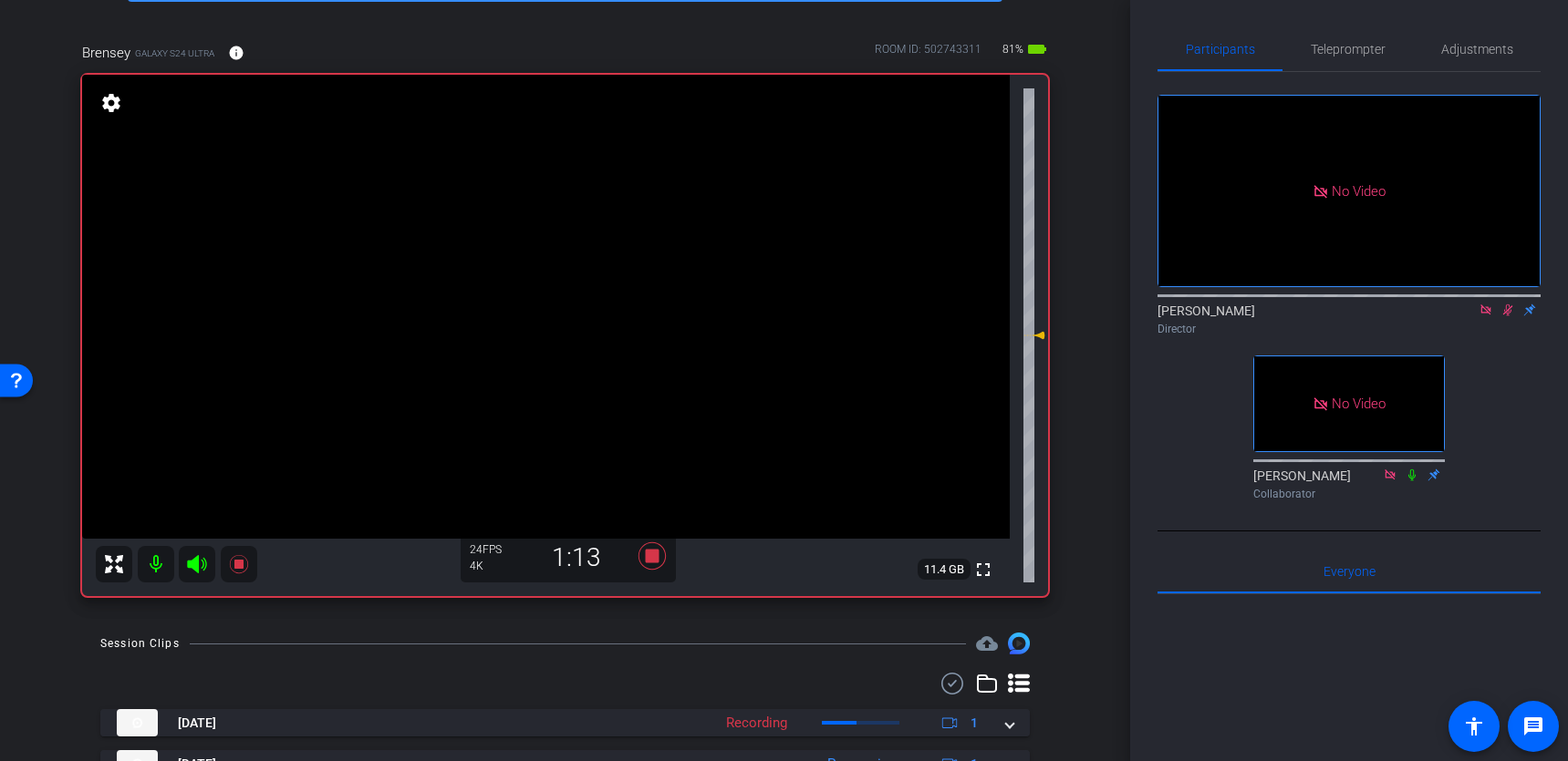
scroll to position [131, 0]
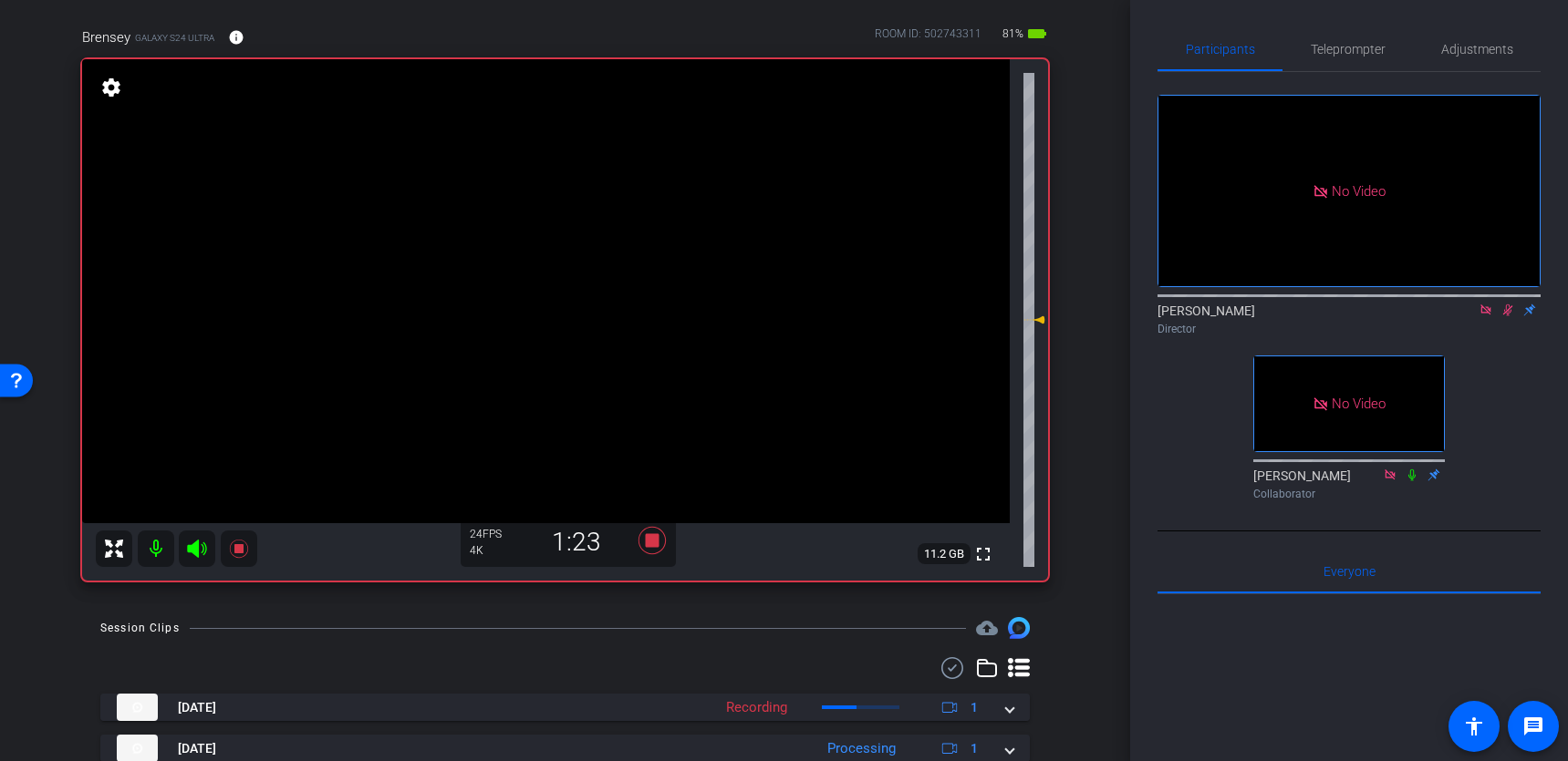
click at [761, 218] on video at bounding box center [546, 290] width 928 height 464
click at [754, 217] on video at bounding box center [546, 290] width 928 height 464
click at [371, 208] on video at bounding box center [546, 290] width 928 height 464
click at [772, 204] on video at bounding box center [546, 290] width 928 height 464
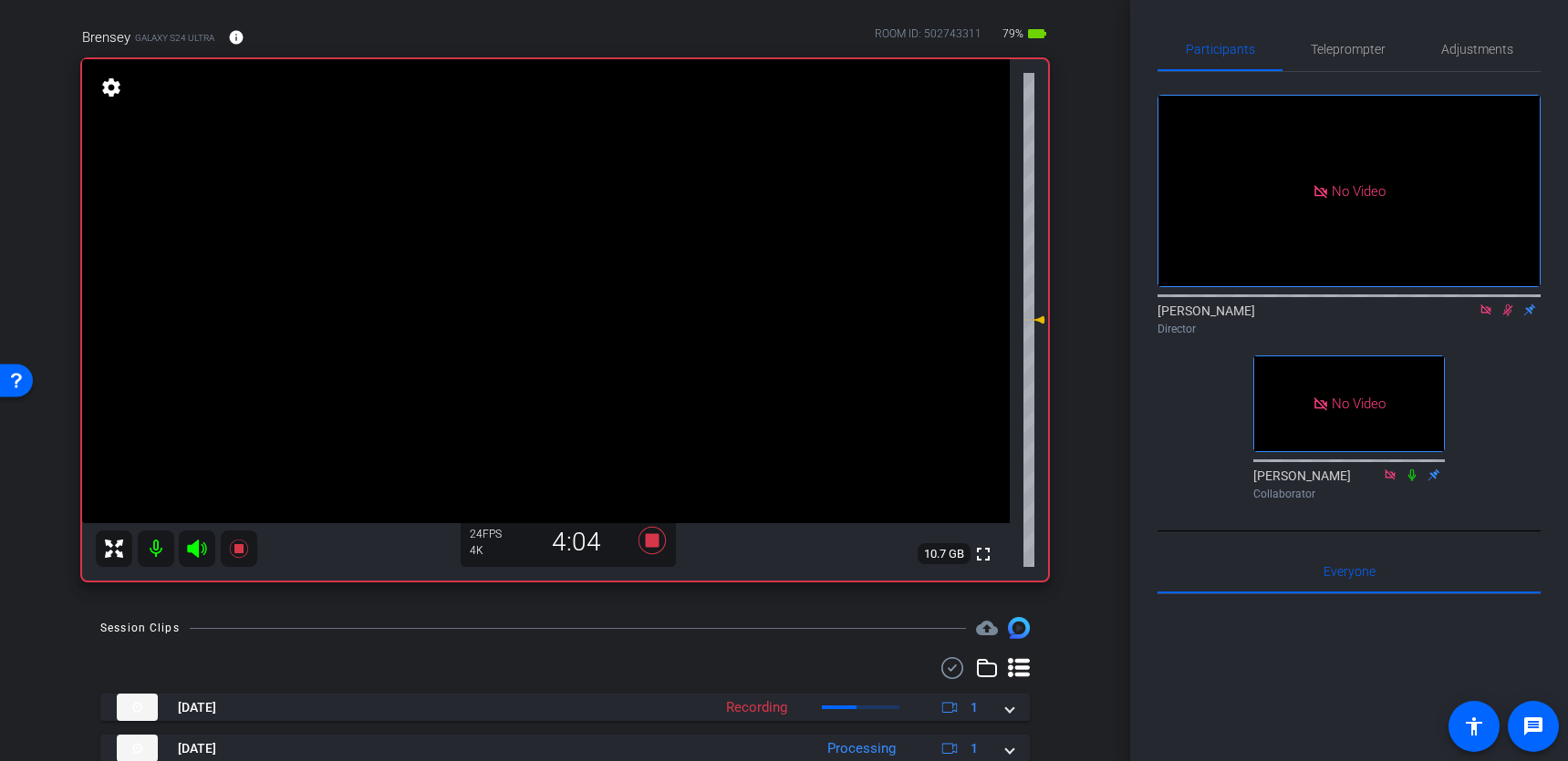
click at [406, 198] on video at bounding box center [546, 290] width 928 height 464
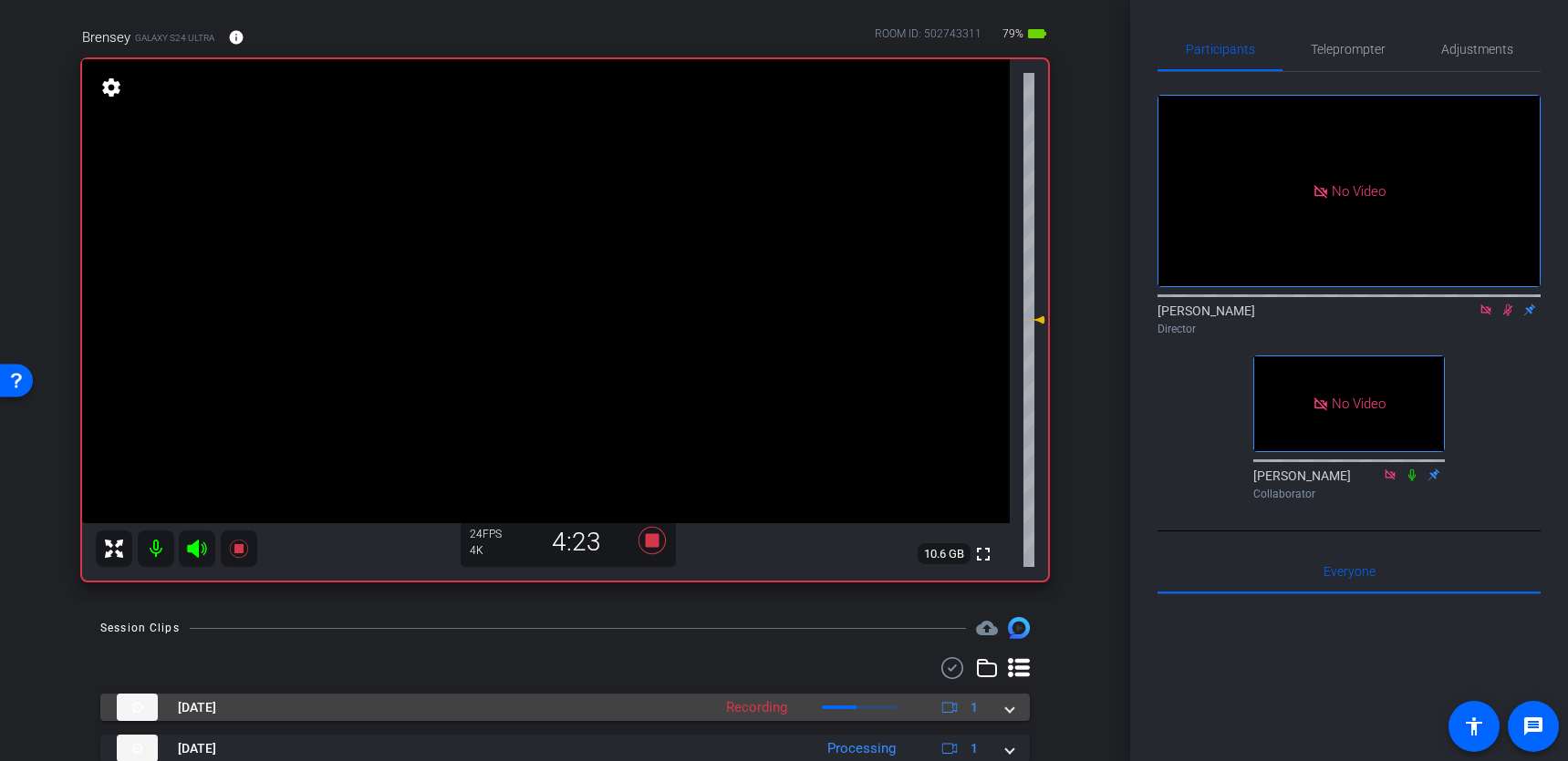
click at [1013, 619] on mat-expansion-panel-header "[DATE] Recording 1" at bounding box center [566, 708] width 930 height 27
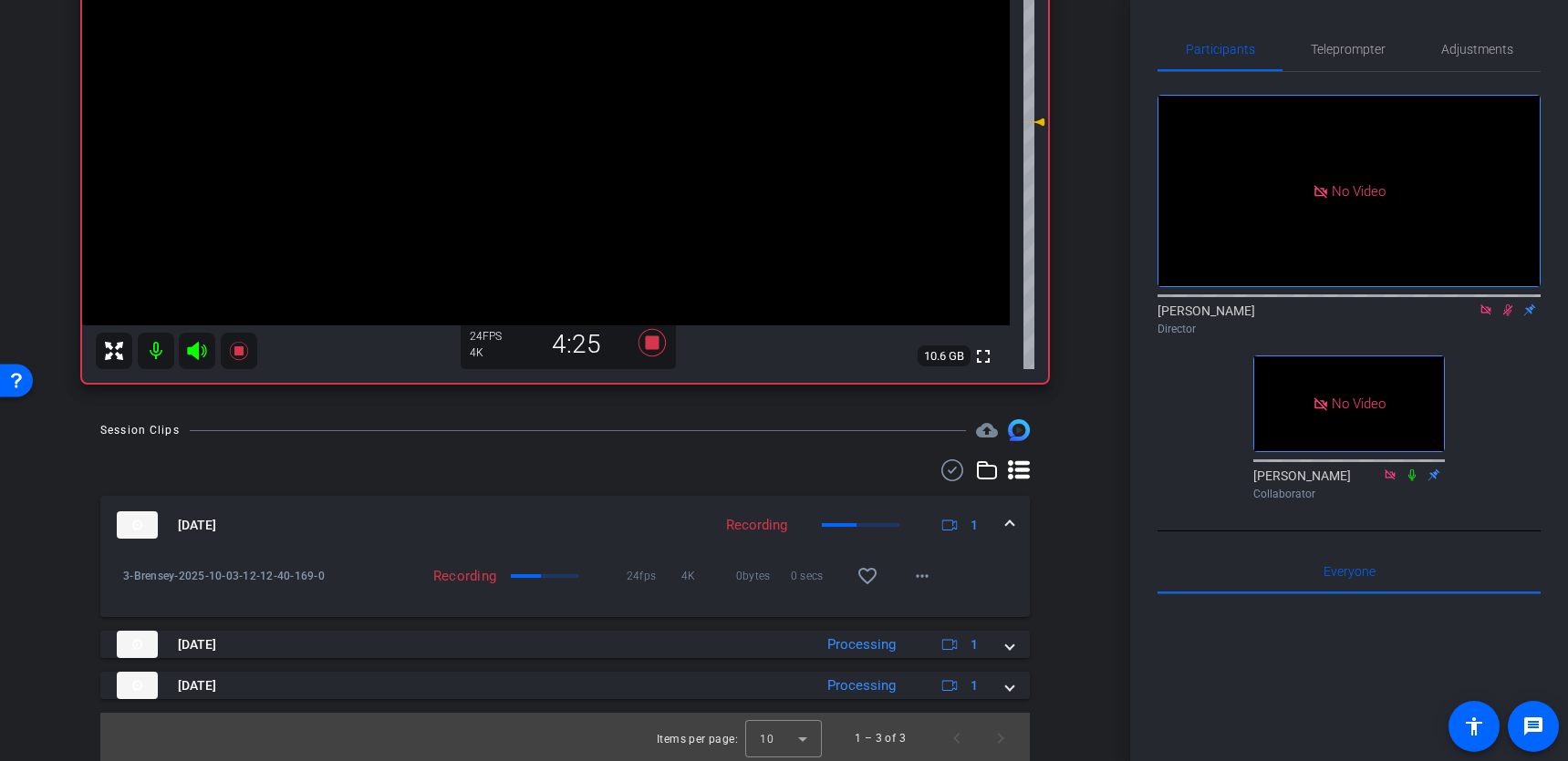
scroll to position [329, 0]
click at [1013, 524] on span at bounding box center [1010, 525] width 8 height 19
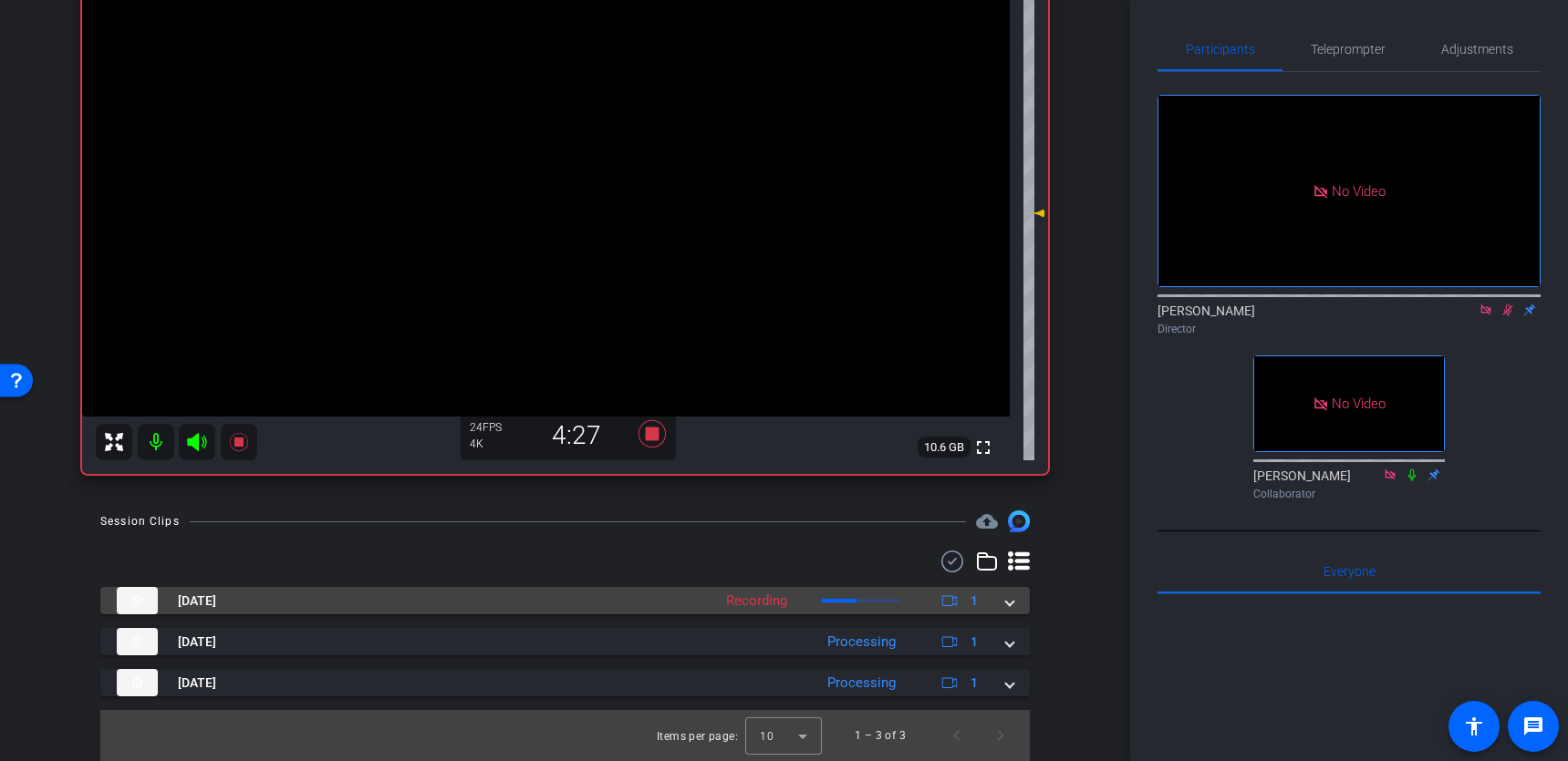
scroll to position [237, 0]
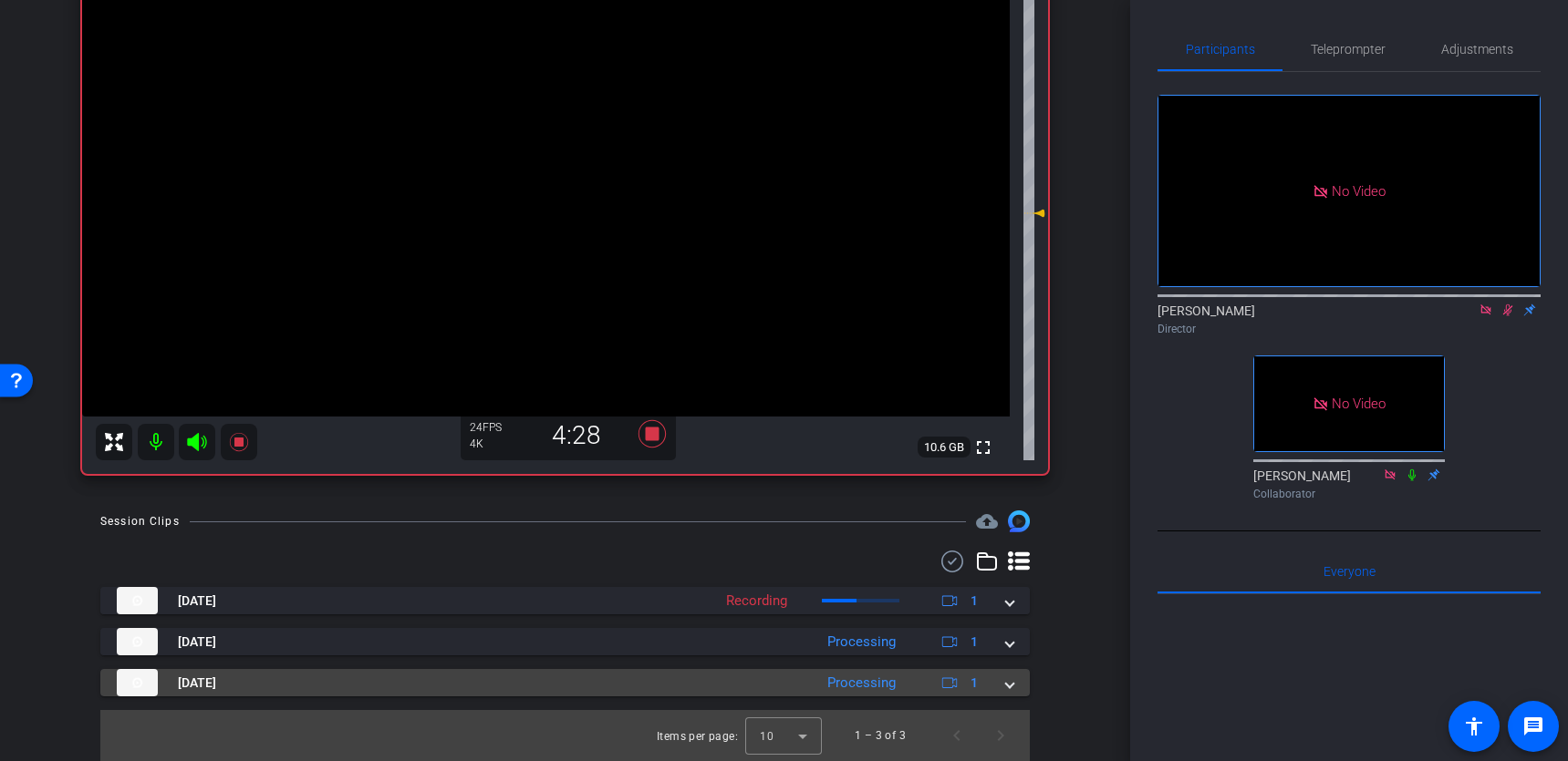
click at [1009, 619] on span at bounding box center [1010, 684] width 8 height 19
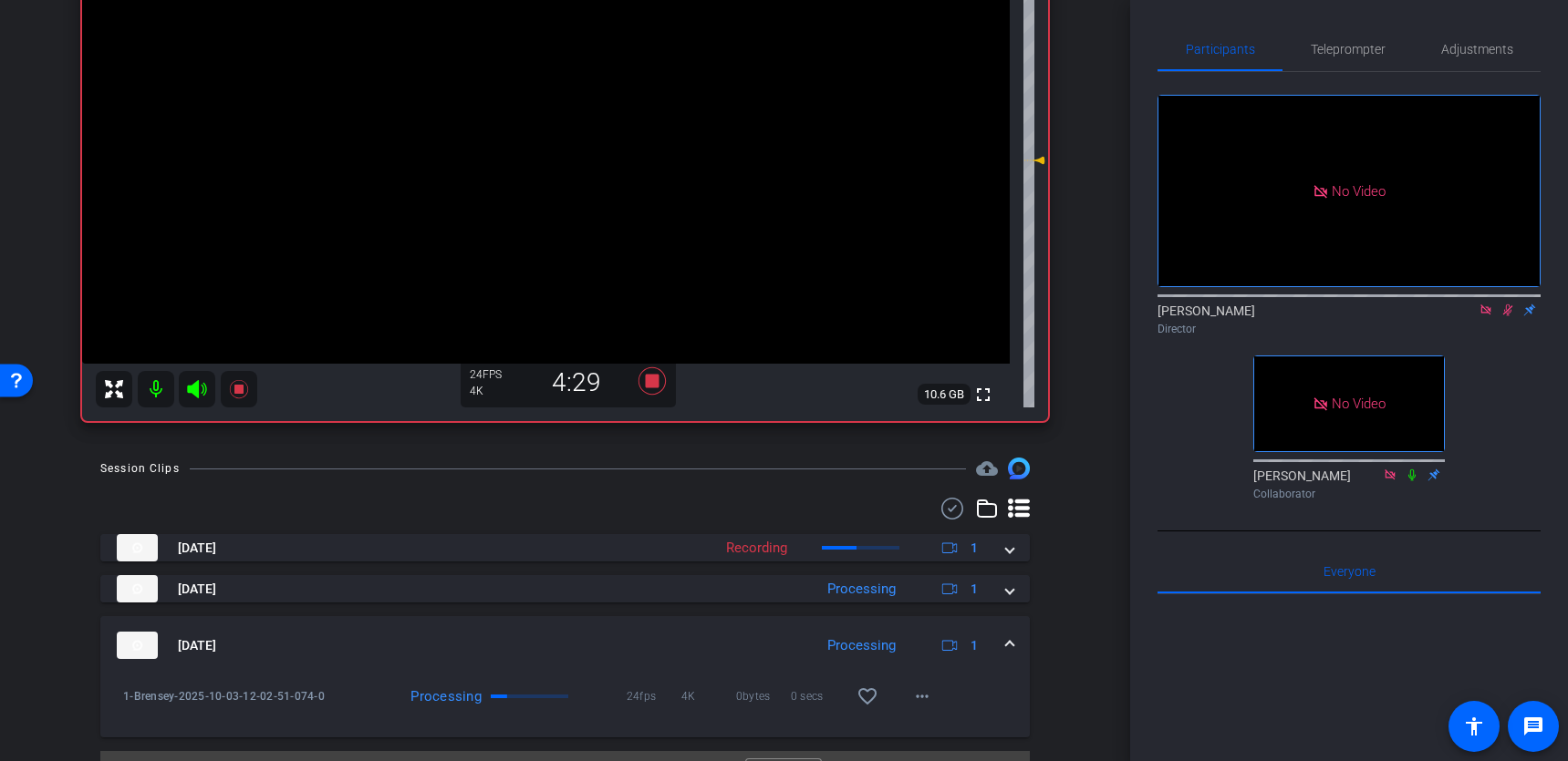
scroll to position [331, 0]
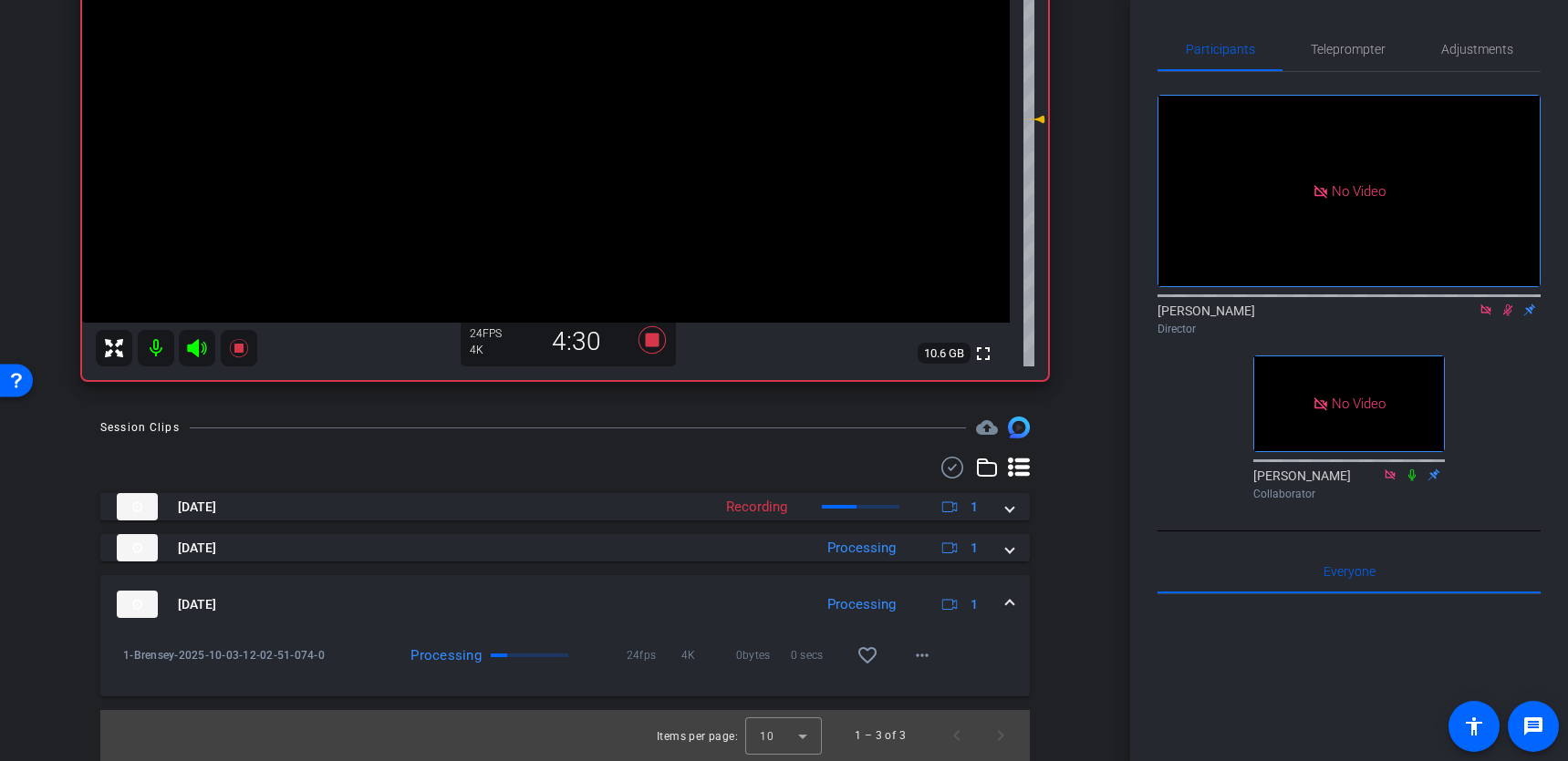
click at [1012, 597] on span at bounding box center [1010, 605] width 8 height 19
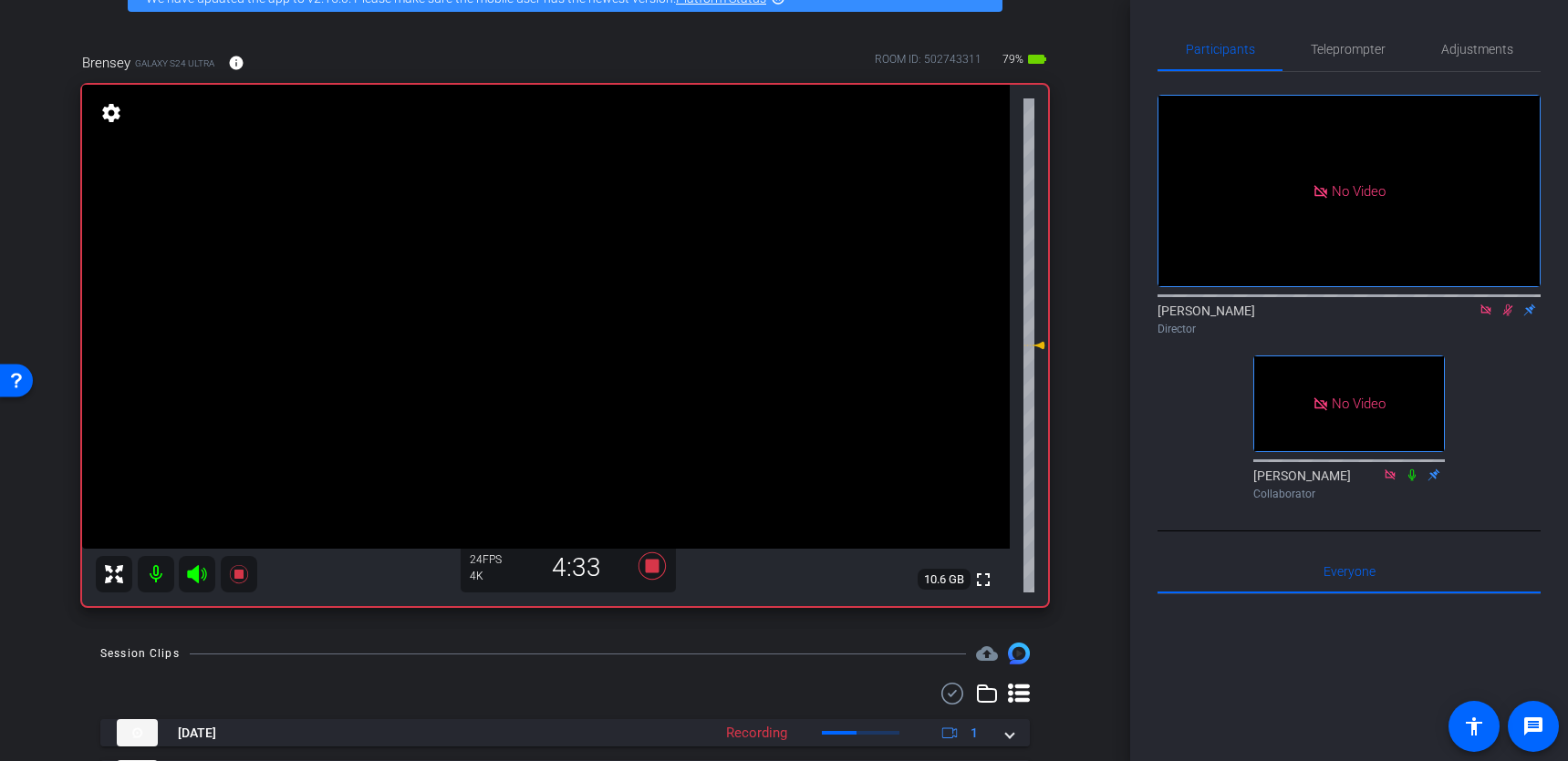
scroll to position [89, 0]
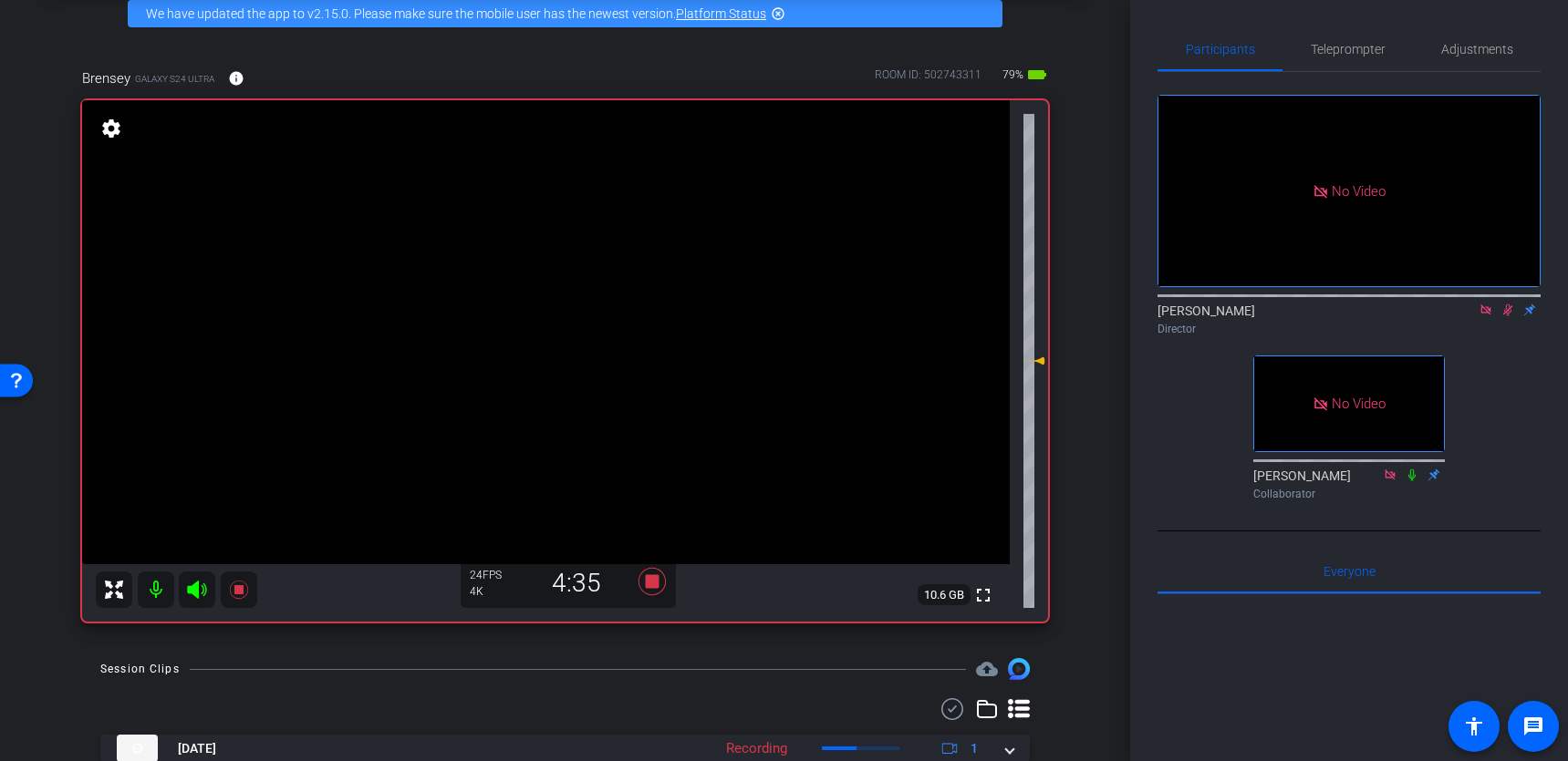
click at [367, 262] on video at bounding box center [546, 332] width 928 height 464
click at [382, 257] on video at bounding box center [546, 332] width 928 height 464
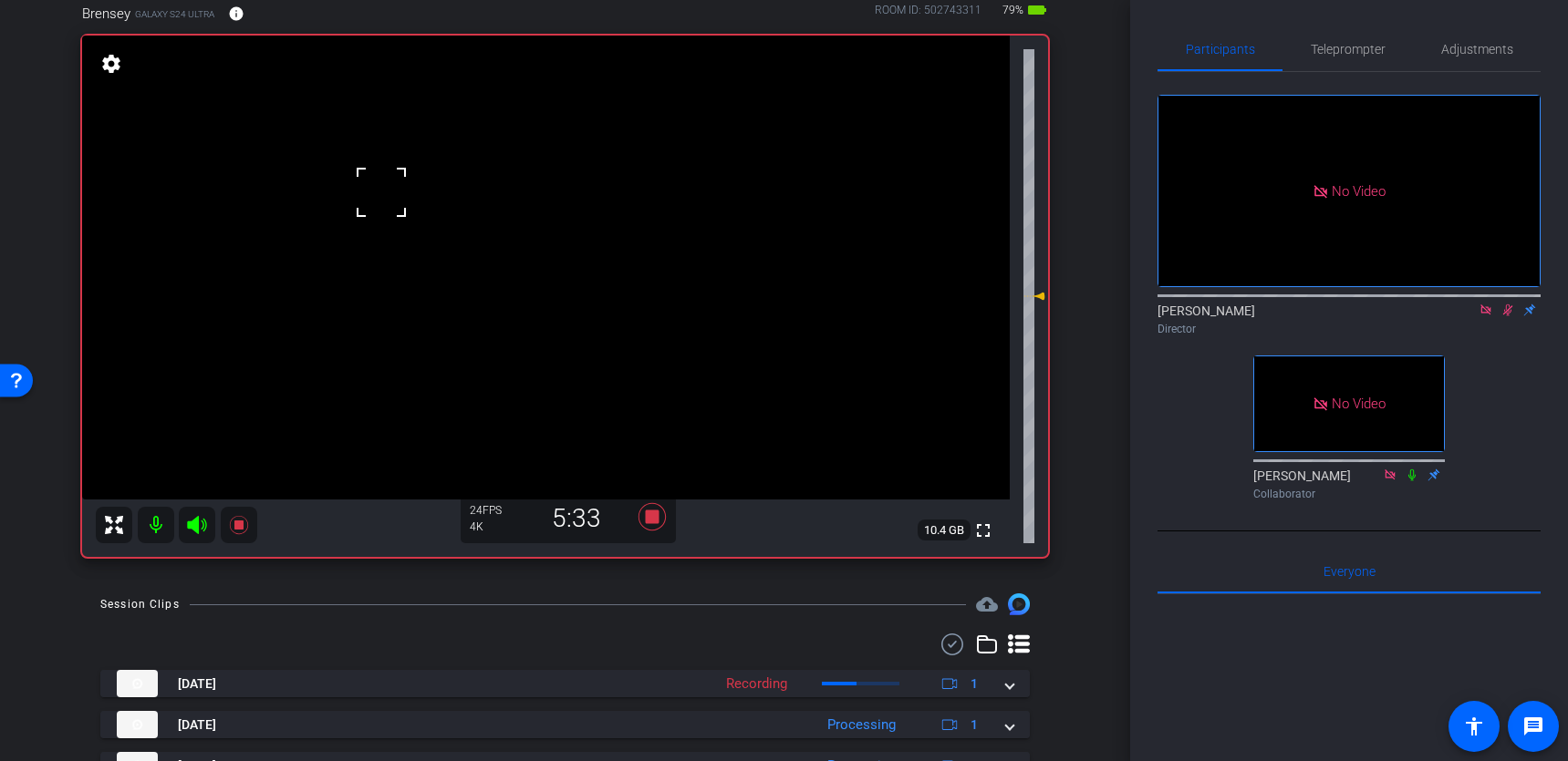
scroll to position [156, 0]
click at [377, 191] on video at bounding box center [546, 265] width 928 height 464
click at [379, 176] on video at bounding box center [546, 265] width 928 height 464
click at [377, 184] on video at bounding box center [546, 265] width 928 height 464
click at [360, 180] on video at bounding box center [546, 265] width 928 height 464
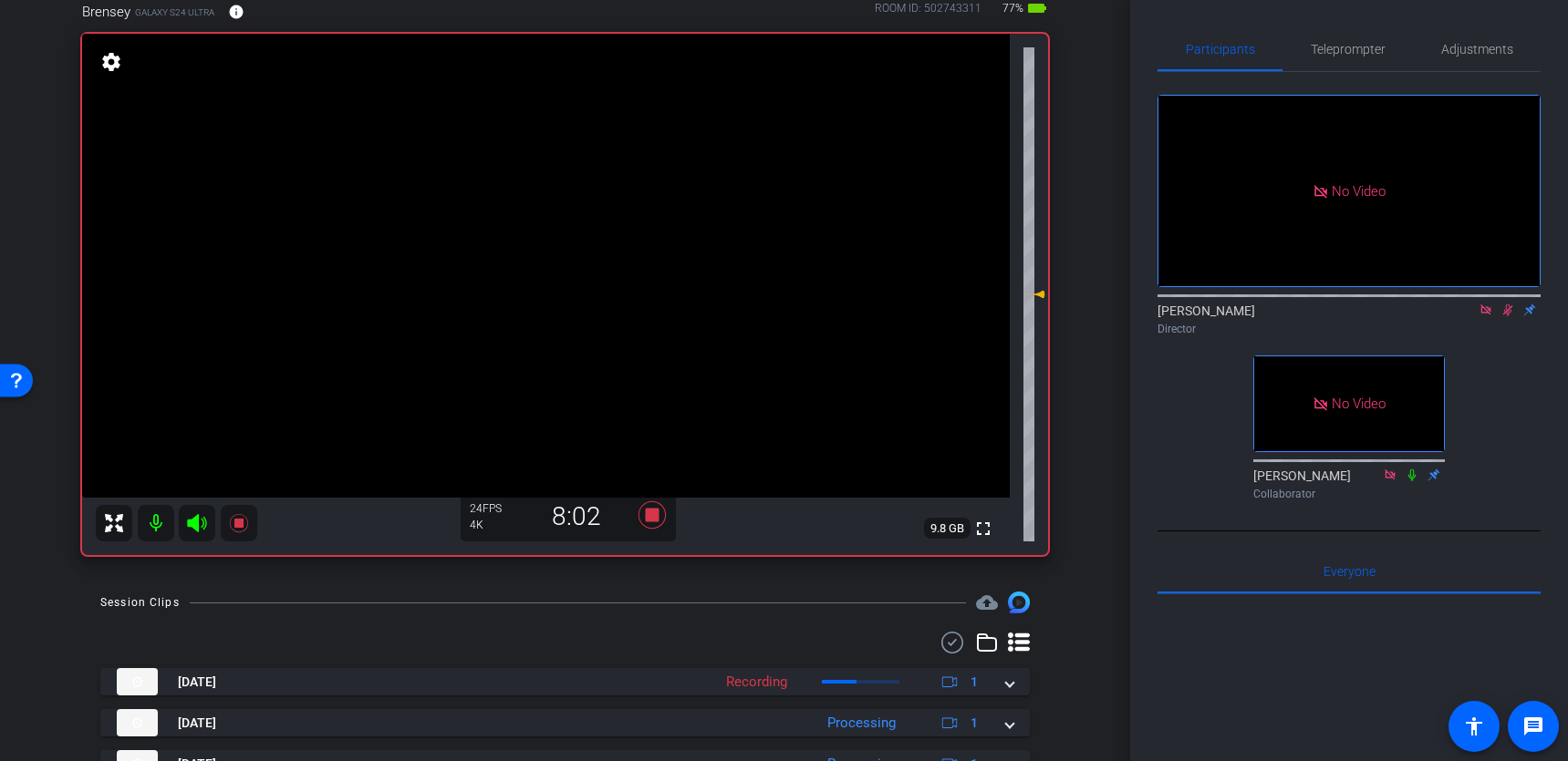
click at [360, 180] on video at bounding box center [546, 265] width 928 height 464
click at [395, 187] on video at bounding box center [546, 265] width 928 height 464
click at [372, 173] on div at bounding box center [394, 187] width 46 height 46
click at [359, 169] on video at bounding box center [546, 265] width 928 height 464
click at [365, 194] on video at bounding box center [546, 265] width 928 height 464
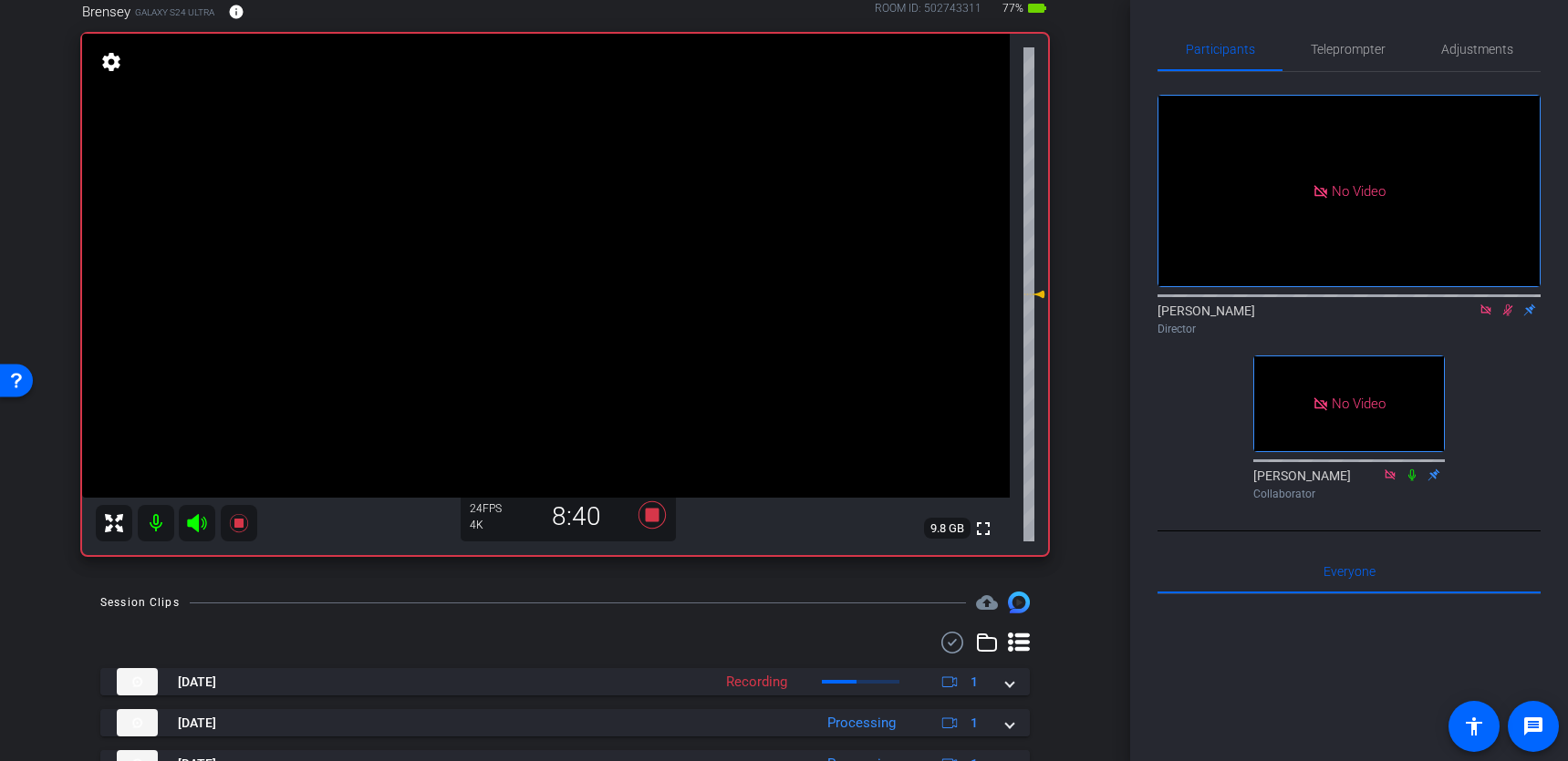
click at [376, 185] on video at bounding box center [546, 265] width 928 height 464
click at [370, 186] on video at bounding box center [546, 265] width 928 height 464
click at [359, 175] on video at bounding box center [546, 265] width 928 height 464
click at [335, 207] on video at bounding box center [546, 265] width 928 height 464
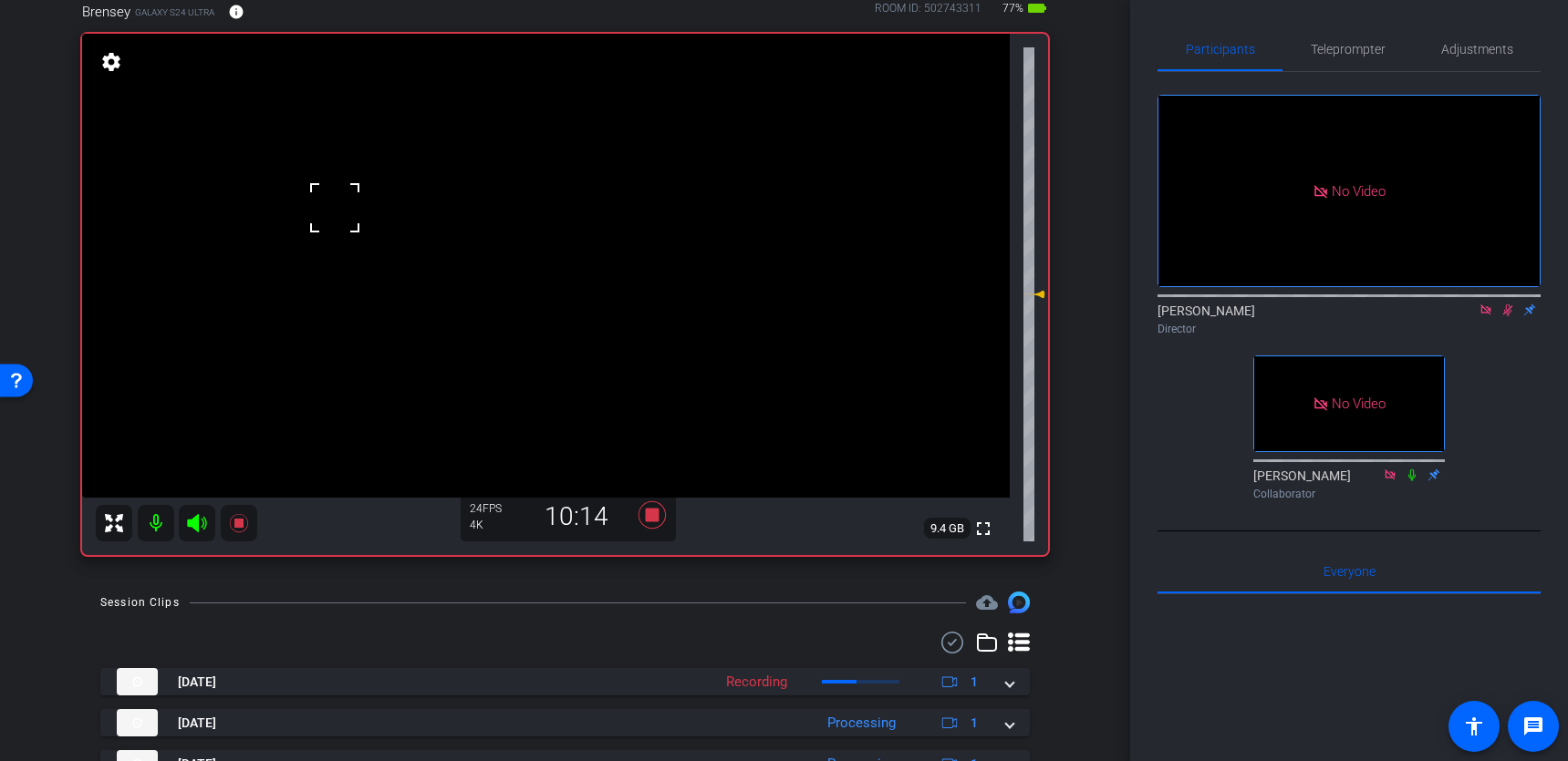
click at [340, 158] on video at bounding box center [546, 265] width 928 height 464
click at [340, 192] on video at bounding box center [546, 265] width 928 height 464
click at [360, 188] on video at bounding box center [546, 265] width 928 height 464
click at [370, 183] on video at bounding box center [546, 265] width 928 height 464
click at [381, 192] on video at bounding box center [546, 265] width 928 height 464
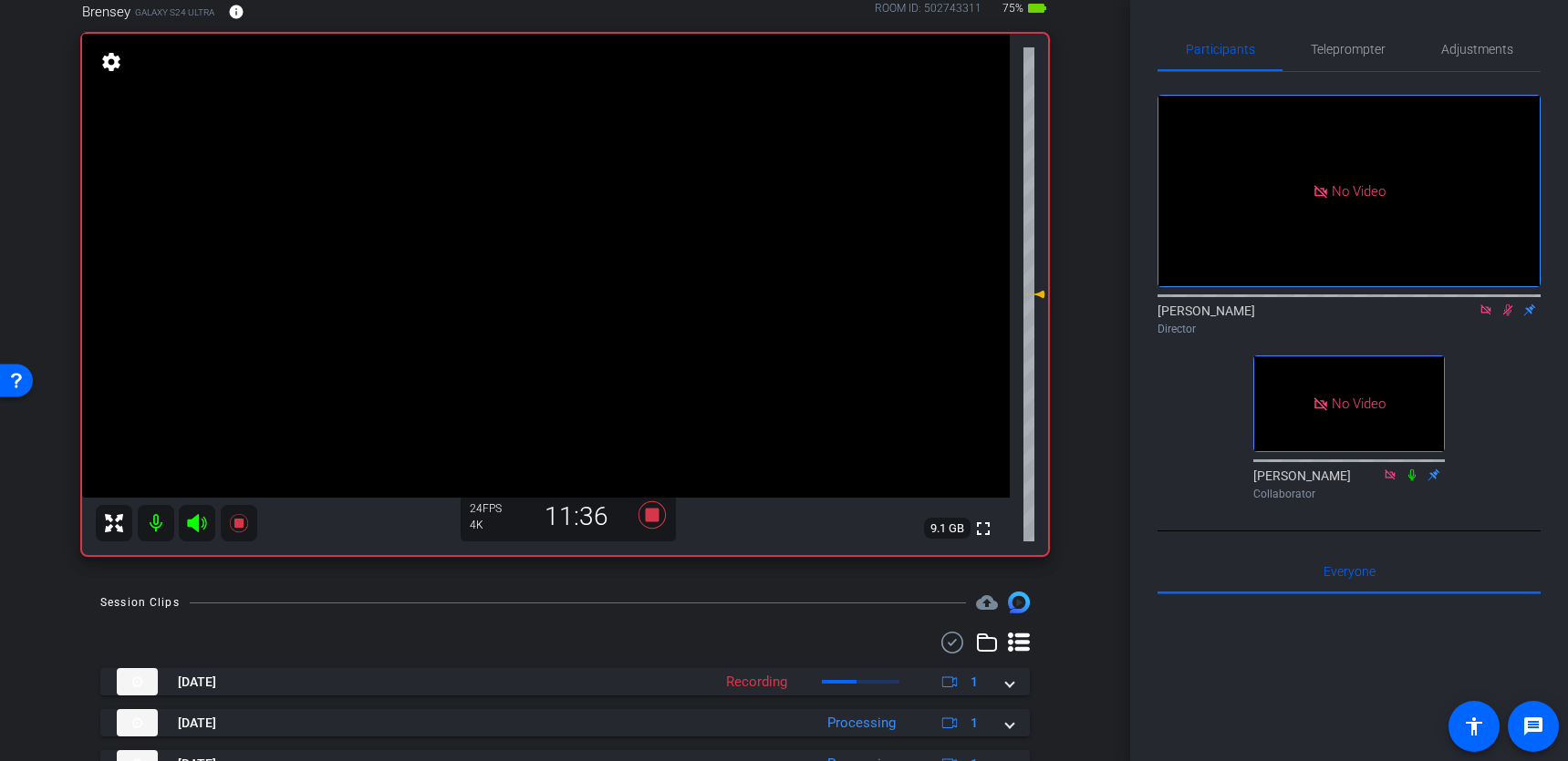
click at [385, 188] on video at bounding box center [546, 265] width 928 height 464
click at [651, 515] on icon at bounding box center [651, 515] width 27 height 27
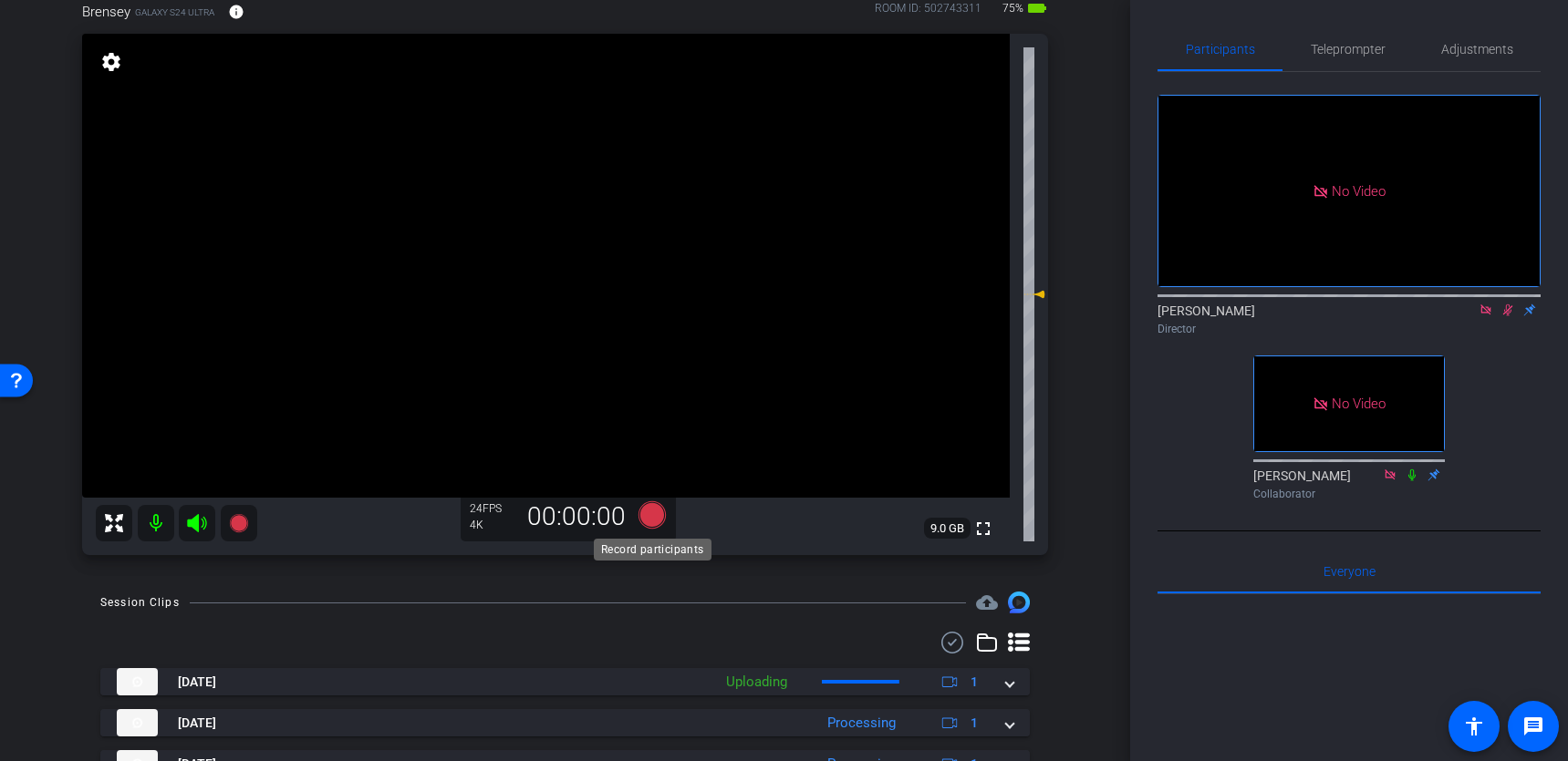
click at [650, 511] on icon at bounding box center [651, 515] width 27 height 27
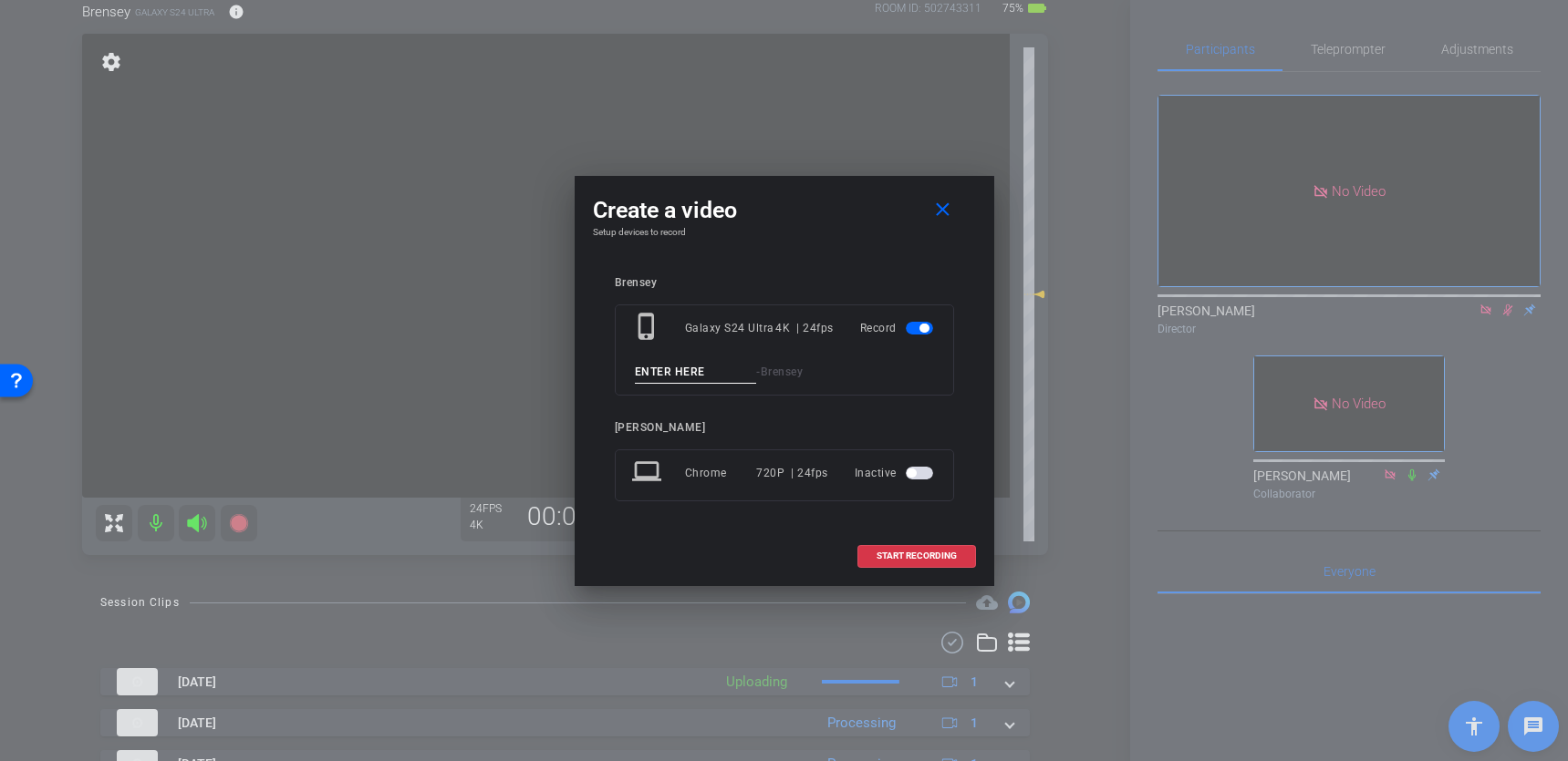
click at [651, 368] on input at bounding box center [696, 373] width 122 height 23
type input "4"
click at [893, 555] on span "START RECORDING" at bounding box center [916, 556] width 80 height 9
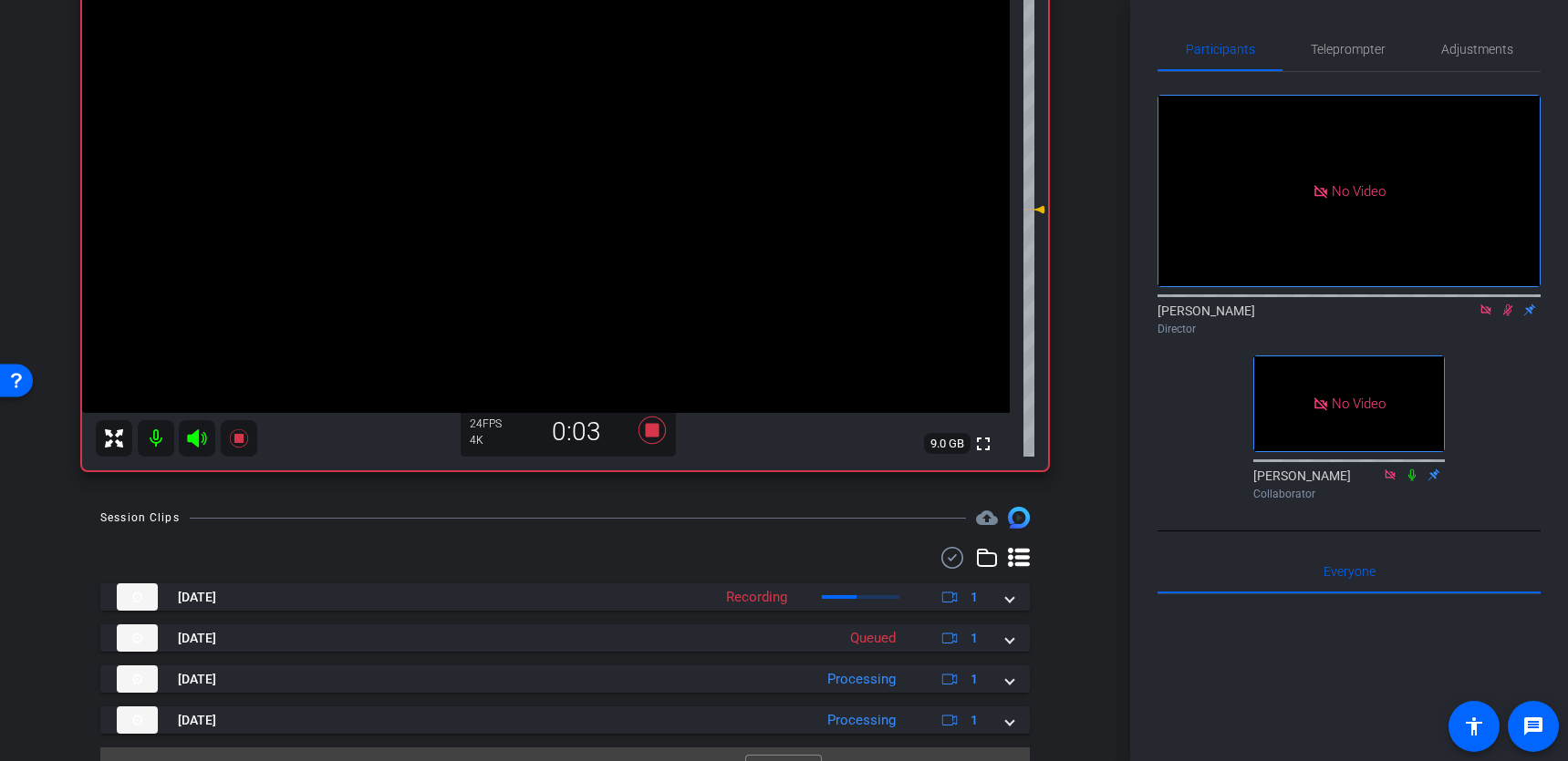
scroll to position [278, 0]
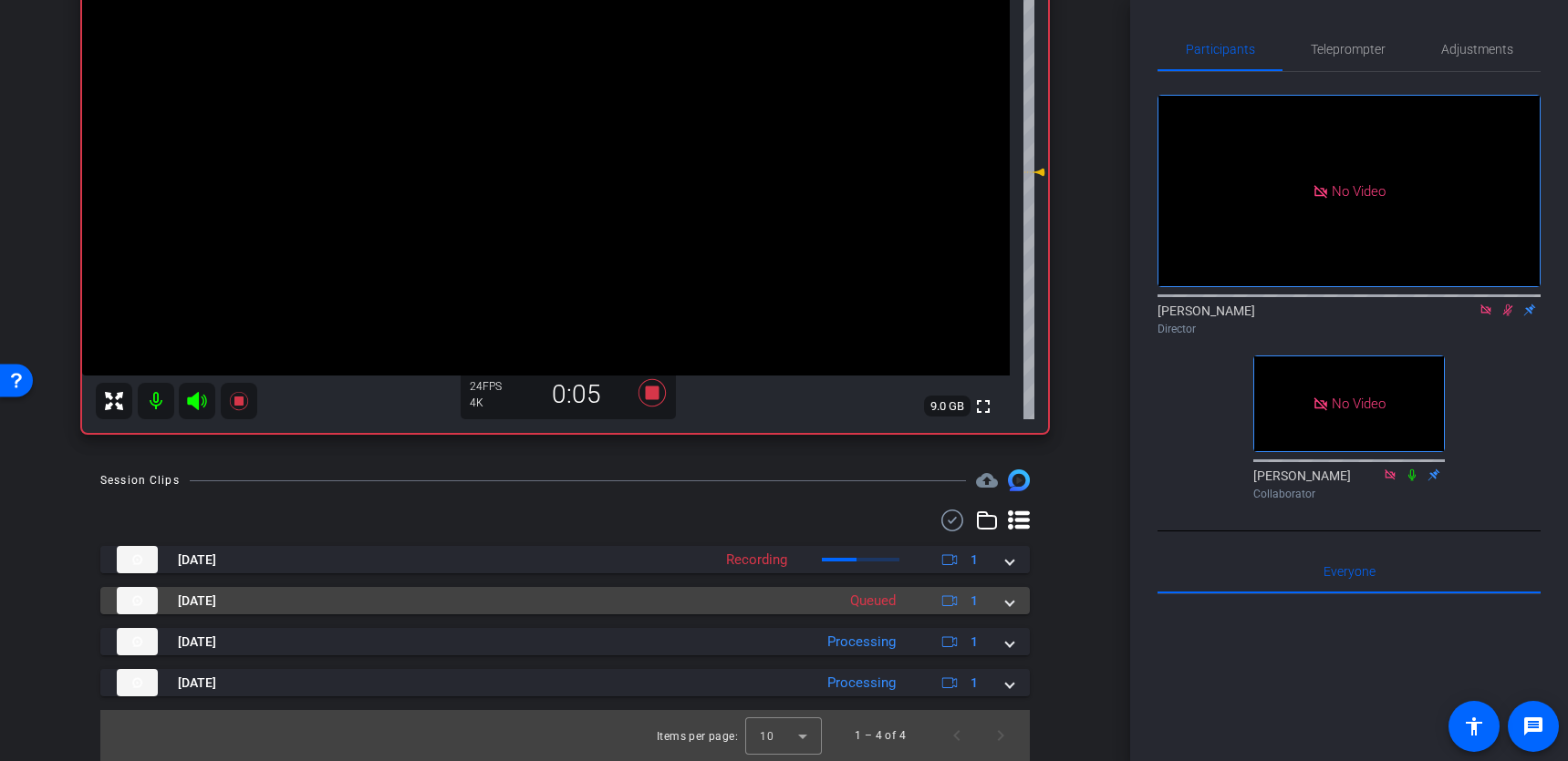
click at [1016, 604] on mat-expansion-panel-header "[DATE] Queued 1" at bounding box center [566, 601] width 930 height 27
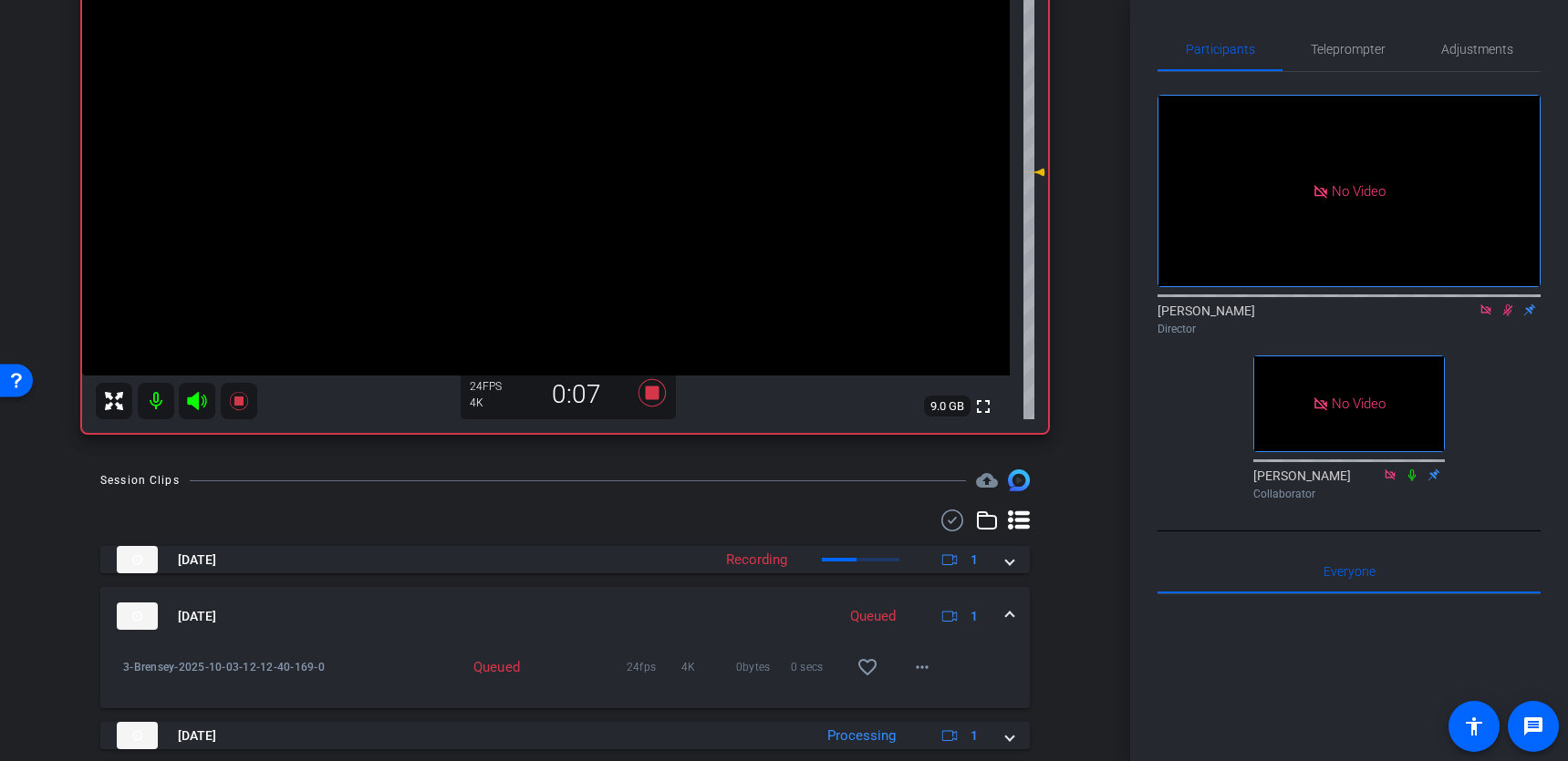
click at [1010, 613] on span at bounding box center [1010, 617] width 8 height 19
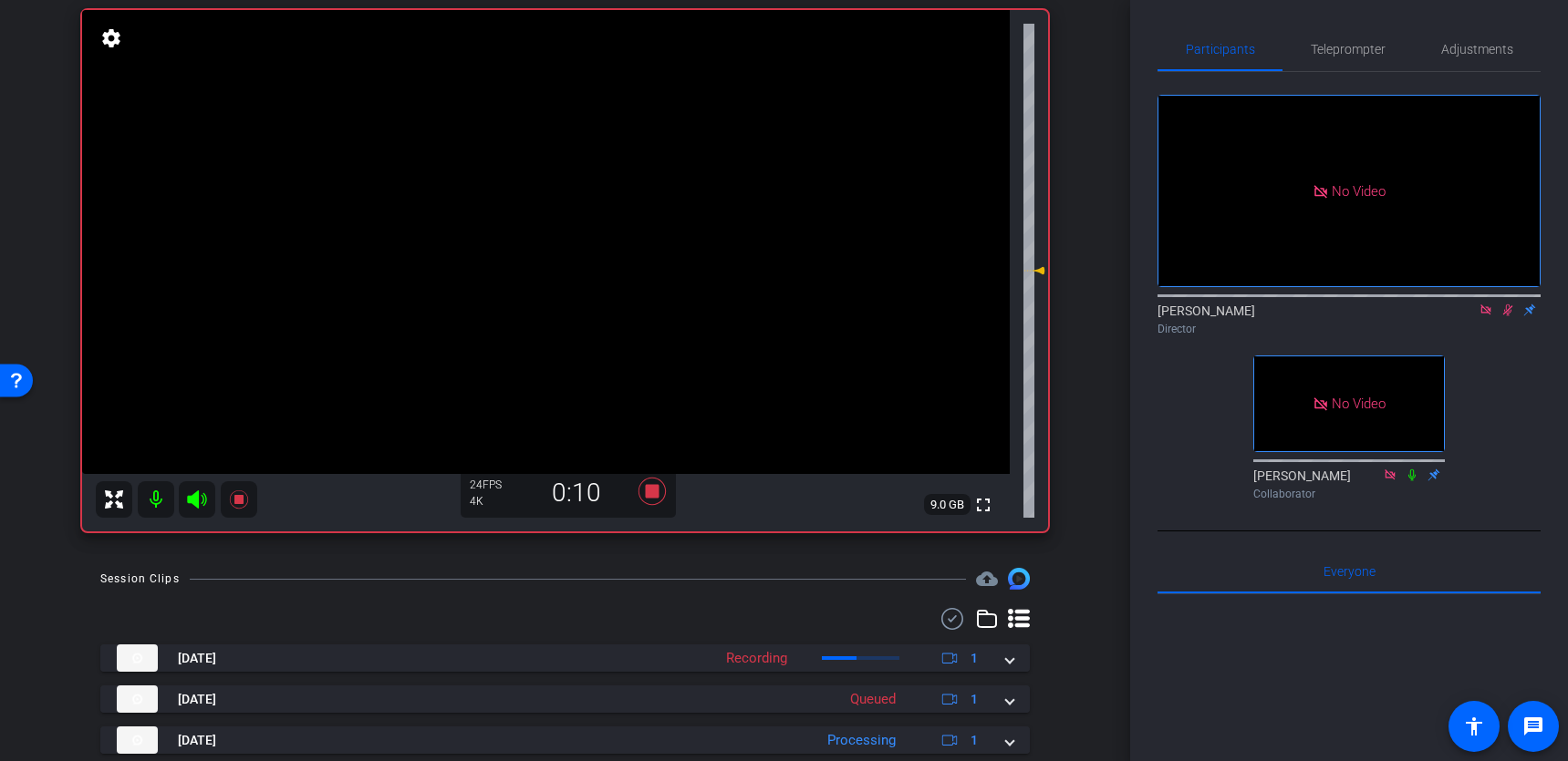
scroll to position [187, 0]
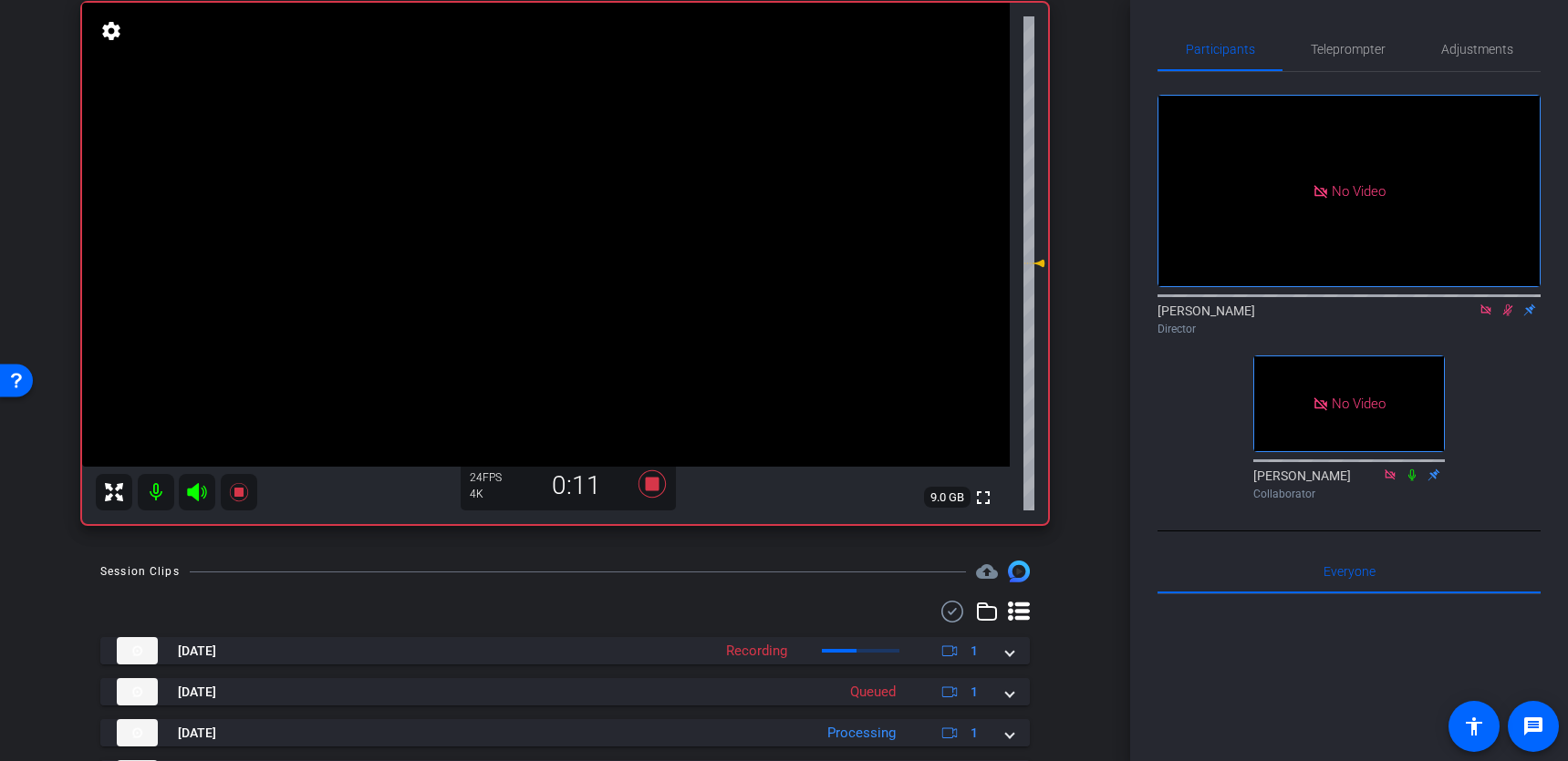
click at [762, 160] on video at bounding box center [546, 234] width 928 height 464
click at [351, 159] on video at bounding box center [546, 234] width 928 height 464
click at [335, 158] on video at bounding box center [546, 234] width 928 height 464
click at [652, 484] on icon at bounding box center [651, 484] width 27 height 27
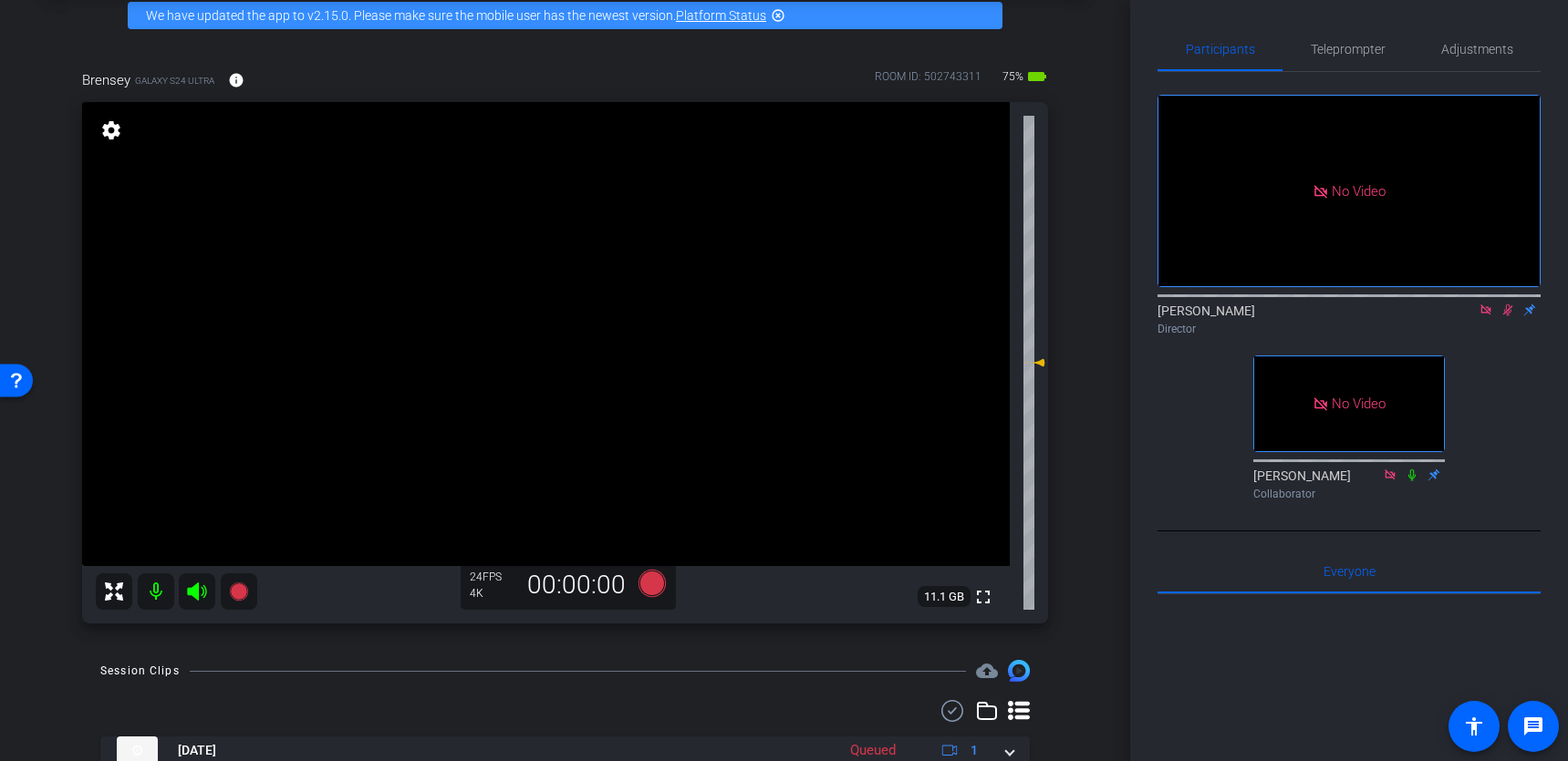
scroll to position [86, 0]
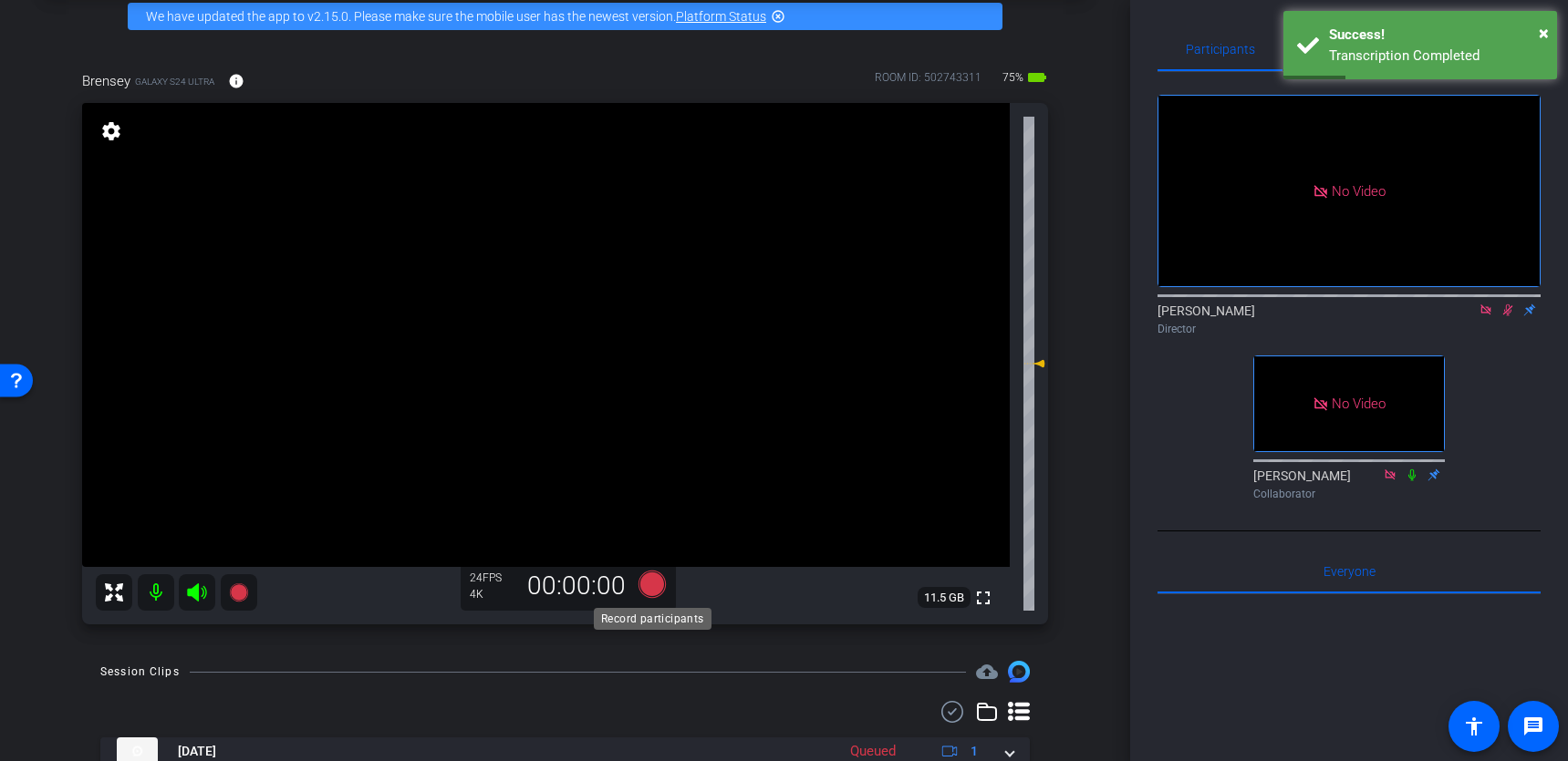
click at [653, 591] on icon at bounding box center [651, 585] width 27 height 27
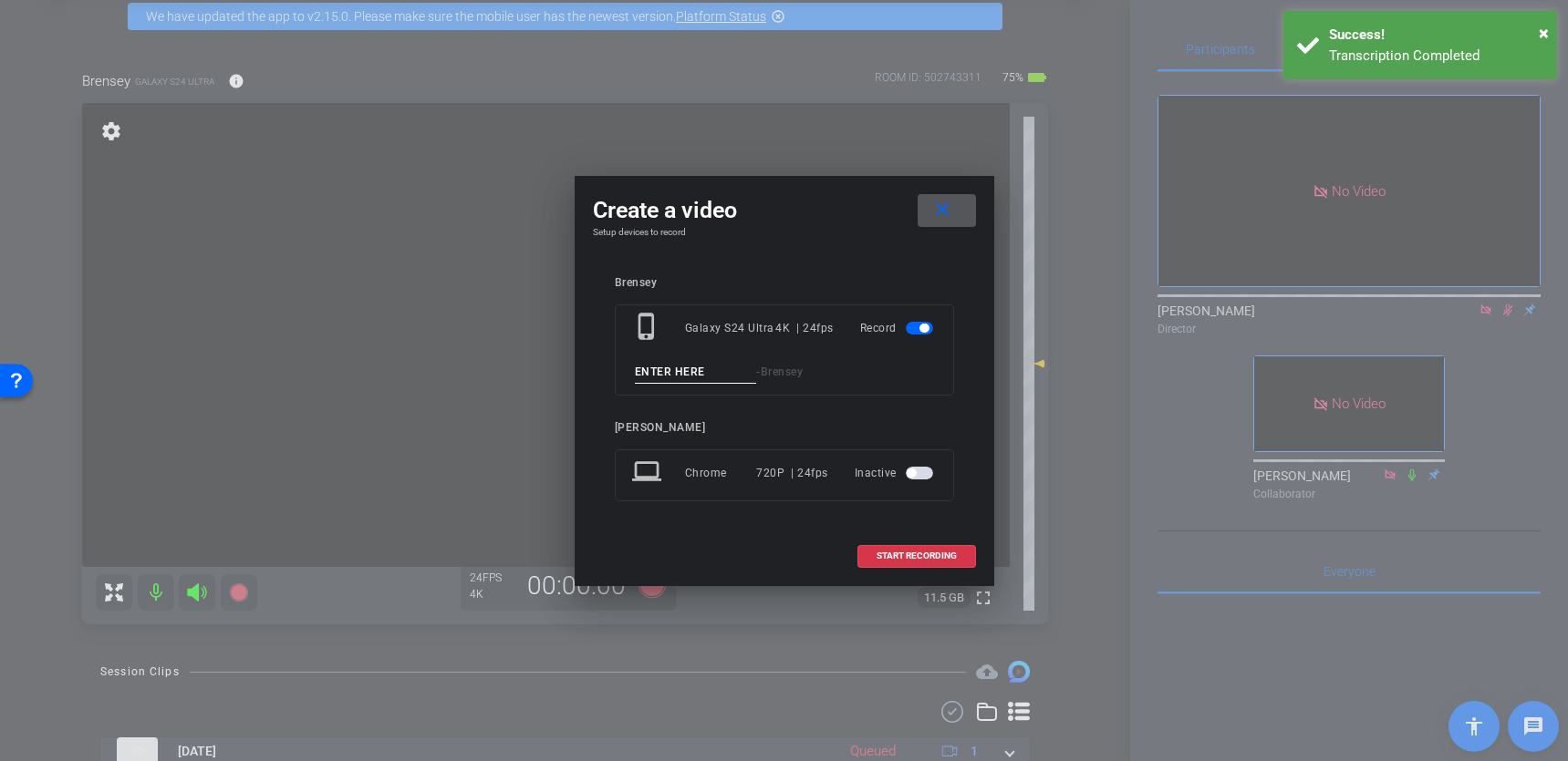
click at [691, 366] on input at bounding box center [696, 373] width 122 height 23
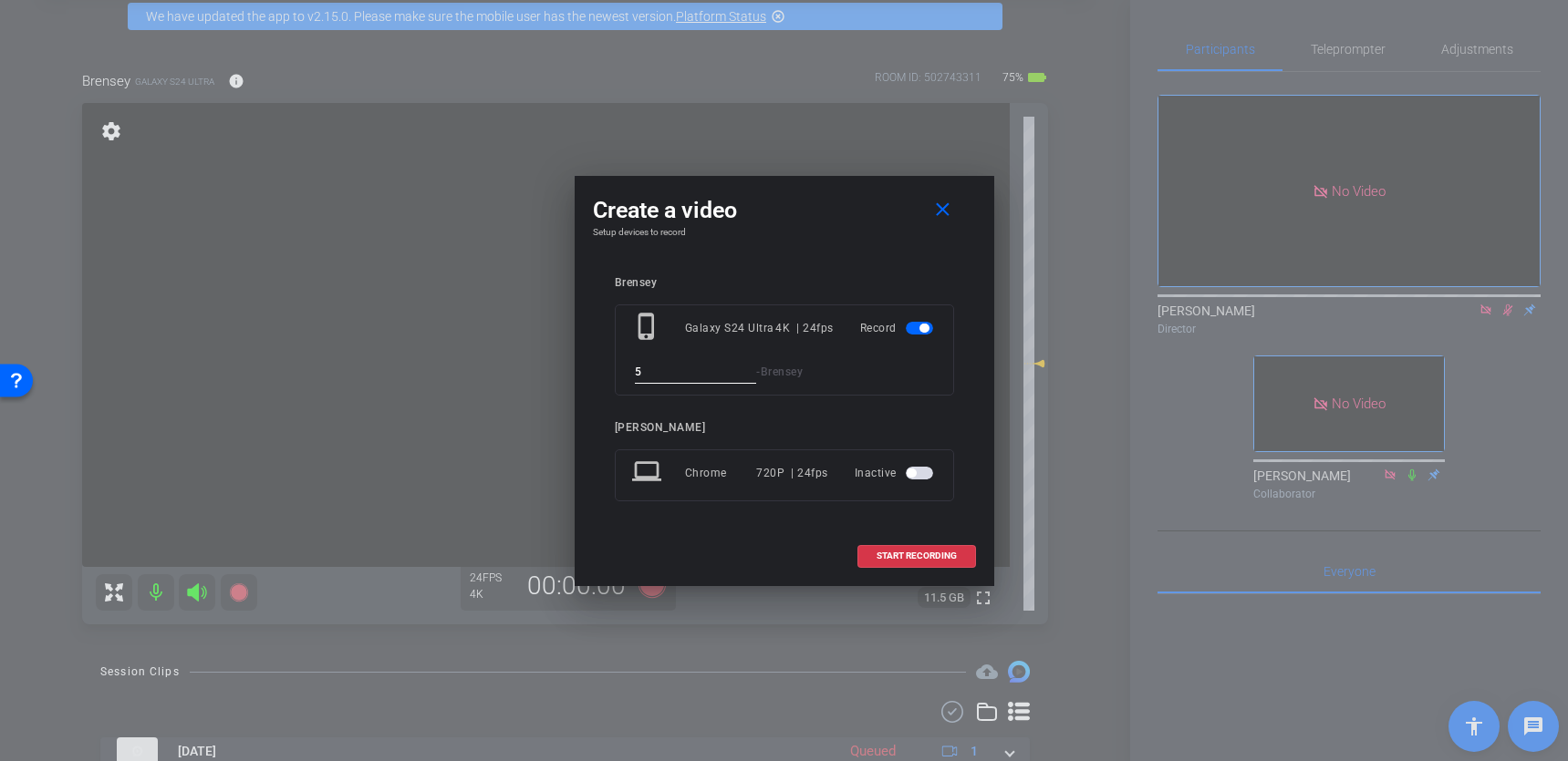
type input "5"
click at [906, 552] on span "START RECORDING" at bounding box center [916, 556] width 80 height 9
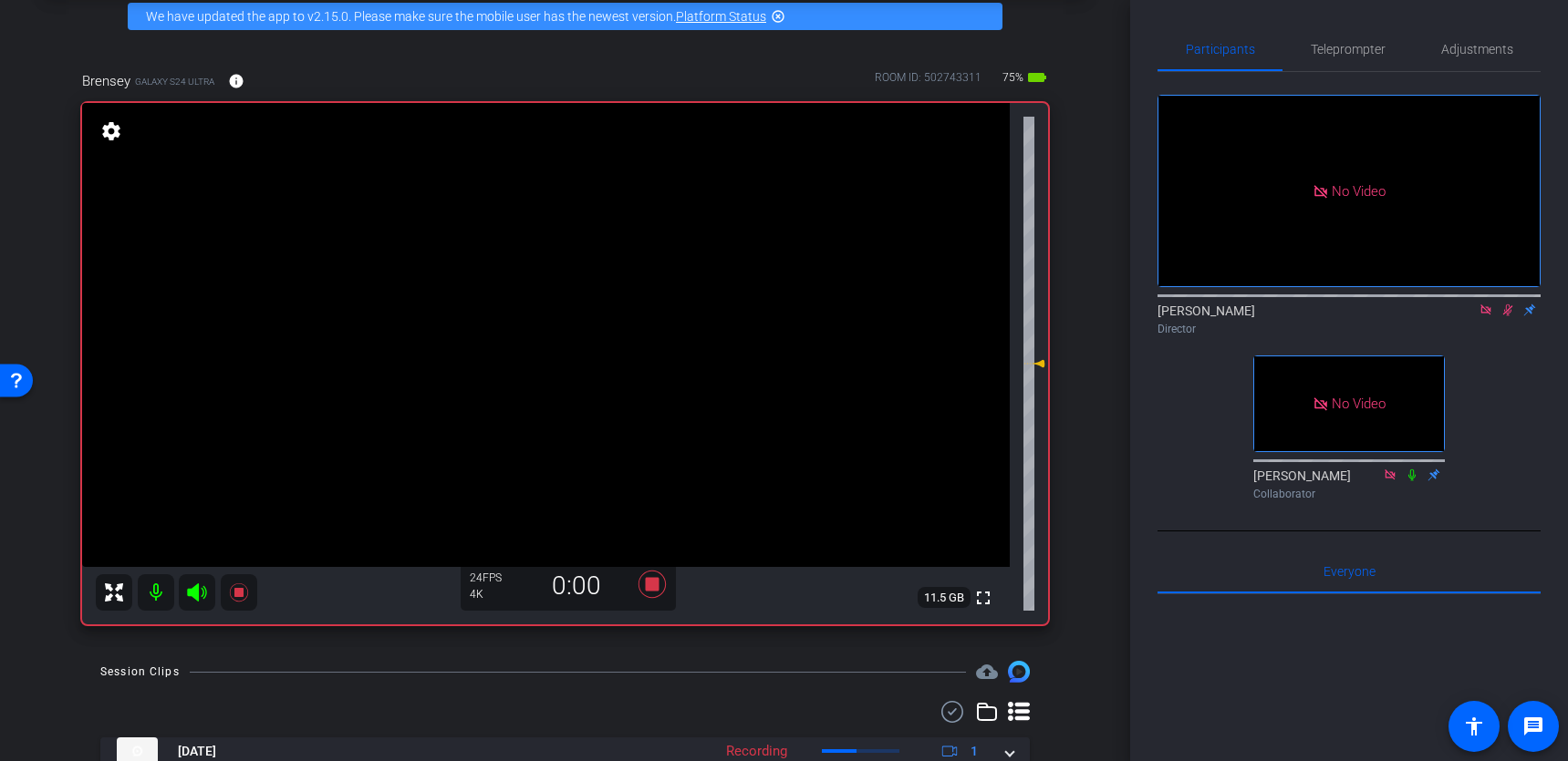
click at [747, 258] on video at bounding box center [546, 334] width 928 height 464
click at [652, 583] on icon at bounding box center [651, 585] width 27 height 27
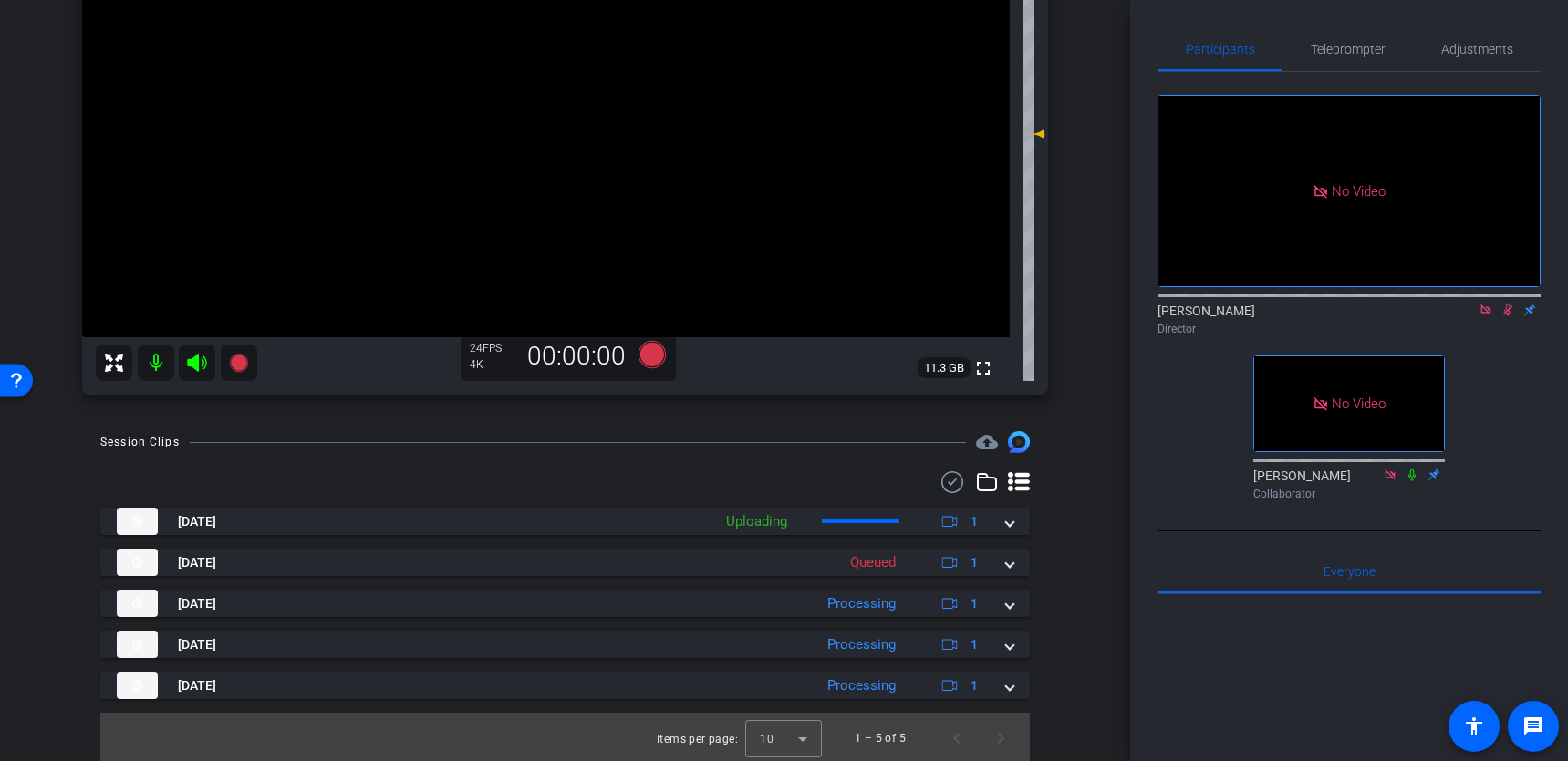
scroll to position [320, 0]
click at [1506, 317] on icon at bounding box center [1508, 311] width 10 height 12
click at [196, 364] on icon at bounding box center [197, 360] width 19 height 18
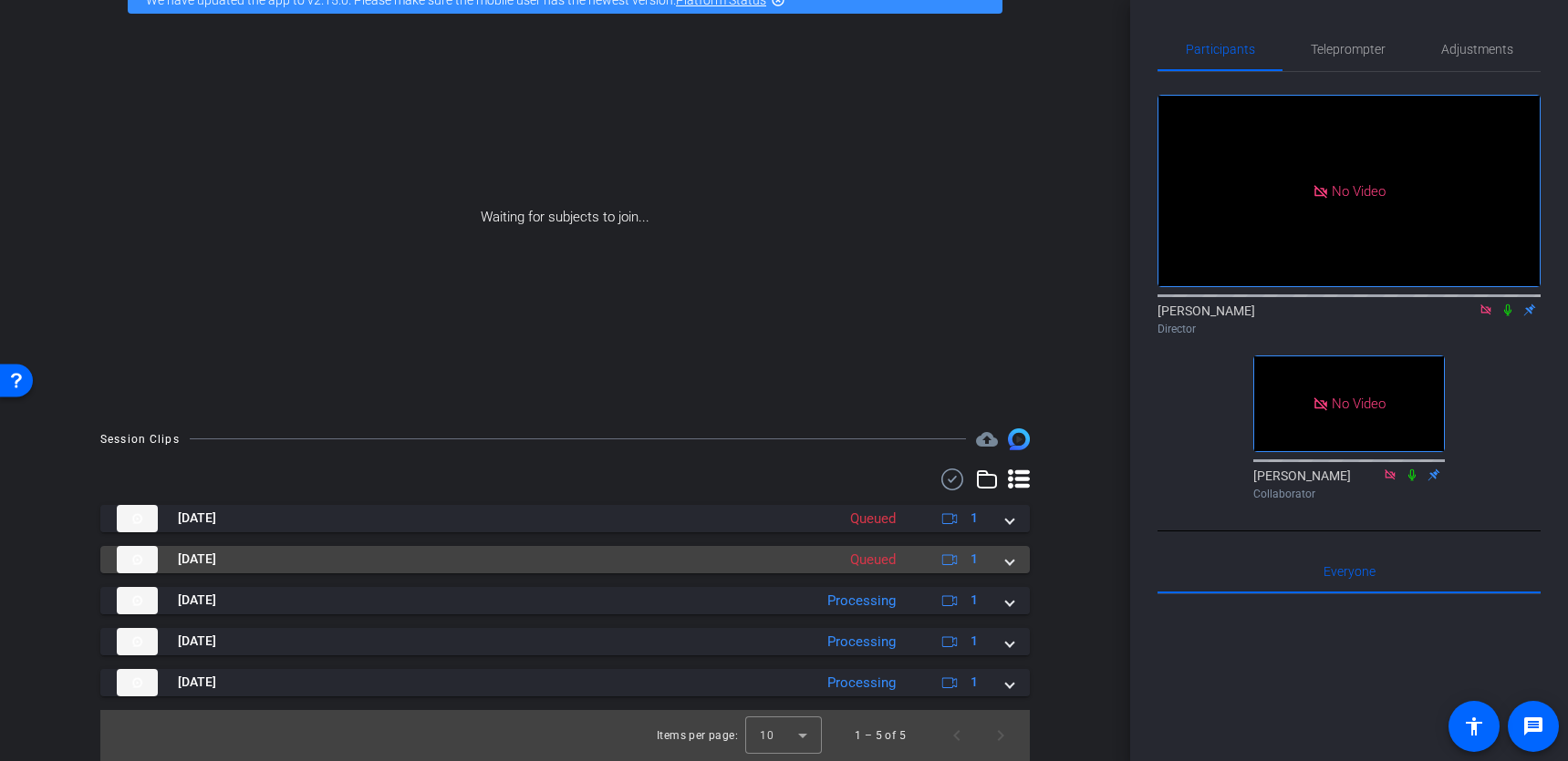
click at [1014, 561] on mat-expansion-panel-header "[DATE] Queued 1" at bounding box center [566, 560] width 930 height 27
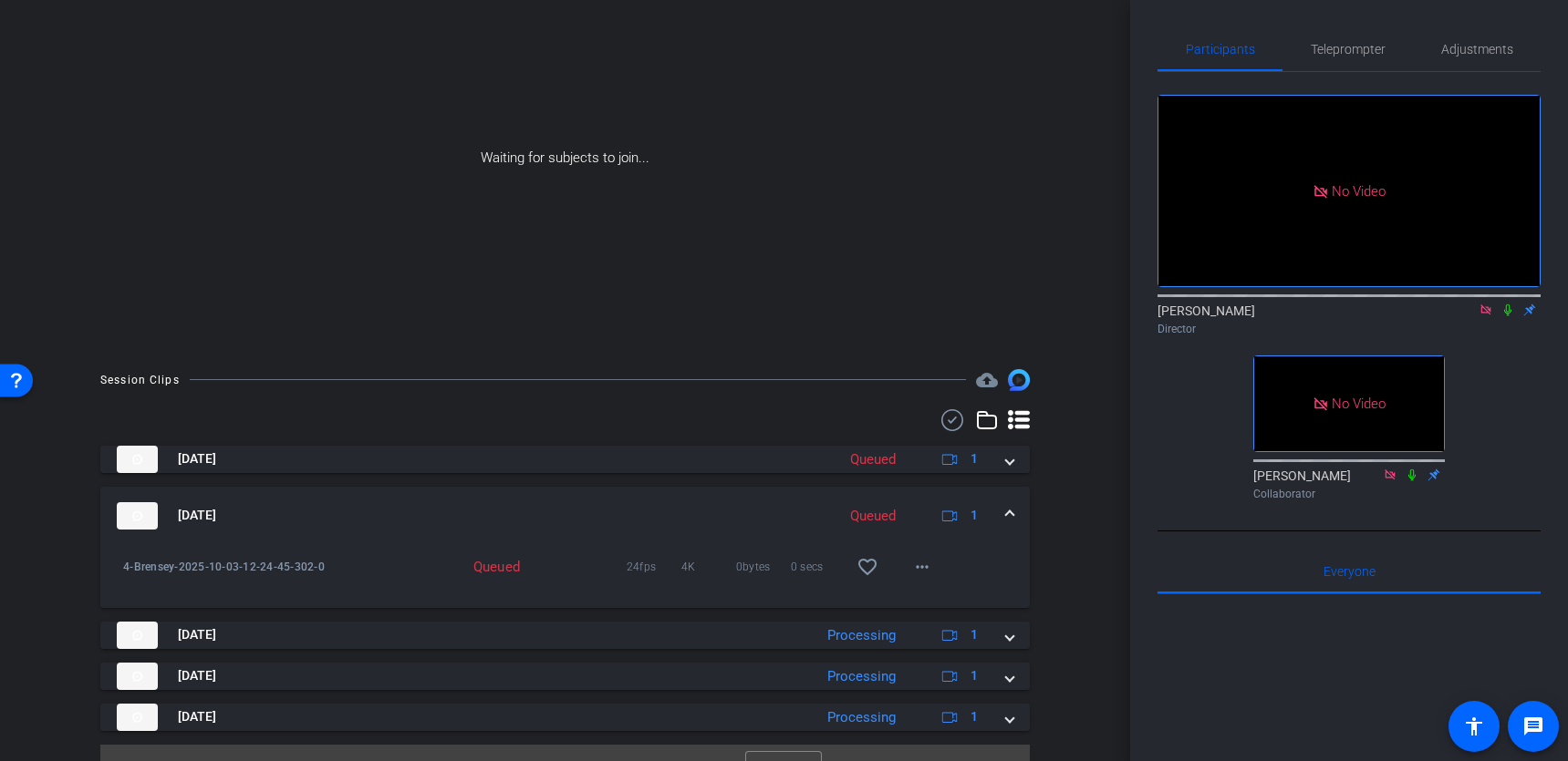
scroll to position [197, 0]
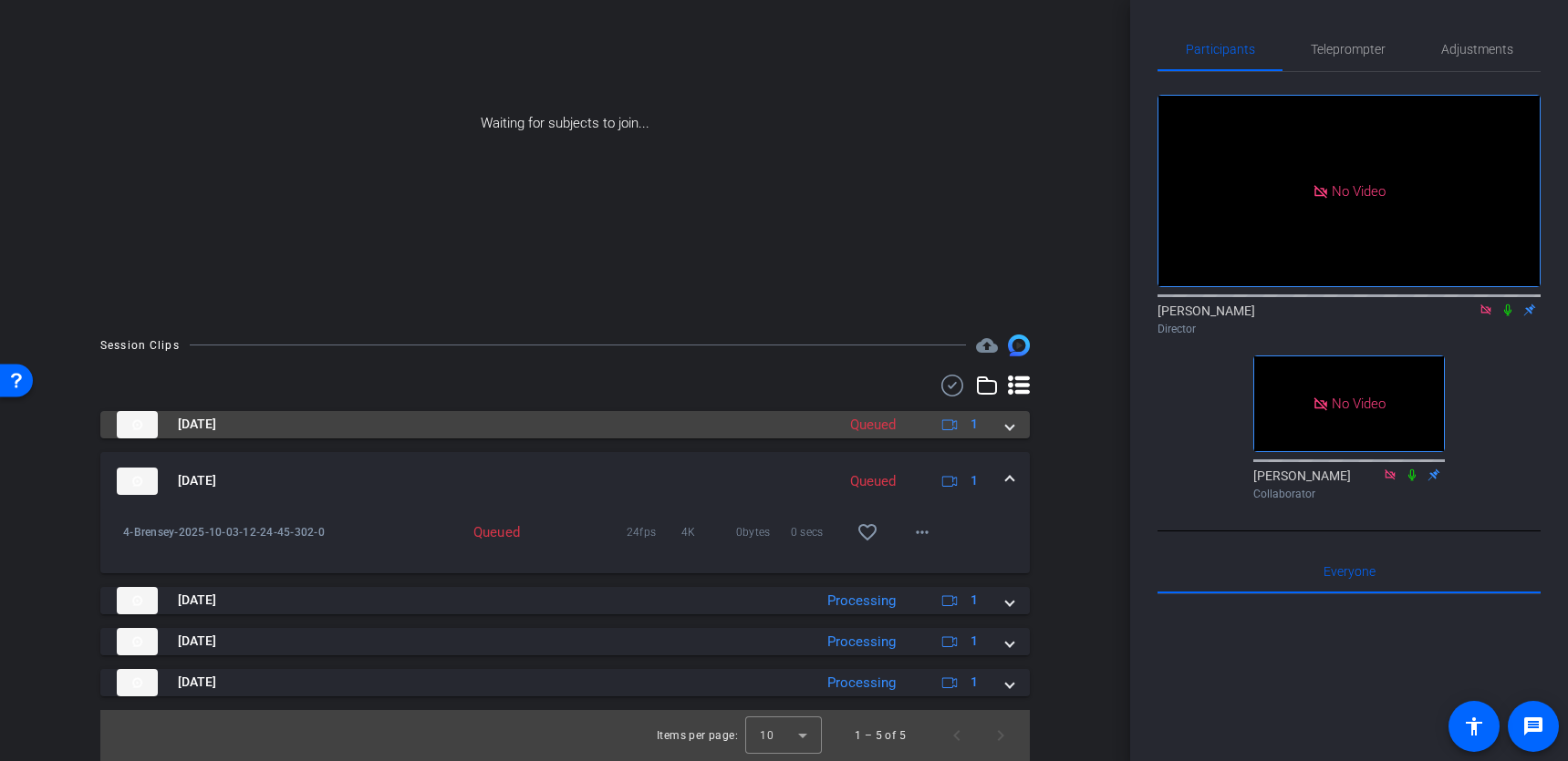
click at [1017, 429] on mat-expansion-panel-header "[DATE] Queued 1" at bounding box center [566, 425] width 930 height 27
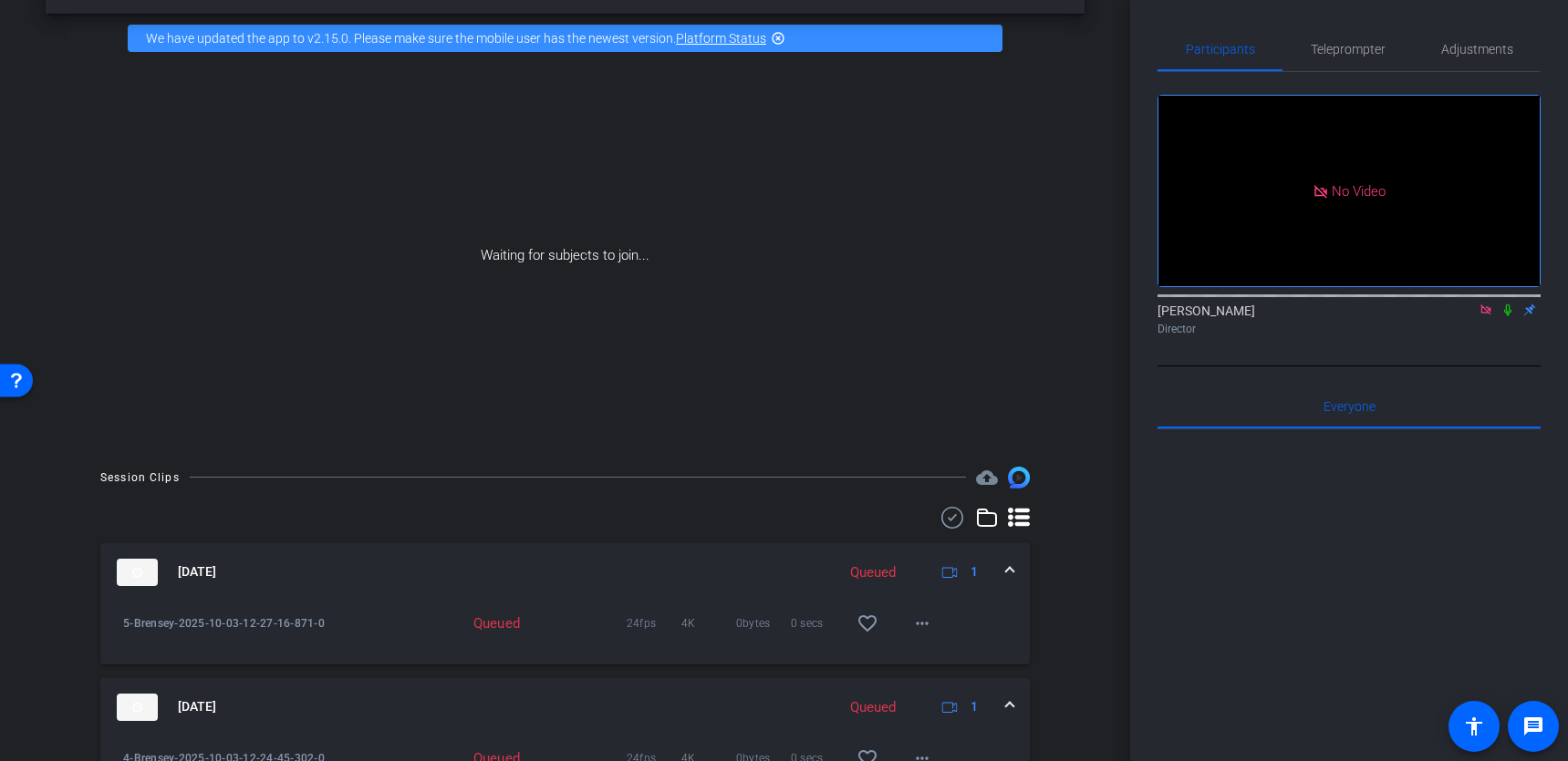
scroll to position [105, 0]
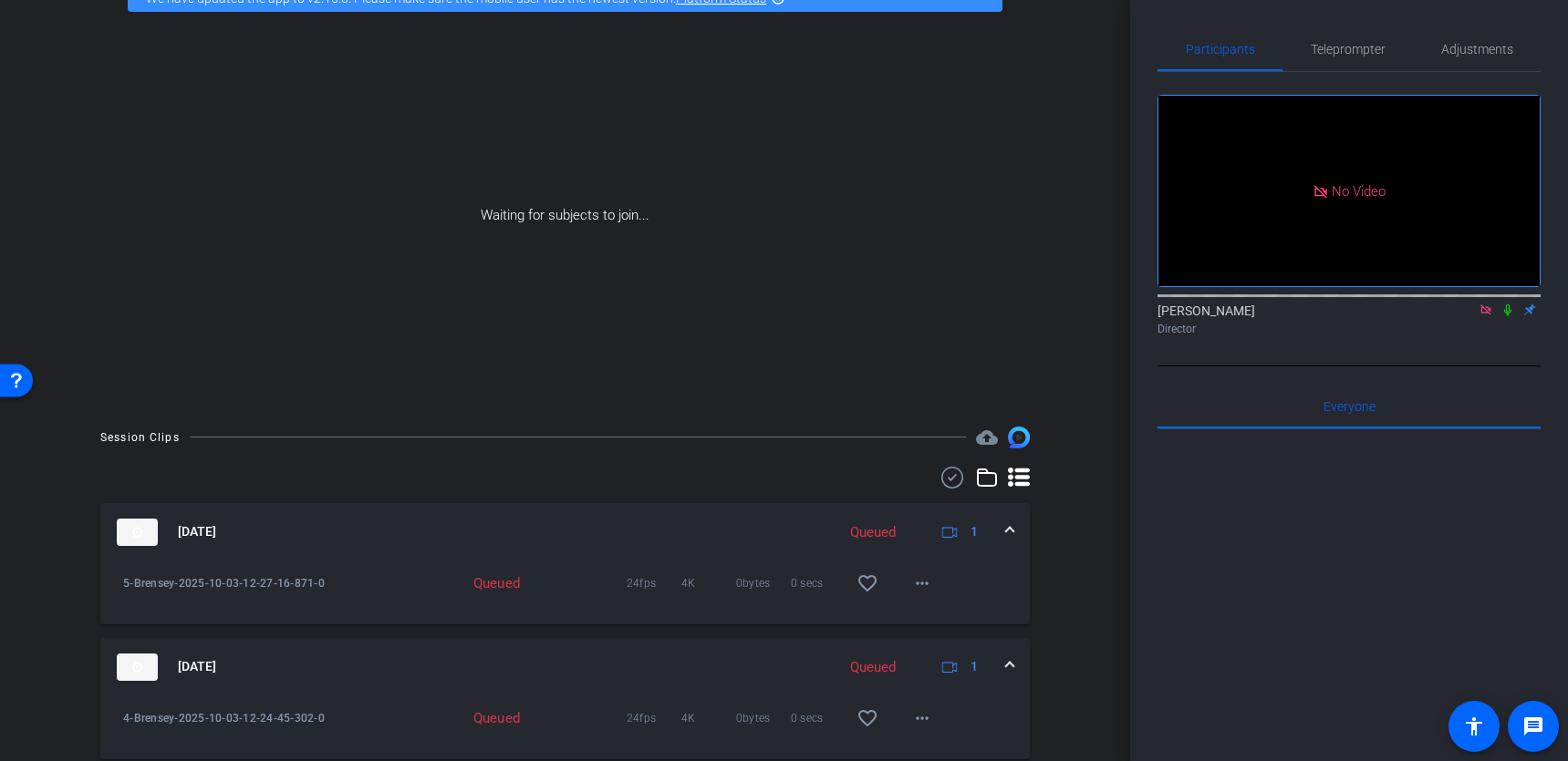
click at [1511, 317] on icon at bounding box center [1507, 310] width 15 height 13
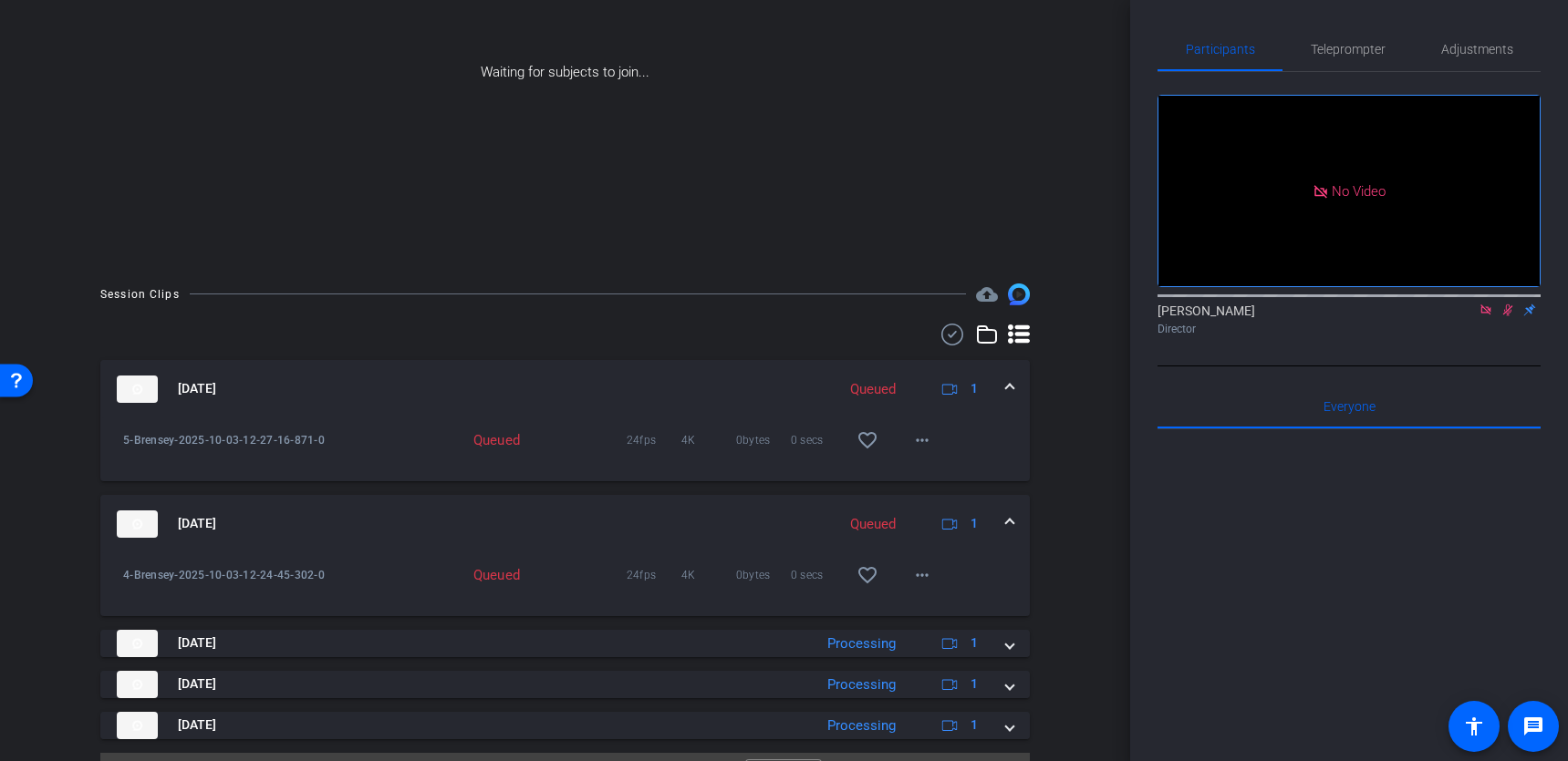
scroll to position [290, 0]
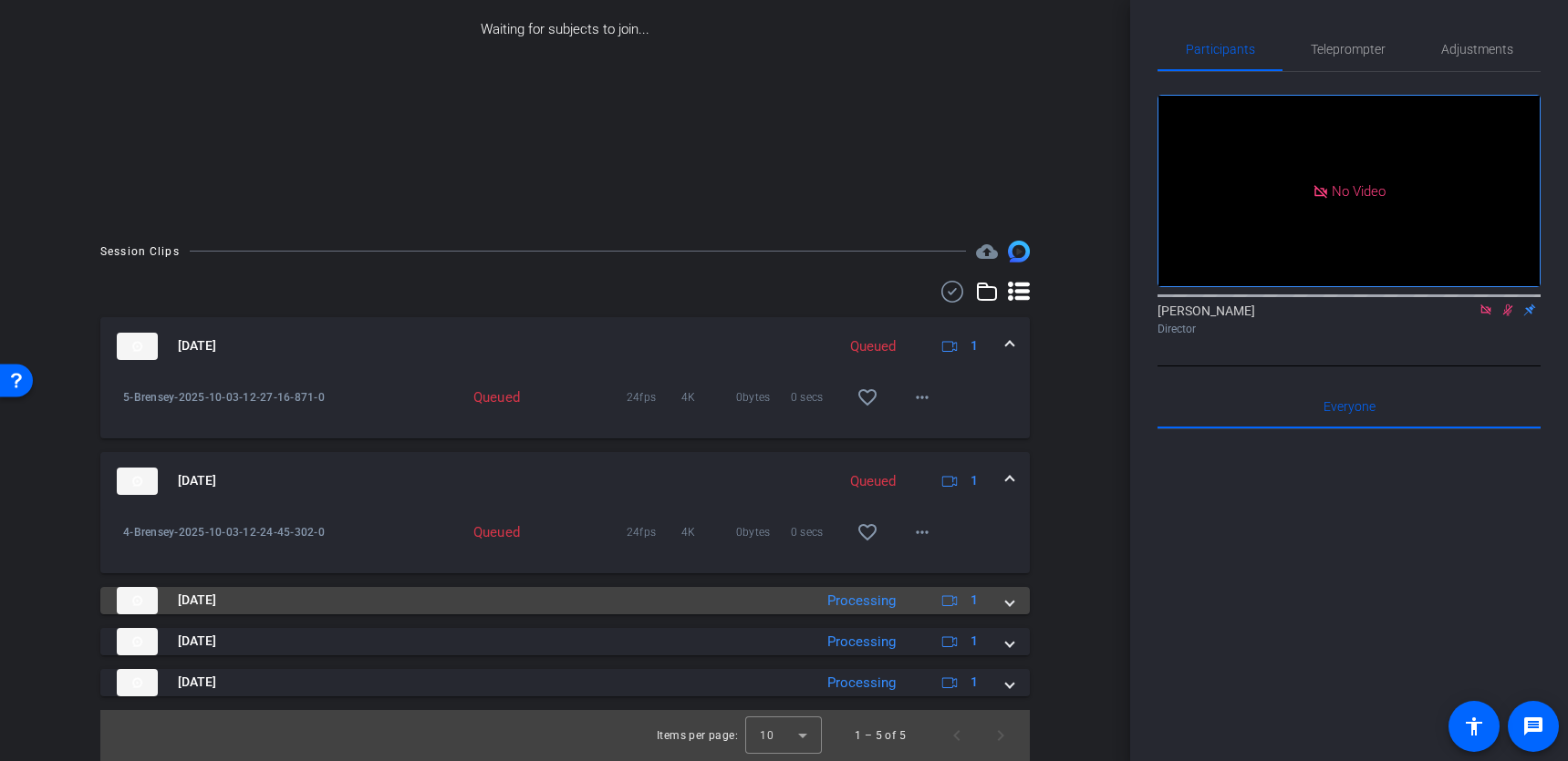
click at [1010, 599] on span at bounding box center [1010, 600] width 8 height 19
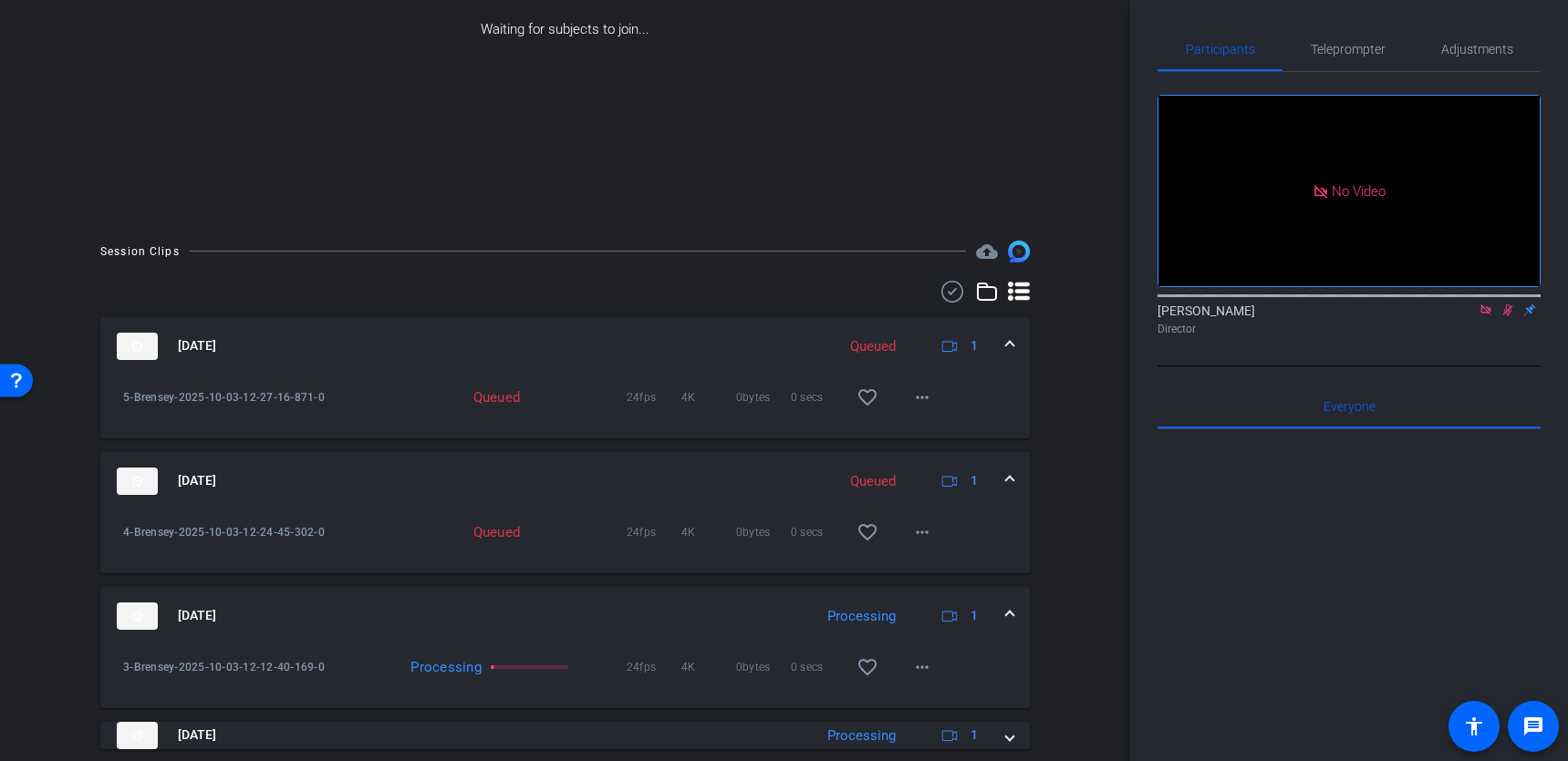
click at [1012, 606] on span at bounding box center [1010, 616] width 8 height 19
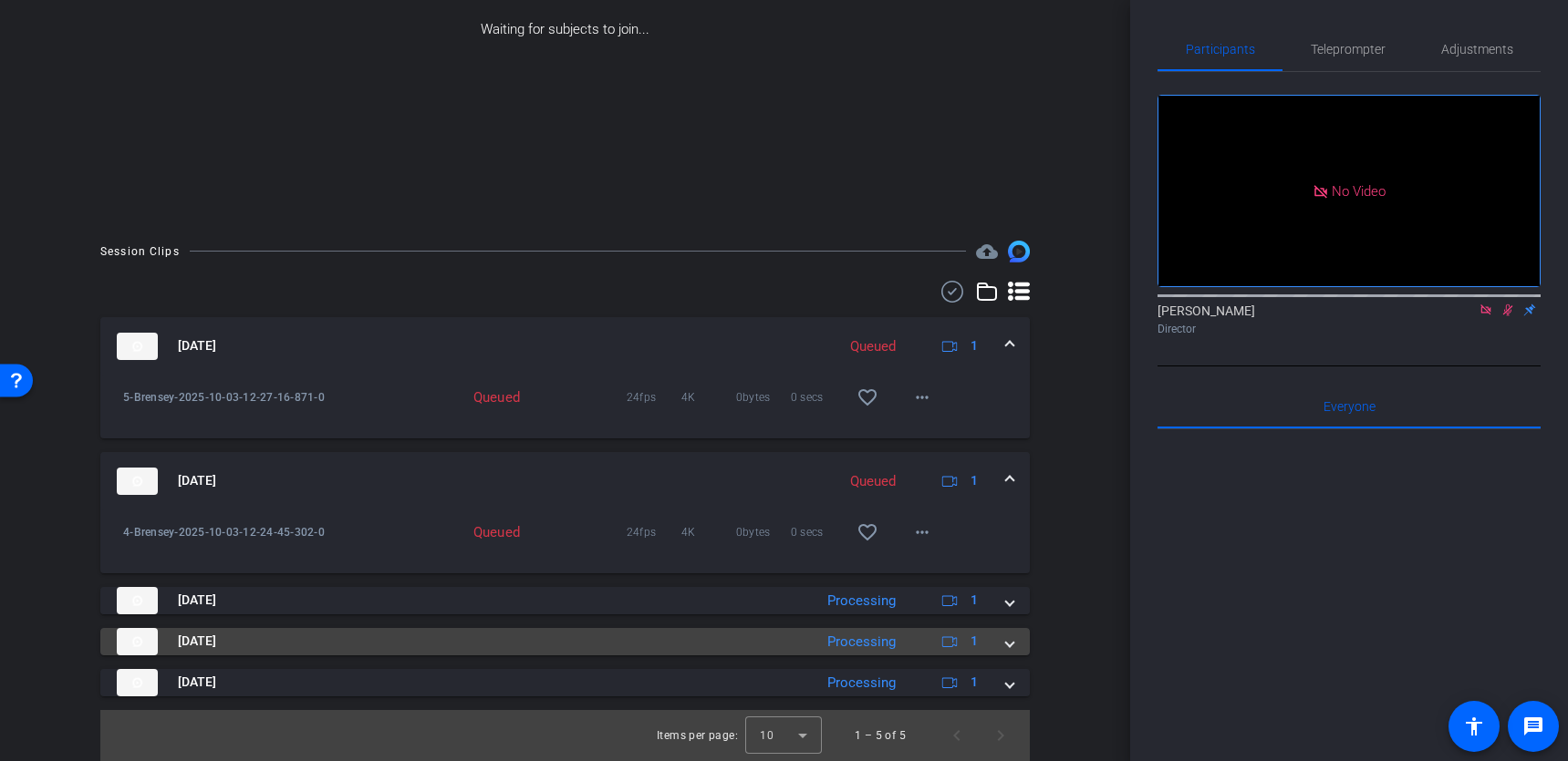
click at [1012, 619] on span at bounding box center [1010, 642] width 8 height 19
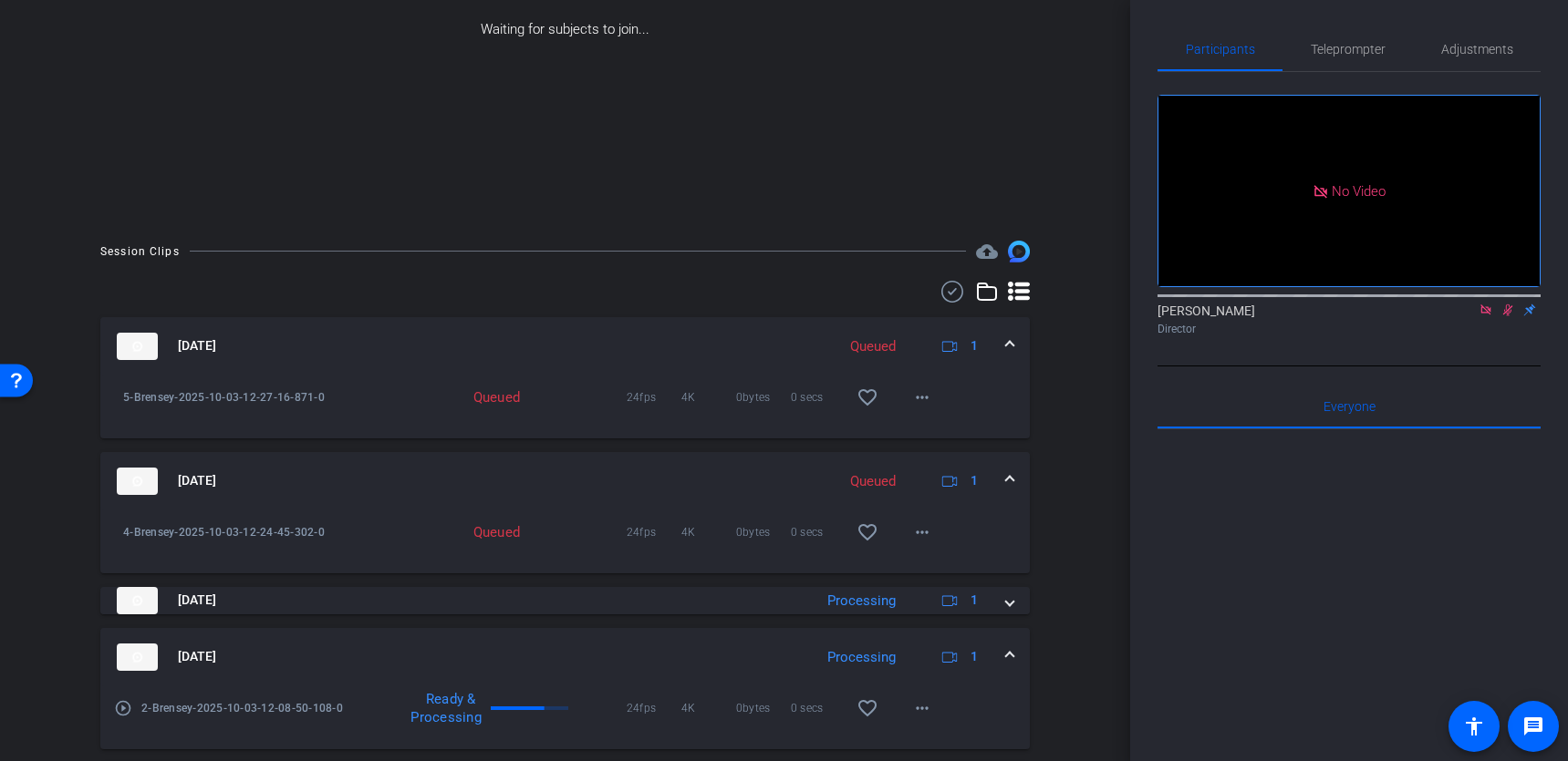
click at [1012, 619] on mat-expansion-panel-header "[DATE] Processing 1" at bounding box center [566, 657] width 930 height 58
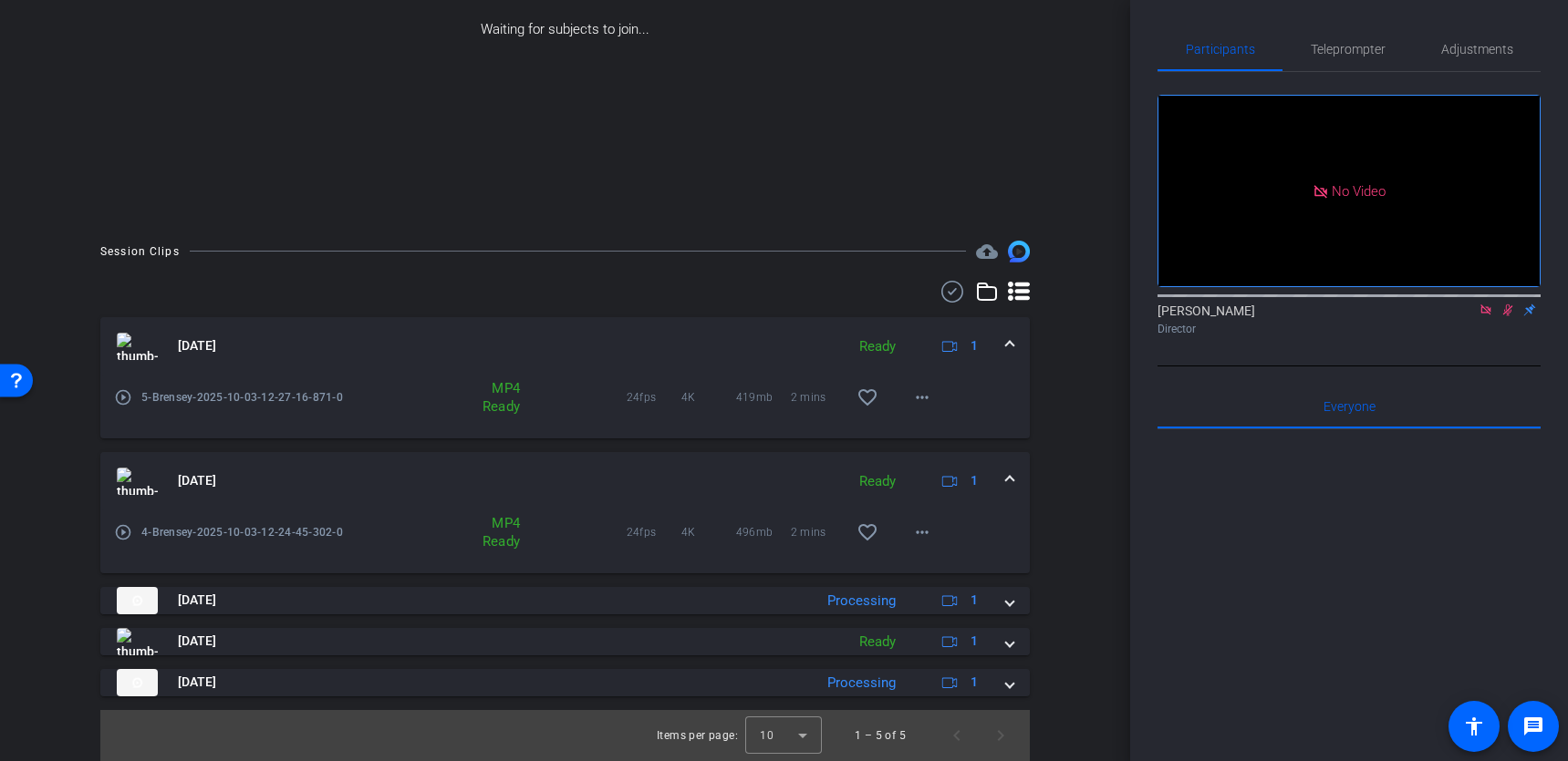
click at [1009, 479] on span at bounding box center [1010, 481] width 8 height 19
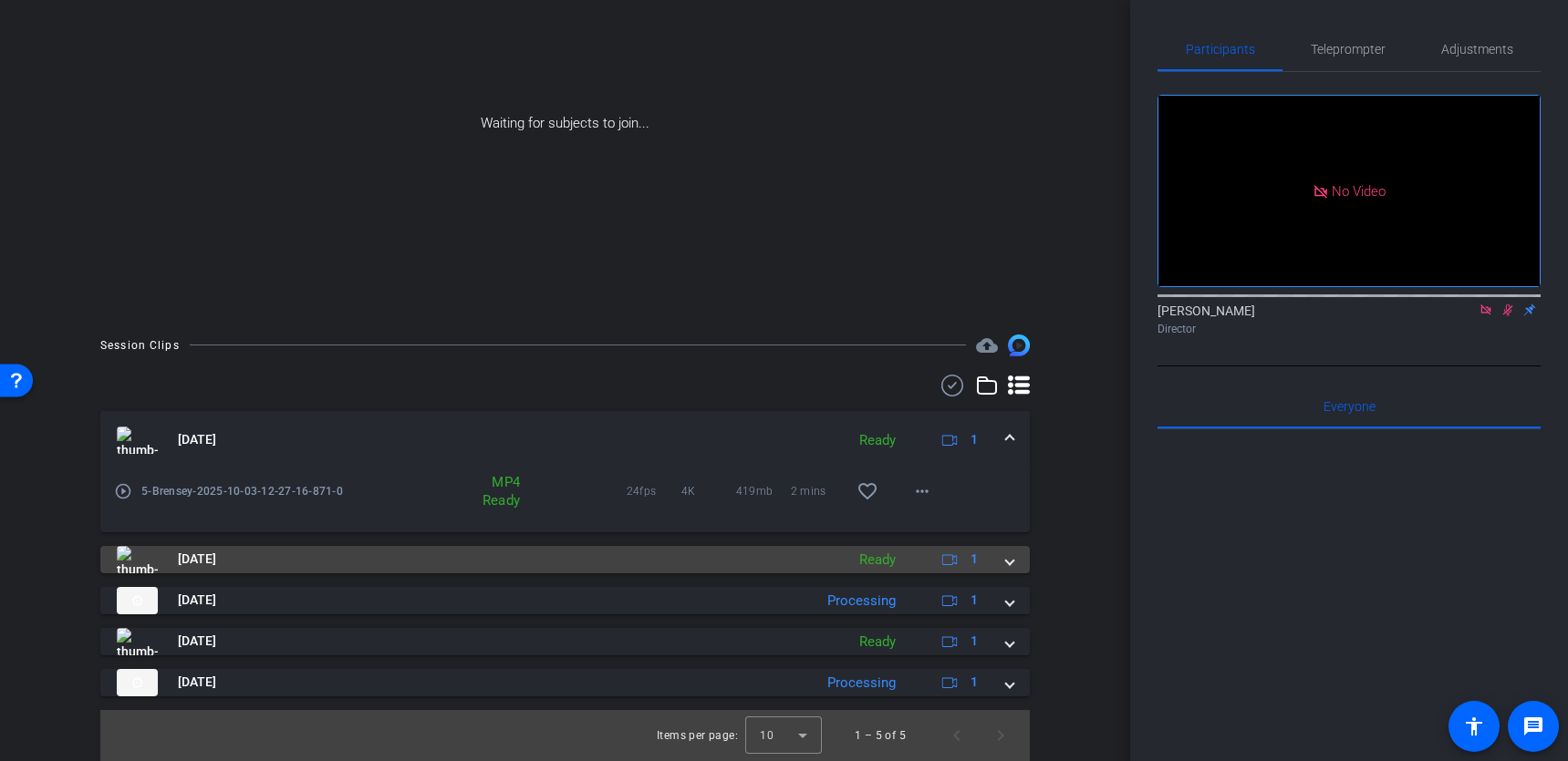
click at [1007, 558] on span at bounding box center [1010, 560] width 8 height 19
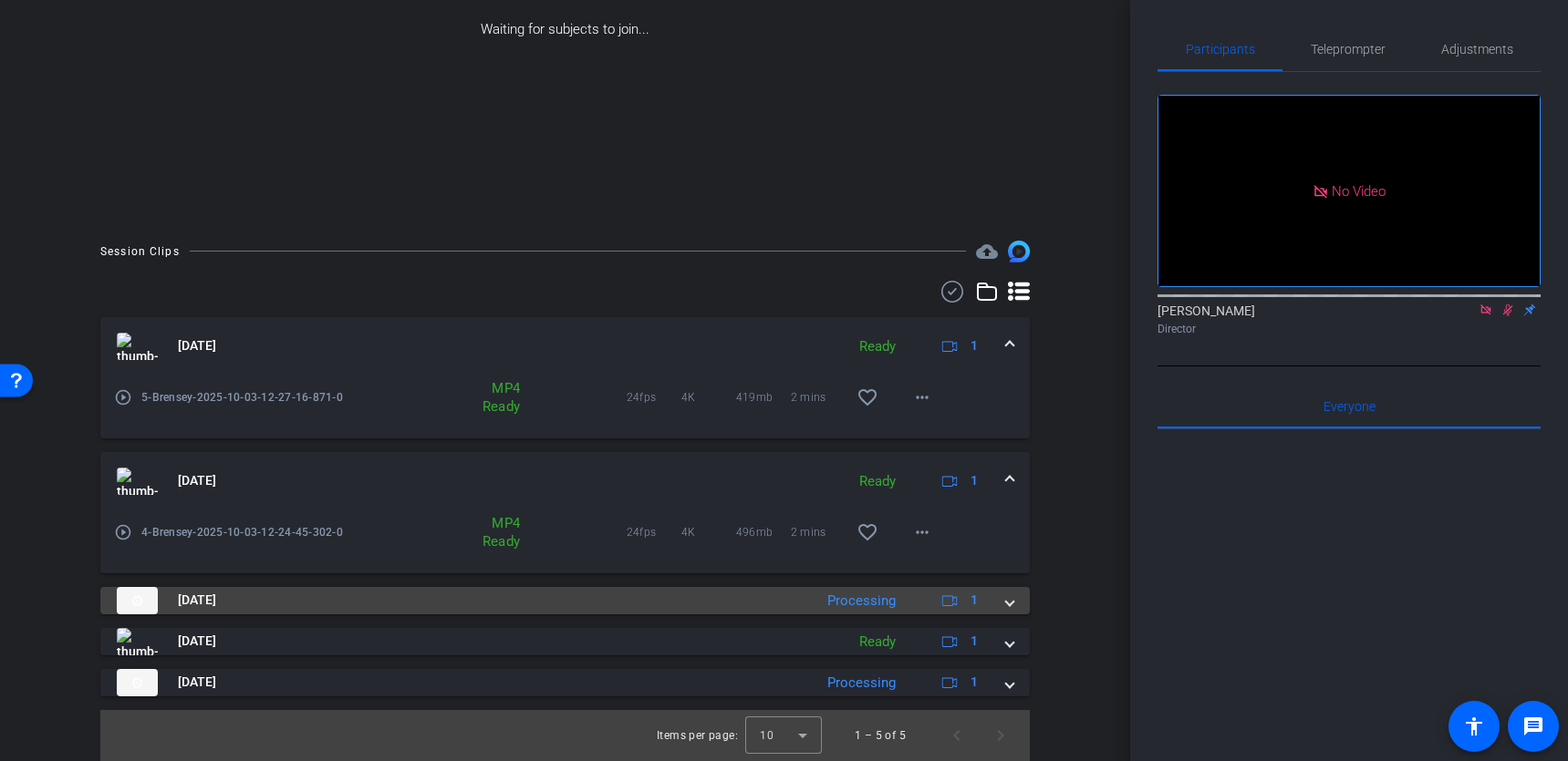
click at [999, 597] on div "[DATE] Processing 1" at bounding box center [562, 601] width 889 height 27
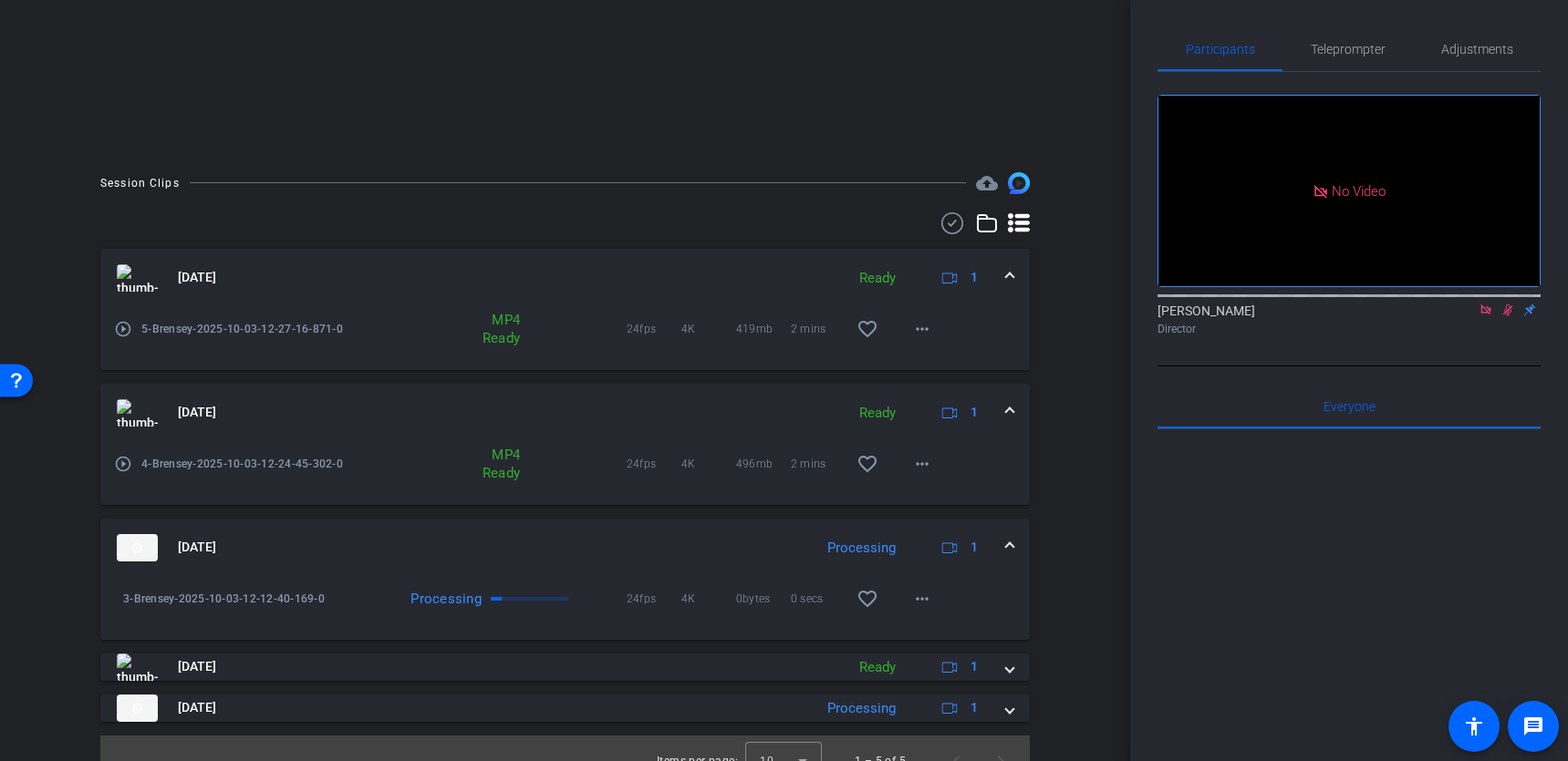
scroll to position [384, 0]
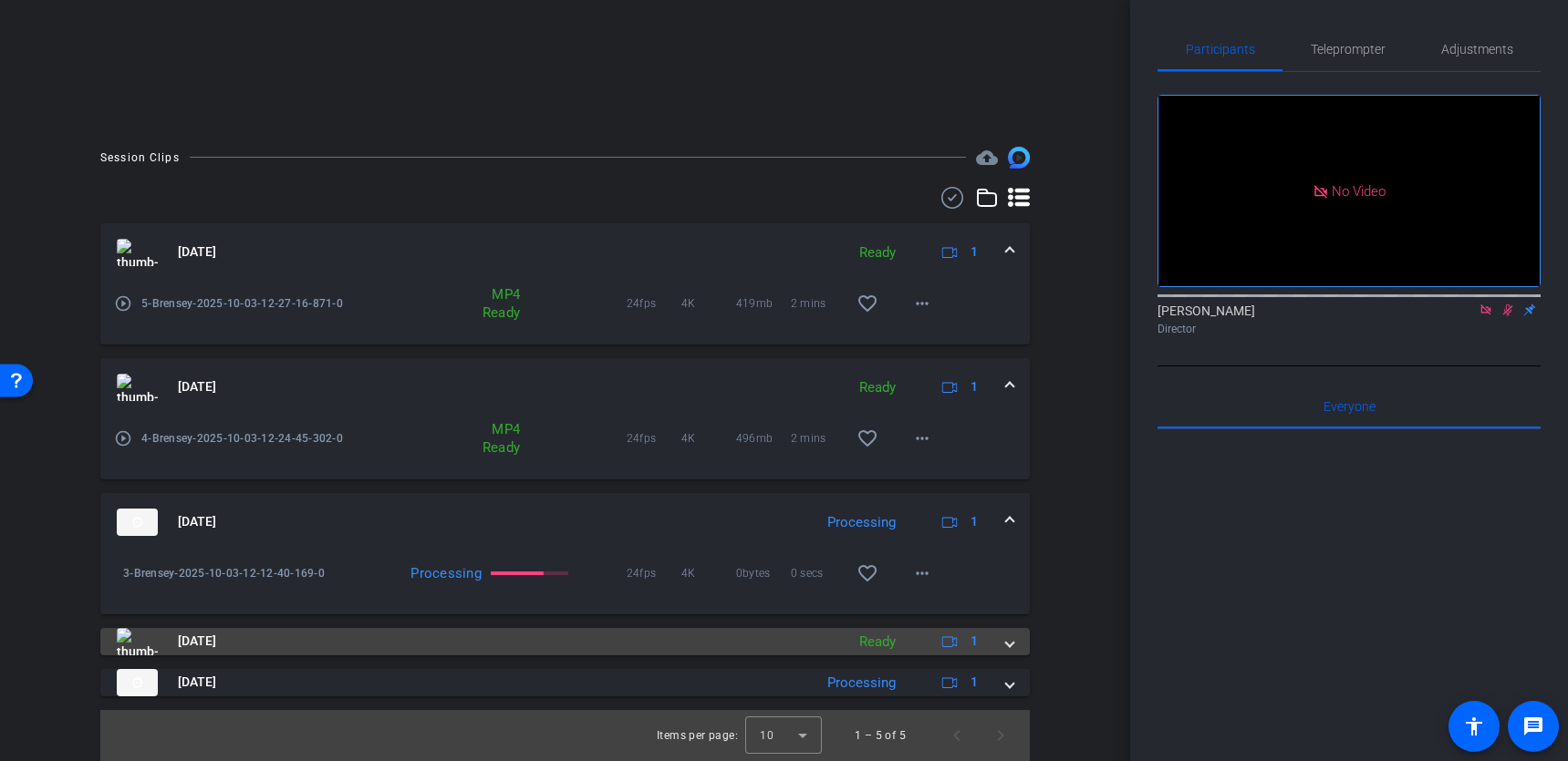
click at [1017, 619] on mat-expansion-panel-header "[DATE] Ready 1" at bounding box center [566, 642] width 930 height 27
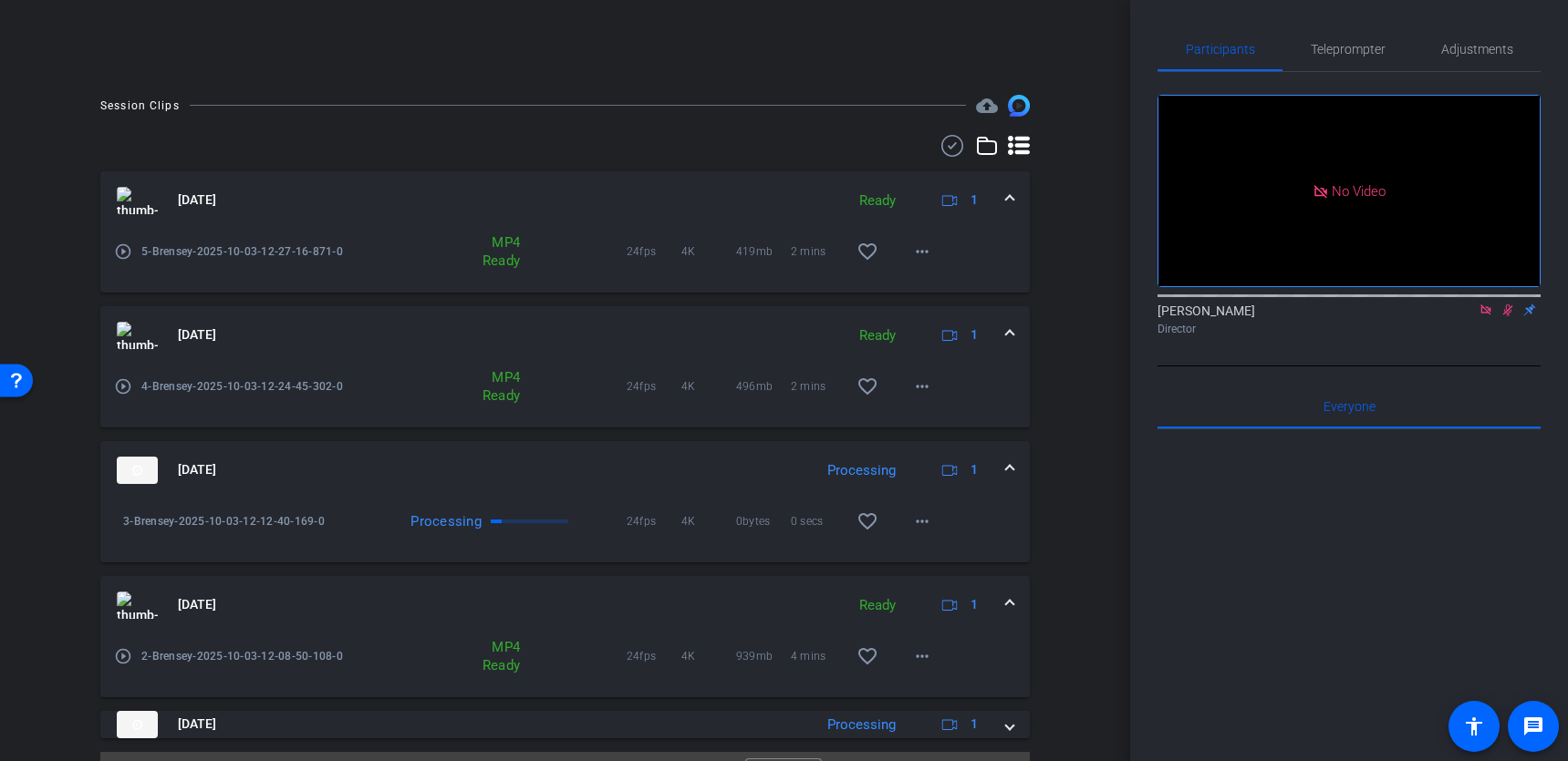
scroll to position [478, 0]
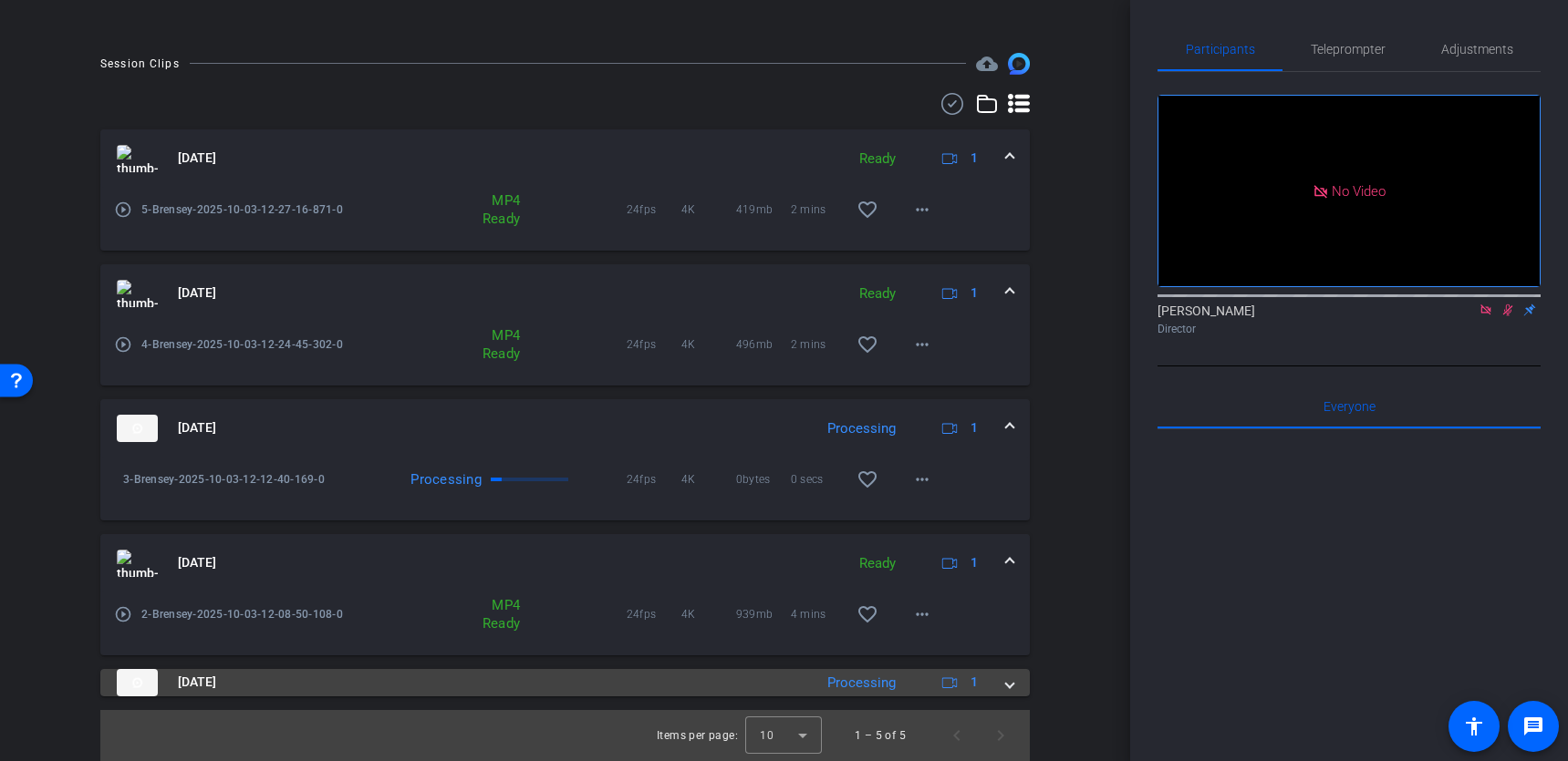
click at [1017, 619] on mat-expansion-panel-header "[DATE] Processing 1" at bounding box center [566, 683] width 930 height 27
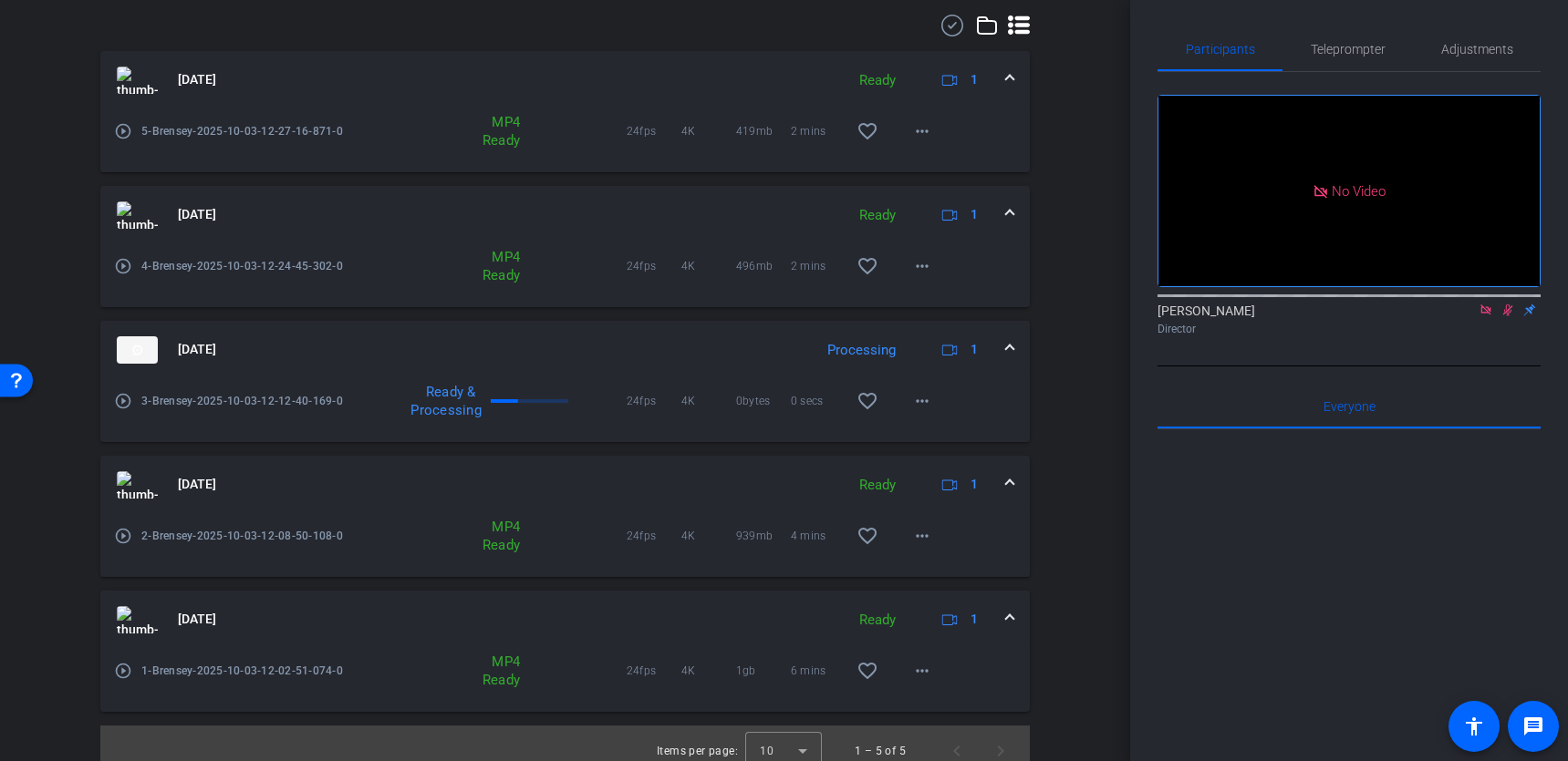
scroll to position [573, 0]
